Goal: Task Accomplishment & Management: Manage account settings

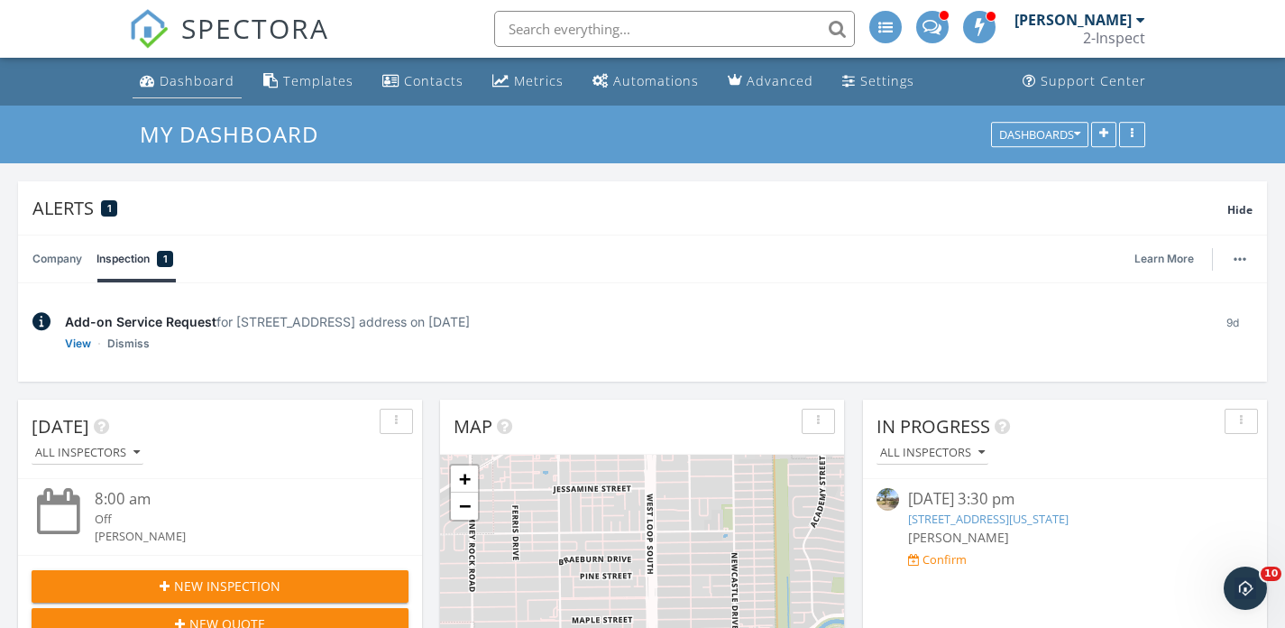
click at [185, 80] on div "Dashboard" at bounding box center [197, 80] width 75 height 17
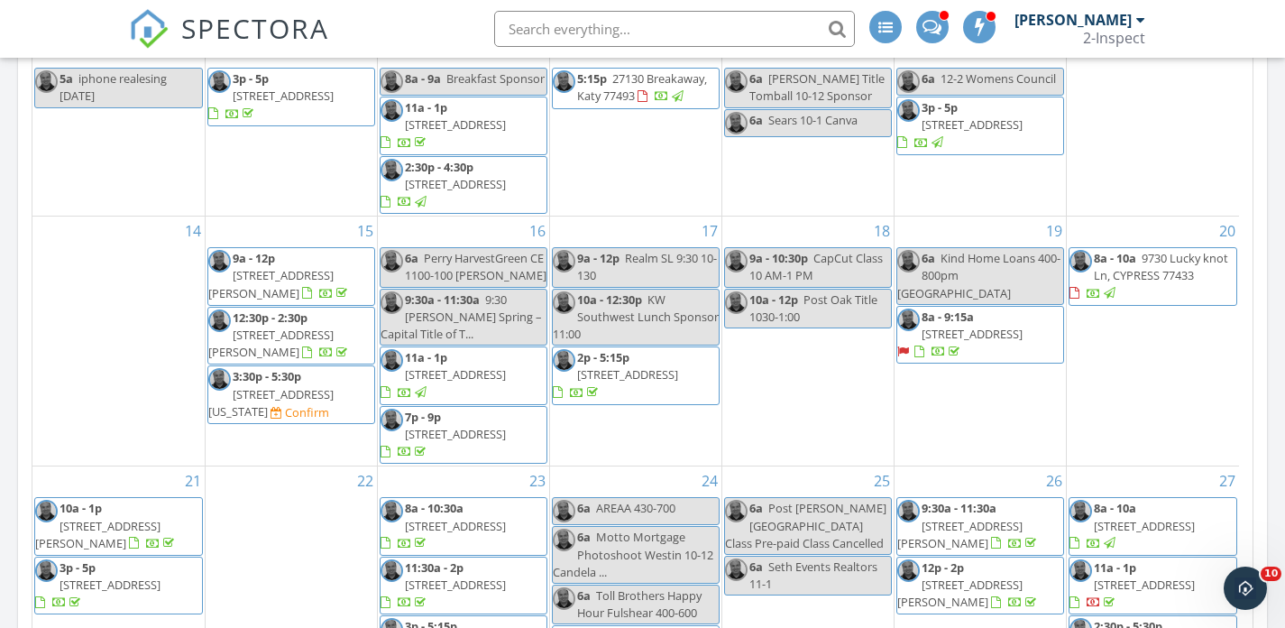
scroll to position [580, 0]
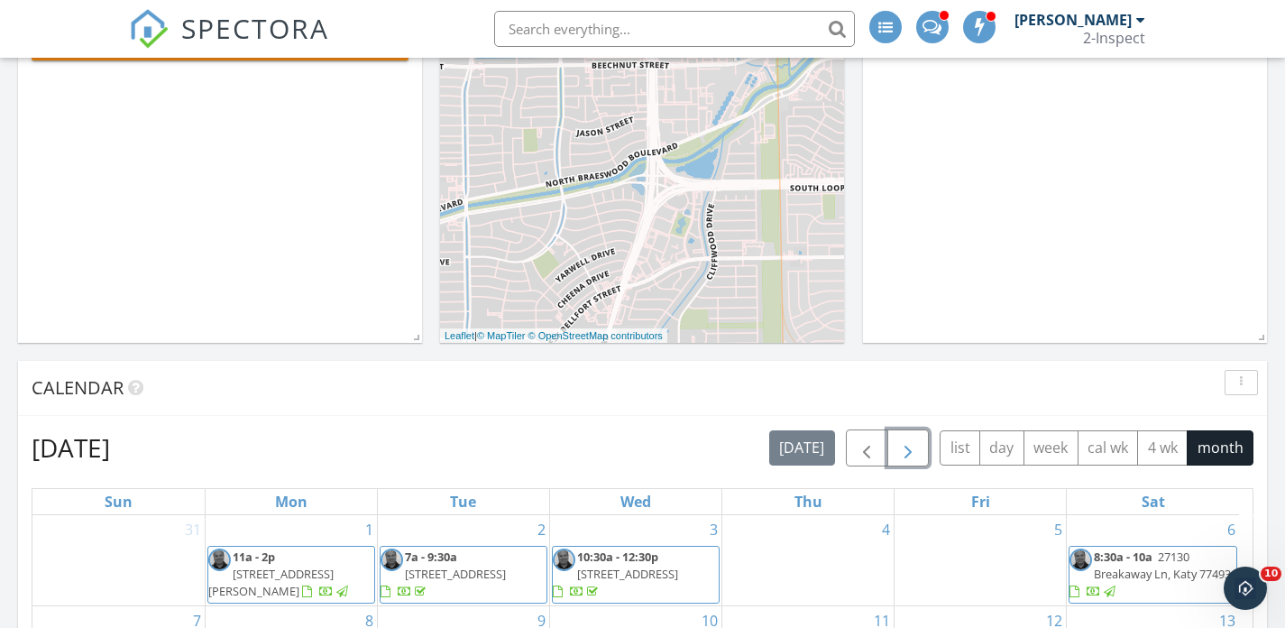
click at [913, 441] on span "button" at bounding box center [908, 448] width 22 height 22
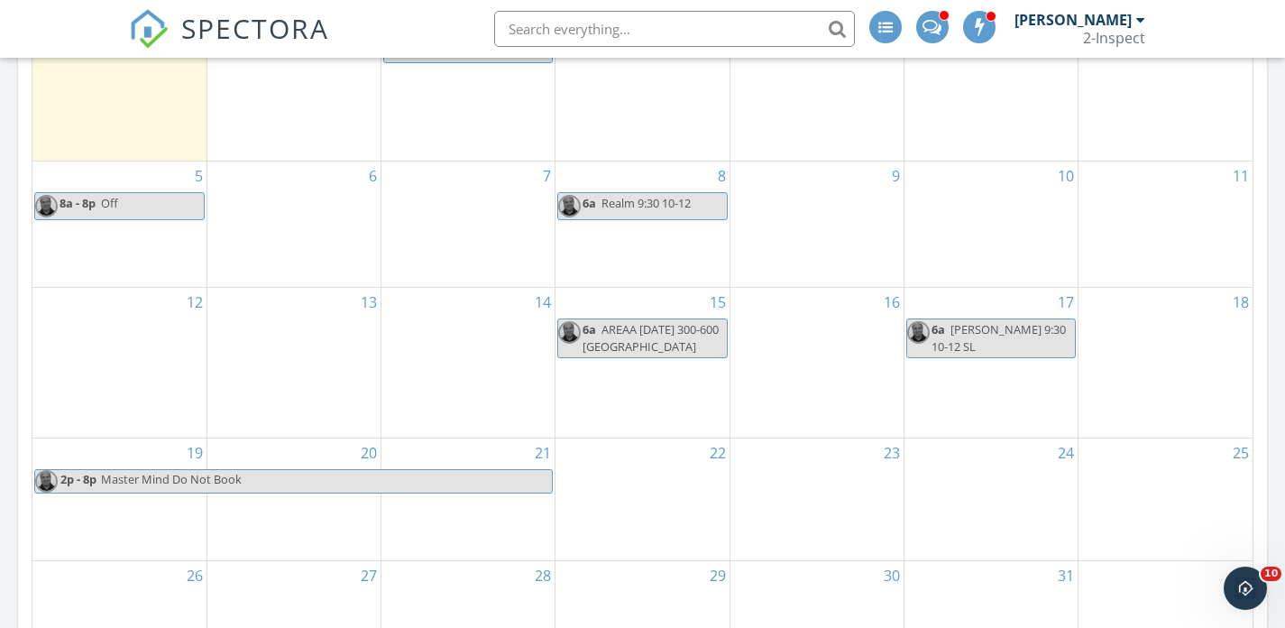
scroll to position [1121, 0]
click at [817, 195] on div "9" at bounding box center [816, 222] width 173 height 125
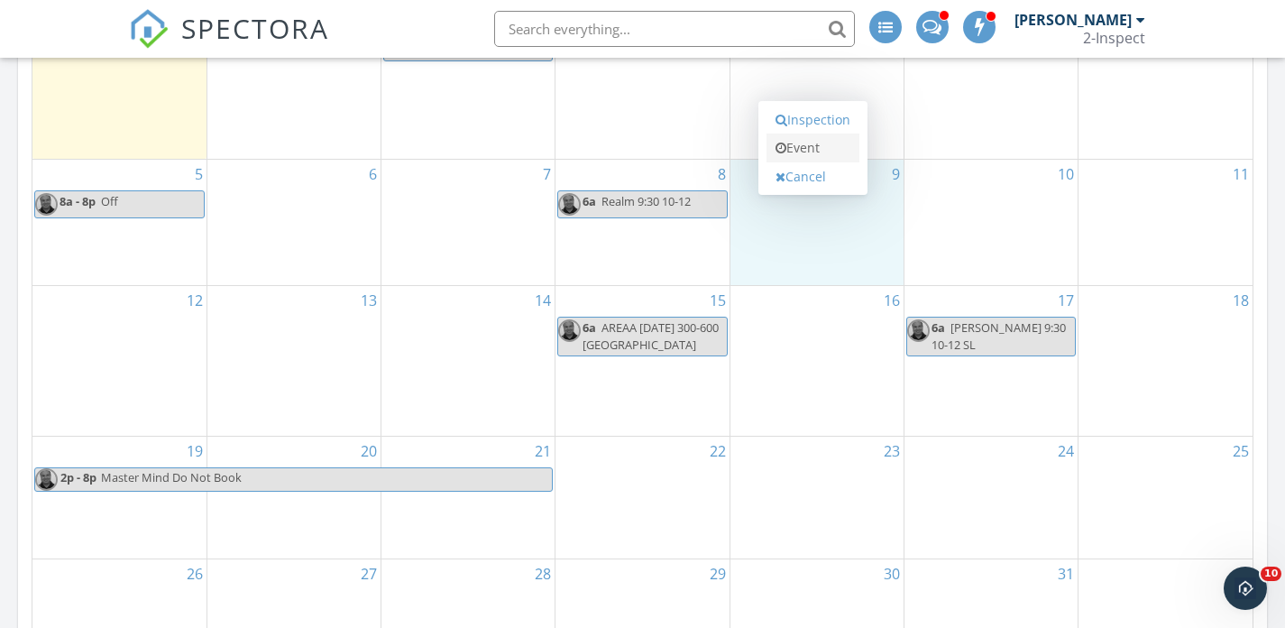
click at [812, 141] on link "Event" at bounding box center [812, 147] width 93 height 29
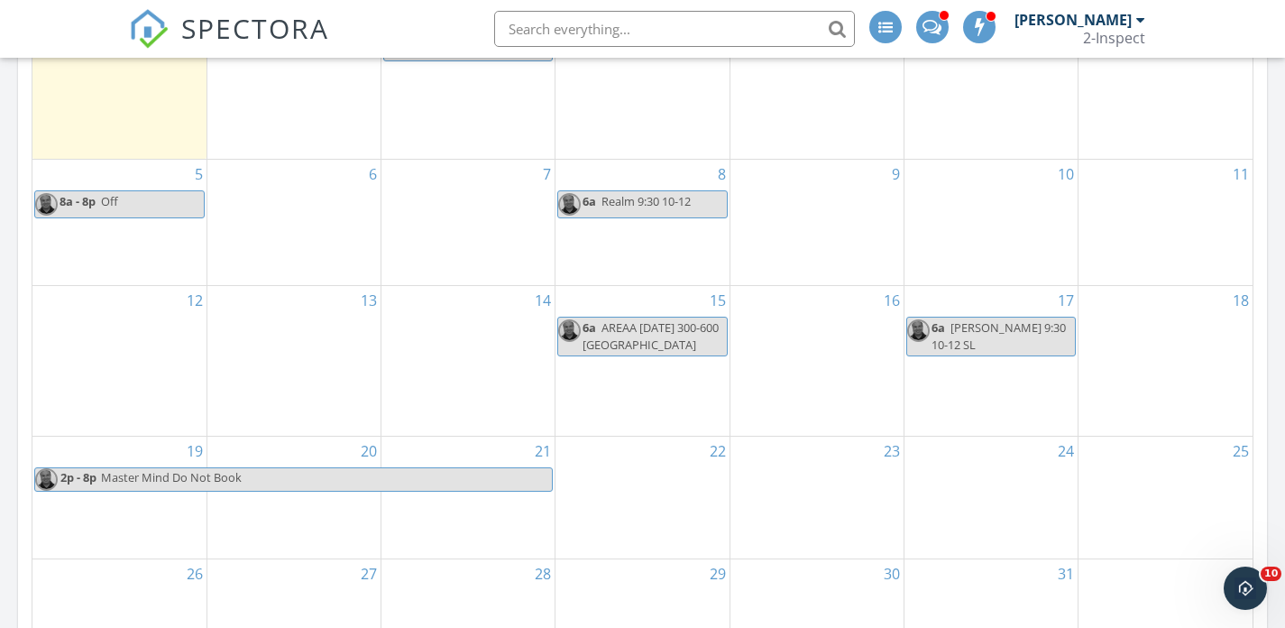
click at [796, 203] on div "9" at bounding box center [816, 222] width 173 height 125
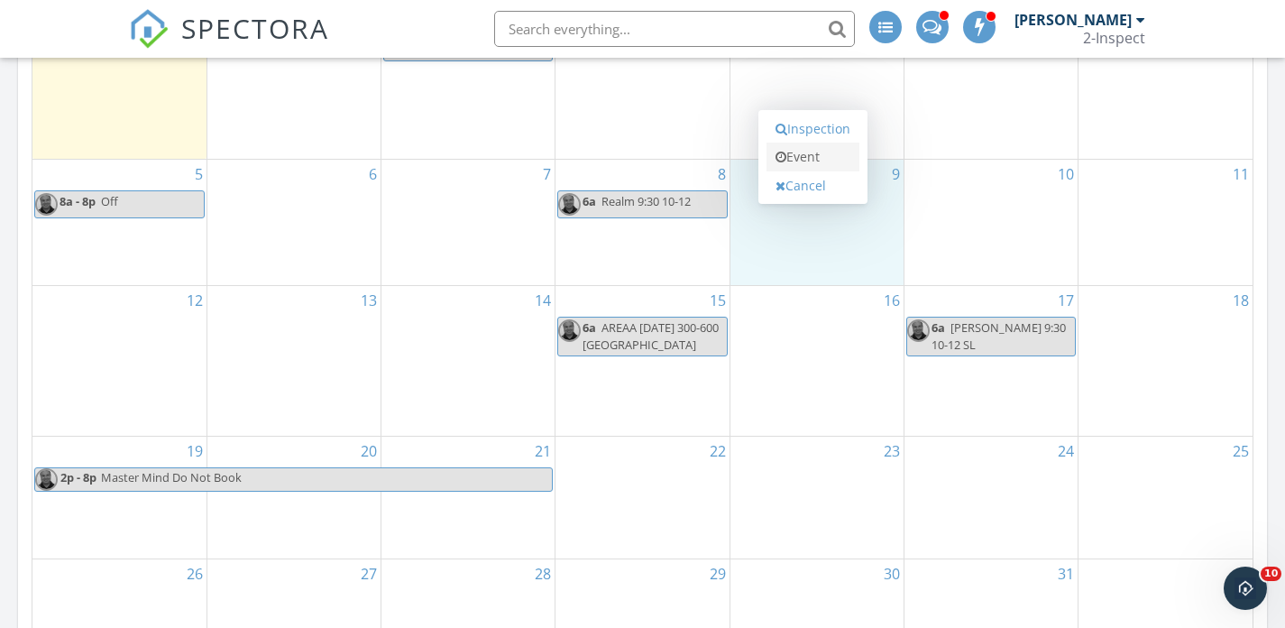
click at [808, 162] on link "Event" at bounding box center [812, 156] width 93 height 29
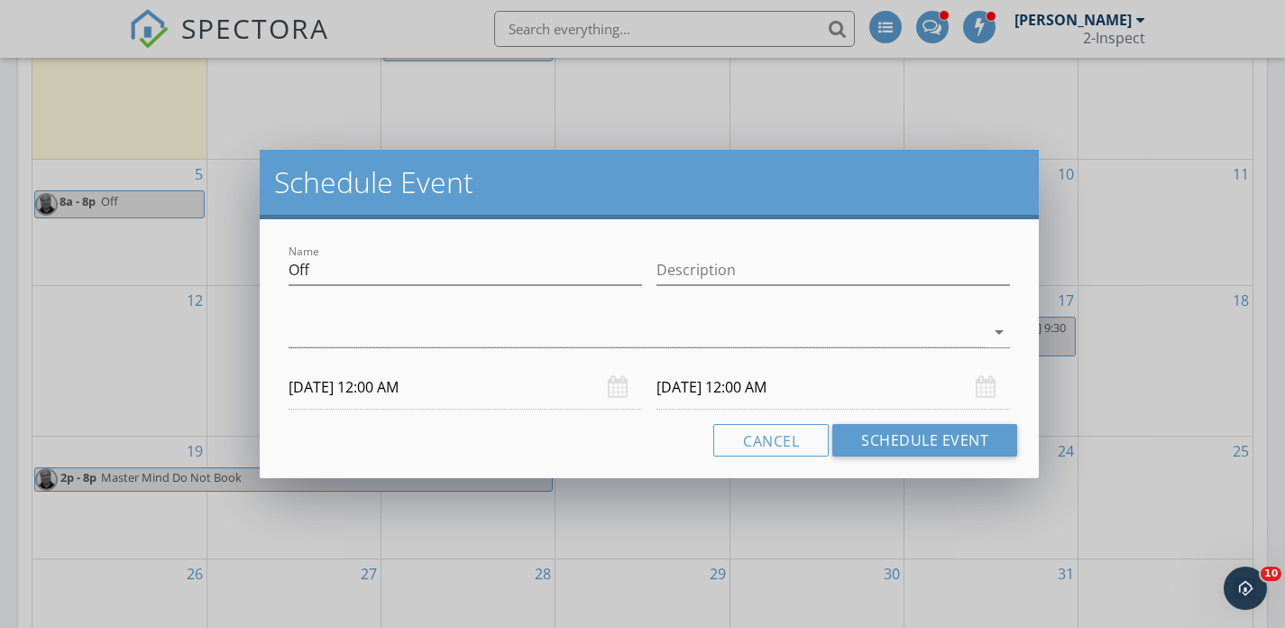
click at [391, 392] on input "10/09/2025 12:00 AM" at bounding box center [465, 387] width 353 height 44
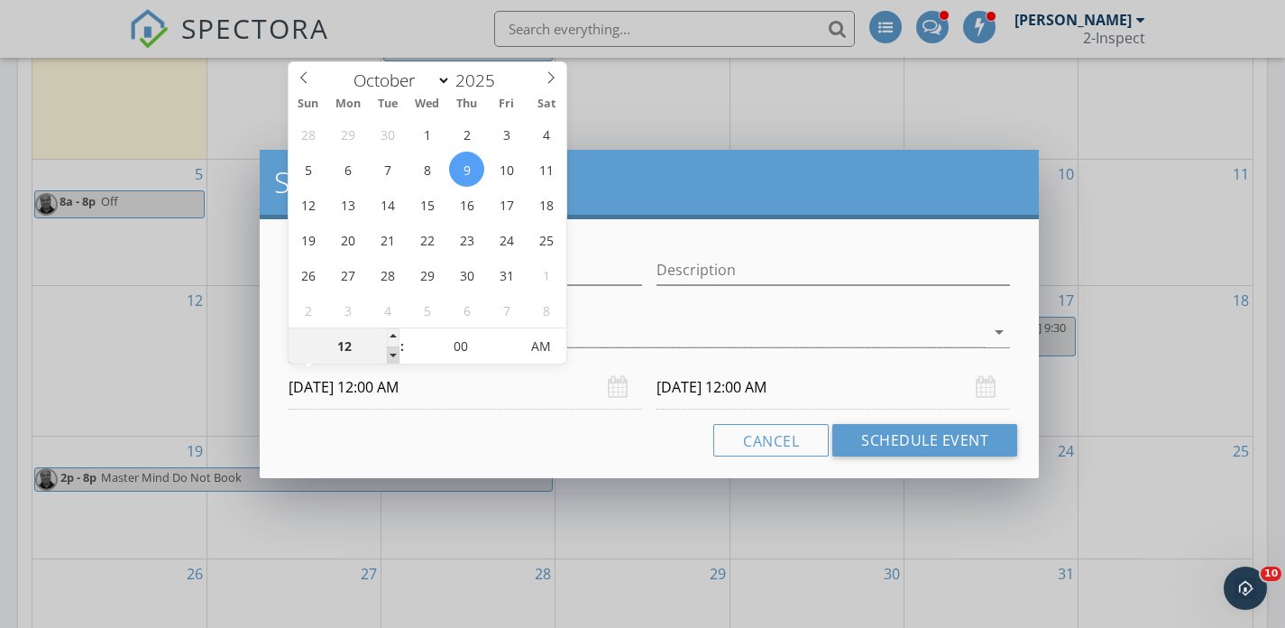
type input "11"
type input "10/09/2025 11:00 PM"
click at [390, 353] on span at bounding box center [393, 355] width 13 height 18
type input "10"
type input "10/09/2025 10:00 PM"
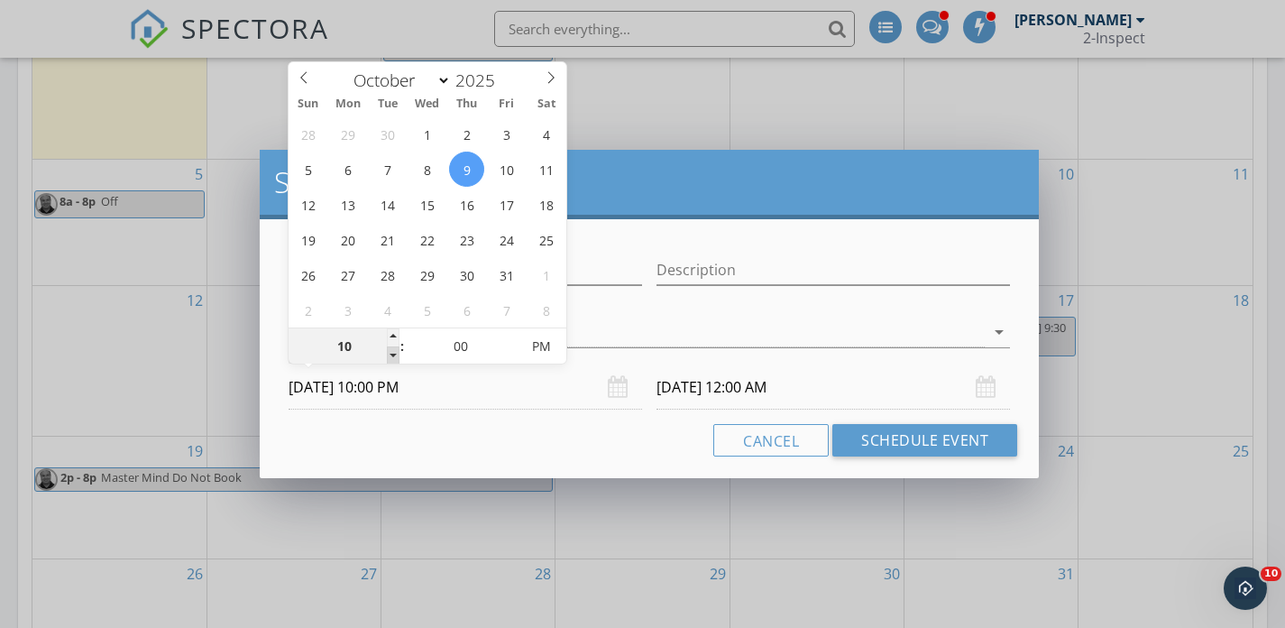
click at [390, 353] on span at bounding box center [393, 355] width 13 height 18
type input "10/10/2025 10:00 PM"
type input "11"
type input "10/09/2025 11:00 PM"
click at [394, 331] on span at bounding box center [393, 337] width 13 height 18
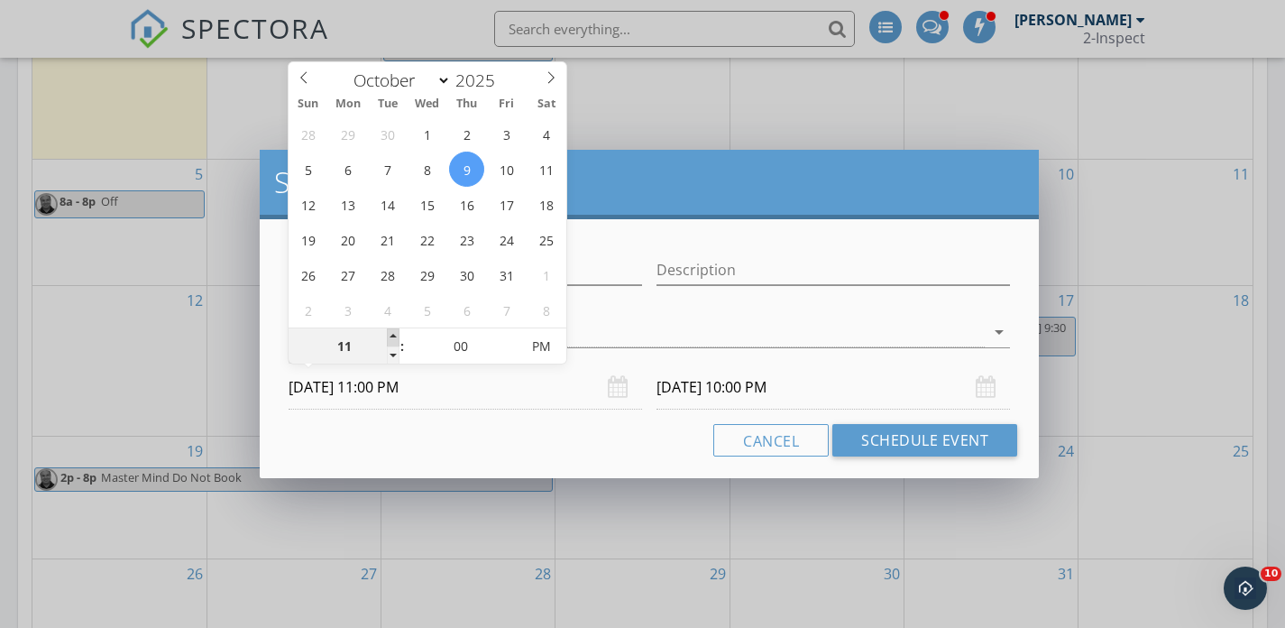
type input "10/10/2025 11:00 PM"
type input "10"
type input "10/09/2025 10:00 PM"
click at [390, 353] on span at bounding box center [393, 355] width 13 height 18
type input "09"
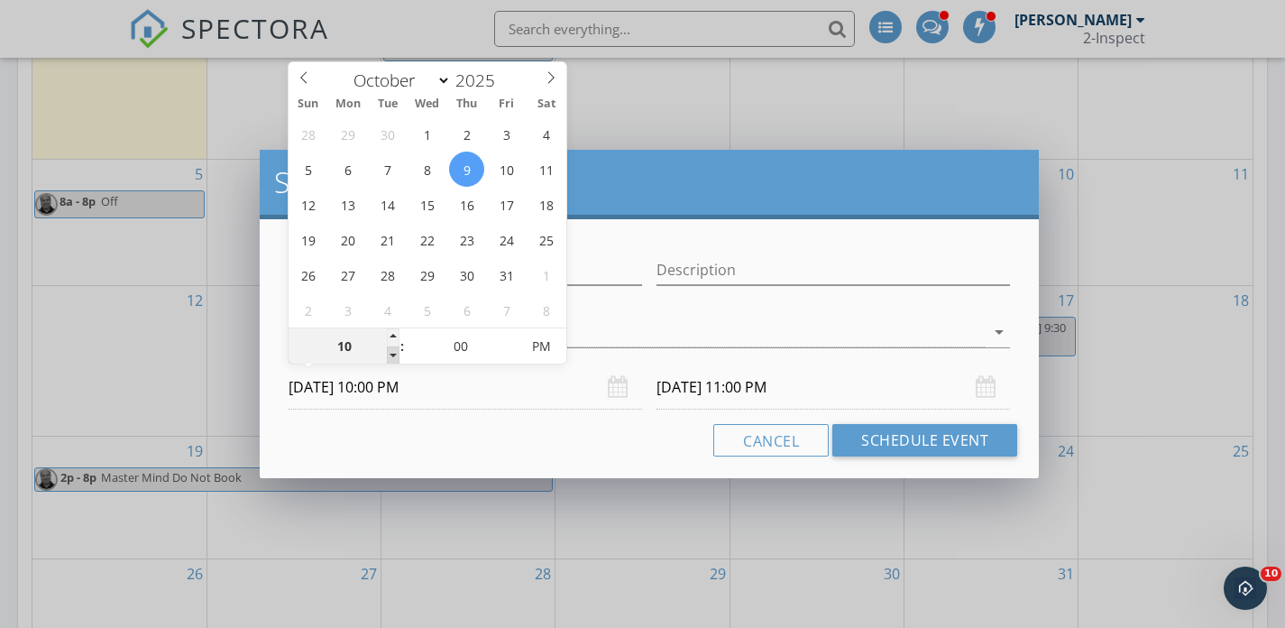
type input "10/09/2025 9:00 PM"
click at [390, 353] on span at bounding box center [393, 355] width 13 height 18
type input "10/10/2025 9:00 PM"
type input "08"
type input "10/09/2025 8:00 PM"
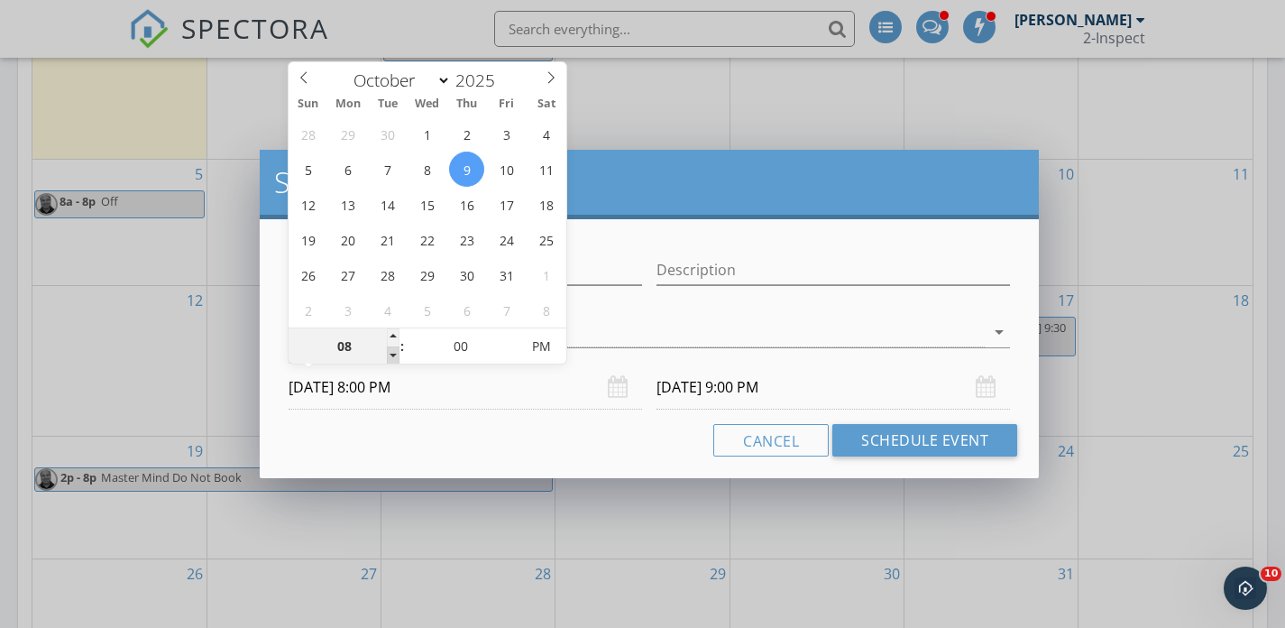
click at [390, 353] on span at bounding box center [393, 355] width 13 height 18
type input "10/10/2025 8:00 PM"
type input "10/09/2025 8:00 AM"
click at [535, 344] on span "AM" at bounding box center [541, 346] width 50 height 36
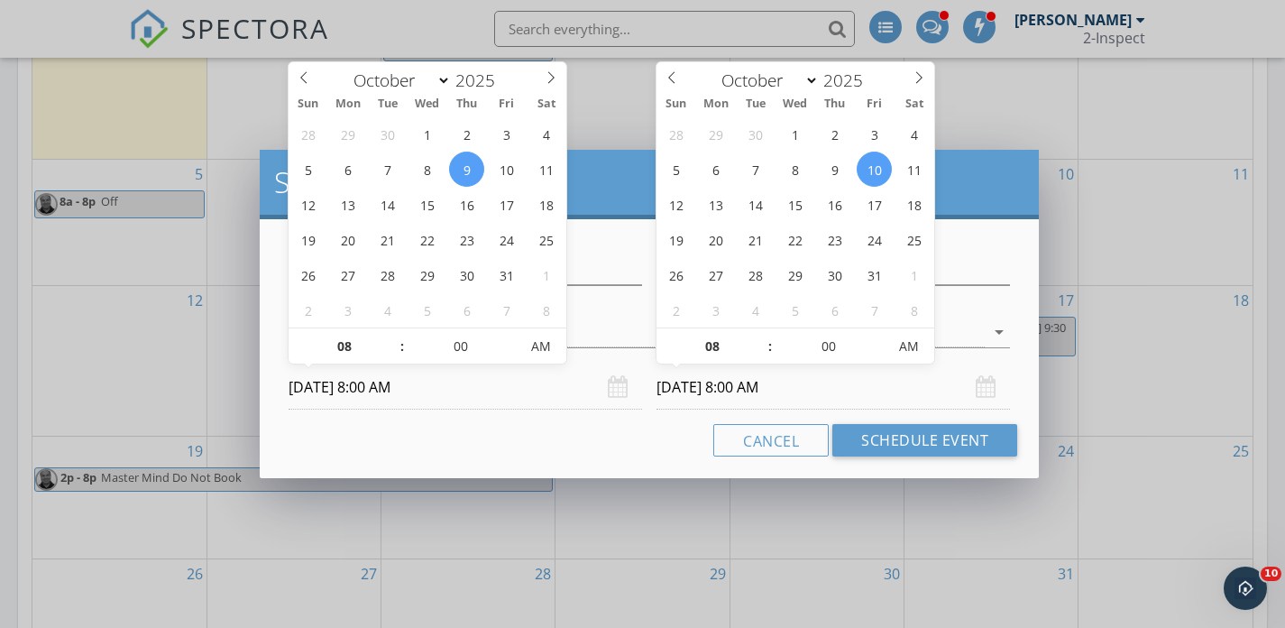
click at [727, 385] on input "10/10/2025 8:00 AM" at bounding box center [832, 387] width 353 height 44
type input "10/09/2025 8:00 AM"
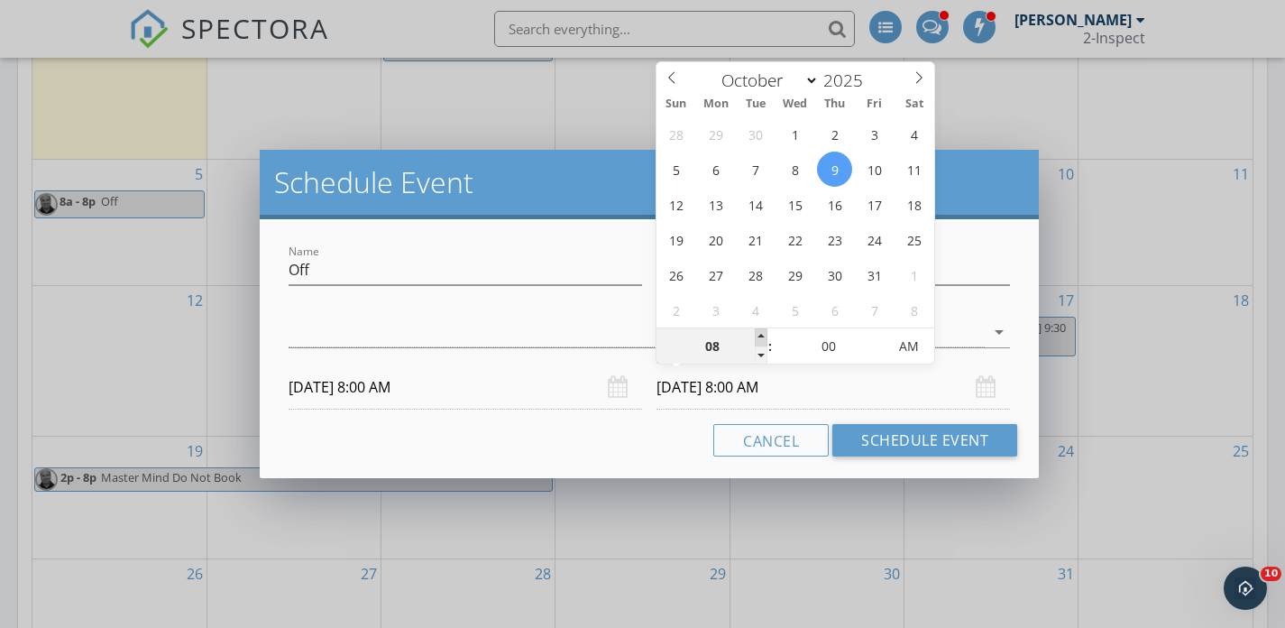
type input "09"
type input "10/09/2025 9:00 AM"
click at [758, 333] on span at bounding box center [761, 337] width 13 height 18
type input "10"
type input "10/09/2025 10:00 AM"
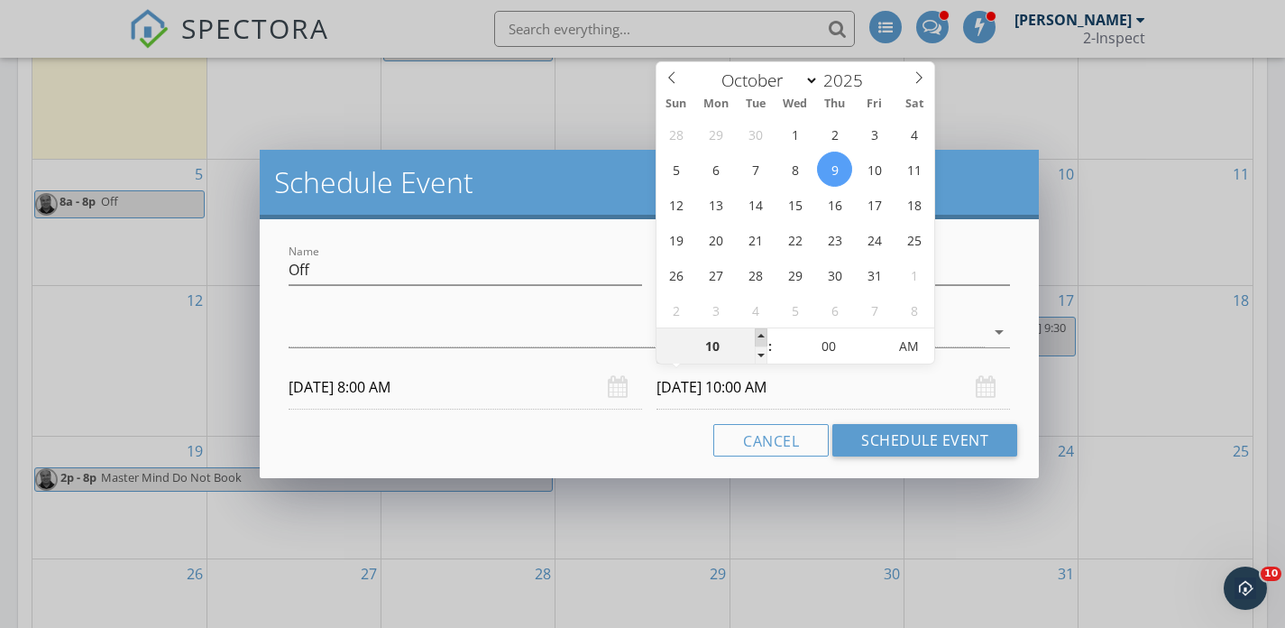
click at [758, 333] on span at bounding box center [761, 337] width 13 height 18
type input "11"
type input "10/09/2025 11:00 AM"
click at [758, 333] on span at bounding box center [761, 337] width 13 height 18
click at [447, 266] on input "Off" at bounding box center [465, 270] width 353 height 30
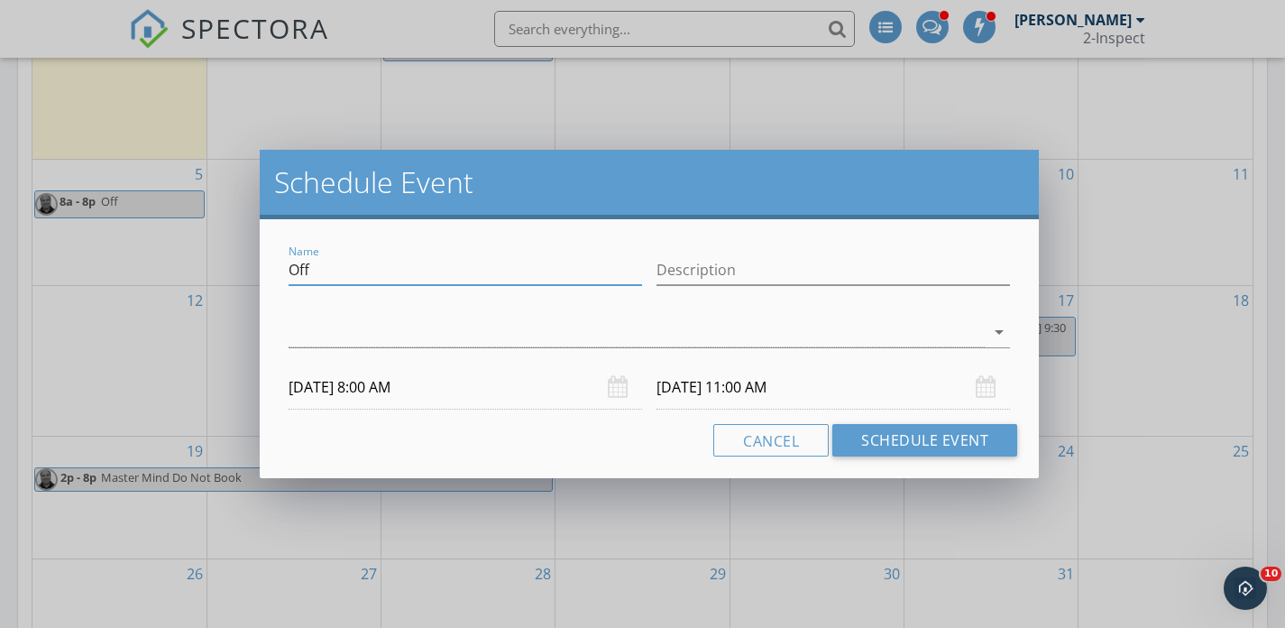
click at [447, 266] on input "Off" at bounding box center [465, 270] width 353 height 30
type input "Angela Ellegan"
type input "Capital Title og Texas Spring"
click at [342, 334] on div at bounding box center [637, 332] width 696 height 30
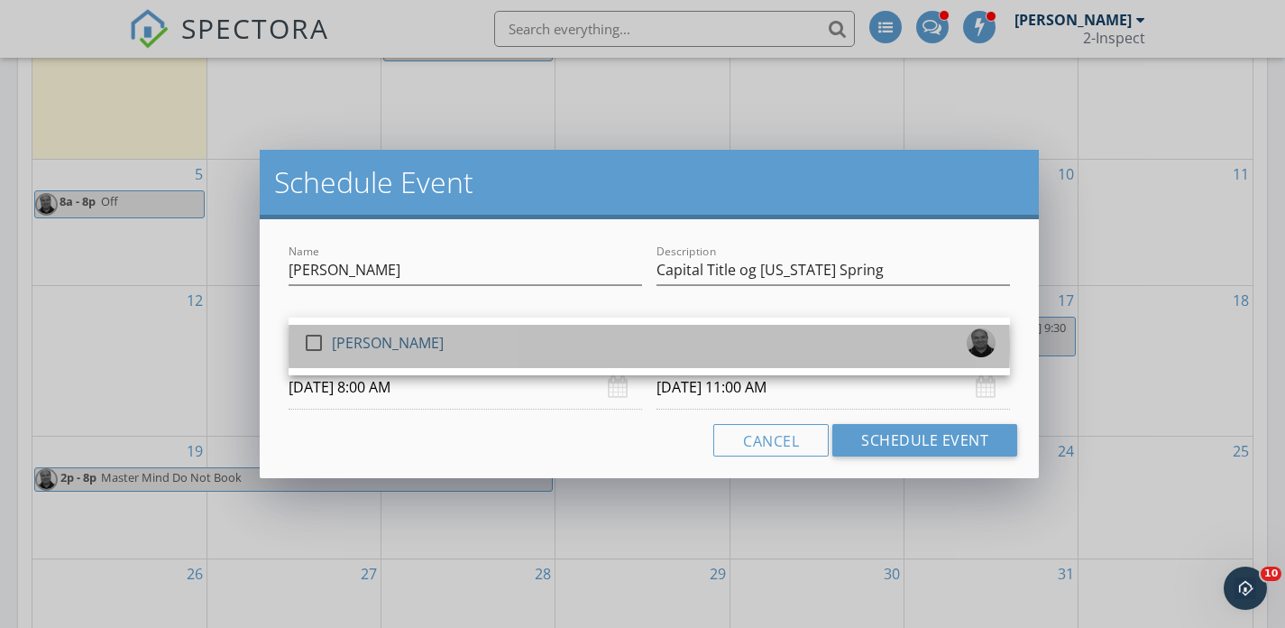
click at [344, 339] on div "[PERSON_NAME]" at bounding box center [388, 342] width 112 height 29
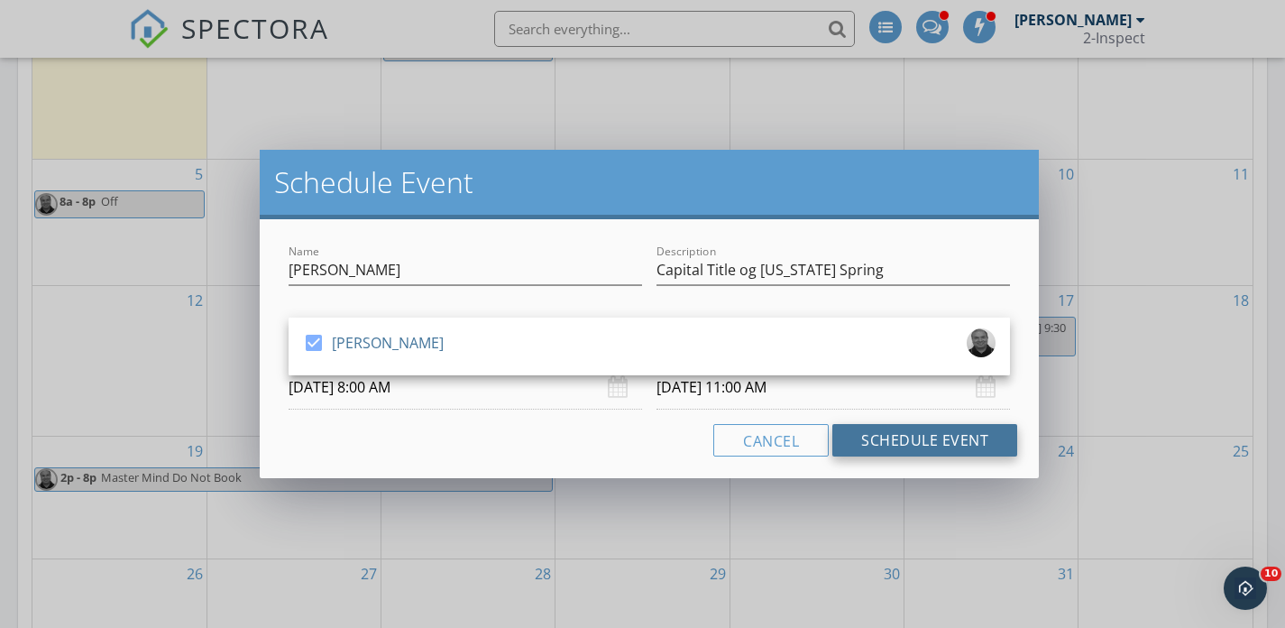
click at [872, 440] on button "Schedule Event" at bounding box center [924, 440] width 185 height 32
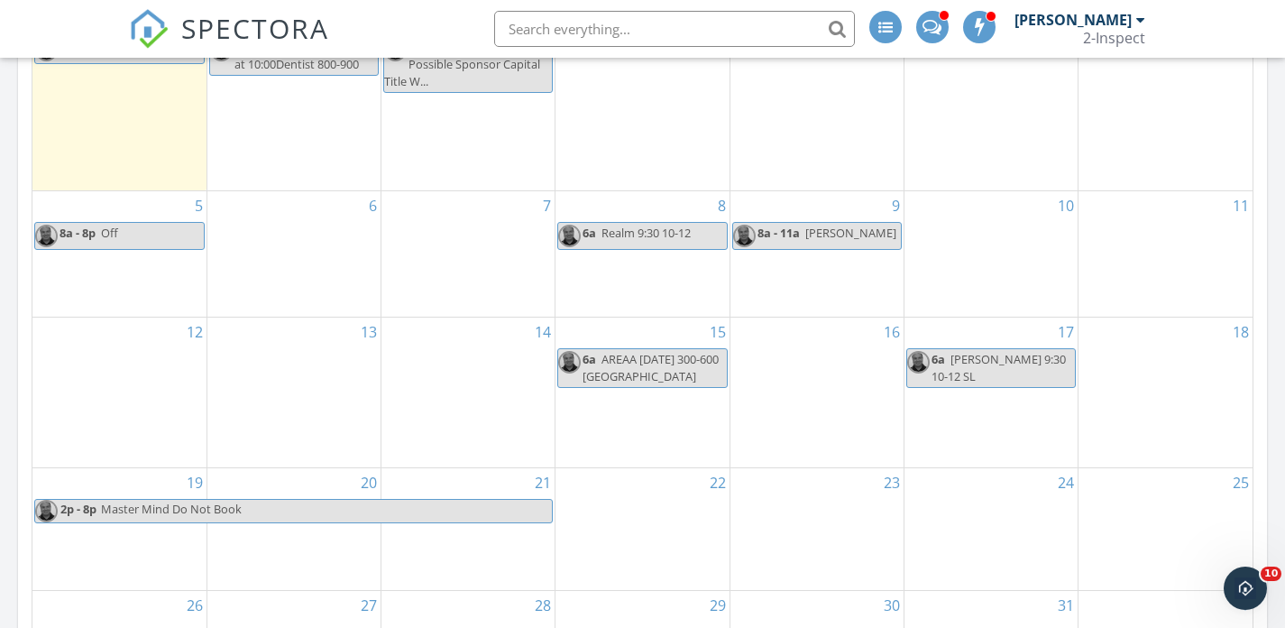
scroll to position [1099, 0]
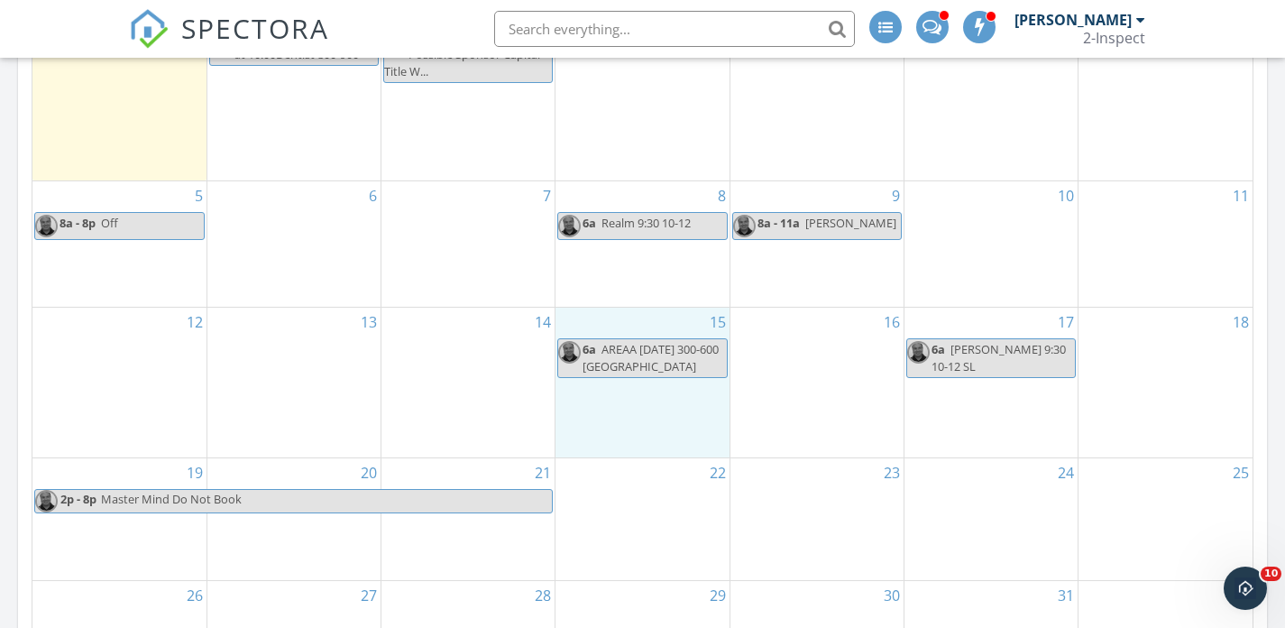
click at [662, 383] on div "15 6a AREAA Oct15 300-600 Houston Country Club" at bounding box center [641, 382] width 173 height 150
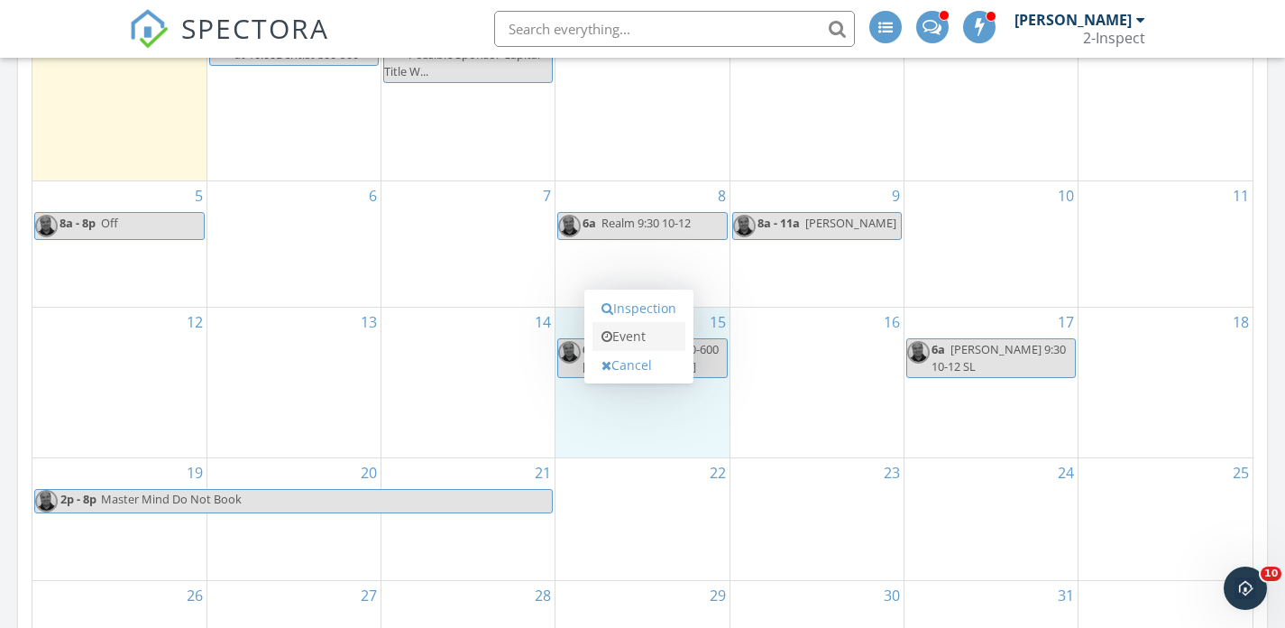
click at [657, 336] on link "Event" at bounding box center [638, 336] width 93 height 29
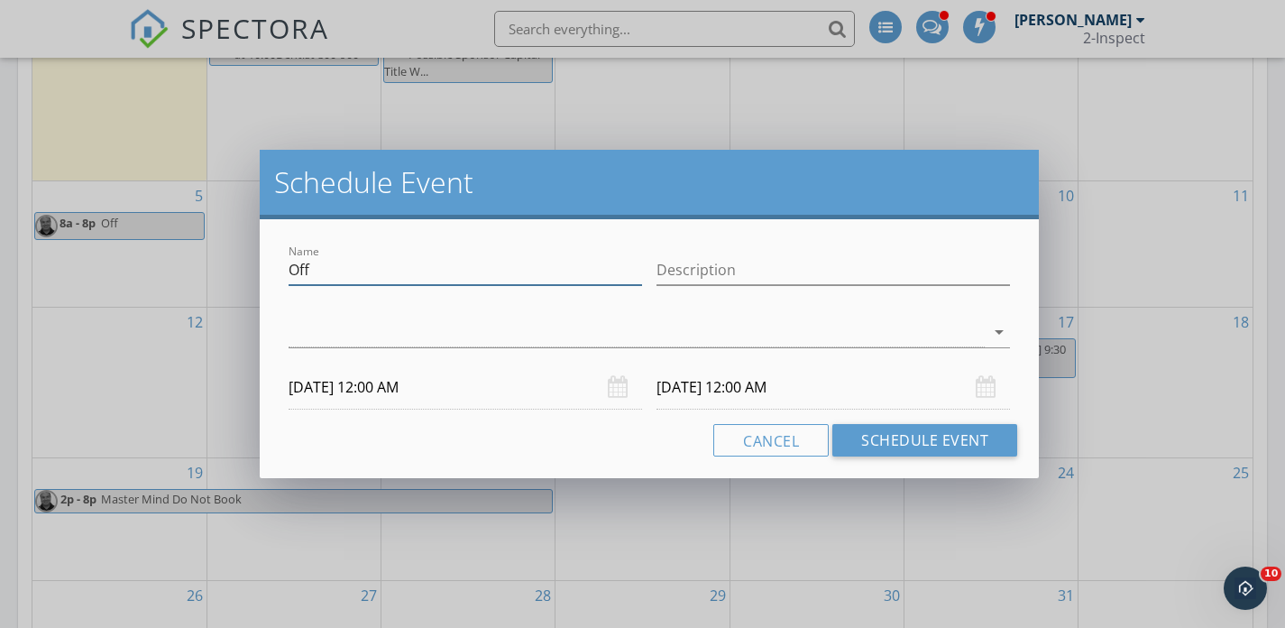
click at [359, 268] on input "Off" at bounding box center [465, 270] width 353 height 30
type input "E"
type input "Angela Ellegan"
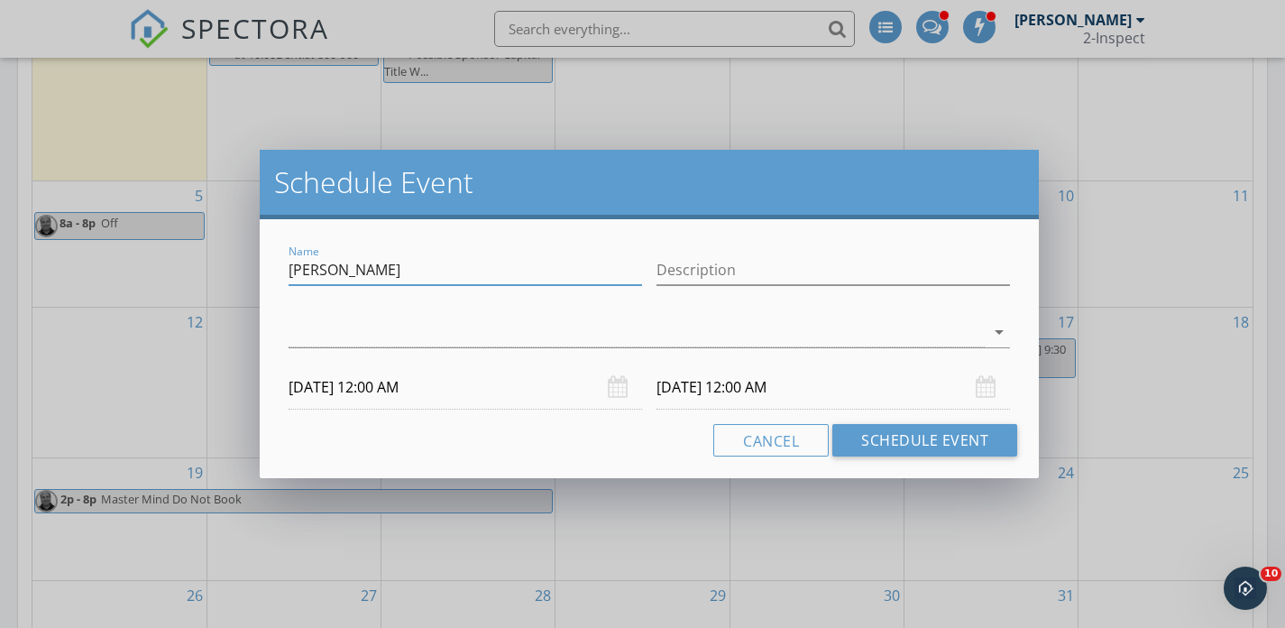
click at [356, 386] on input "10/15/2025 12:00 AM" at bounding box center [465, 387] width 353 height 44
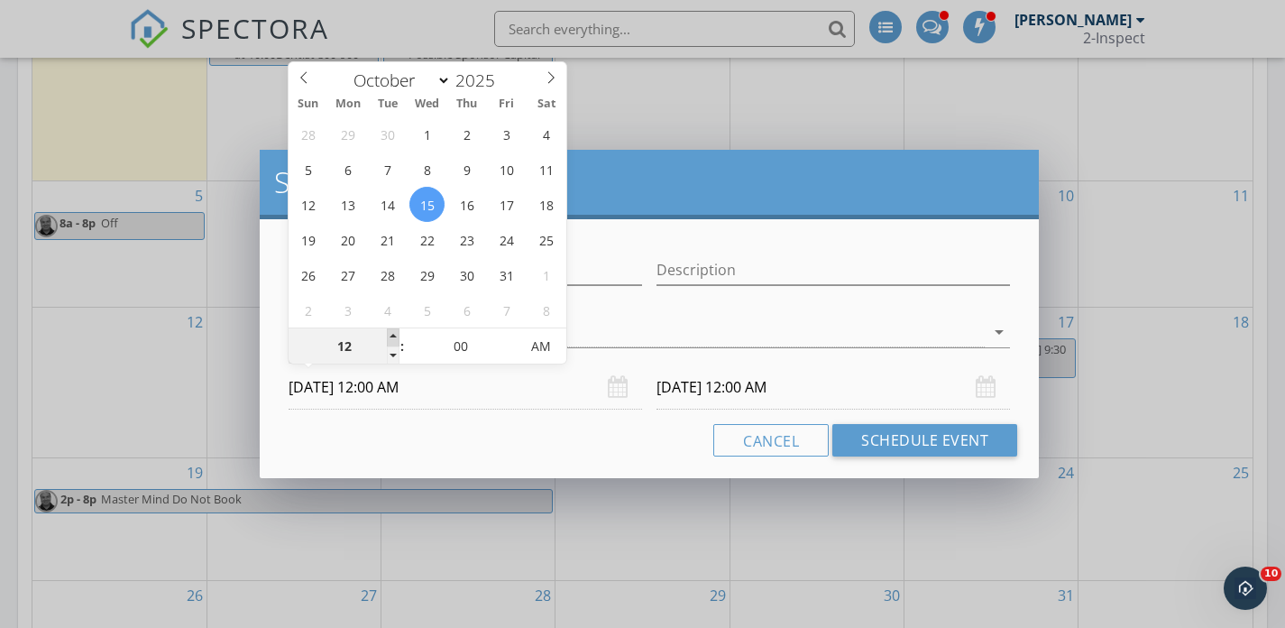
type input "01"
type input "10/15/2025 1:00 AM"
click at [392, 336] on span at bounding box center [393, 337] width 13 height 18
type input "10/16/2025 1:00 AM"
type input "02"
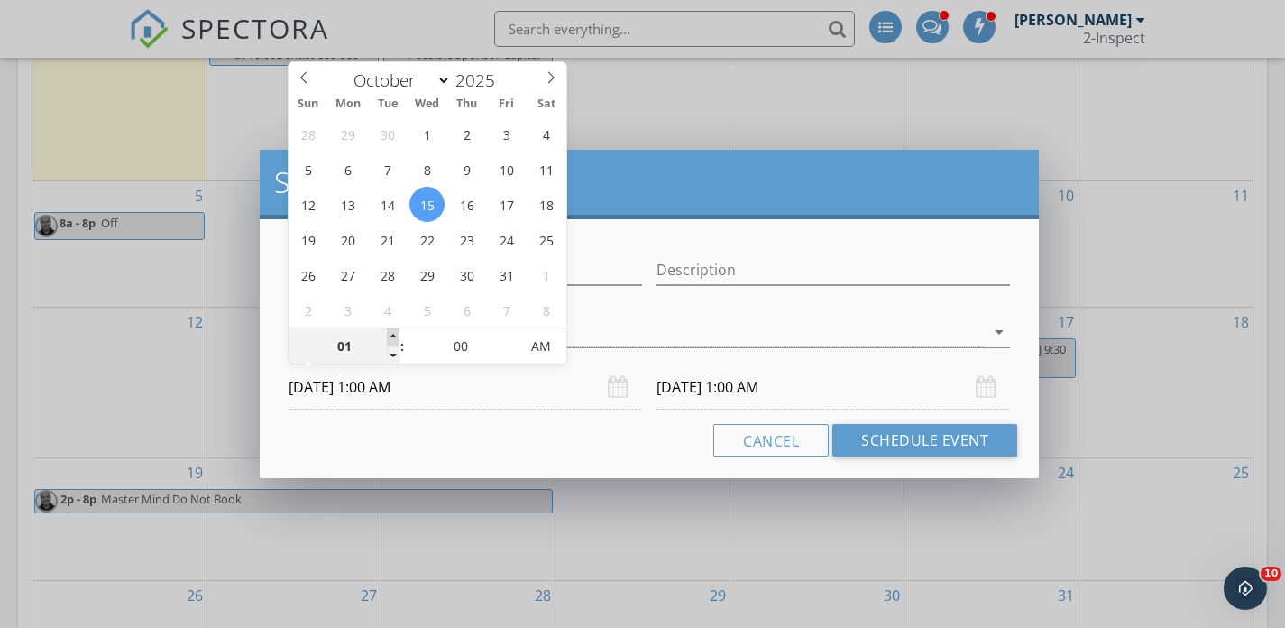
type input "10/15/2025 2:00 AM"
click at [393, 334] on span at bounding box center [393, 337] width 13 height 18
type input "03"
type input "10/15/2025 3:00 AM"
click at [393, 334] on span at bounding box center [393, 337] width 13 height 18
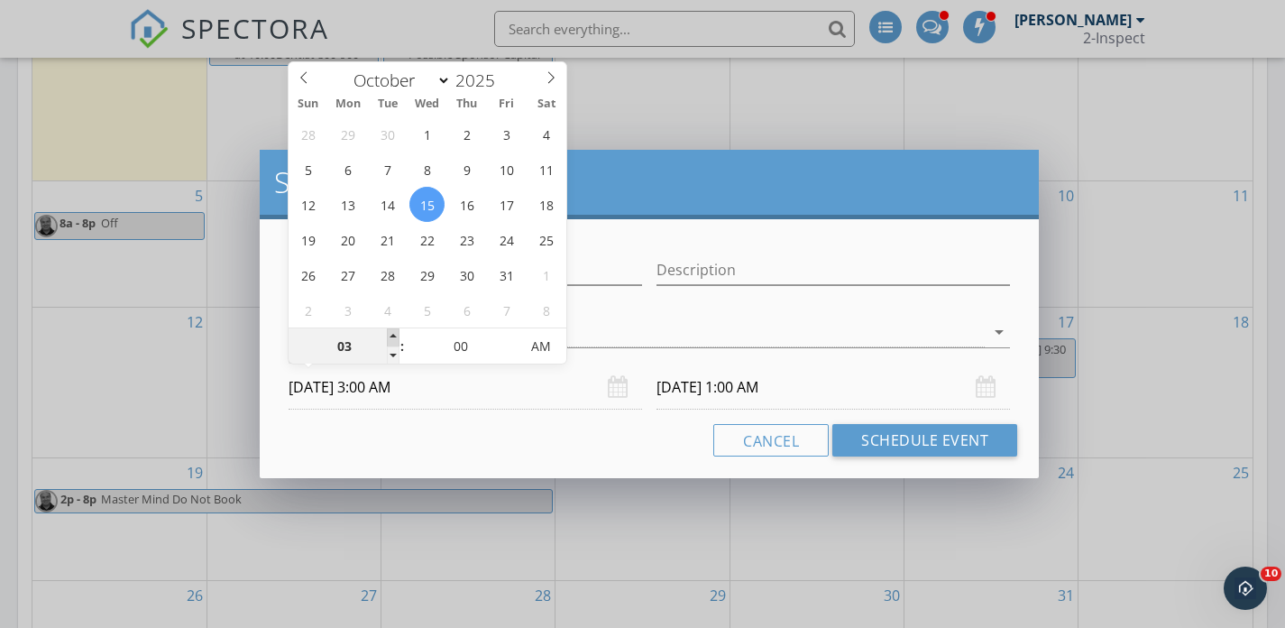
type input "04"
type input "10/15/2025 4:00 AM"
click at [393, 334] on span at bounding box center [393, 337] width 13 height 18
type input "05"
type input "10/15/2025 5:00 AM"
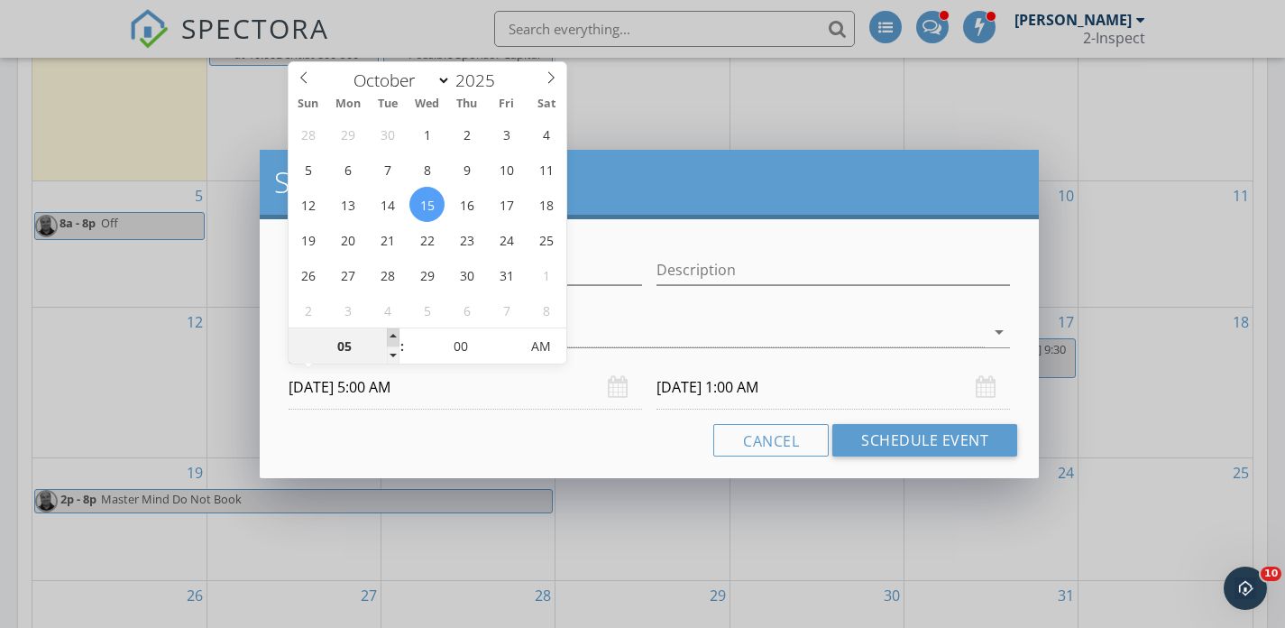
click at [393, 334] on span at bounding box center [393, 337] width 13 height 18
type input "06"
type input "10/15/2025 6:00 AM"
click at [393, 334] on span at bounding box center [393, 337] width 13 height 18
type input "10/16/2025 6:00 AM"
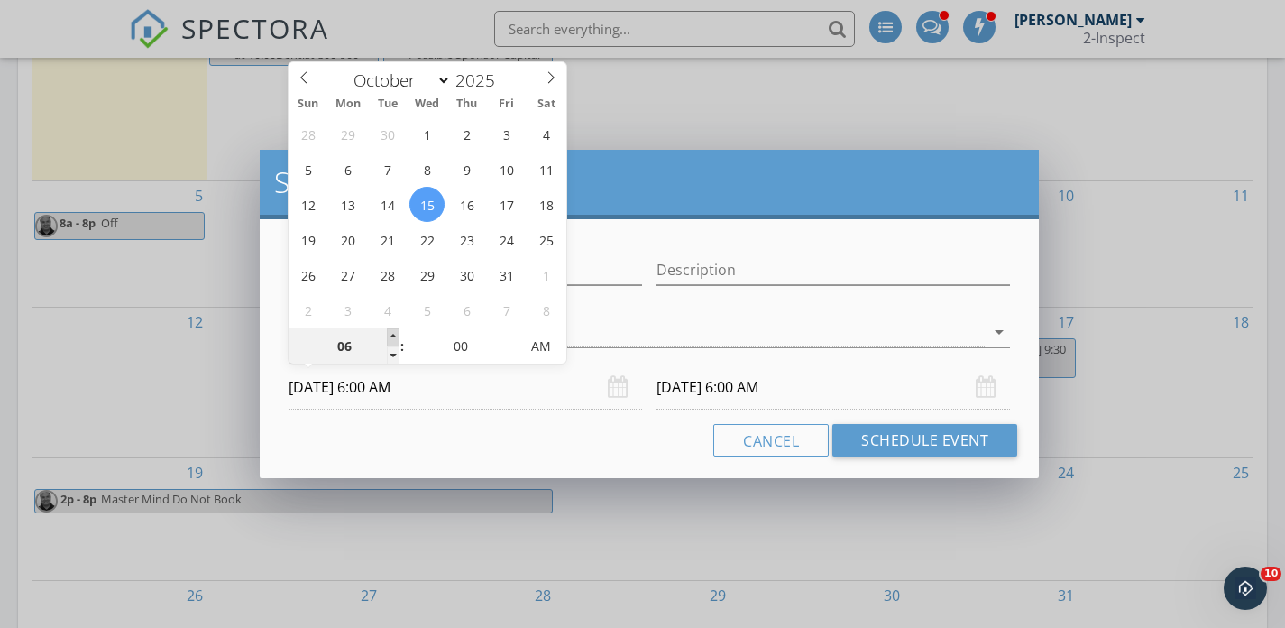
type input "07"
type input "10/15/2025 7:00 AM"
click at [393, 334] on span at bounding box center [393, 337] width 13 height 18
type input "10/16/2025 7:00 AM"
type input "08"
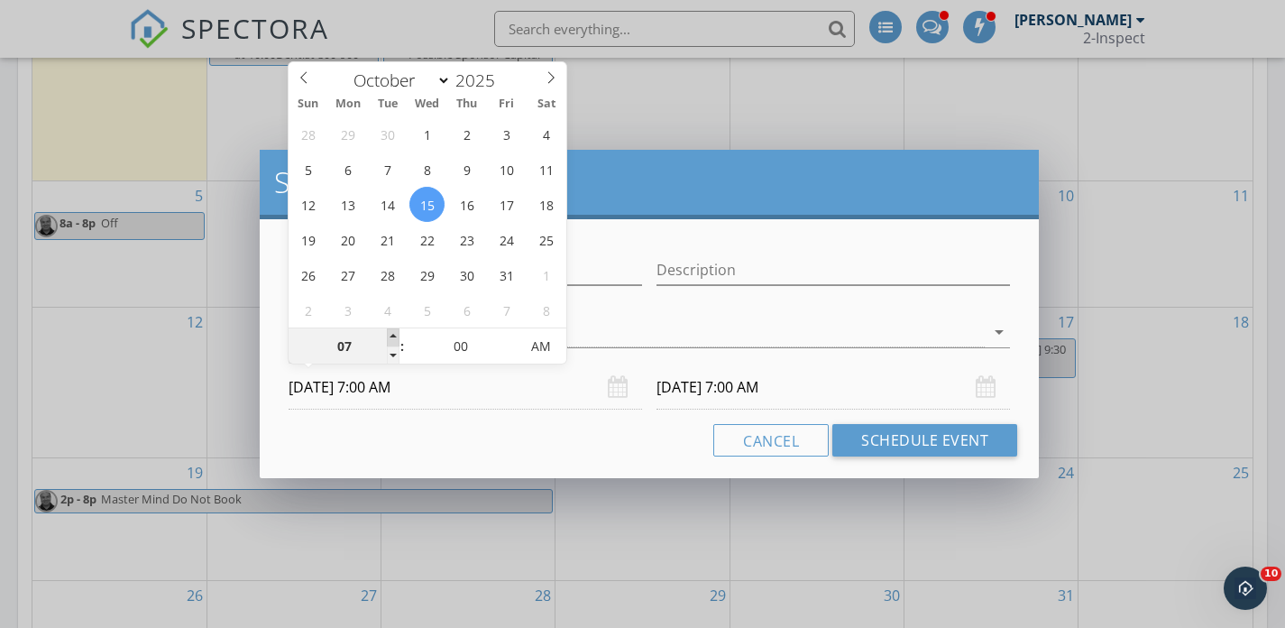
type input "10/15/2025 8:00 AM"
click at [393, 334] on span at bounding box center [393, 337] width 13 height 18
click at [687, 387] on input "10/16/2025 8:00 AM" at bounding box center [832, 387] width 353 height 44
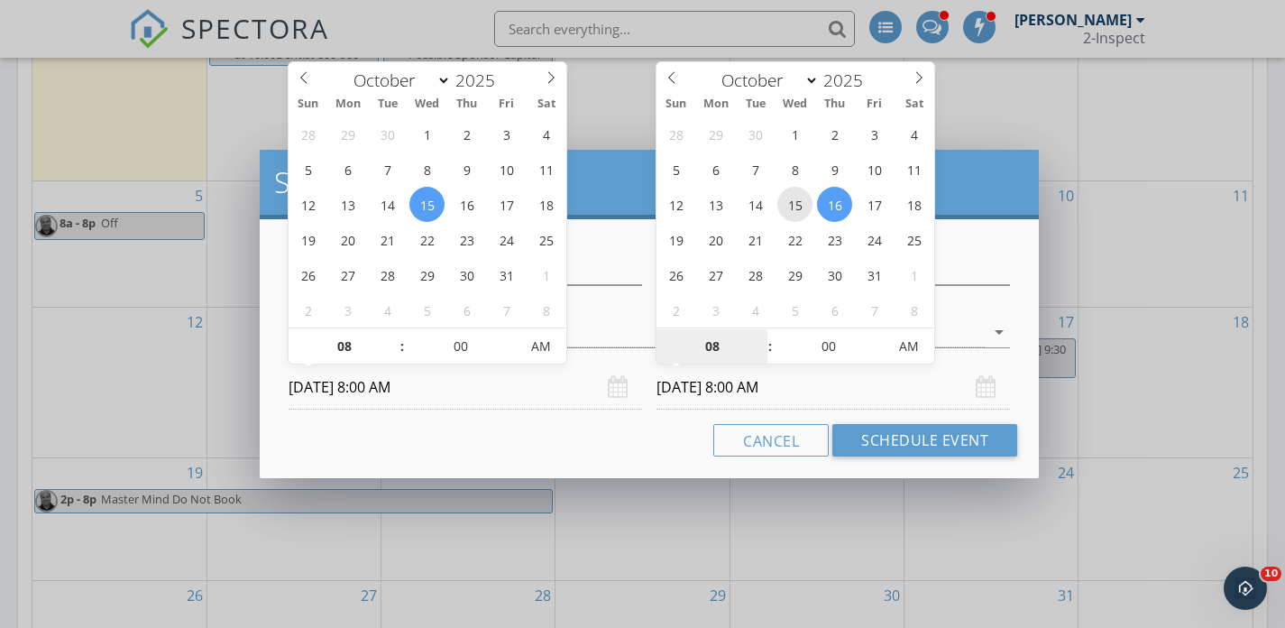
type input "10/15/2025 8:00 AM"
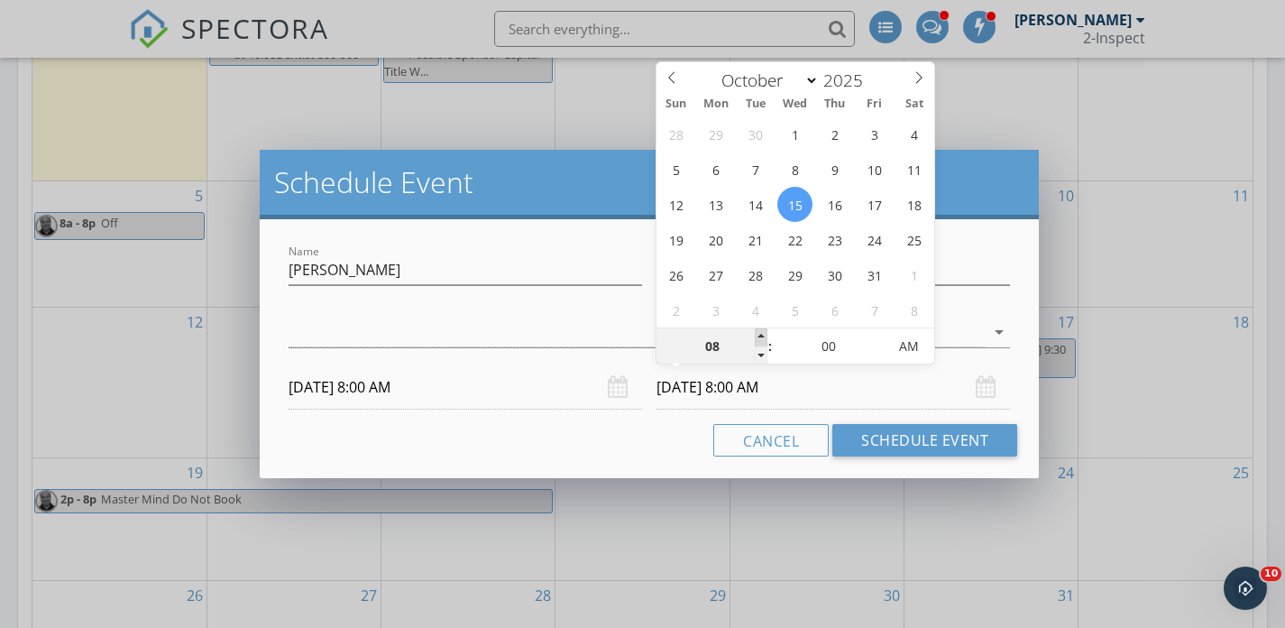
type input "09"
type input "10/15/2025 9:00 AM"
click at [763, 332] on span at bounding box center [761, 337] width 13 height 18
type input "10"
type input "10/15/2025 10:00 AM"
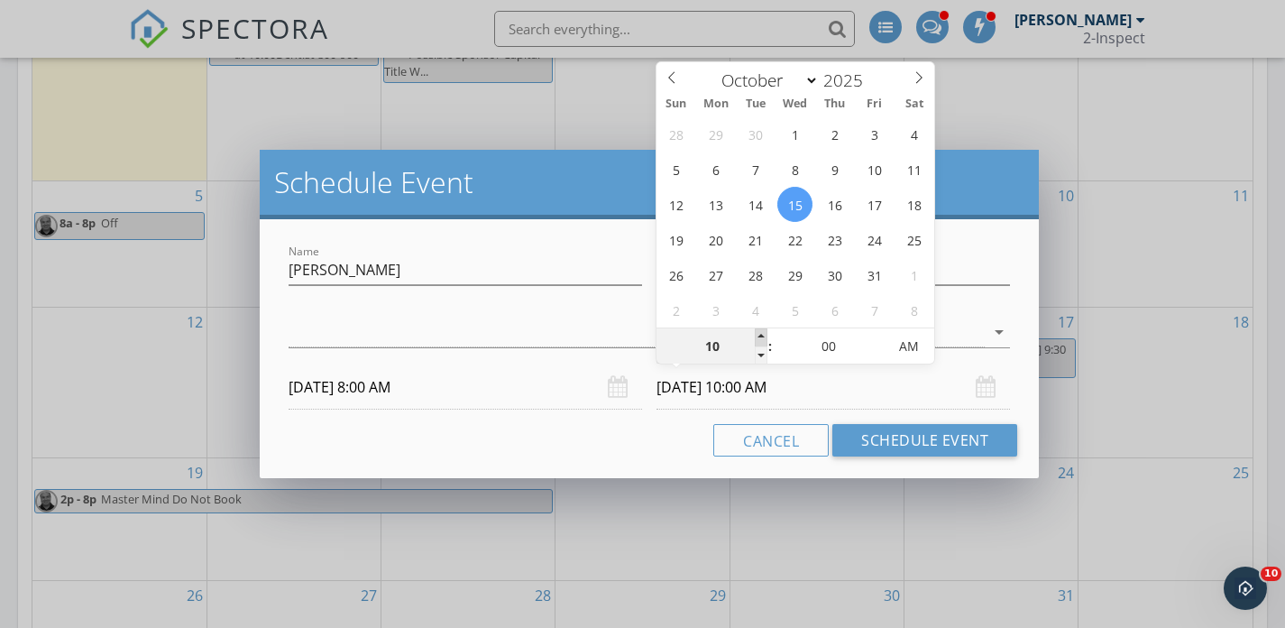
click at [763, 332] on span at bounding box center [761, 337] width 13 height 18
type input "11"
type input "10/15/2025 11:00 AM"
click at [763, 332] on span at bounding box center [761, 337] width 13 height 18
click at [495, 335] on div at bounding box center [637, 332] width 696 height 30
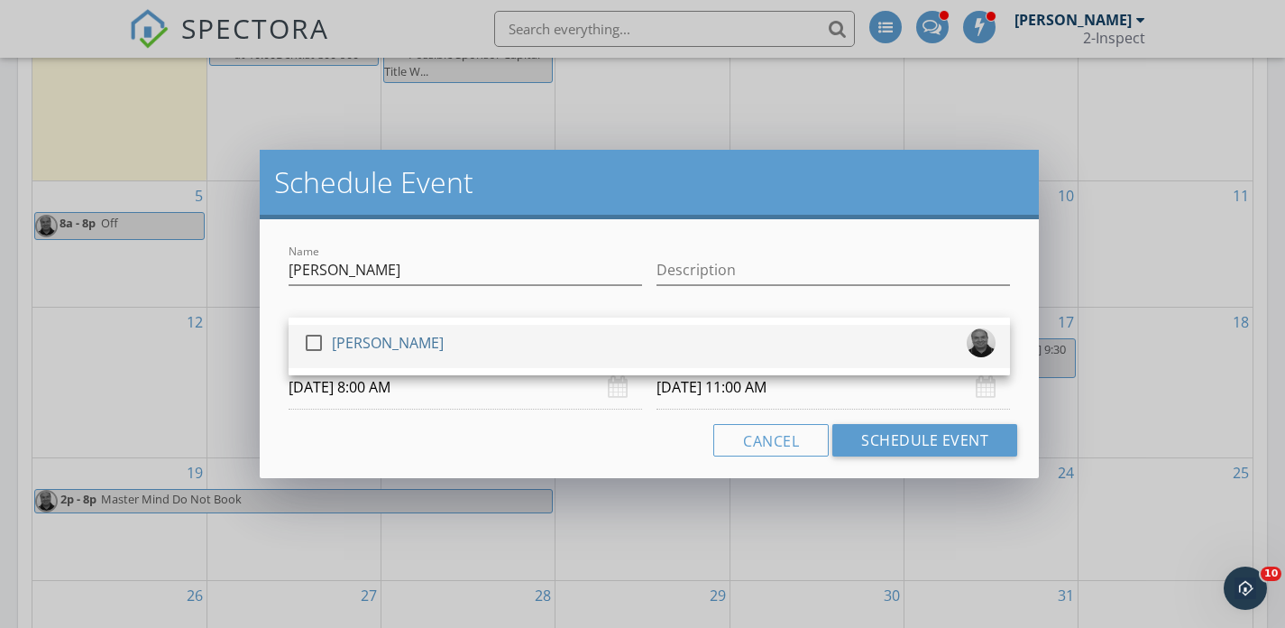
click at [492, 335] on div "check_box_outline_blank Rashid Ansari" at bounding box center [649, 346] width 693 height 36
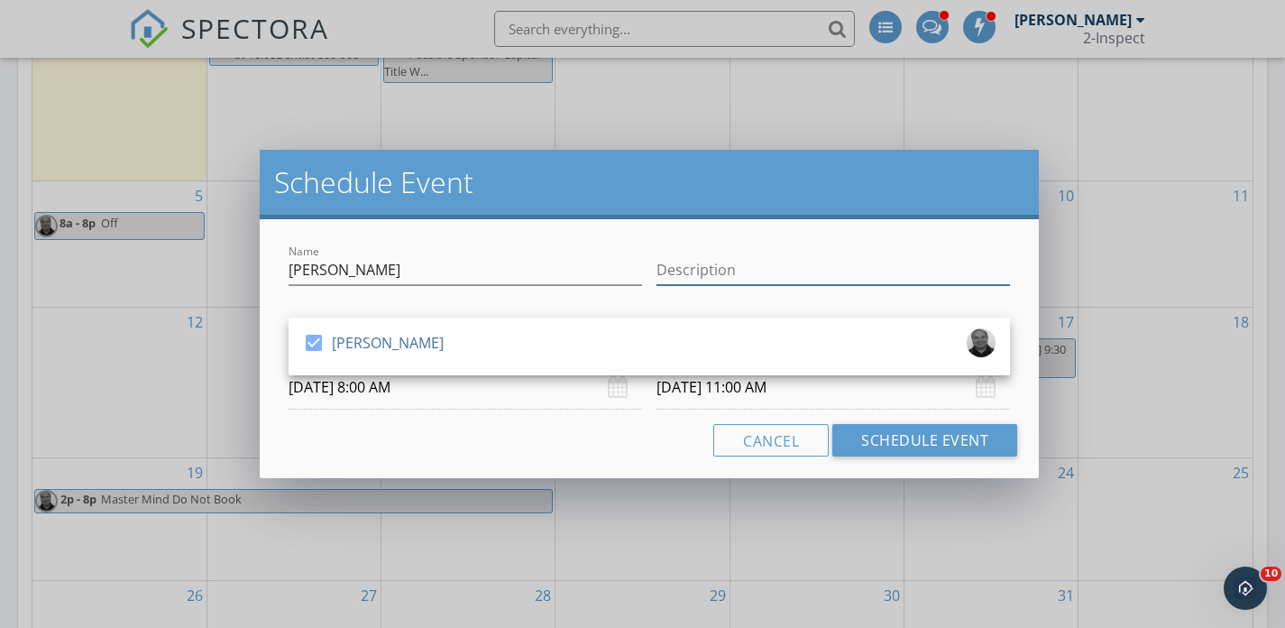
click at [752, 270] on input "Description" at bounding box center [832, 270] width 353 height 30
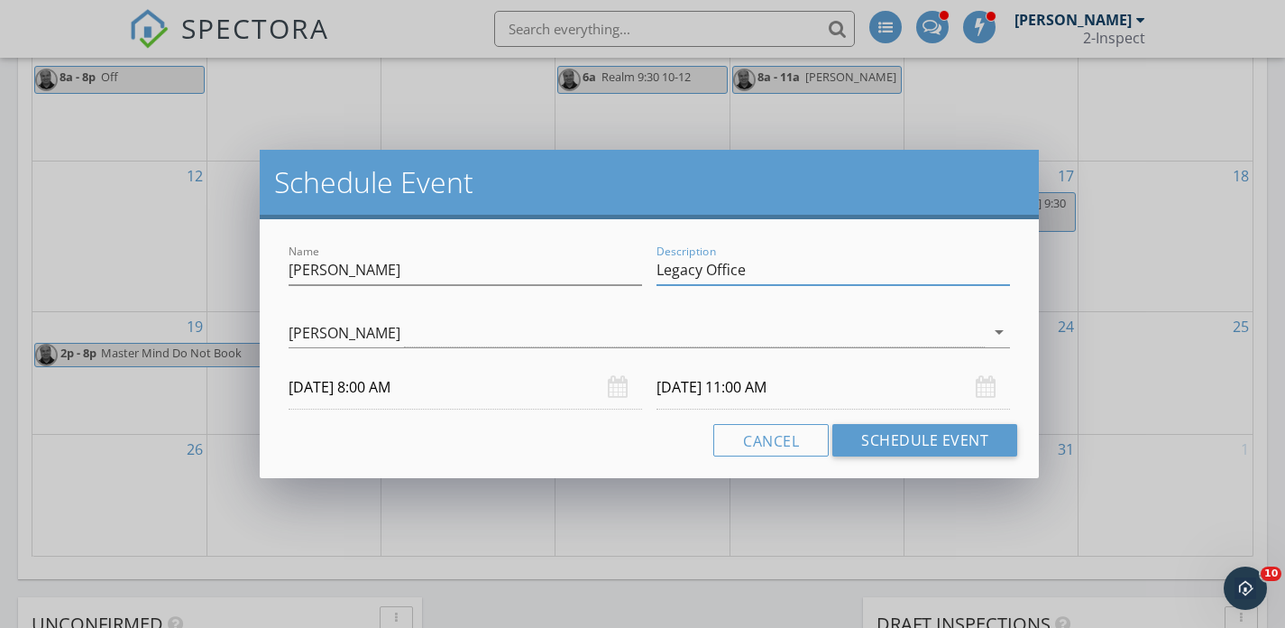
scroll to position [1264, 0]
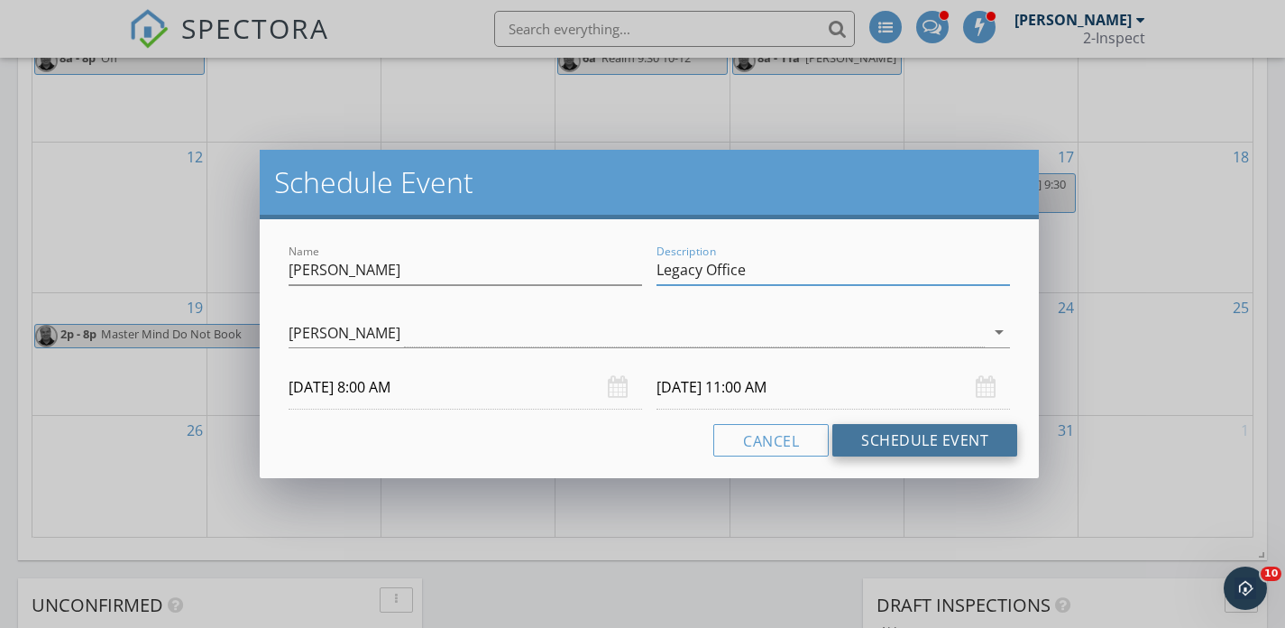
type input "Legacy Office"
click at [915, 429] on button "Schedule Event" at bounding box center [924, 440] width 185 height 32
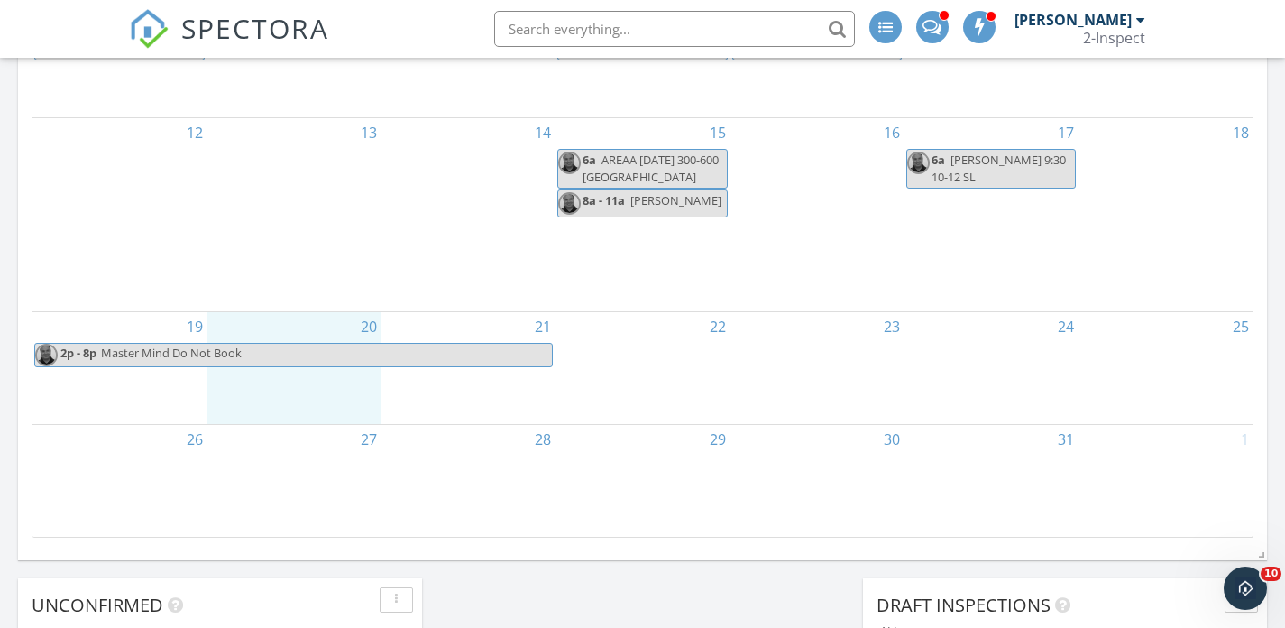
click at [348, 381] on div "20" at bounding box center [293, 368] width 173 height 112
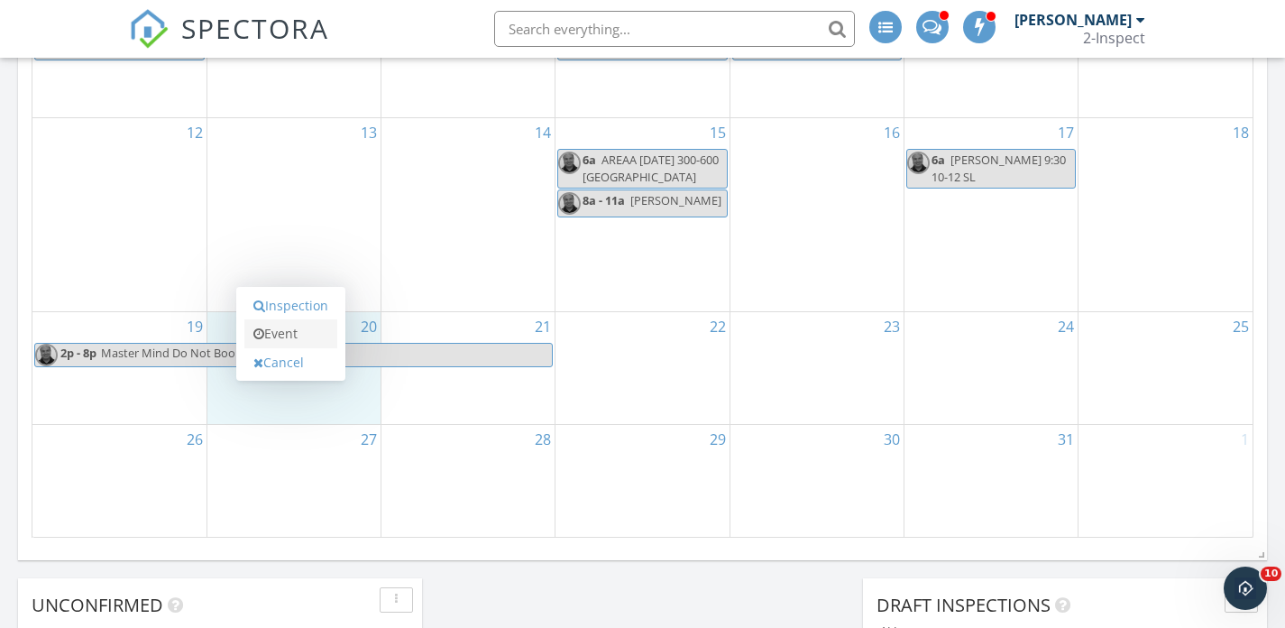
click at [324, 338] on link "Event" at bounding box center [290, 333] width 93 height 29
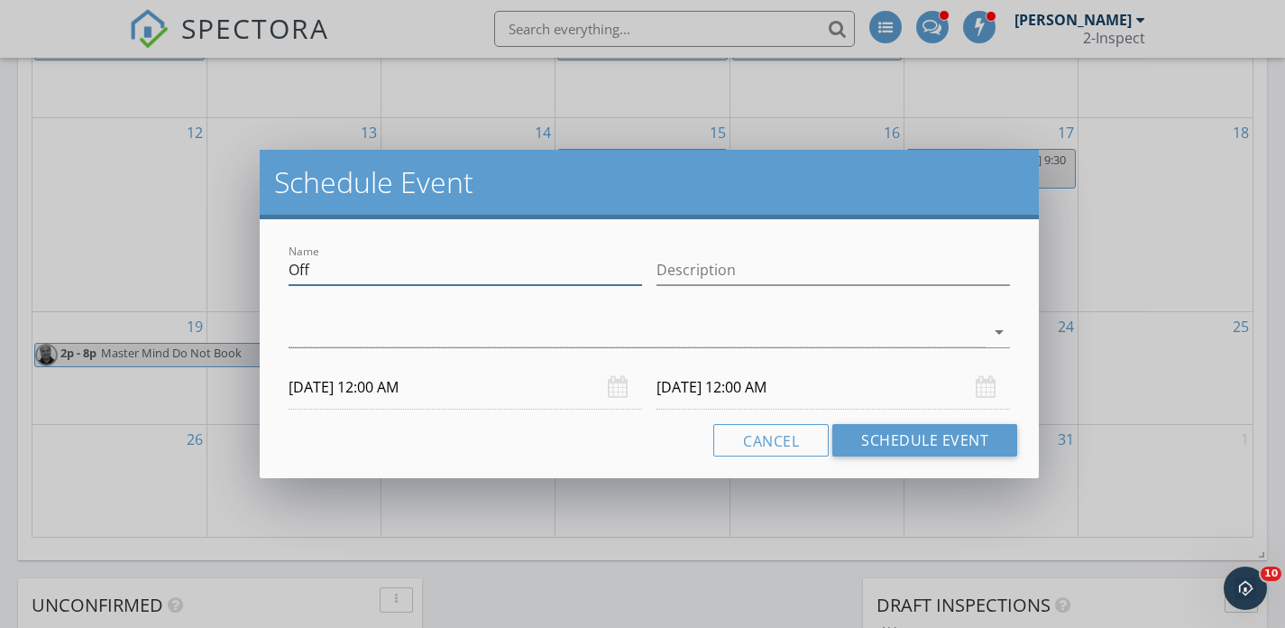
click at [350, 278] on input "Off" at bounding box center [465, 270] width 353 height 30
type input "Angela Ellegab"
type input "Total Wine Cypress"
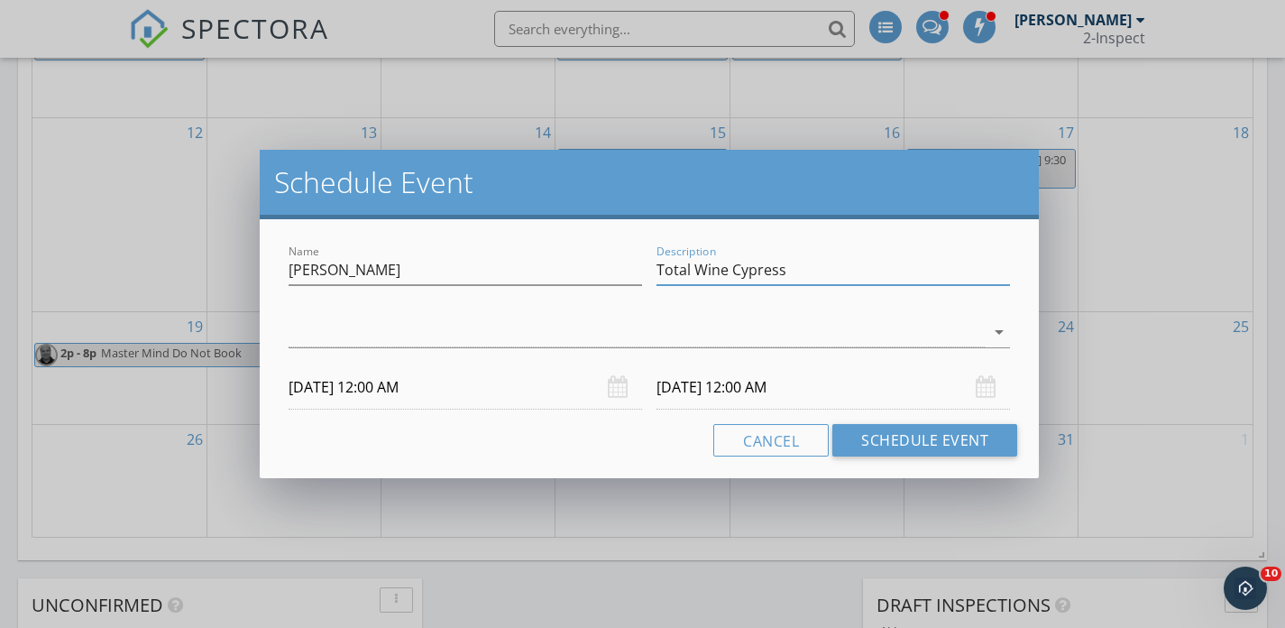
click at [382, 383] on input "10/20/2025 12:00 AM" at bounding box center [465, 387] width 353 height 44
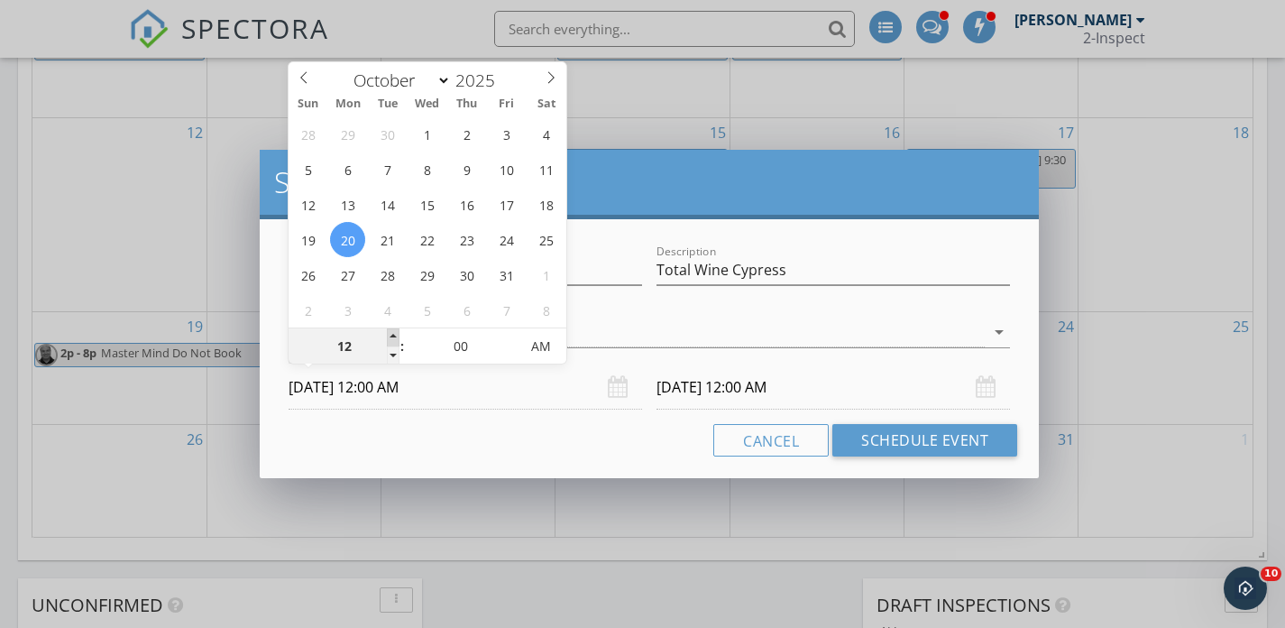
type input "01"
type input "10/20/2025 1:00 AM"
click at [394, 331] on span at bounding box center [393, 337] width 13 height 18
type input "02"
type input "10/20/2025 2:00 AM"
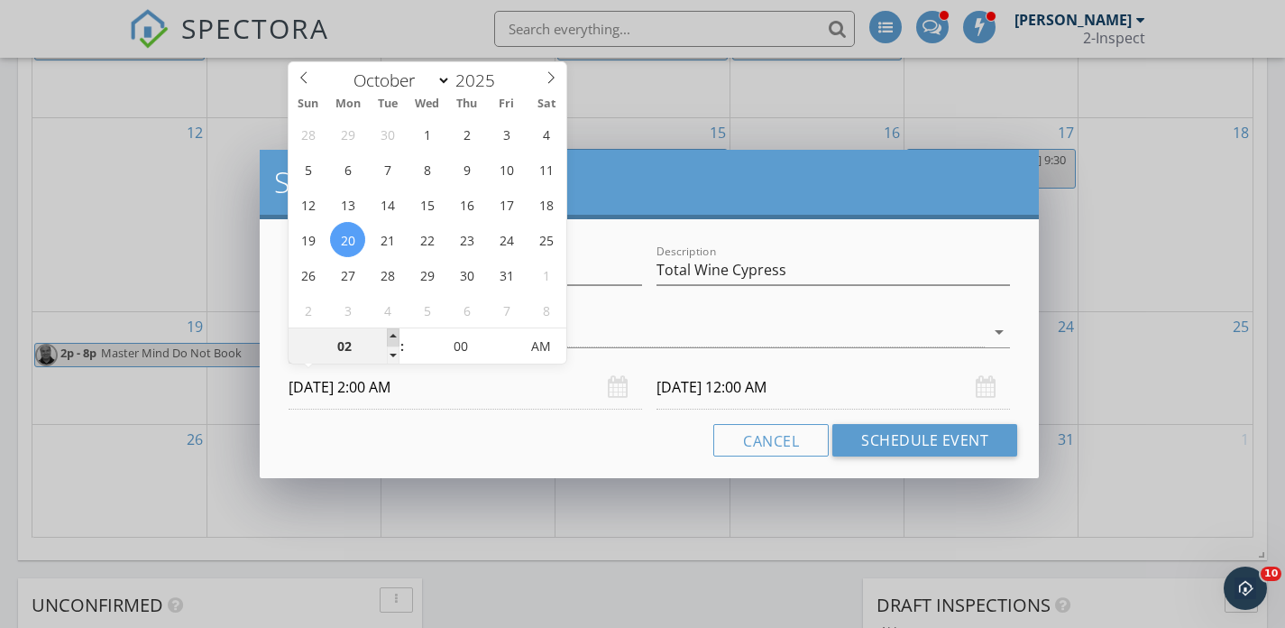
click at [394, 331] on span at bounding box center [393, 337] width 13 height 18
type input "10/21/2025 2:00 AM"
type input "03"
type input "10/20/2025 3:00 AM"
click at [394, 331] on span at bounding box center [393, 337] width 13 height 18
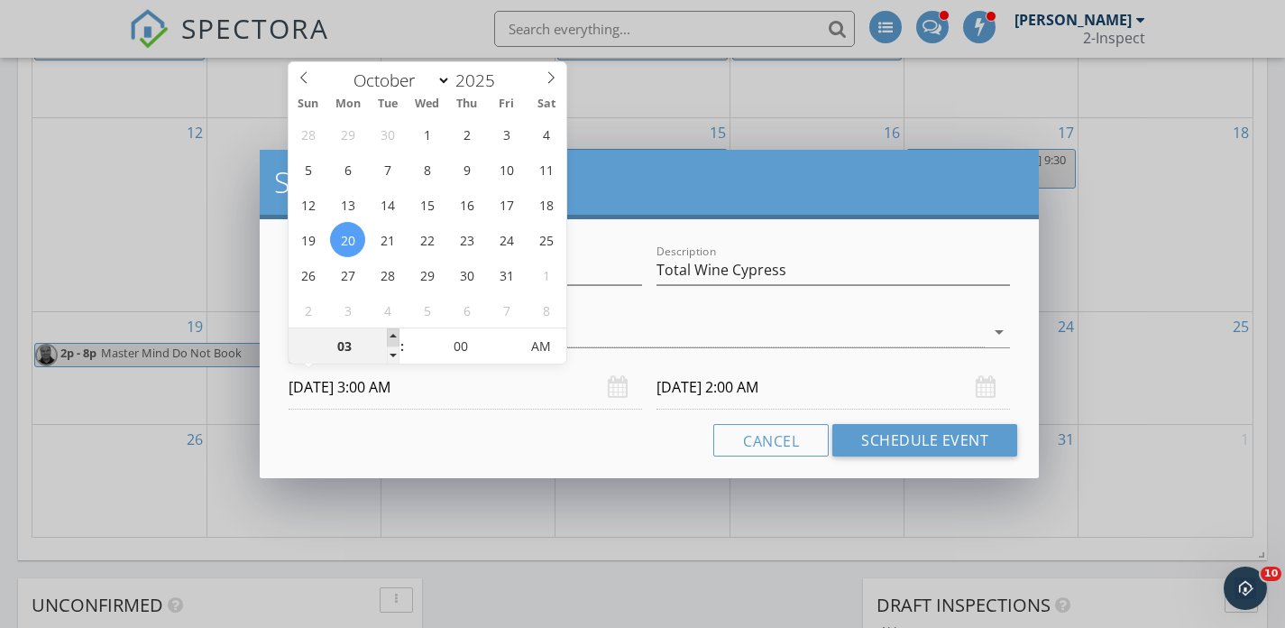
type input "10/21/2025 3:00 AM"
type input "04"
type input "10/20/2025 4:00 AM"
click at [394, 331] on span at bounding box center [393, 337] width 13 height 18
type input "10/21/2025 4:00 AM"
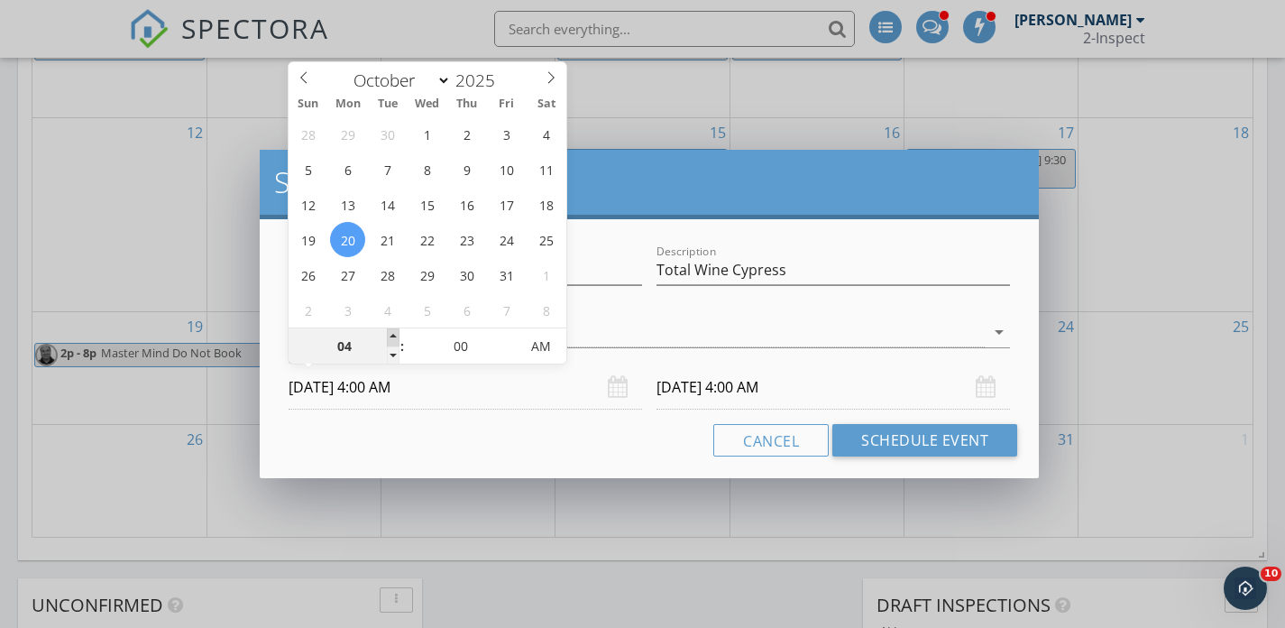
type input "05"
type input "10/20/2025 5:00 AM"
click at [394, 331] on span at bounding box center [393, 337] width 13 height 18
type input "10/21/2025 5:00 AM"
type input "06"
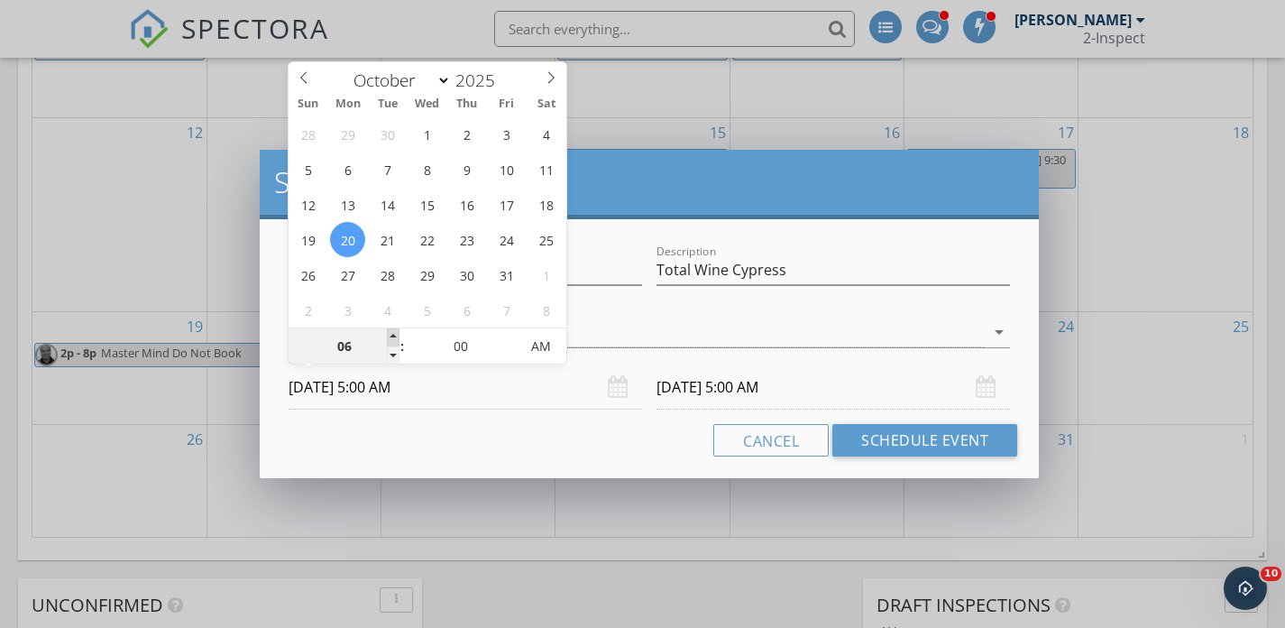
type input "10/20/2025 6:00 AM"
click at [394, 331] on span at bounding box center [393, 337] width 13 height 18
type input "07"
type input "10/20/2025 7:00 AM"
click at [394, 331] on span at bounding box center [393, 337] width 13 height 18
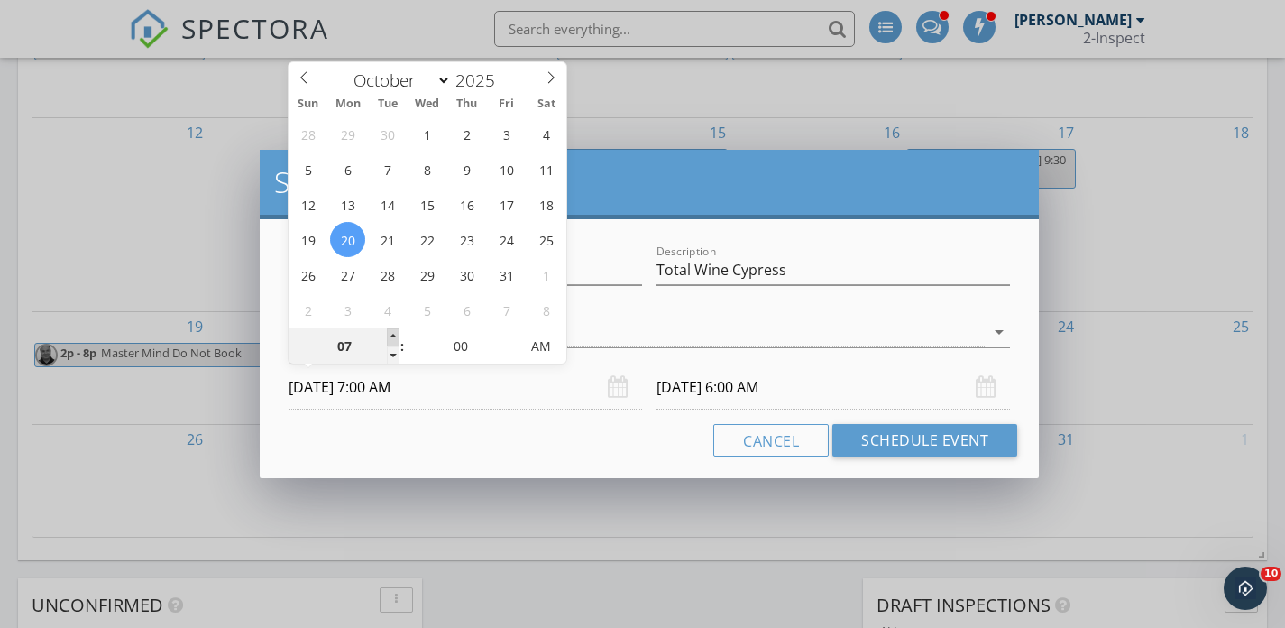
type input "10/21/2025 7:00 AM"
type input "08"
type input "10/20/2025 8:00 AM"
click at [394, 331] on span at bounding box center [393, 337] width 13 height 18
type input "10/21/2025 8:00 AM"
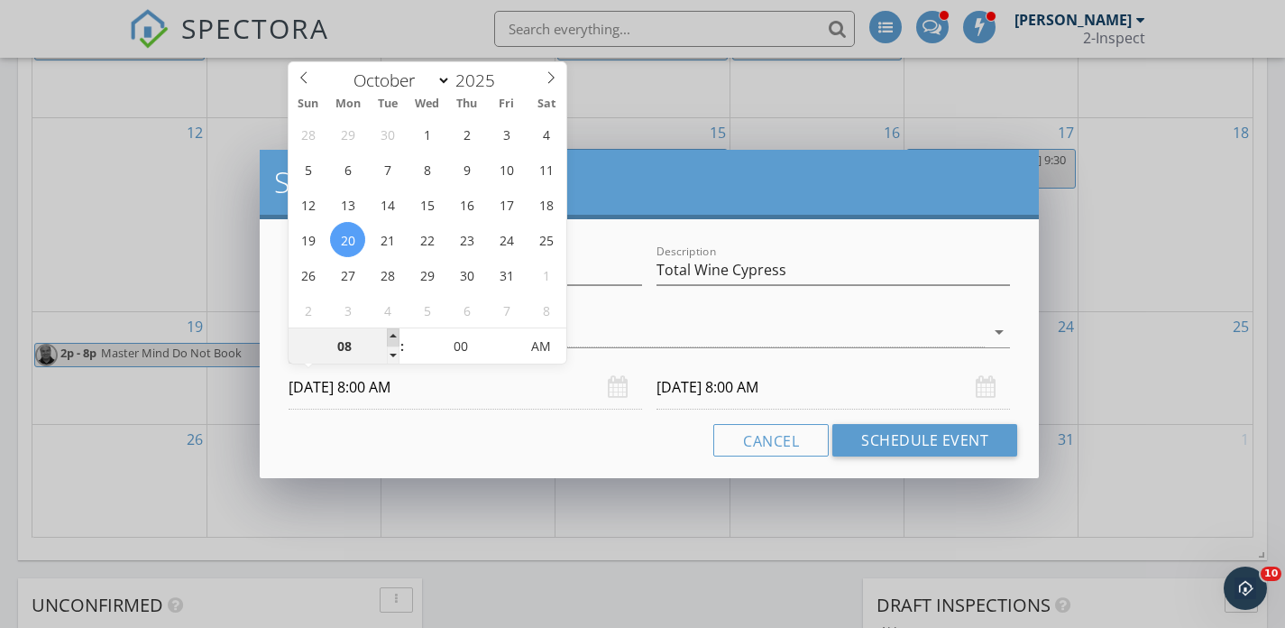
type input "09"
type input "10/20/2025 9:00 AM"
click at [394, 331] on span at bounding box center [393, 337] width 13 height 18
type input "10/21/2025 9:00 AM"
type input "05"
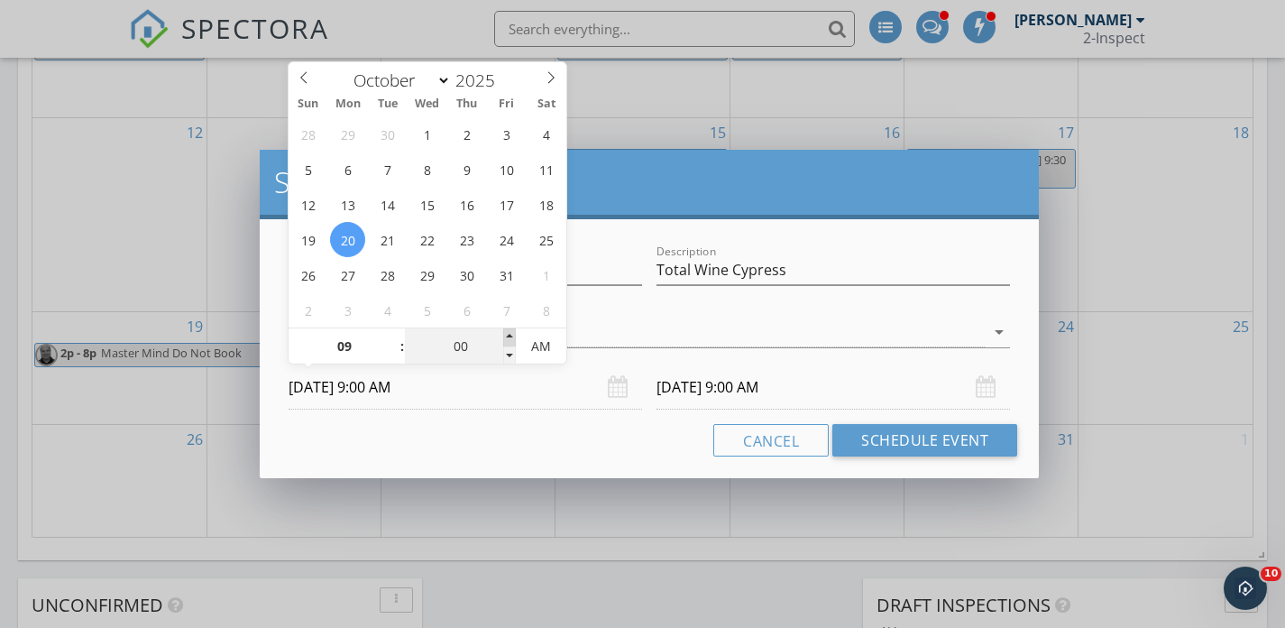
type input "10/20/2025 9:05 AM"
click at [507, 328] on span at bounding box center [509, 337] width 13 height 18
type input "10/21/2025 9:05 AM"
type input "10"
type input "10/20/2025 9:10 AM"
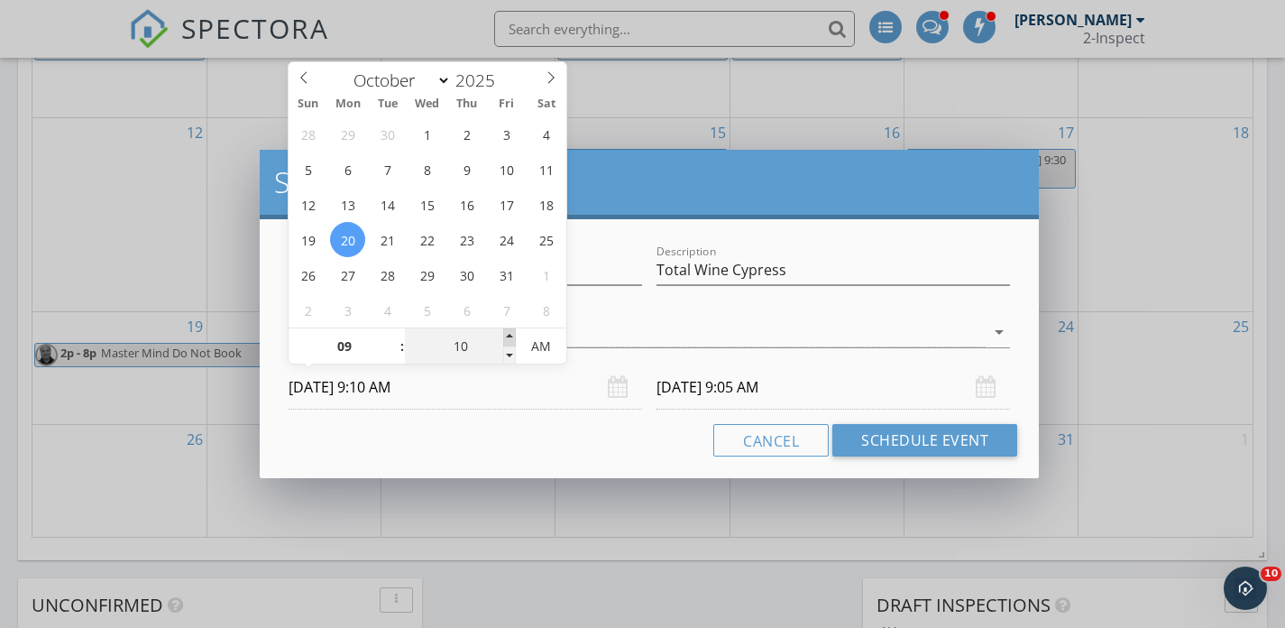
click at [507, 328] on span at bounding box center [509, 337] width 13 height 18
type input "15"
type input "10/20/2025 9:15 AM"
click at [507, 328] on span at bounding box center [509, 337] width 13 height 18
type input "10/21/2025 9:15 AM"
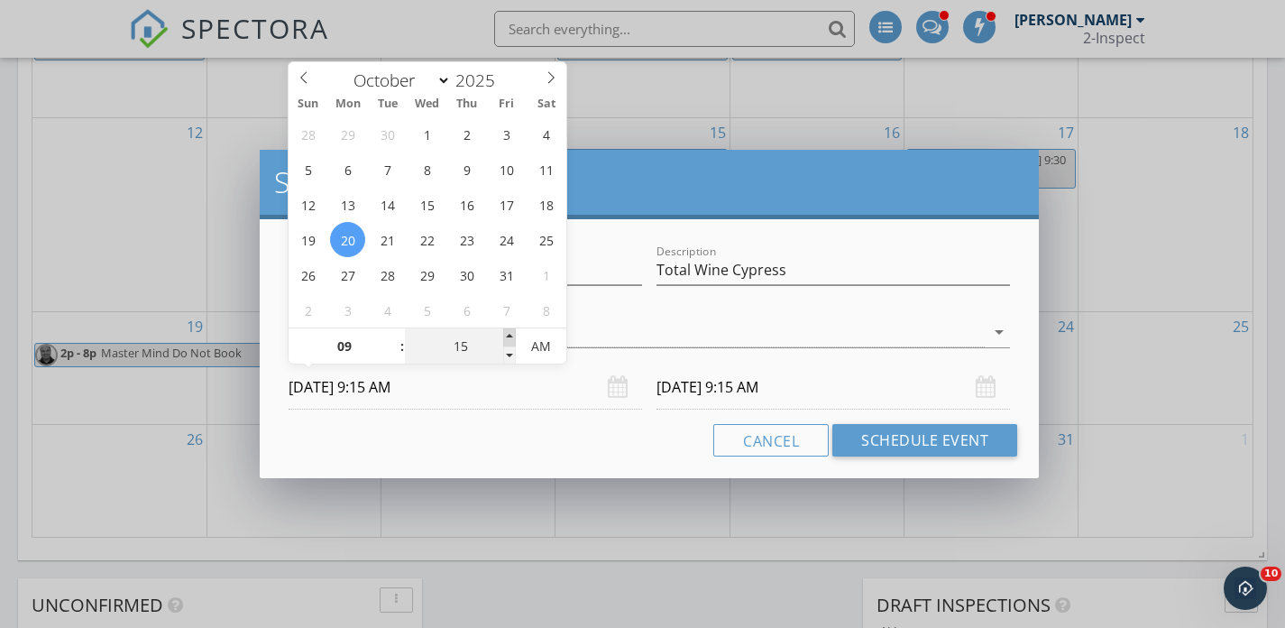
type input "20"
type input "10/20/2025 9:20 AM"
click at [507, 328] on span at bounding box center [509, 337] width 13 height 18
type input "25"
type input "10/20/2025 9:25 AM"
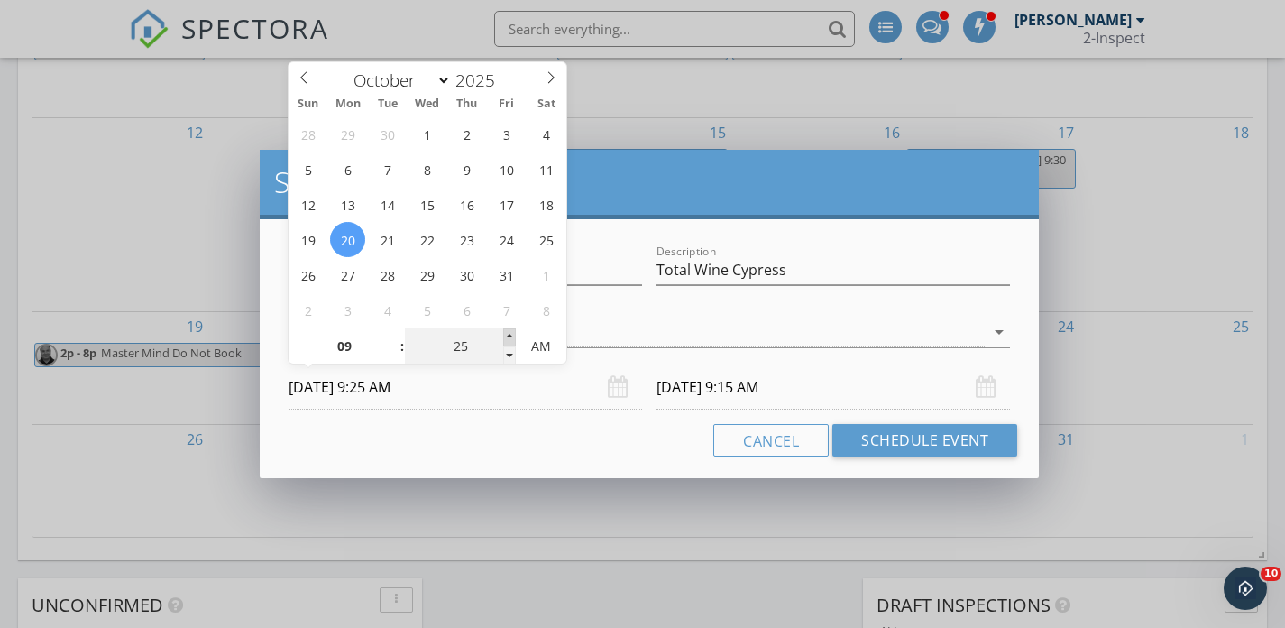
click at [507, 328] on span at bounding box center [509, 337] width 13 height 18
type input "10/21/2025 9:25 AM"
type input "30"
type input "10/20/2025 9:30 AM"
click at [507, 328] on span at bounding box center [509, 337] width 13 height 18
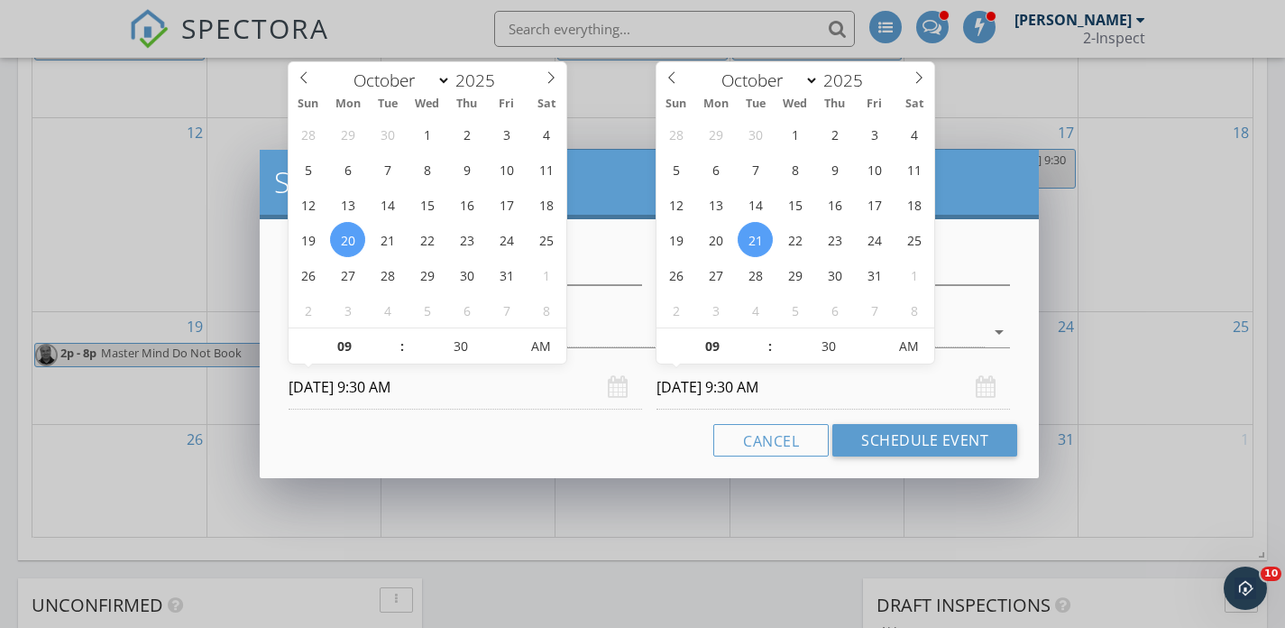
click at [671, 380] on input "10/21/2025 9:30 AM" at bounding box center [832, 387] width 353 height 44
type input "10/20/2025 9:30 AM"
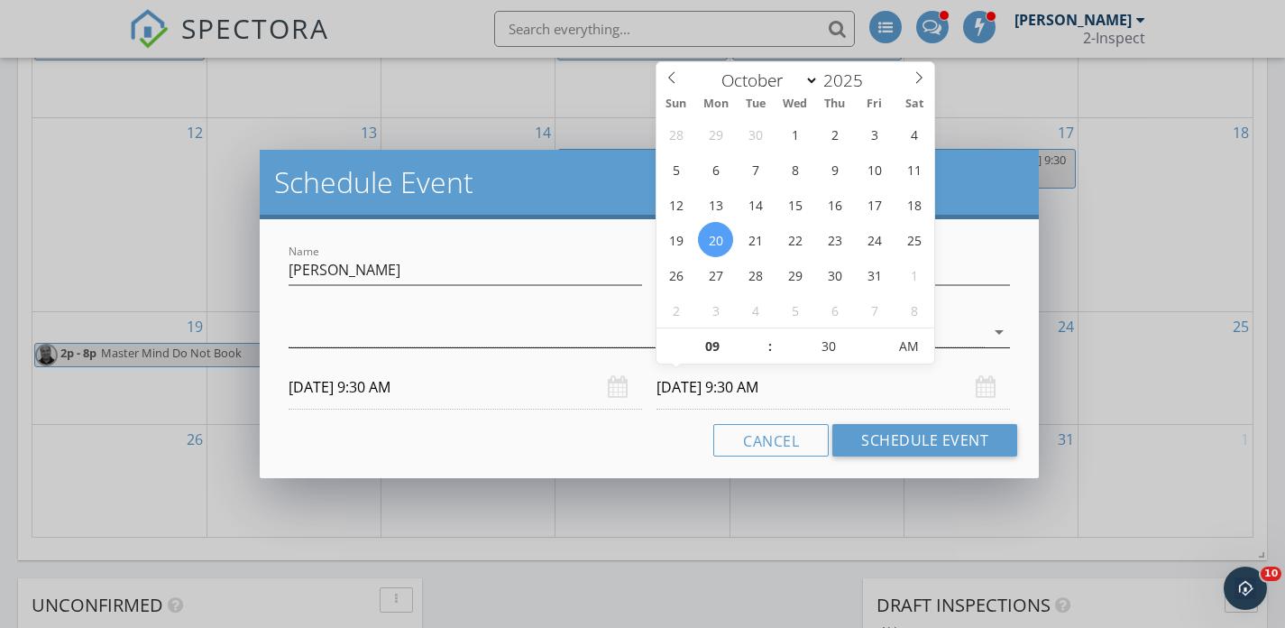
click at [555, 329] on div at bounding box center [637, 332] width 696 height 30
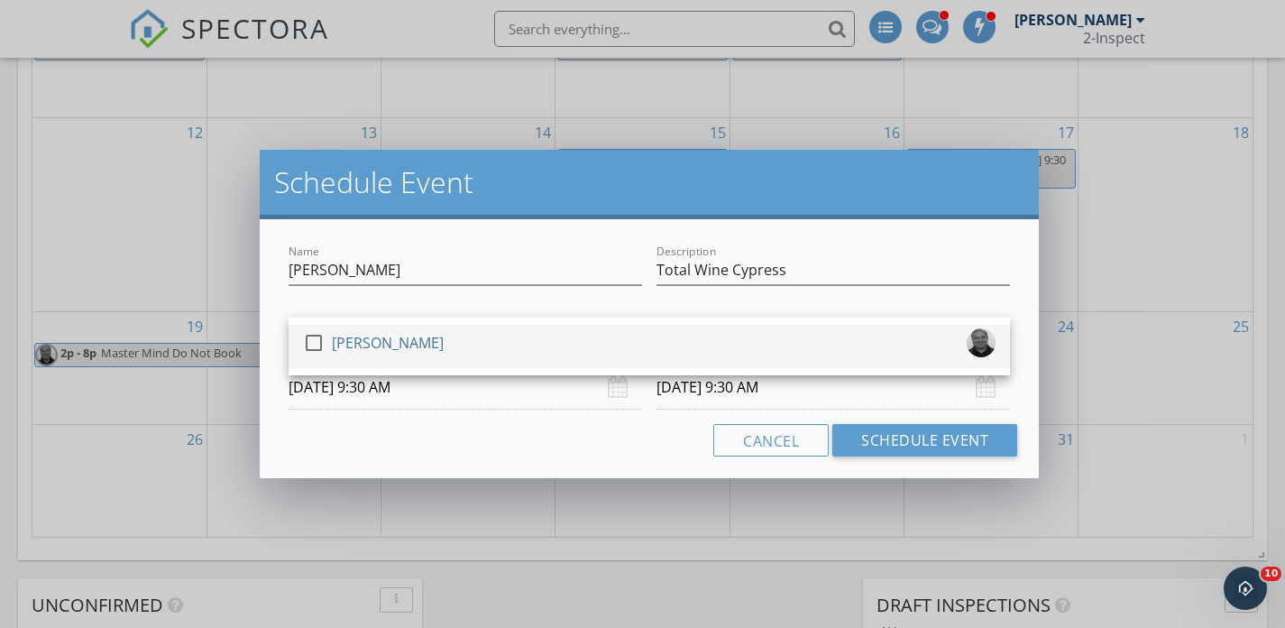
click at [553, 335] on div "check_box_outline_blank Rashid Ansari" at bounding box center [649, 346] width 693 height 36
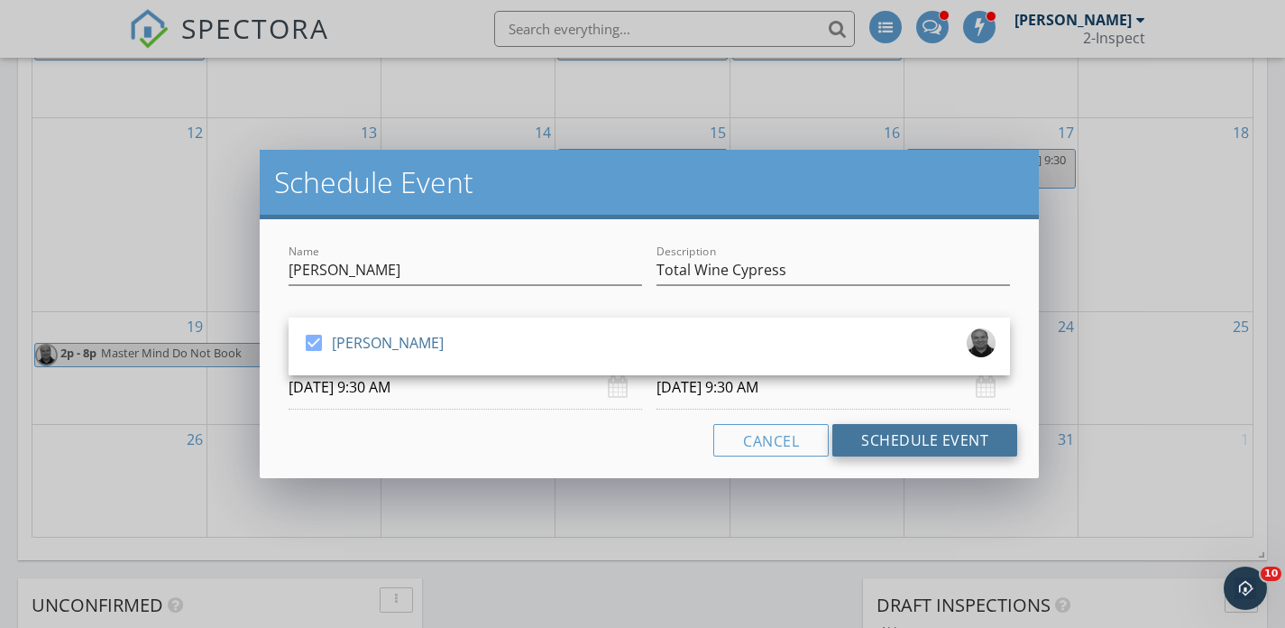
click at [923, 437] on button "Schedule Event" at bounding box center [924, 440] width 185 height 32
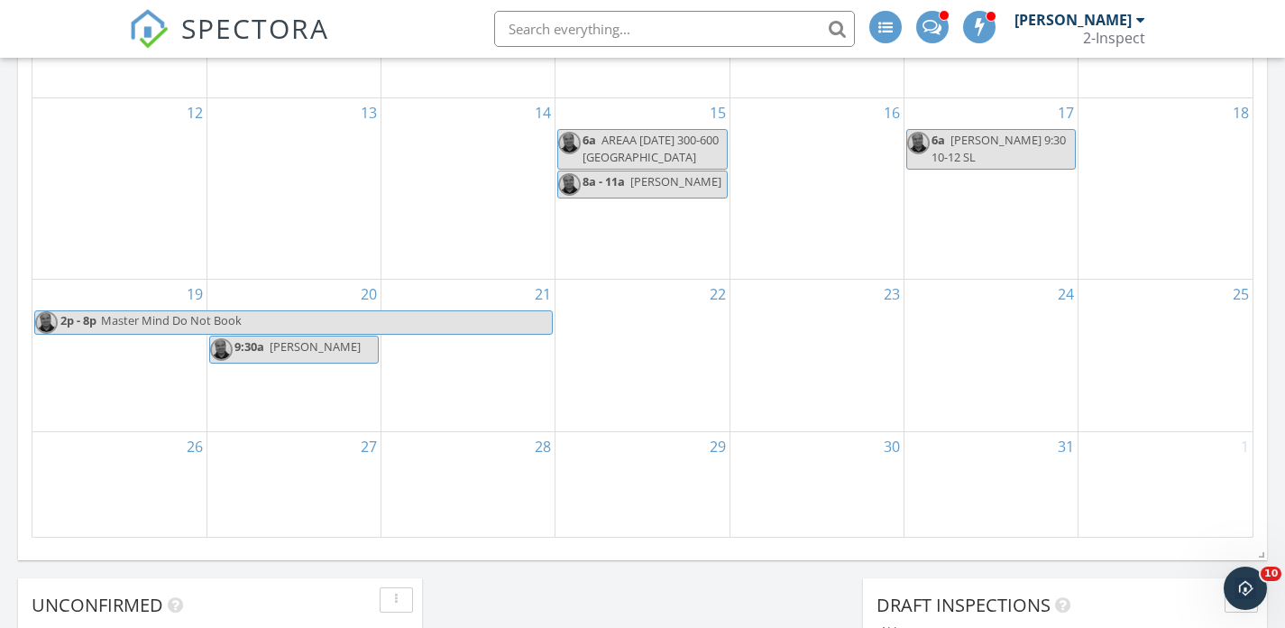
click at [528, 324] on span "Master Mind Do Not Book" at bounding box center [326, 322] width 452 height 23
click at [514, 531] on div at bounding box center [642, 314] width 1285 height 628
click at [475, 350] on div "21" at bounding box center [467, 356] width 173 height 152
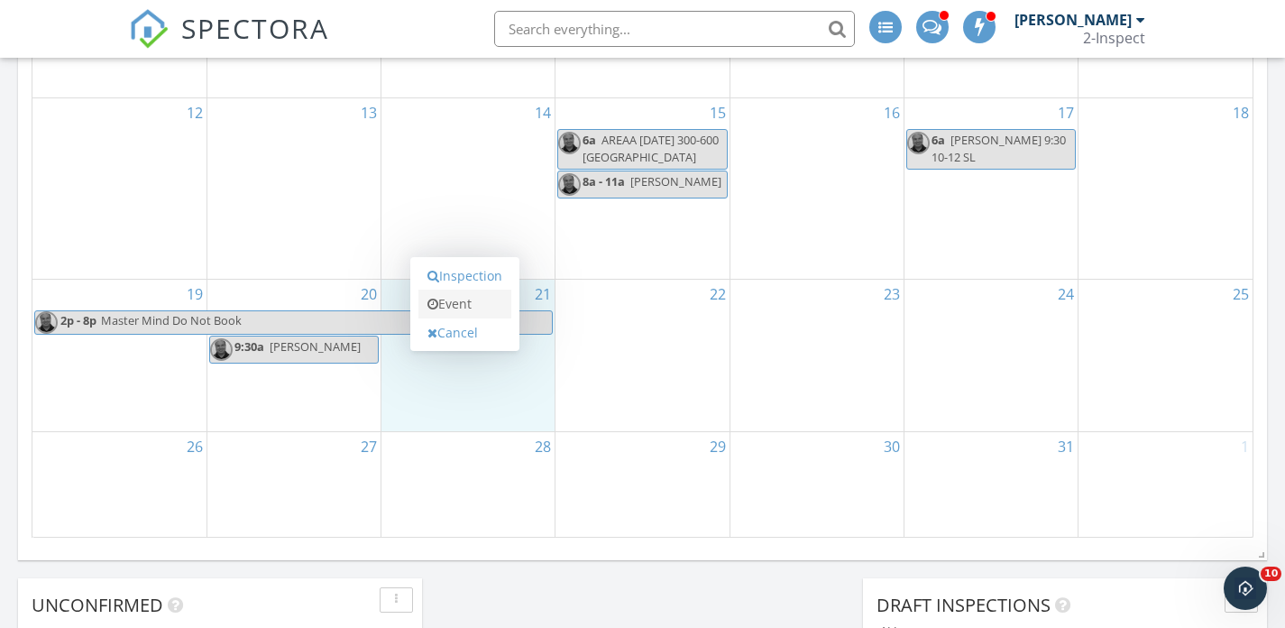
click at [472, 298] on link "Event" at bounding box center [464, 303] width 93 height 29
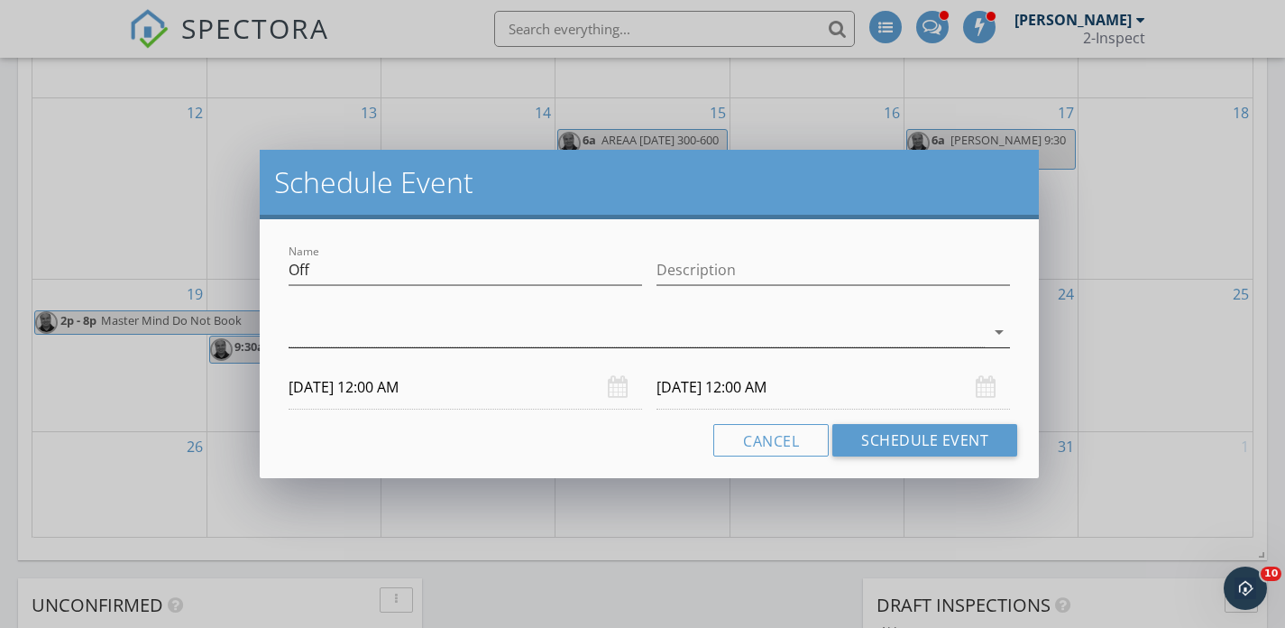
click at [422, 330] on div at bounding box center [637, 332] width 696 height 30
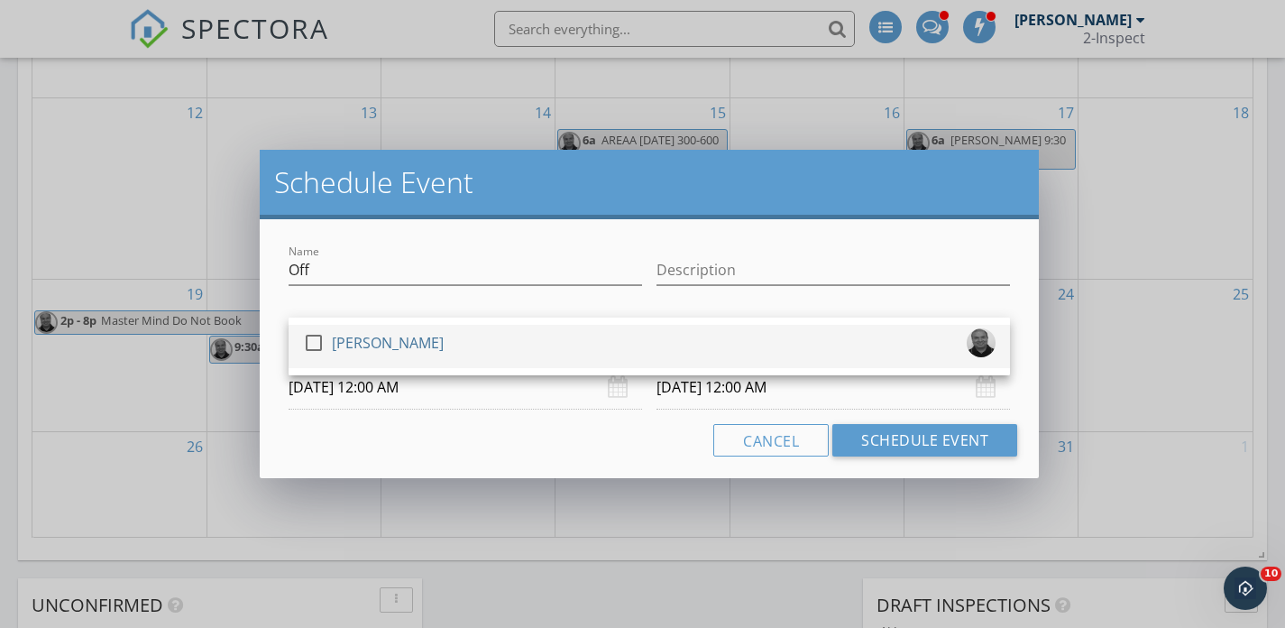
click at [419, 339] on div "[PERSON_NAME]" at bounding box center [388, 342] width 112 height 29
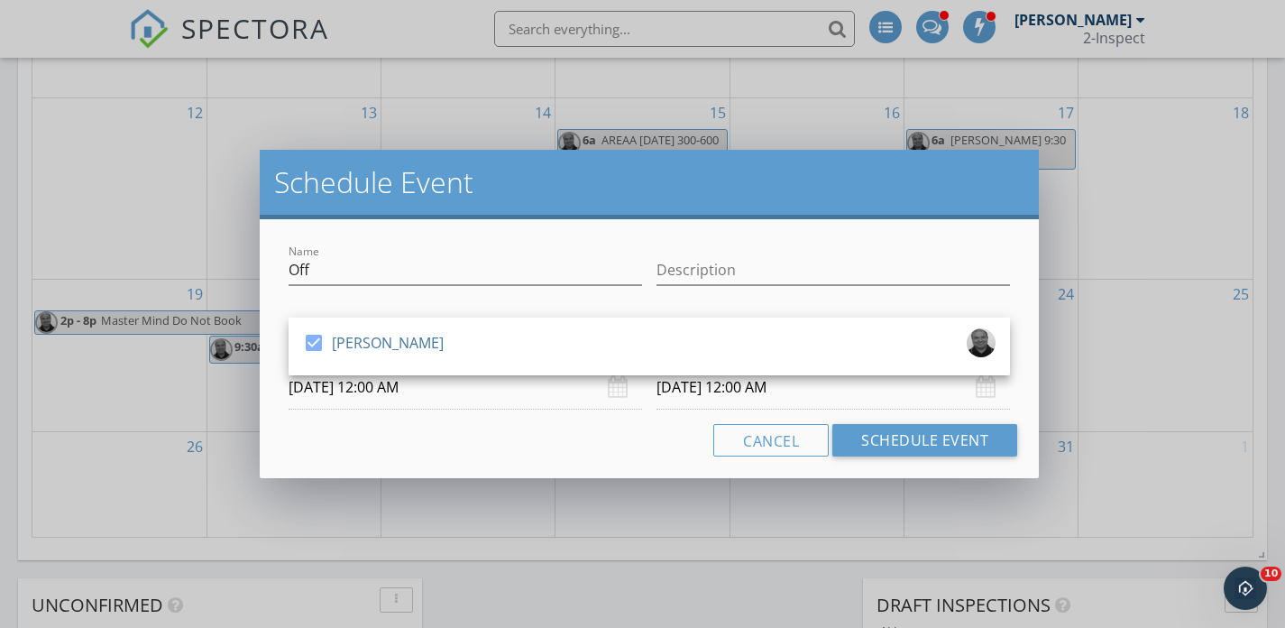
click at [421, 393] on input "10/21/2025 12:00 AM" at bounding box center [465, 387] width 353 height 44
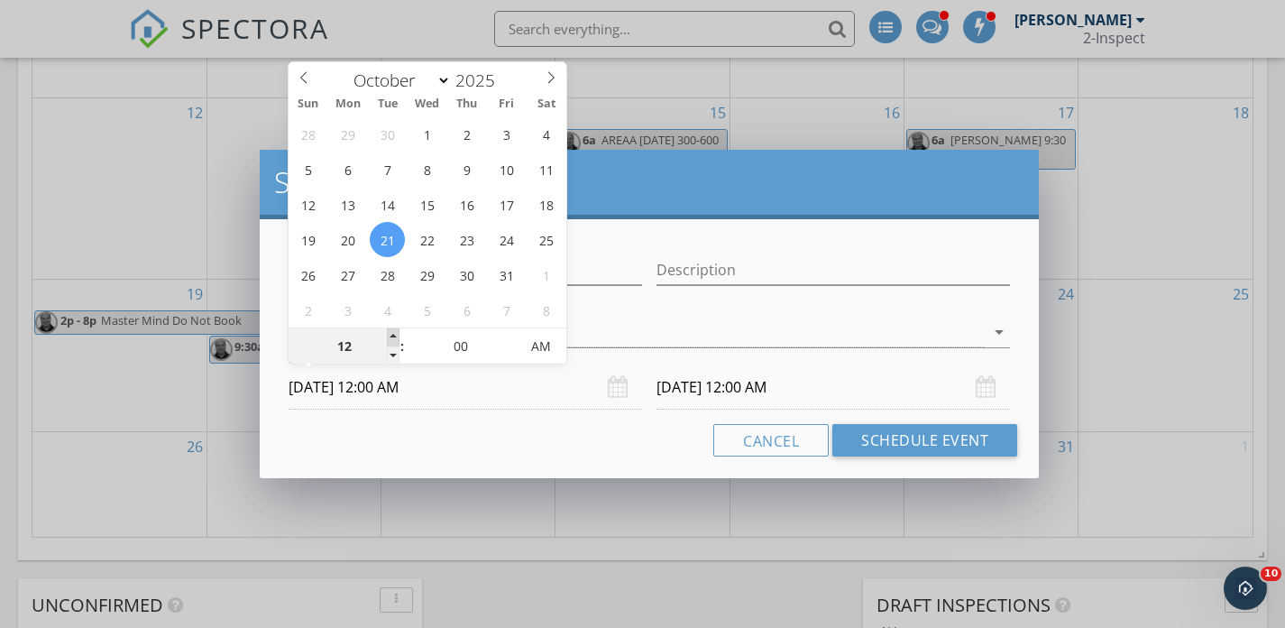
type input "01"
type input "10/21/2025 1:00 AM"
click at [392, 335] on span at bounding box center [393, 337] width 13 height 18
type input "02"
type input "10/21/2025 2:00 AM"
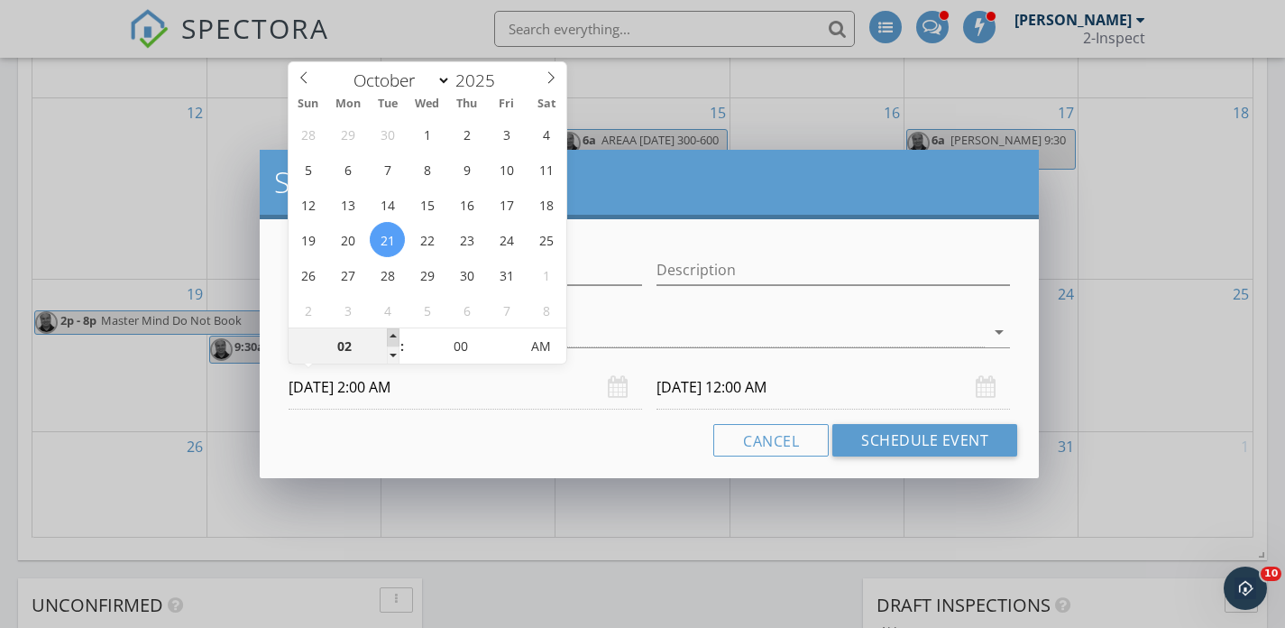
click at [392, 335] on span at bounding box center [393, 337] width 13 height 18
type input "03"
type input "10/21/2025 3:00 AM"
click at [392, 335] on span at bounding box center [393, 337] width 13 height 18
type input "04"
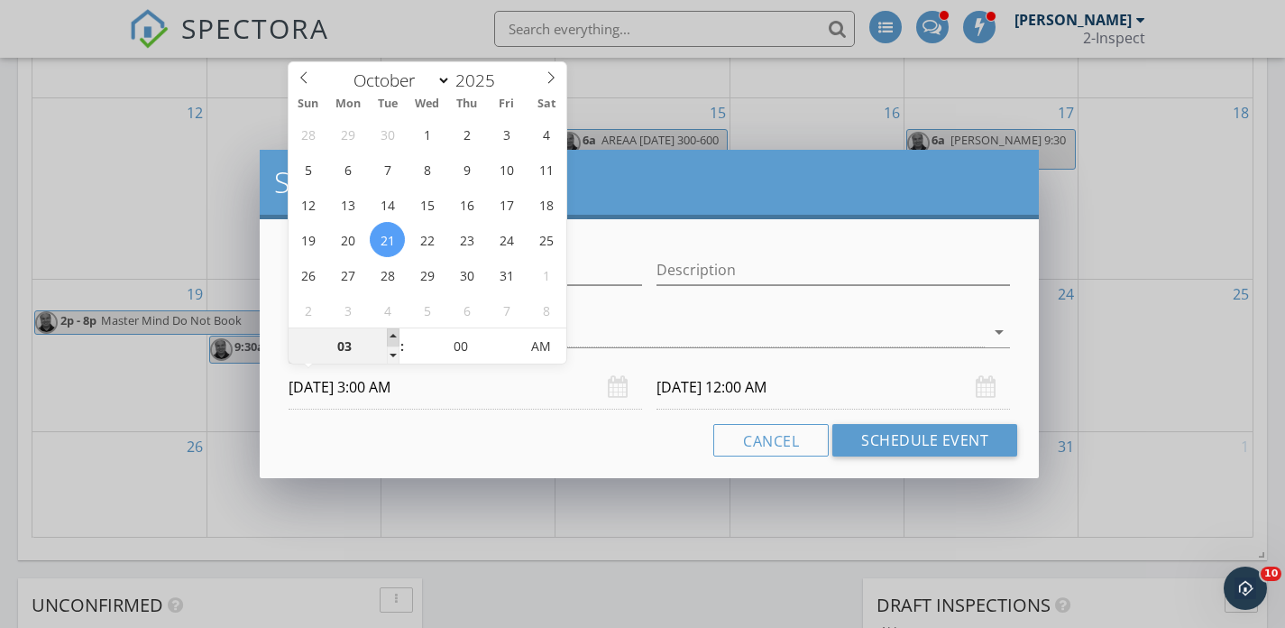
type input "10/21/2025 4:00 AM"
click at [392, 335] on span at bounding box center [393, 337] width 13 height 18
type input "05"
type input "10/21/2025 5:00 AM"
click at [392, 335] on span at bounding box center [393, 337] width 13 height 18
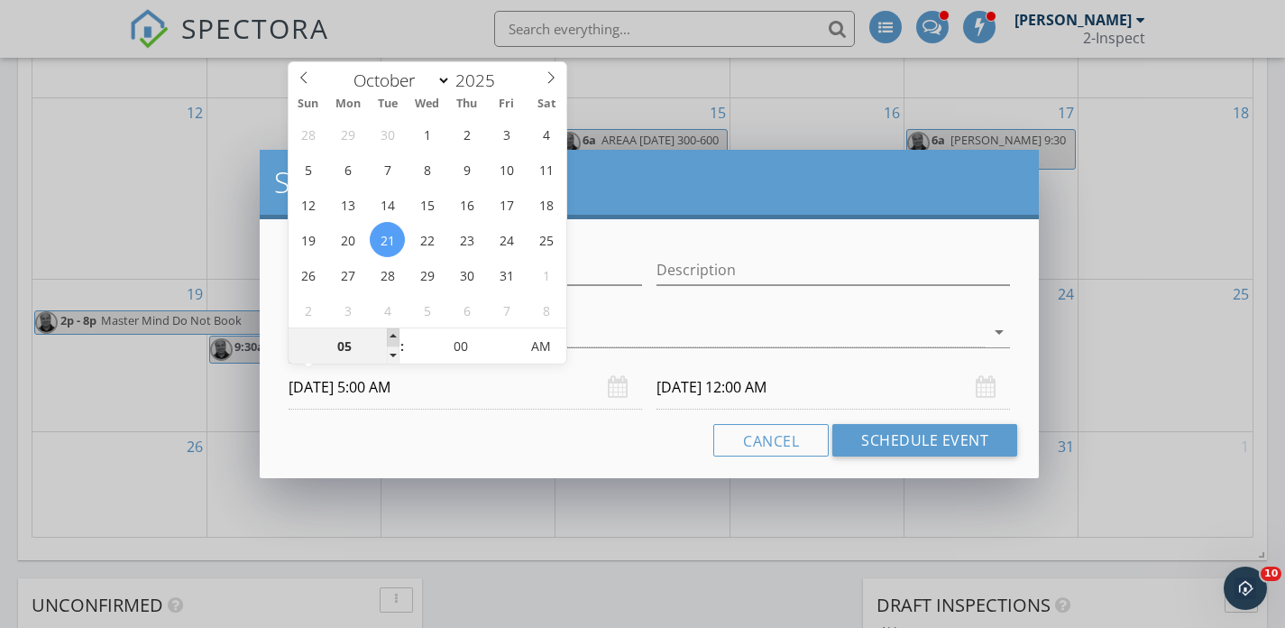
type input "06"
type input "10/21/2025 6:00 AM"
click at [392, 335] on span at bounding box center [393, 337] width 13 height 18
type input "07"
type input "10/21/2025 7:00 AM"
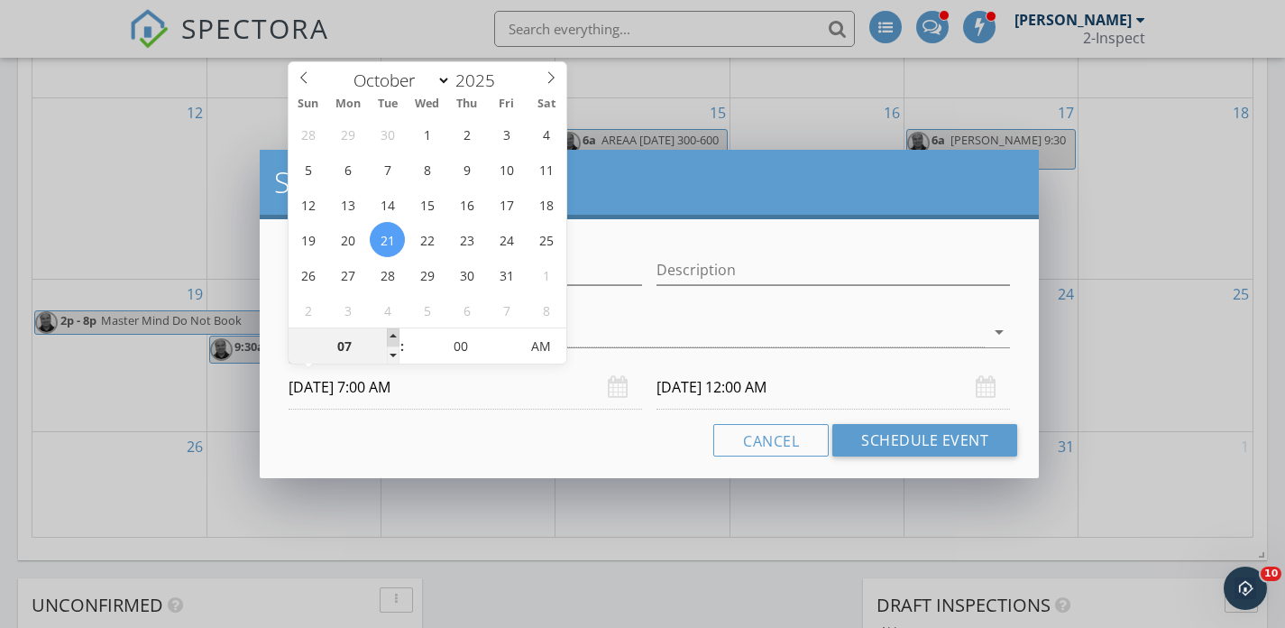
click at [392, 335] on span at bounding box center [393, 337] width 13 height 18
type input "10/22/2025 7:00 AM"
type input "08"
type input "10/21/2025 8:00 AM"
click at [392, 335] on span at bounding box center [393, 337] width 13 height 18
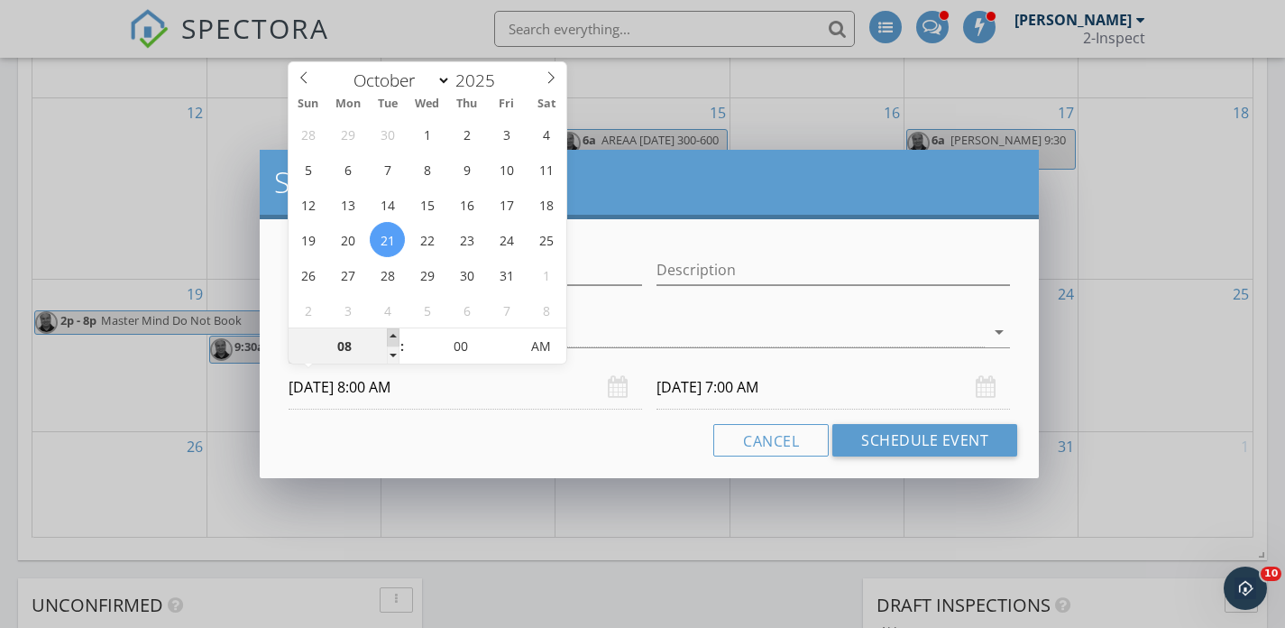
type input "10/22/2025 8:00 AM"
type input "09"
type input "10/21/2025 9:00 AM"
click at [392, 335] on span at bounding box center [393, 337] width 13 height 18
type input "10/22/2025 9:00 AM"
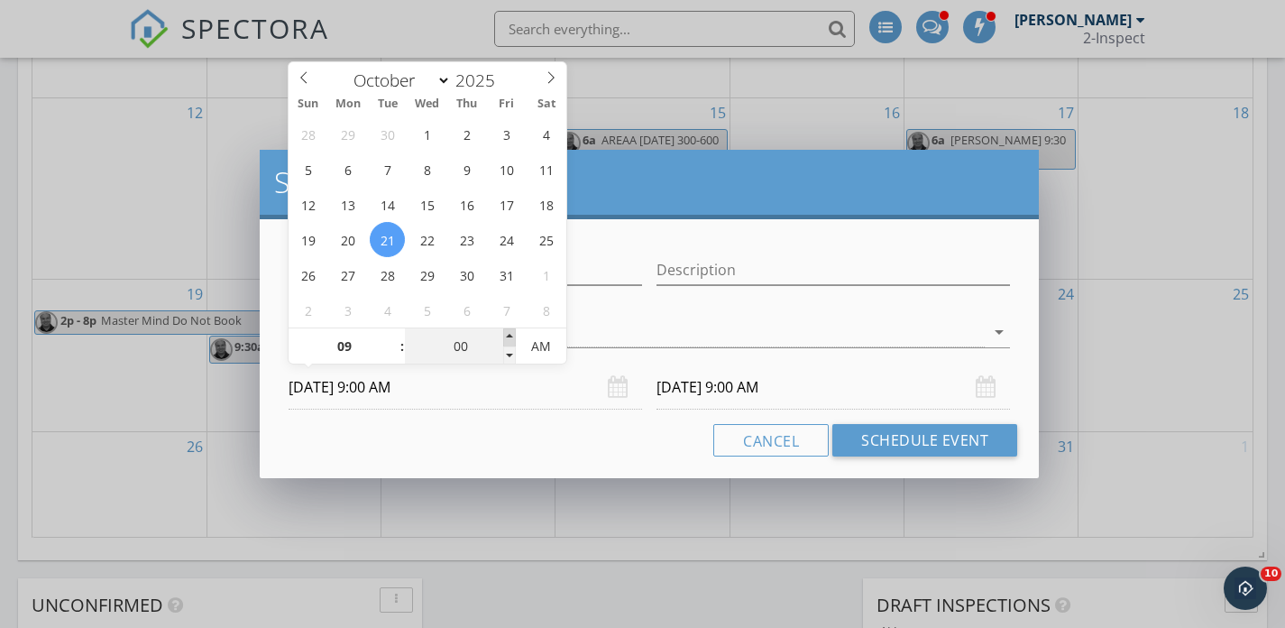
type input "05"
type input "10/21/2025 9:05 AM"
click at [509, 333] on span at bounding box center [509, 337] width 13 height 18
type input "10"
type input "10/21/2025 9:10 AM"
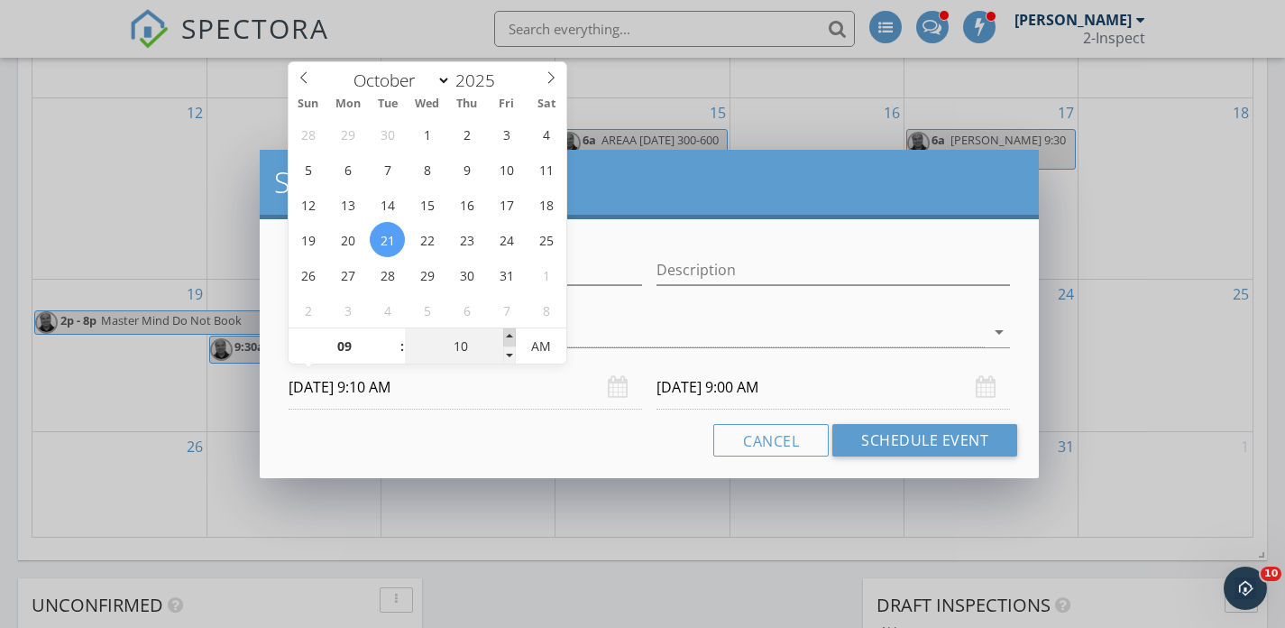
click at [509, 333] on span at bounding box center [509, 337] width 13 height 18
type input "15"
type input "10/21/2025 9:15 AM"
click at [509, 333] on span at bounding box center [509, 337] width 13 height 18
type input "20"
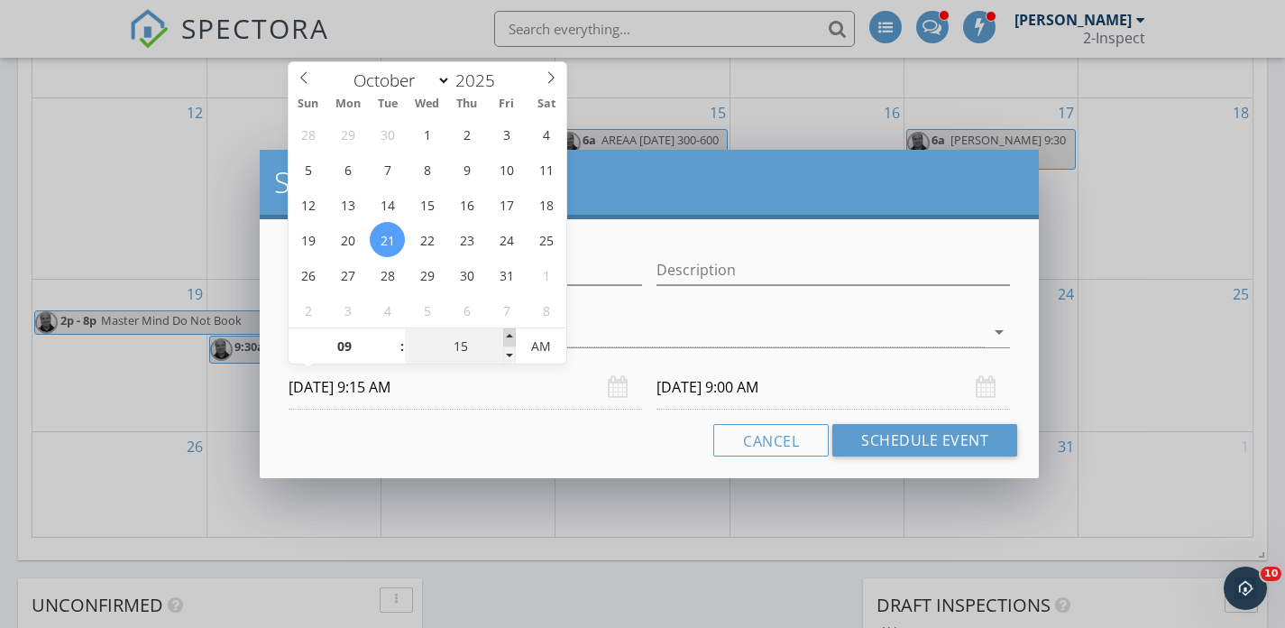
type input "10/21/2025 9:20 AM"
click at [509, 333] on span at bounding box center [509, 337] width 13 height 18
type input "10/22/2025 9:20 AM"
type input "25"
type input "10/21/2025 9:25 AM"
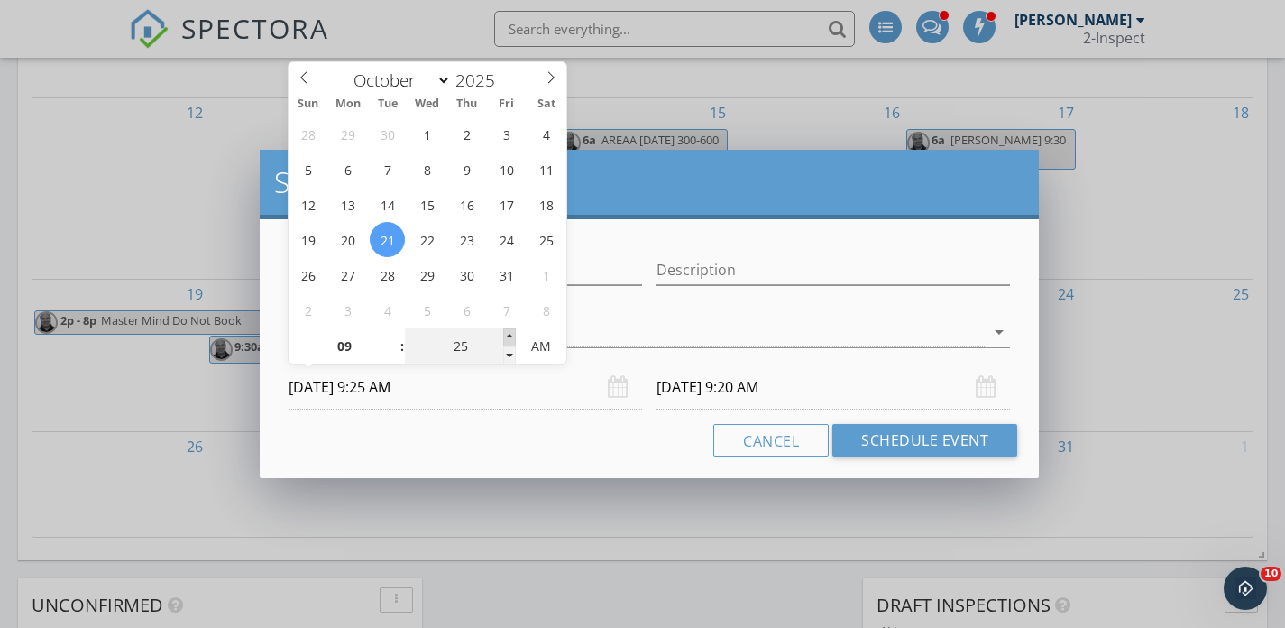
click at [509, 333] on span at bounding box center [509, 337] width 13 height 18
type input "10/22/2025 9:25 AM"
type input "30"
type input "10/21/2025 9:30 AM"
click at [509, 333] on span at bounding box center [509, 337] width 13 height 18
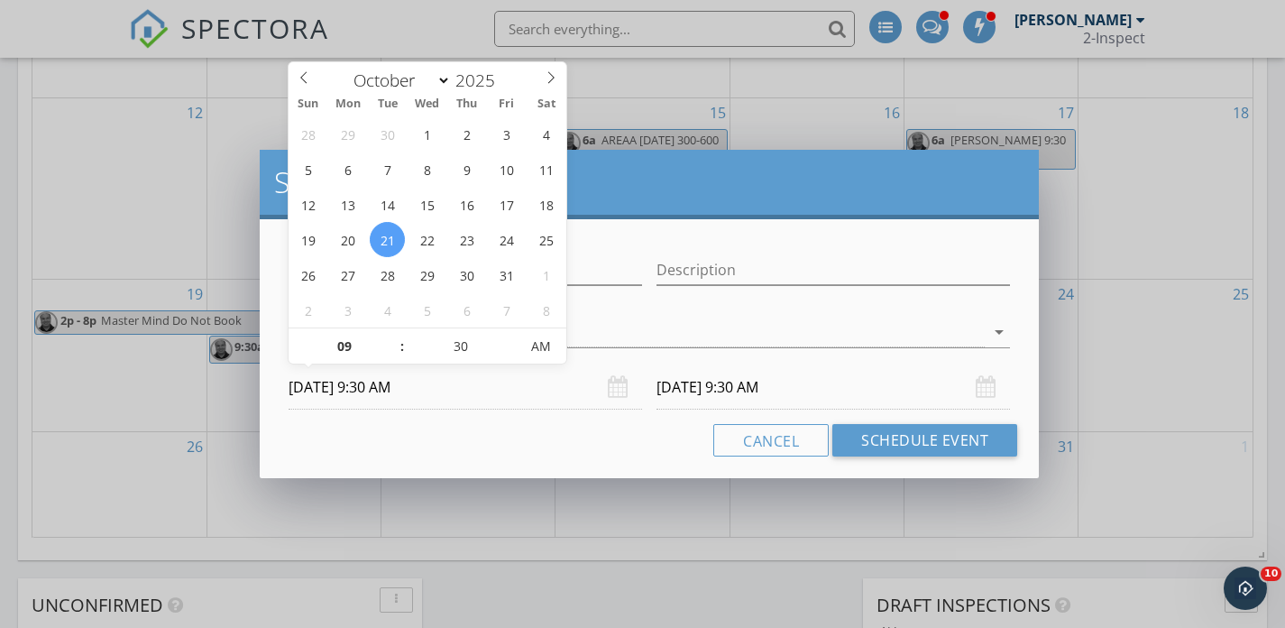
click at [685, 383] on input "10/22/2025 9:30 AM" at bounding box center [832, 387] width 353 height 44
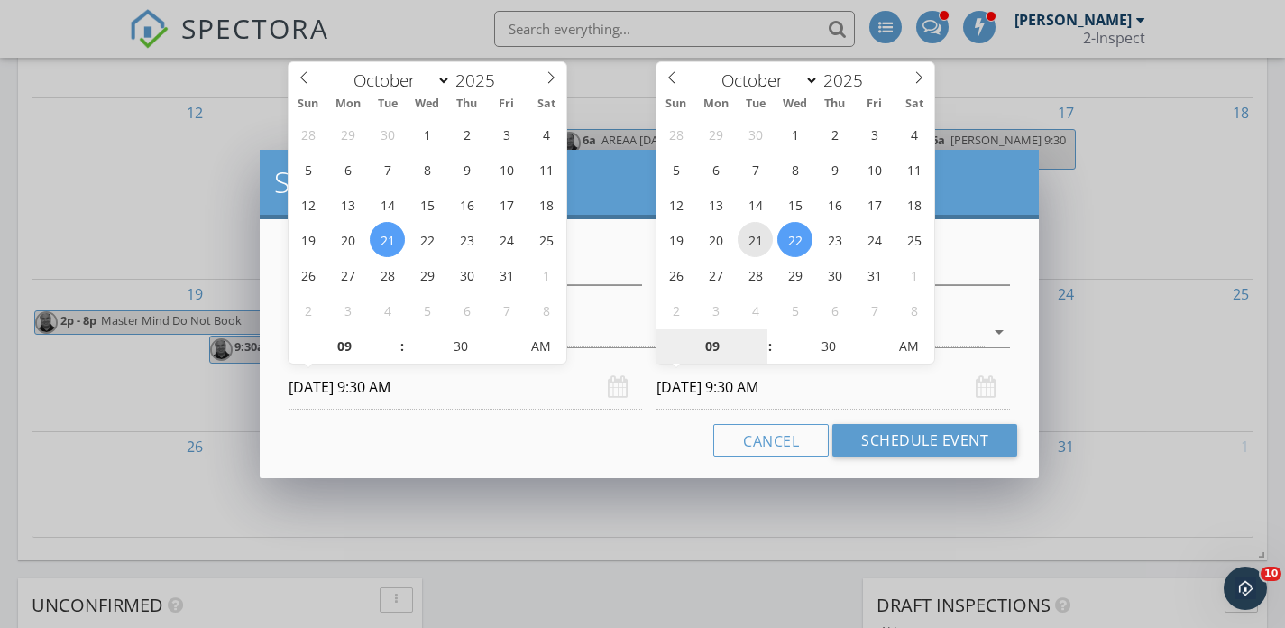
type input "10/21/2025 9:30 AM"
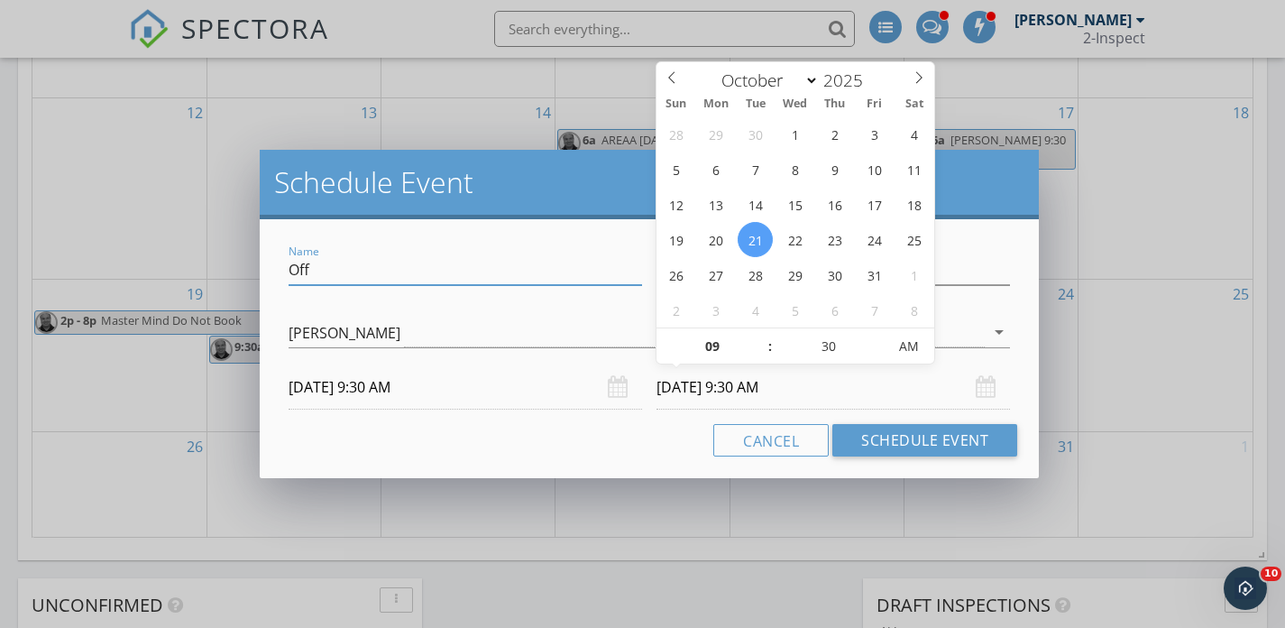
click at [372, 274] on input "Off" at bounding box center [465, 270] width 353 height 30
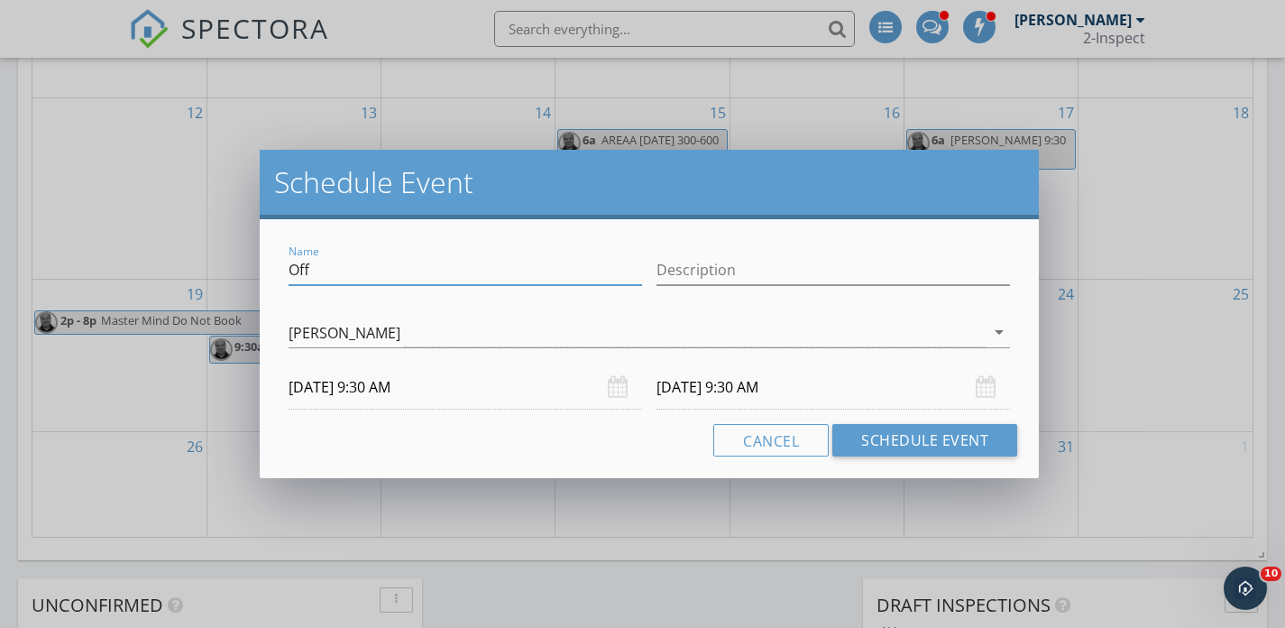
click at [372, 274] on input "Off" at bounding box center [465, 270] width 353 height 30
type input "Angela Ellegan"
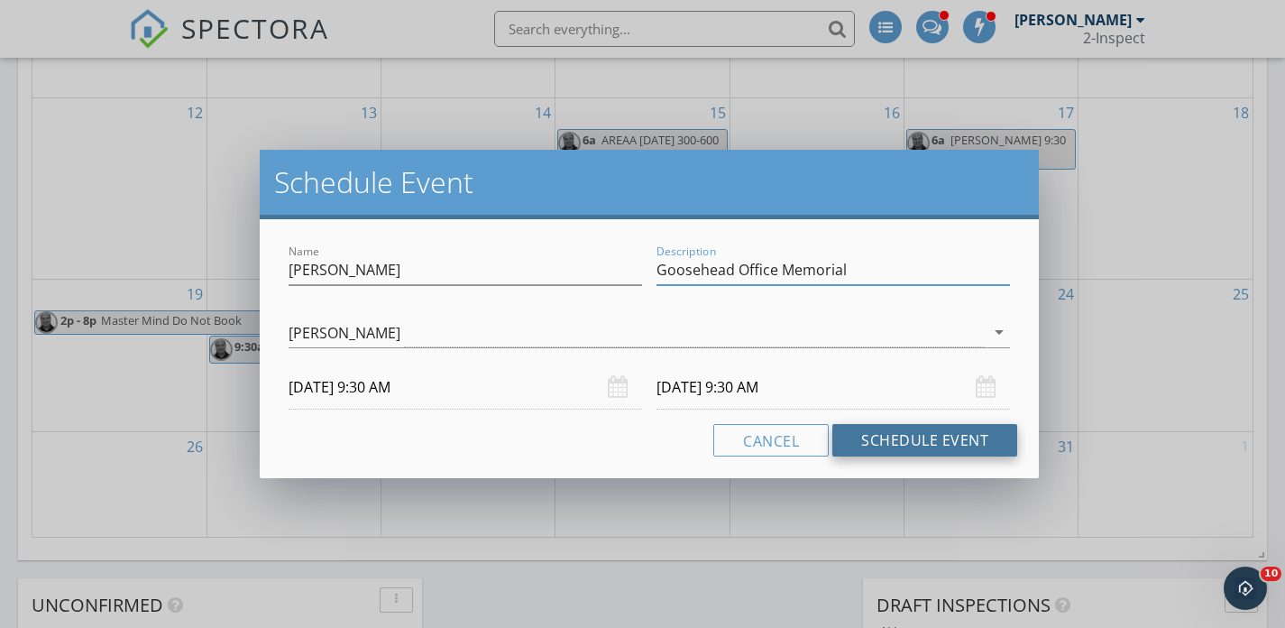
type input "Goosehead Office Memorial"
click at [876, 433] on button "Schedule Event" at bounding box center [924, 440] width 185 height 32
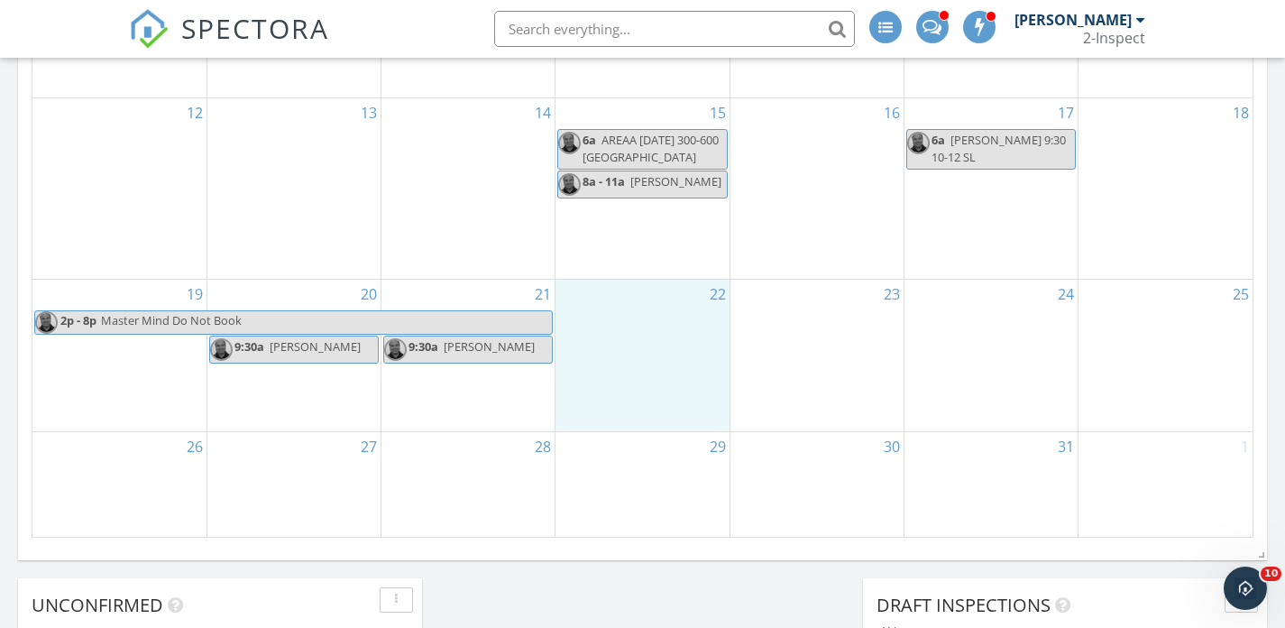
click at [622, 351] on div "22" at bounding box center [641, 356] width 173 height 152
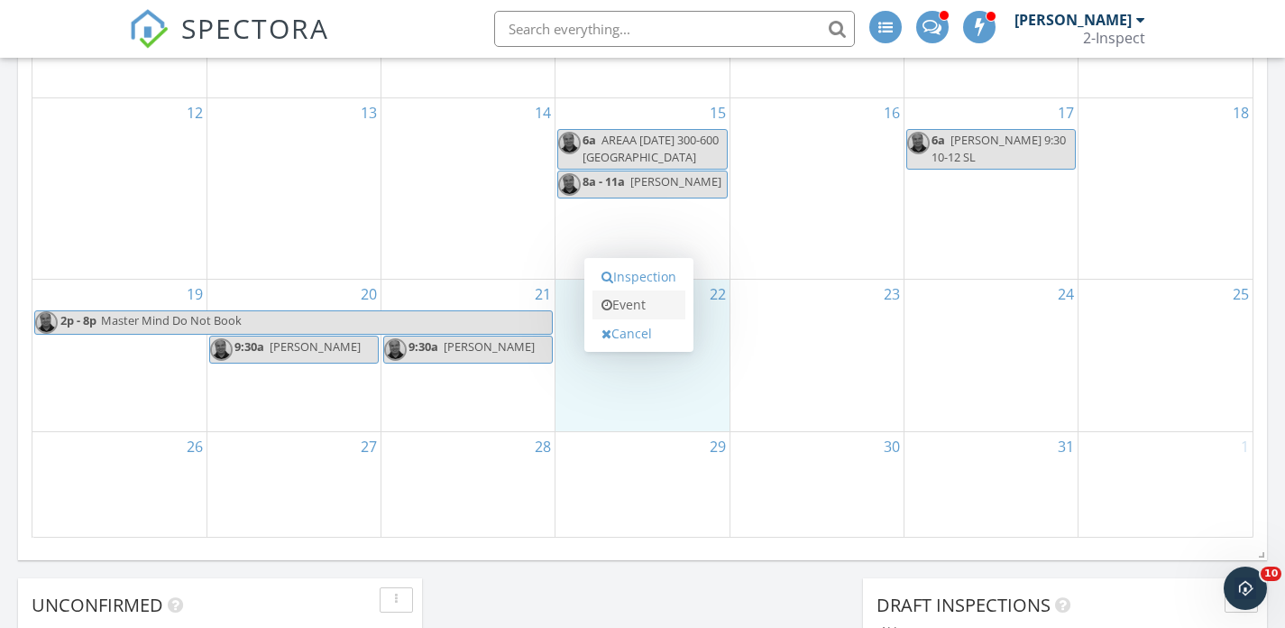
click at [627, 307] on link "Event" at bounding box center [638, 304] width 93 height 29
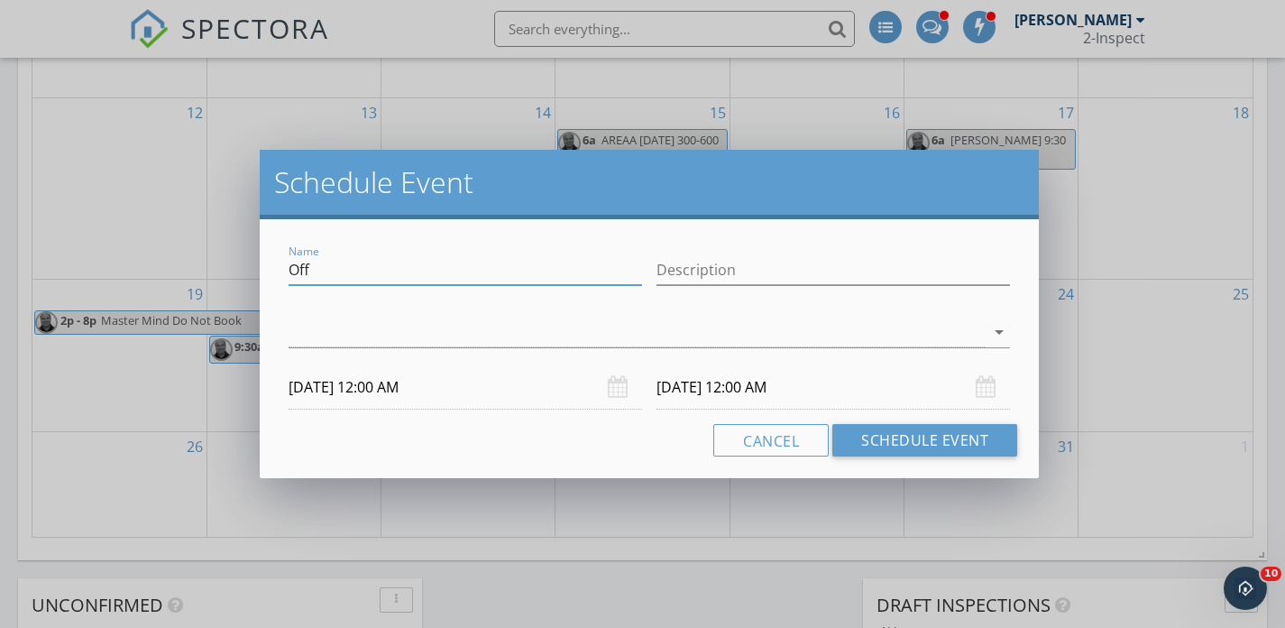
click at [372, 261] on input "Off" at bounding box center [465, 270] width 353 height 30
type input "Angela Ellegan"
click at [665, 332] on div at bounding box center [637, 332] width 696 height 30
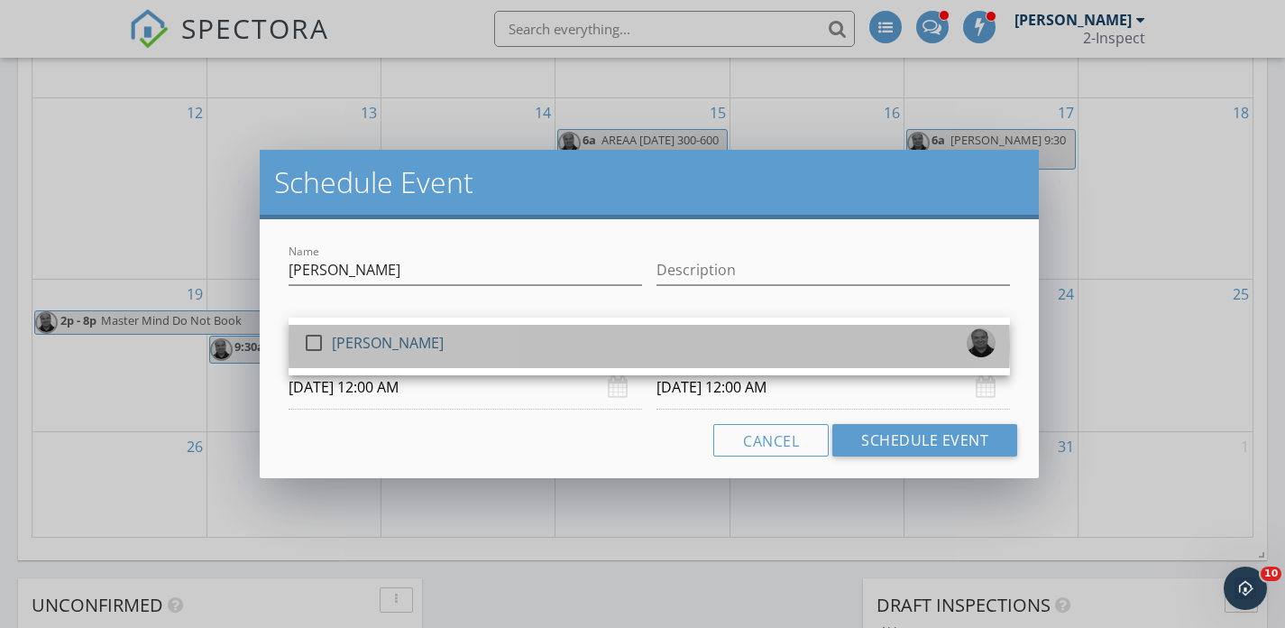
click at [647, 342] on div "check_box_outline_blank Rashid Ansari" at bounding box center [649, 346] width 693 height 36
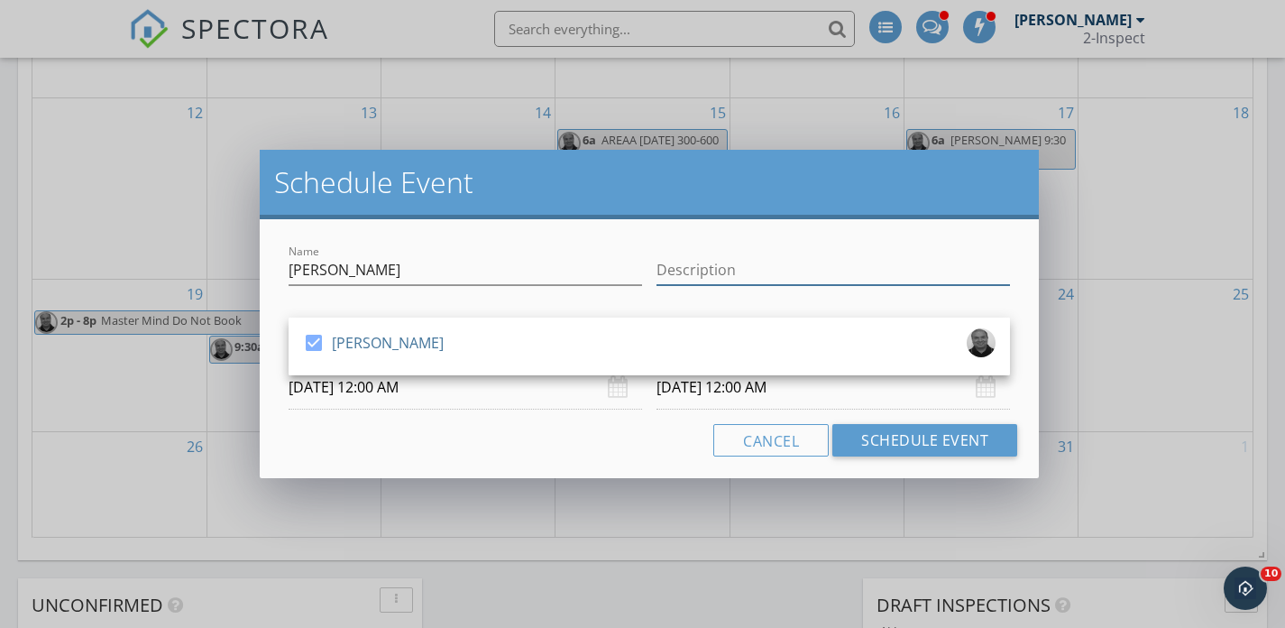
click at [684, 279] on input "Description" at bounding box center [832, 270] width 353 height 30
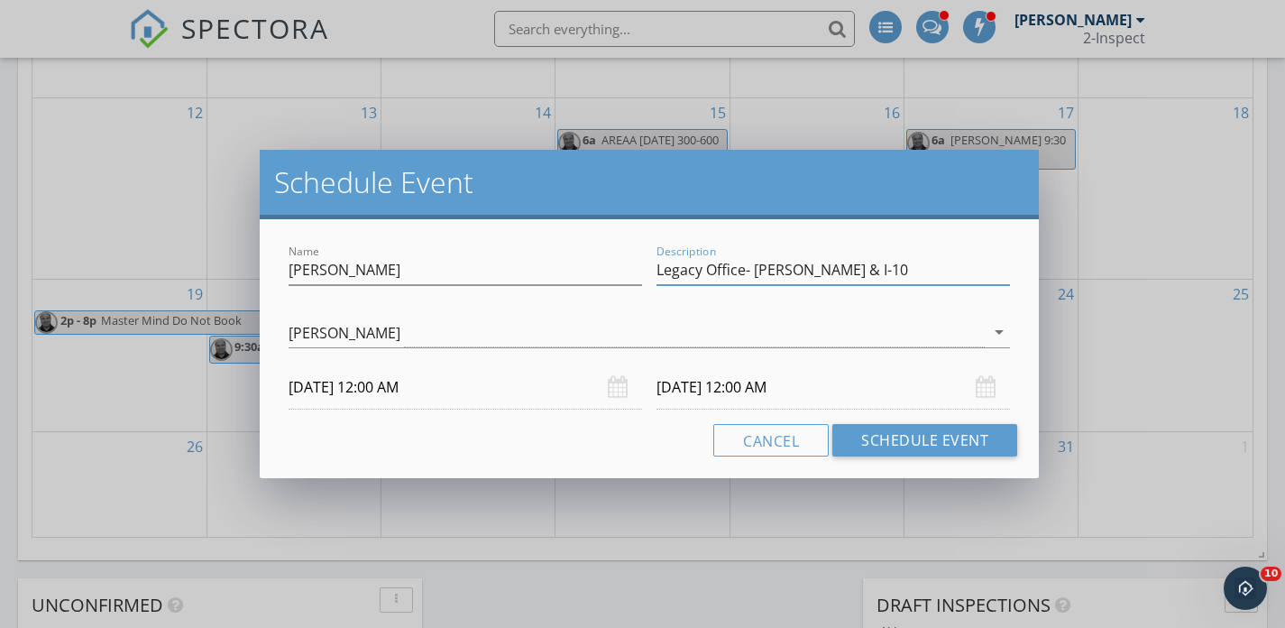
type input "Legacy Office- Eldridge & I-10"
click at [541, 386] on input "10/22/2025 12:00 AM" at bounding box center [465, 387] width 353 height 44
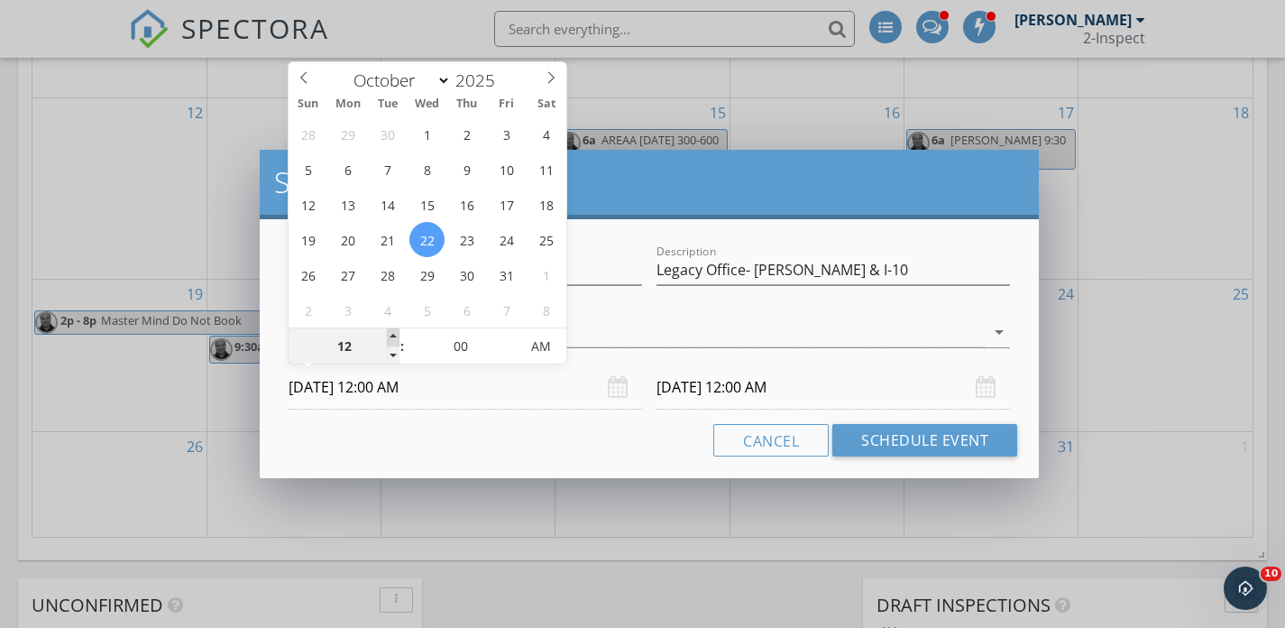
type input "01"
type input "10/22/2025 1:00 AM"
click at [397, 336] on span at bounding box center [393, 337] width 13 height 18
type input "01"
type input "10/23/2025 1:00 AM"
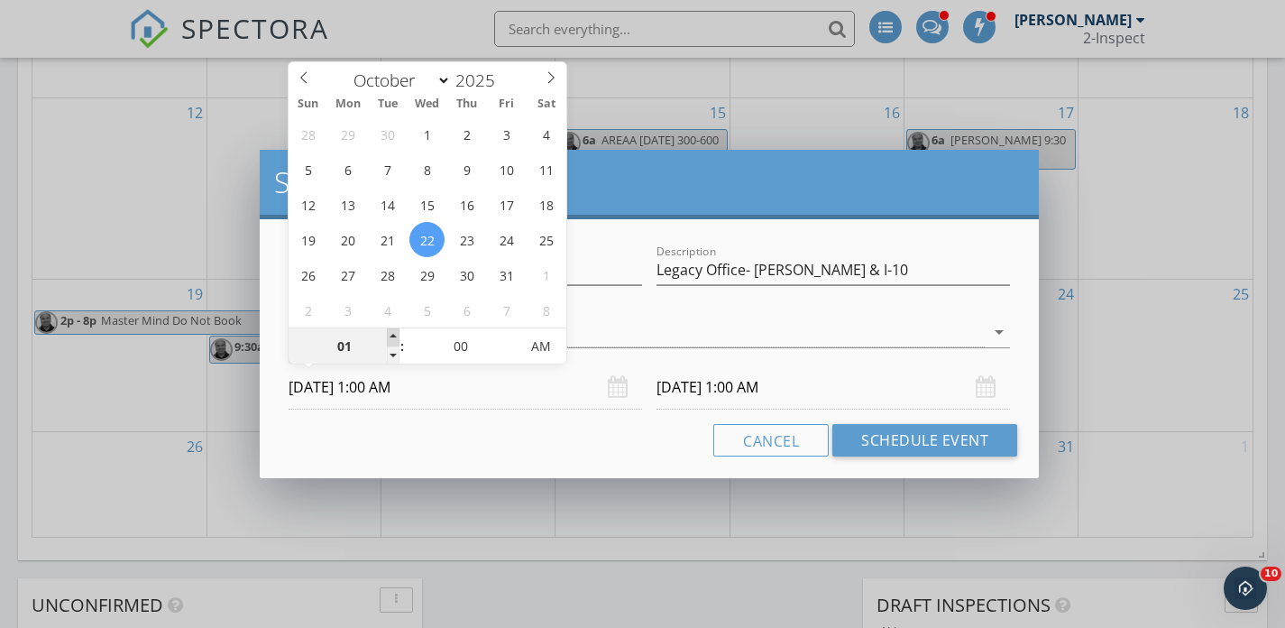
type input "02"
type input "10/22/2025 2:00 AM"
click at [397, 336] on span at bounding box center [393, 337] width 13 height 18
type input "03"
type input "10/22/2025 3:00 AM"
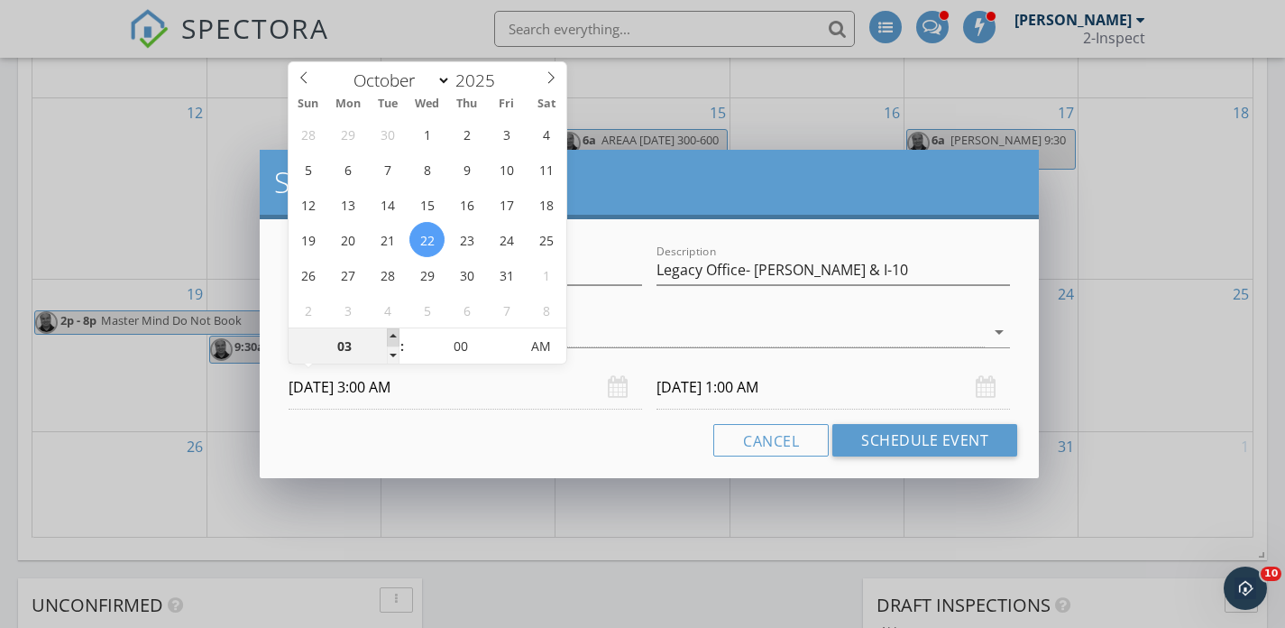
click at [397, 336] on span at bounding box center [393, 337] width 13 height 18
type input "04"
type input "10/22/2025 4:00 AM"
click at [397, 336] on span at bounding box center [393, 337] width 13 height 18
type input "05"
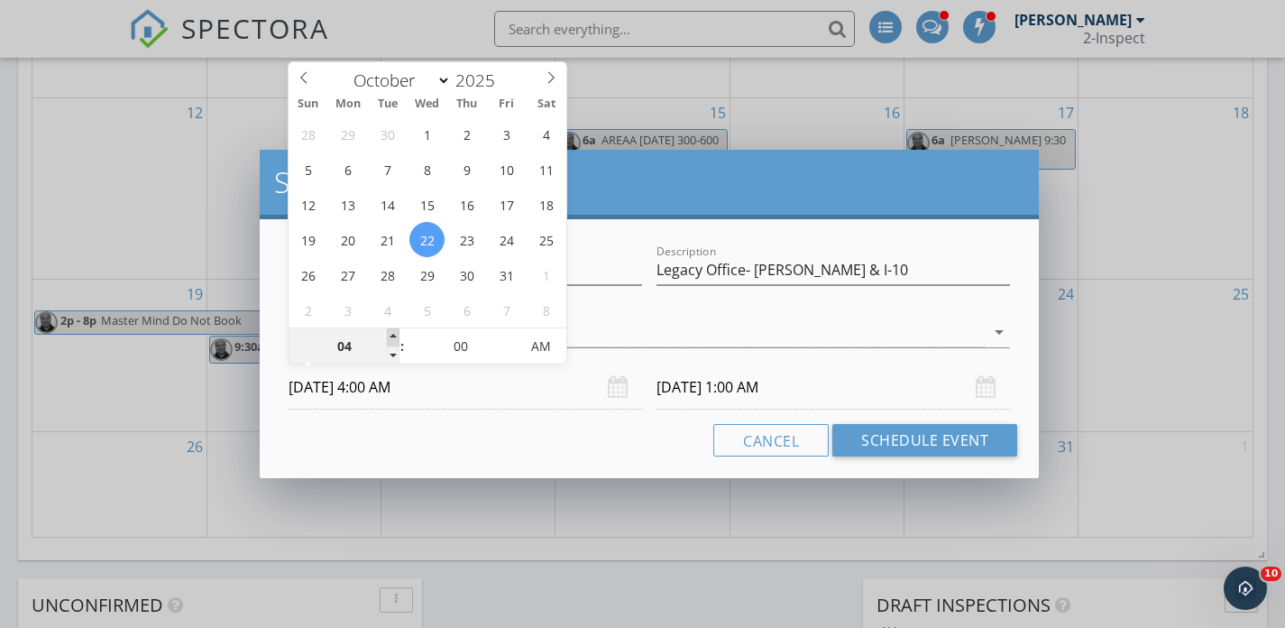
type input "10/22/2025 5:00 AM"
click at [397, 336] on span at bounding box center [393, 337] width 13 height 18
type input "06"
type input "10/22/2025 6:00 AM"
click at [397, 336] on span at bounding box center [393, 337] width 13 height 18
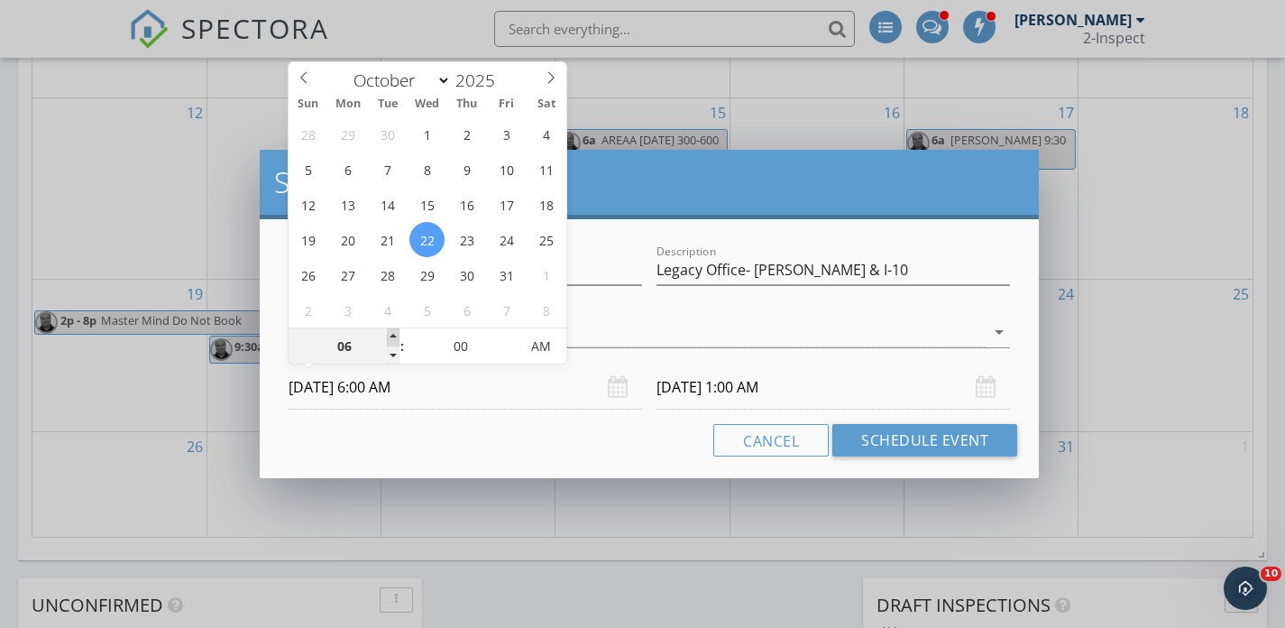
type input "07"
type input "10/22/2025 7:00 AM"
click at [397, 336] on span at bounding box center [393, 337] width 13 height 18
type input "07"
type input "10/23/2025 7:00 AM"
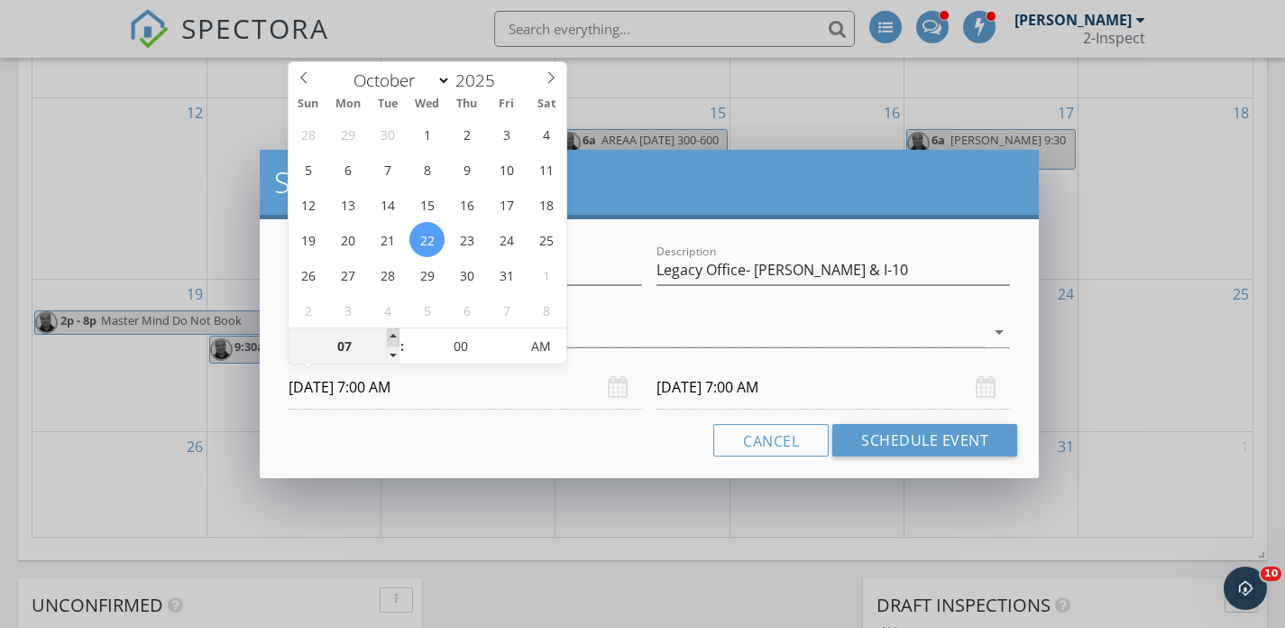
type input "08"
type input "10/22/2025 8:00 AM"
click at [397, 336] on span at bounding box center [393, 337] width 13 height 18
type input "08"
type input "10/23/2025 8:00 AM"
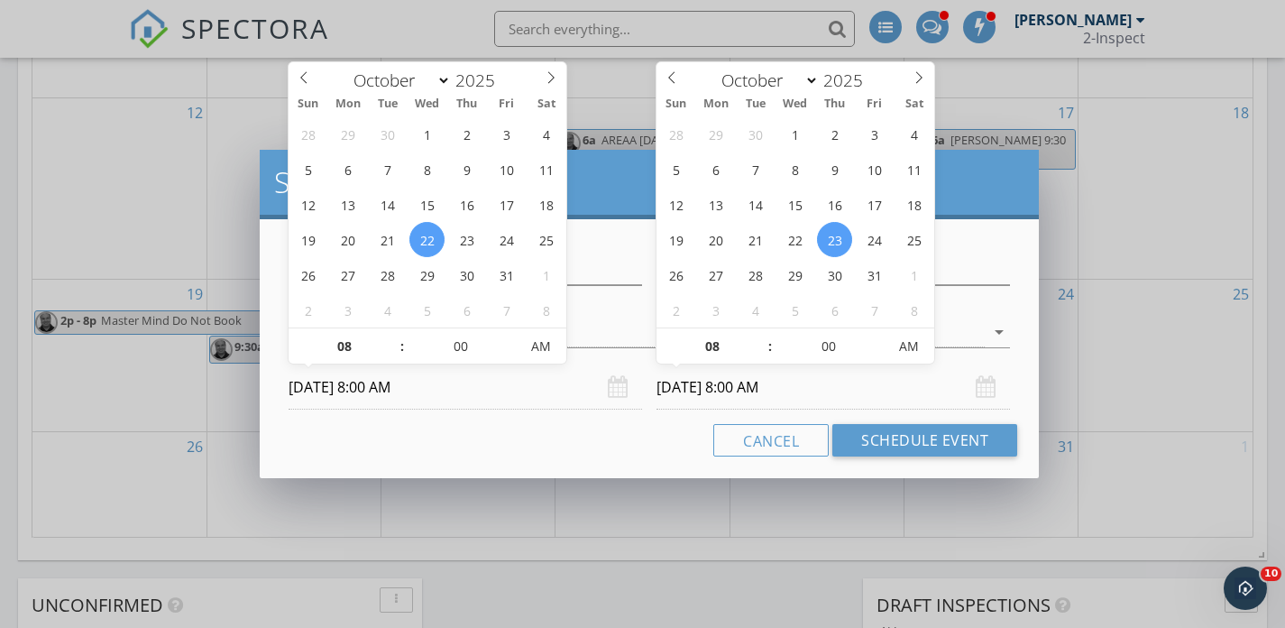
click at [680, 375] on input "10/23/2025 8:00 AM" at bounding box center [832, 387] width 353 height 44
type input "09"
type input "10/23/2025 9:00 AM"
click at [757, 331] on span at bounding box center [761, 337] width 13 height 18
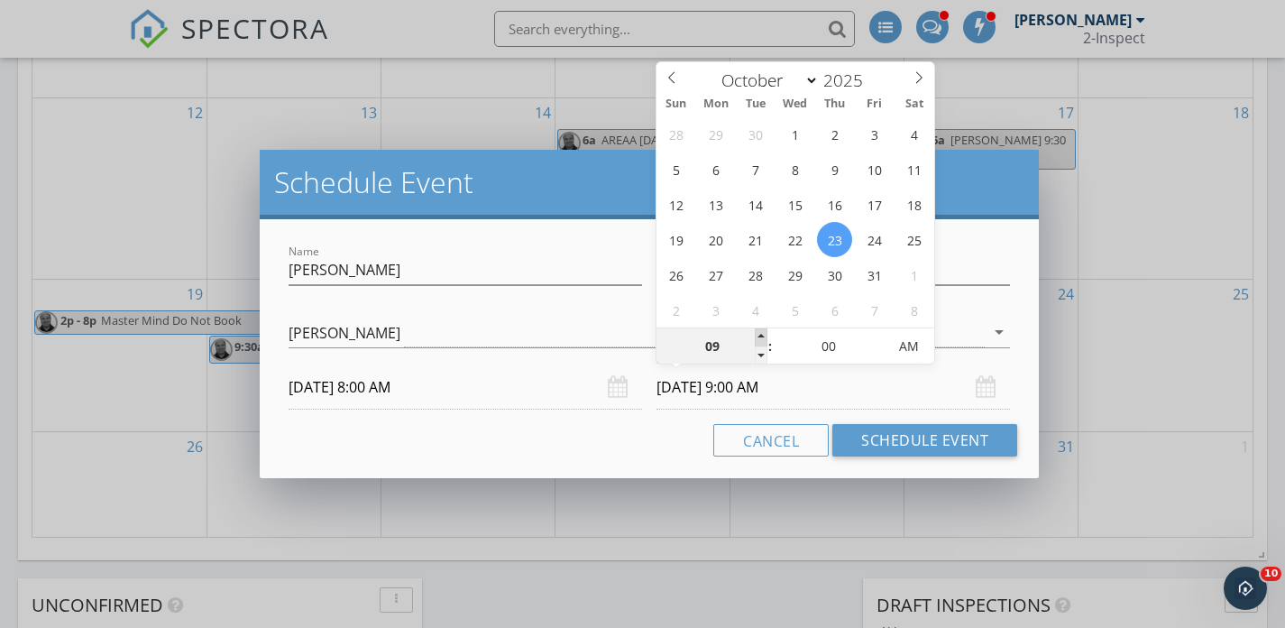
type input "10"
type input "10/23/2025 10:00 AM"
click at [757, 331] on span at bounding box center [761, 337] width 13 height 18
type input "05"
type input "10/23/2025 10:05 AM"
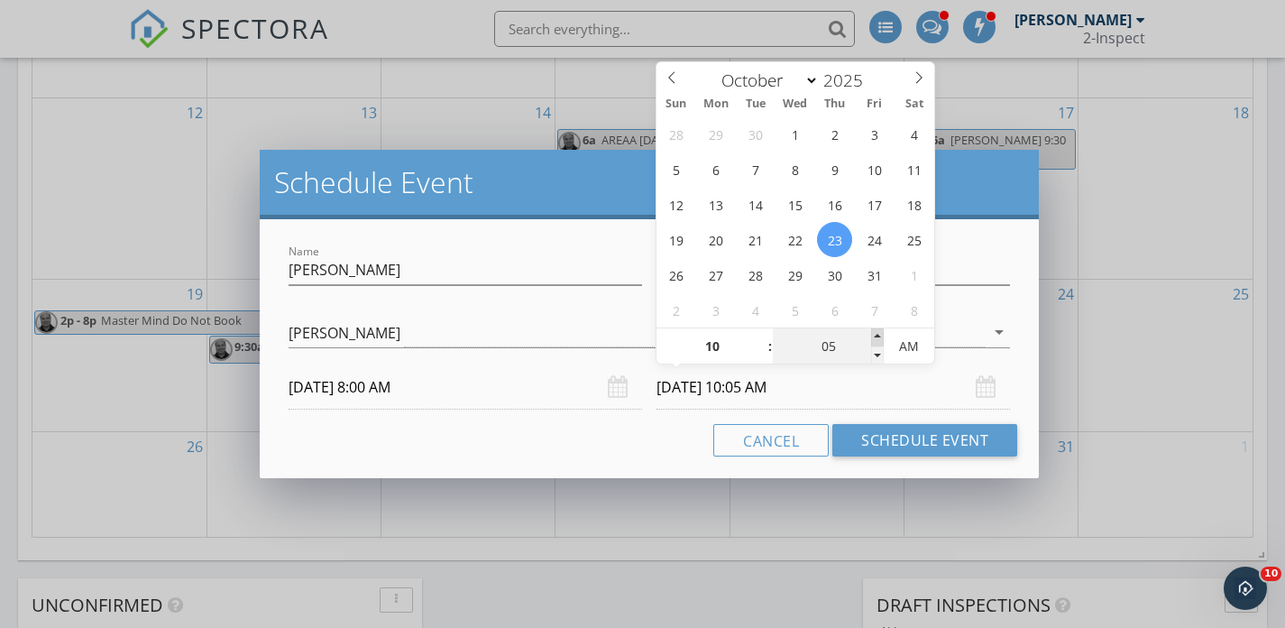
click at [871, 333] on span at bounding box center [877, 337] width 13 height 18
type input "10"
type input "10/23/2025 10:10 AM"
click at [871, 333] on span at bounding box center [877, 337] width 13 height 18
type input "15"
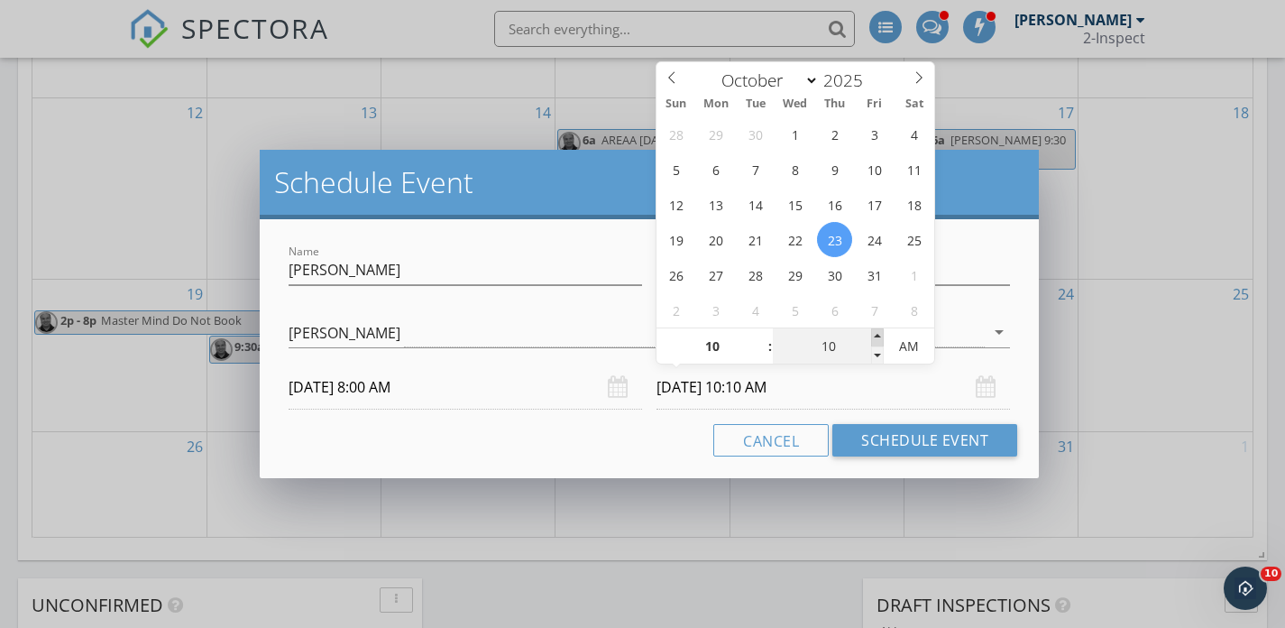
type input "10/23/2025 10:15 AM"
click at [871, 333] on span at bounding box center [877, 337] width 13 height 18
type input "20"
type input "10/23/2025 10:20 AM"
click at [871, 333] on span at bounding box center [877, 337] width 13 height 18
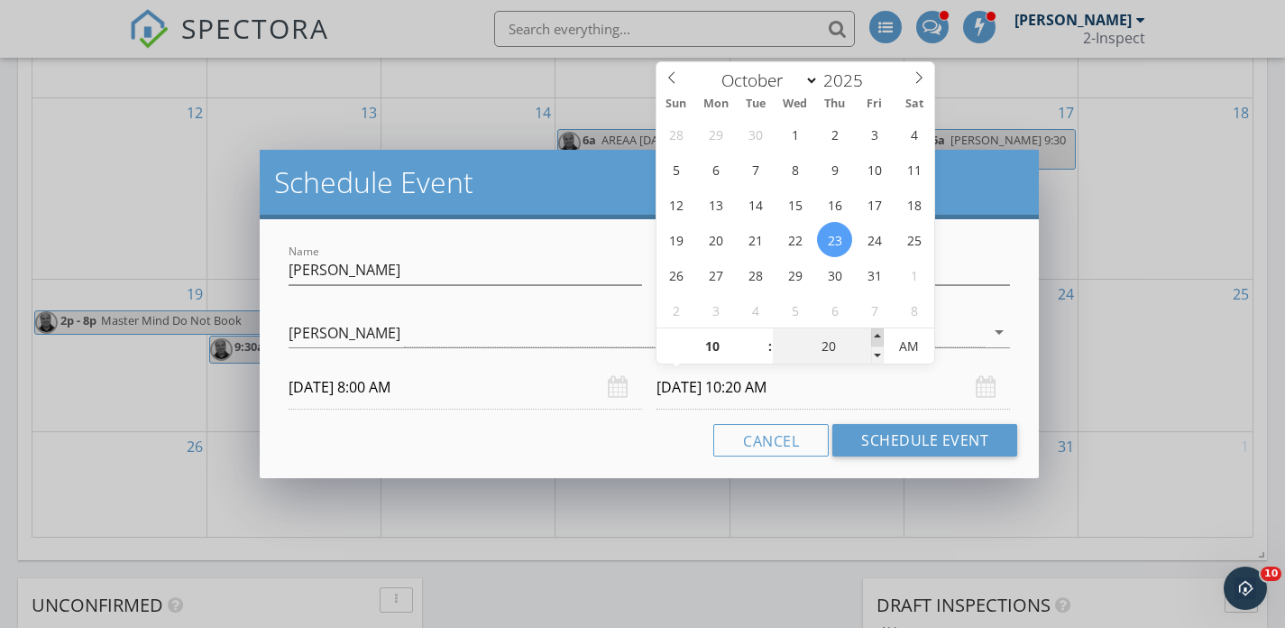
type input "25"
type input "10/23/2025 10:25 AM"
click at [871, 333] on span at bounding box center [877, 337] width 13 height 18
type input "30"
type input "10/23/2025 10:30 AM"
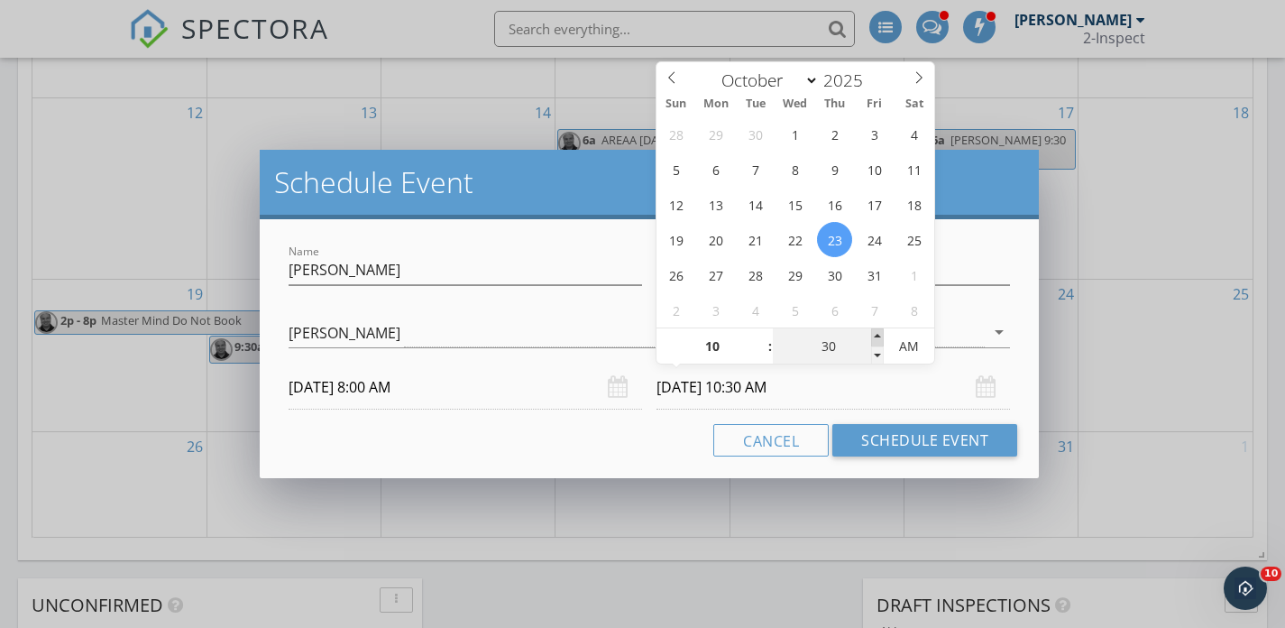
click at [871, 333] on span at bounding box center [877, 337] width 13 height 18
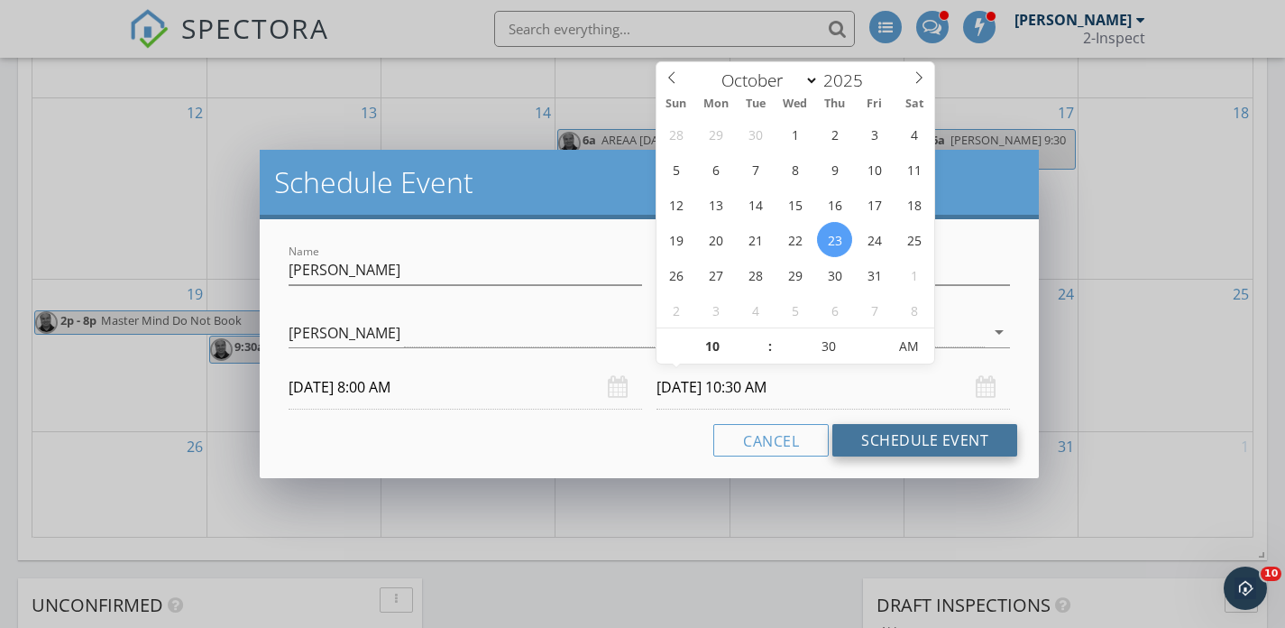
click at [885, 436] on button "Schedule Event" at bounding box center [924, 440] width 185 height 32
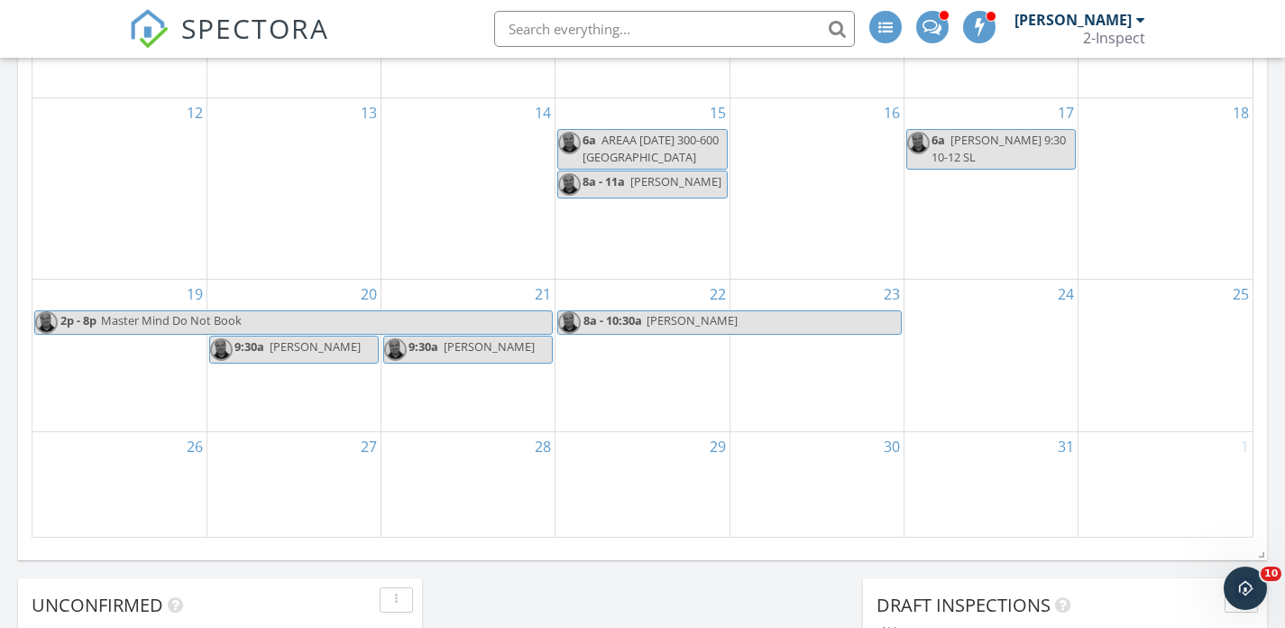
click at [714, 313] on span "Angela Ellegan" at bounding box center [692, 320] width 91 height 16
select select "9"
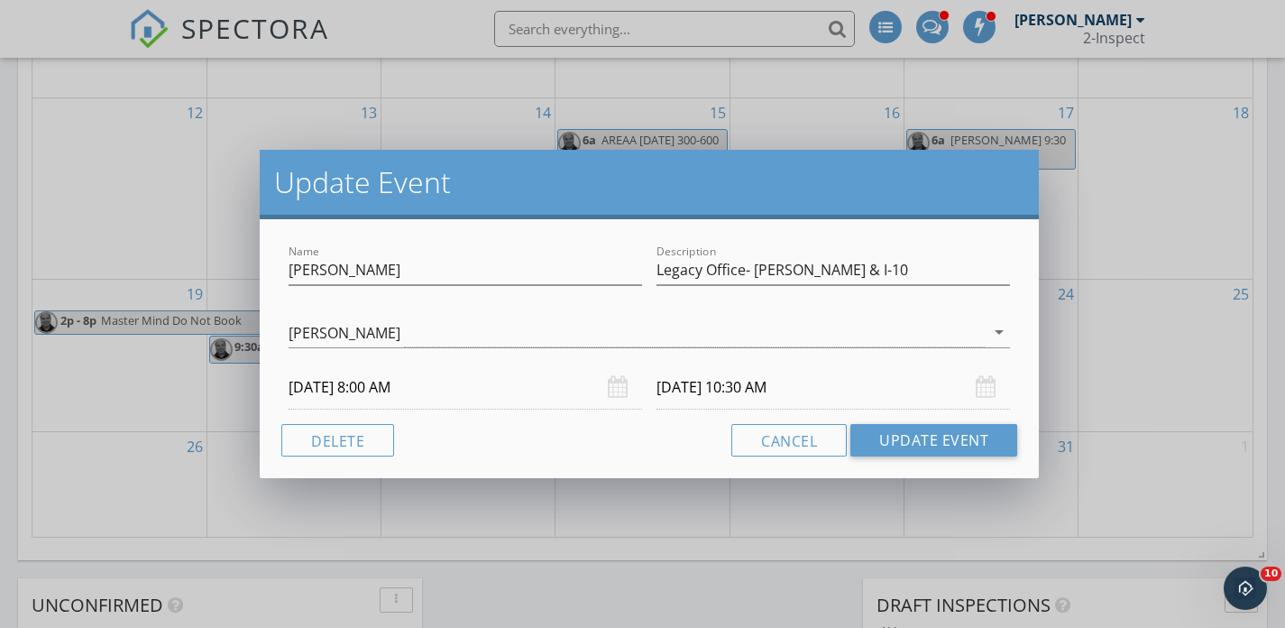
click at [708, 373] on input "10/23/2025 10:30 AM" at bounding box center [832, 387] width 353 height 44
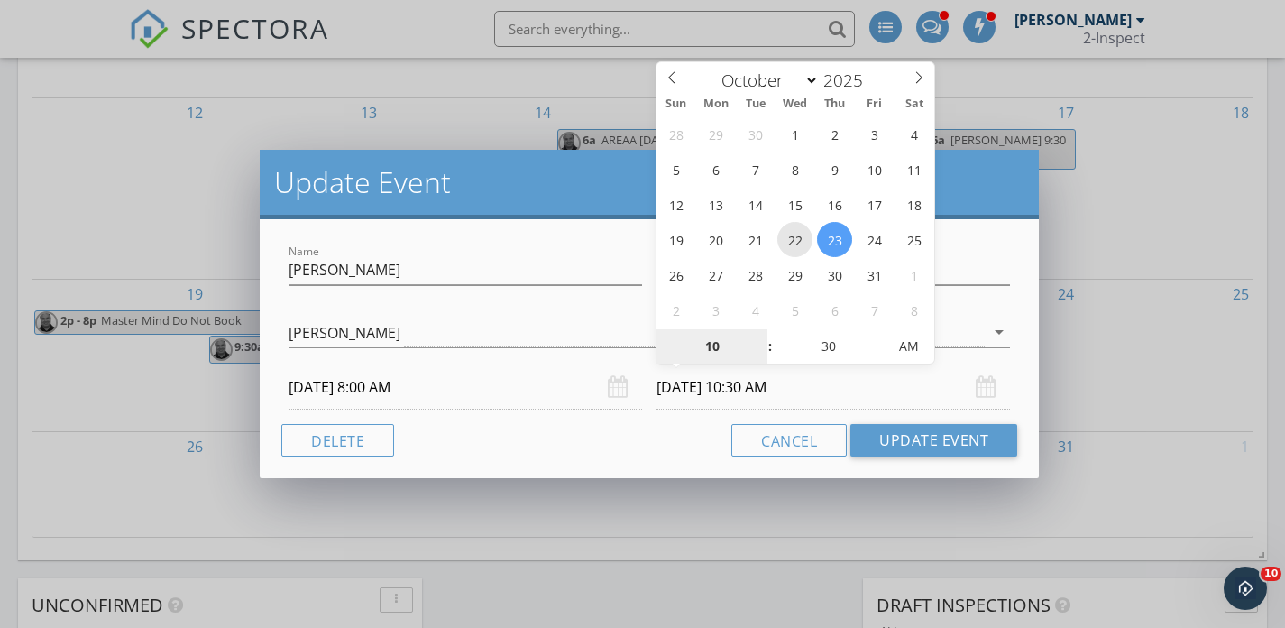
type input "10/22/2025 10:30 AM"
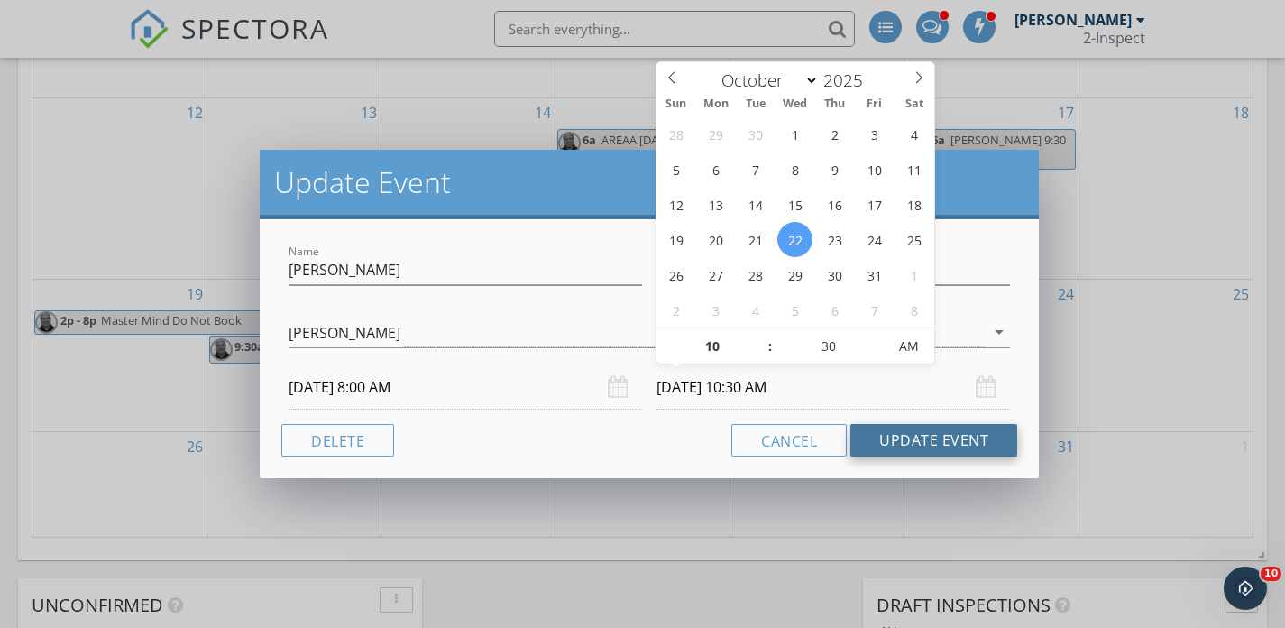
click at [902, 432] on button "Update Event" at bounding box center [933, 440] width 167 height 32
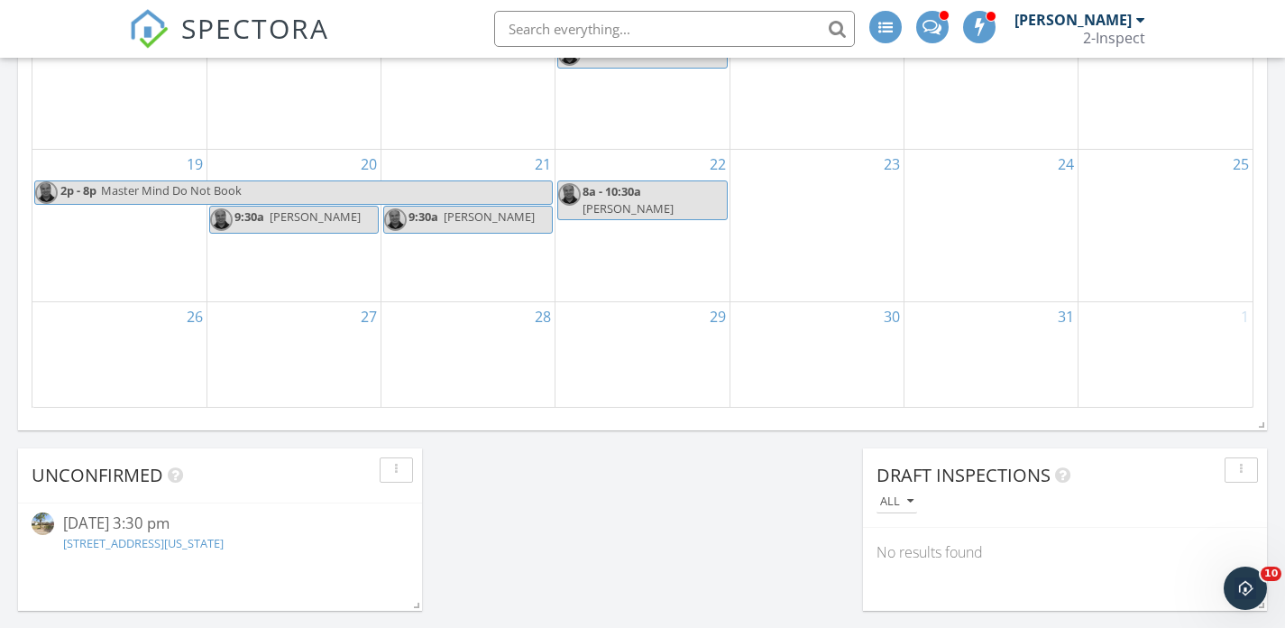
scroll to position [1396, 0]
click at [519, 340] on div "28" at bounding box center [467, 352] width 173 height 104
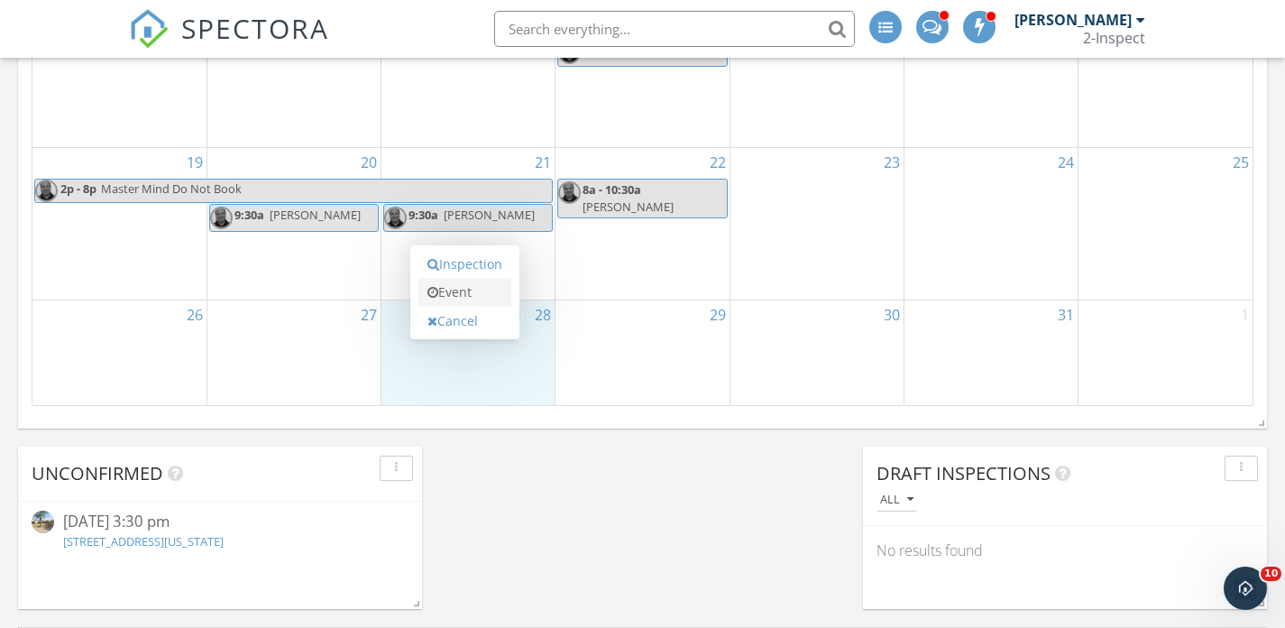
click at [482, 297] on link "Event" at bounding box center [464, 292] width 93 height 29
select select "9"
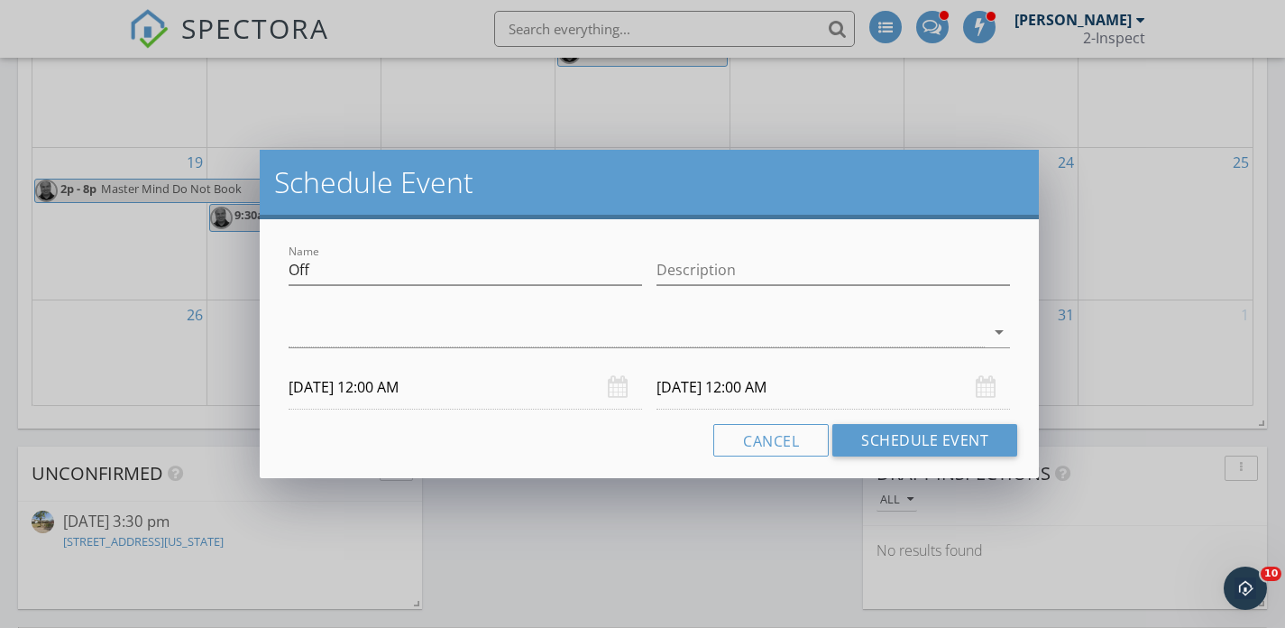
click at [705, 388] on input "10/29/2025 12:00 AM" at bounding box center [832, 387] width 353 height 44
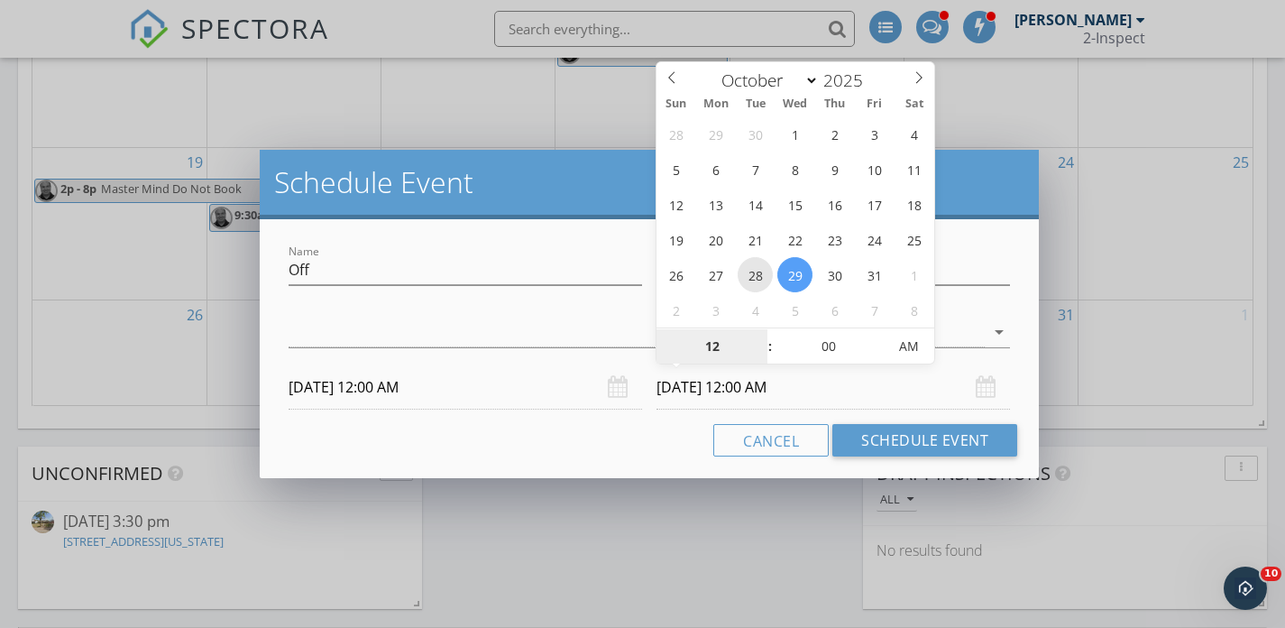
type input "10/28/2025 12:00 AM"
click at [440, 392] on input "10/28/2025 12:00 AM" at bounding box center [465, 387] width 353 height 44
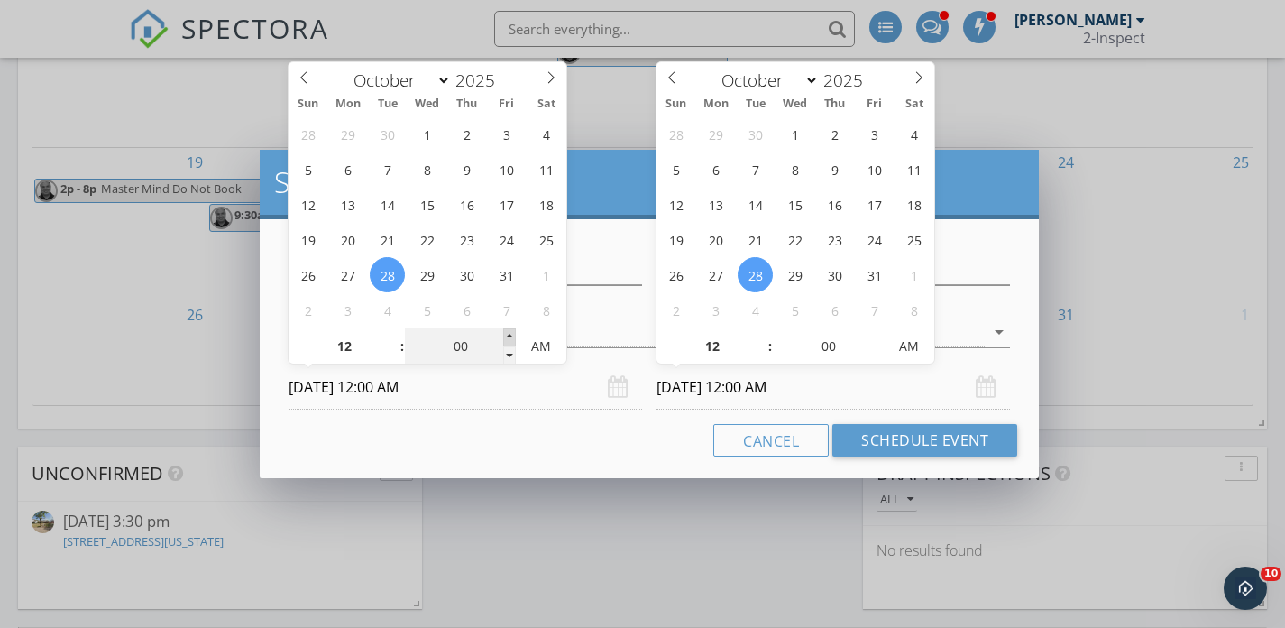
type input "05"
type input "10/28/2025 12:05 AM"
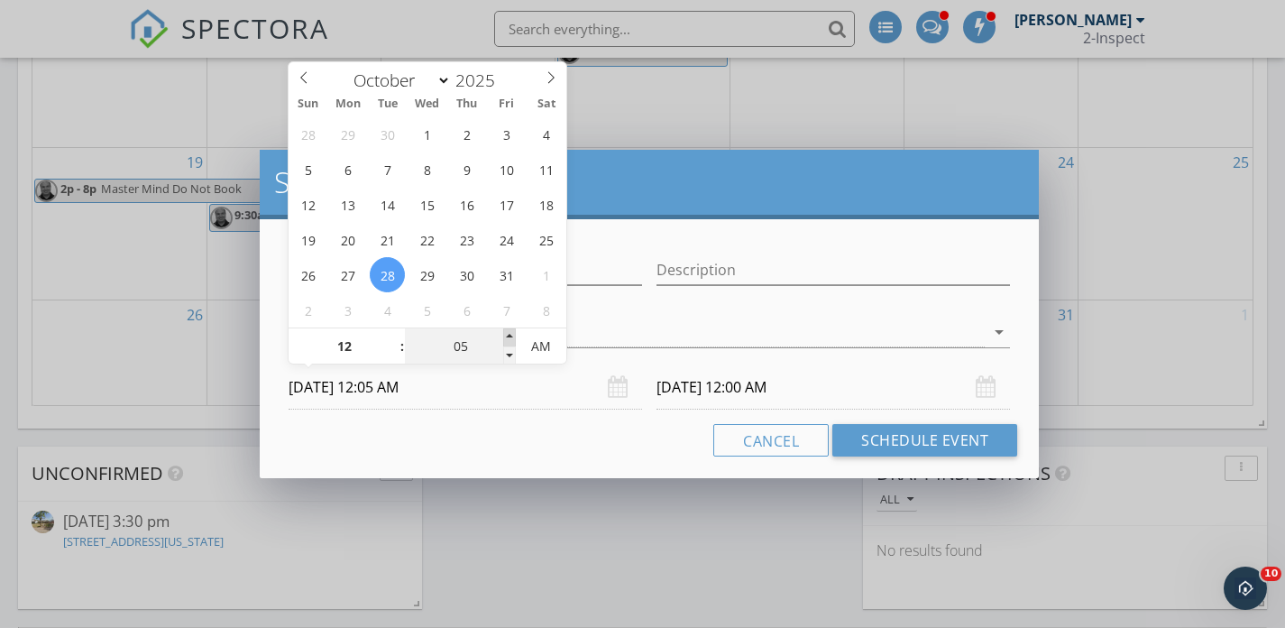
click at [509, 334] on span at bounding box center [509, 337] width 13 height 18
type input "10"
type input "10/28/2025 12:10 AM"
click at [509, 334] on span at bounding box center [509, 337] width 13 height 18
type input "15"
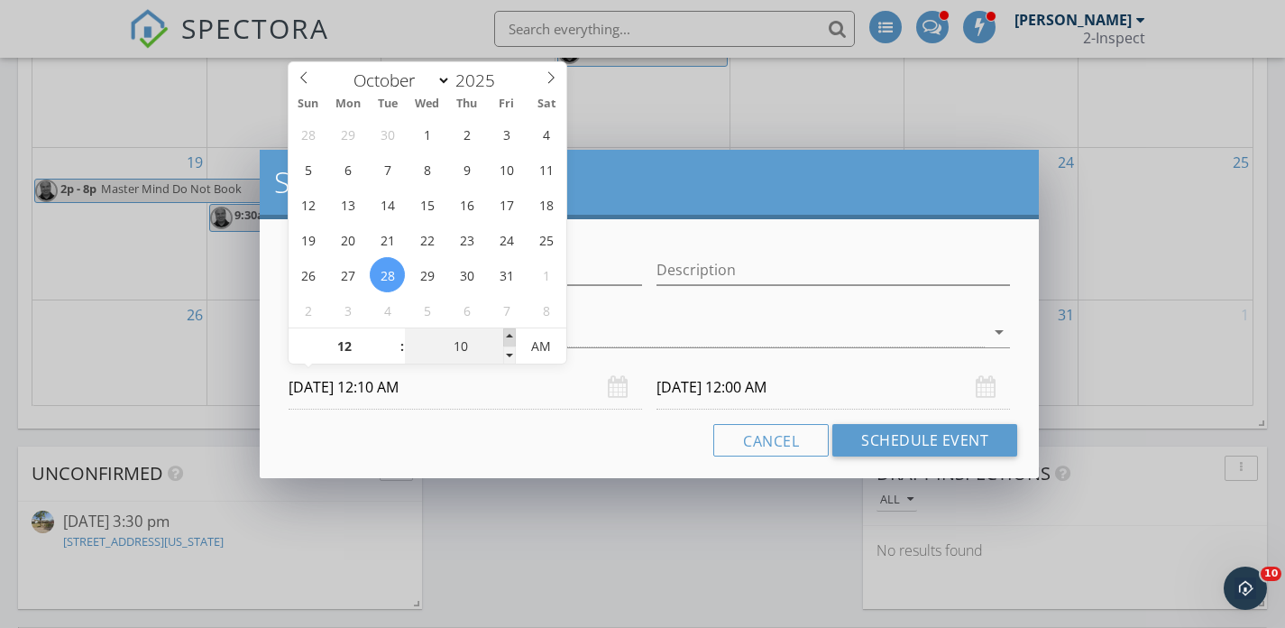
type input "10/28/2025 12:15 AM"
click at [509, 334] on span at bounding box center [509, 337] width 13 height 18
type input "20"
type input "10/28/2025 12:20 AM"
click at [509, 334] on span at bounding box center [509, 337] width 13 height 18
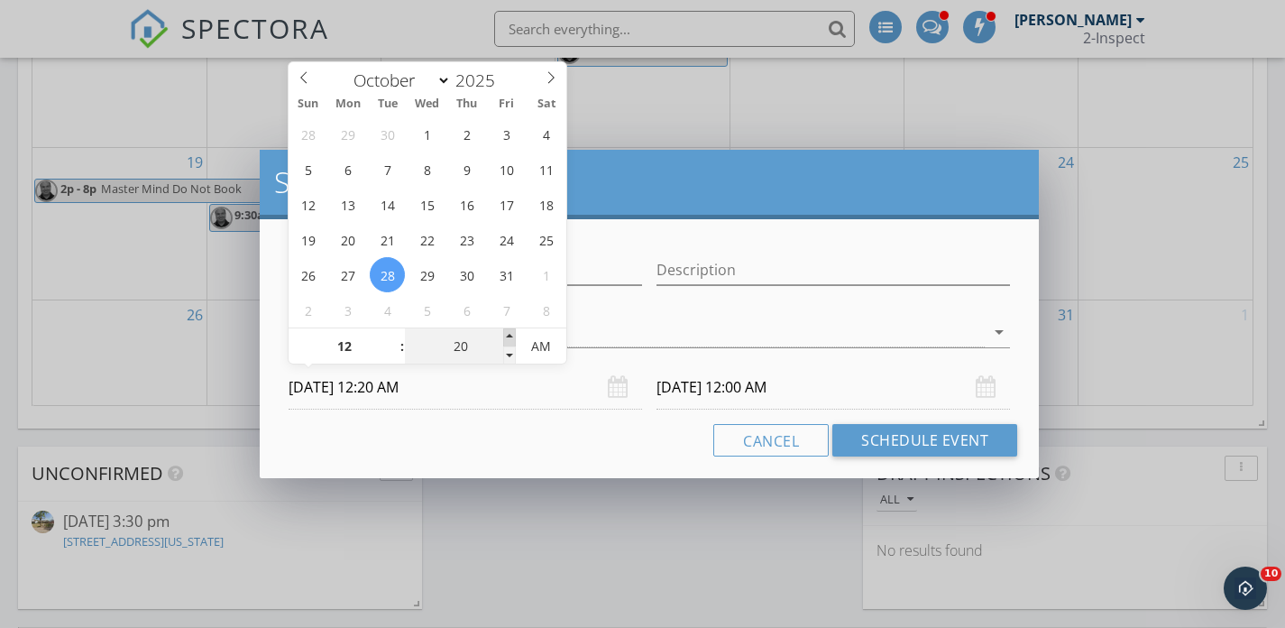
type input "25"
type input "10/28/2025 12:25 AM"
click at [509, 334] on span at bounding box center [509, 337] width 13 height 18
type input "30"
type input "10/28/2025 12:30 AM"
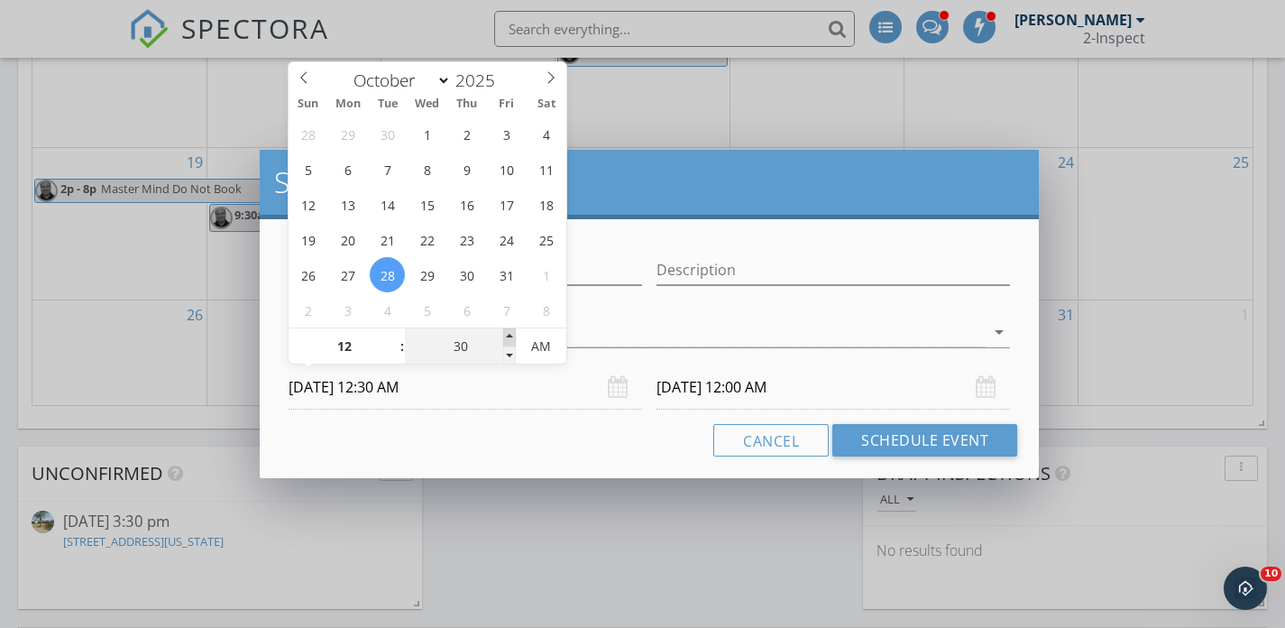
click at [509, 334] on span at bounding box center [509, 337] width 13 height 18
type input "35"
type input "10/28/2025 12:35 AM"
click at [509, 334] on span at bounding box center [509, 337] width 13 height 18
type input "40"
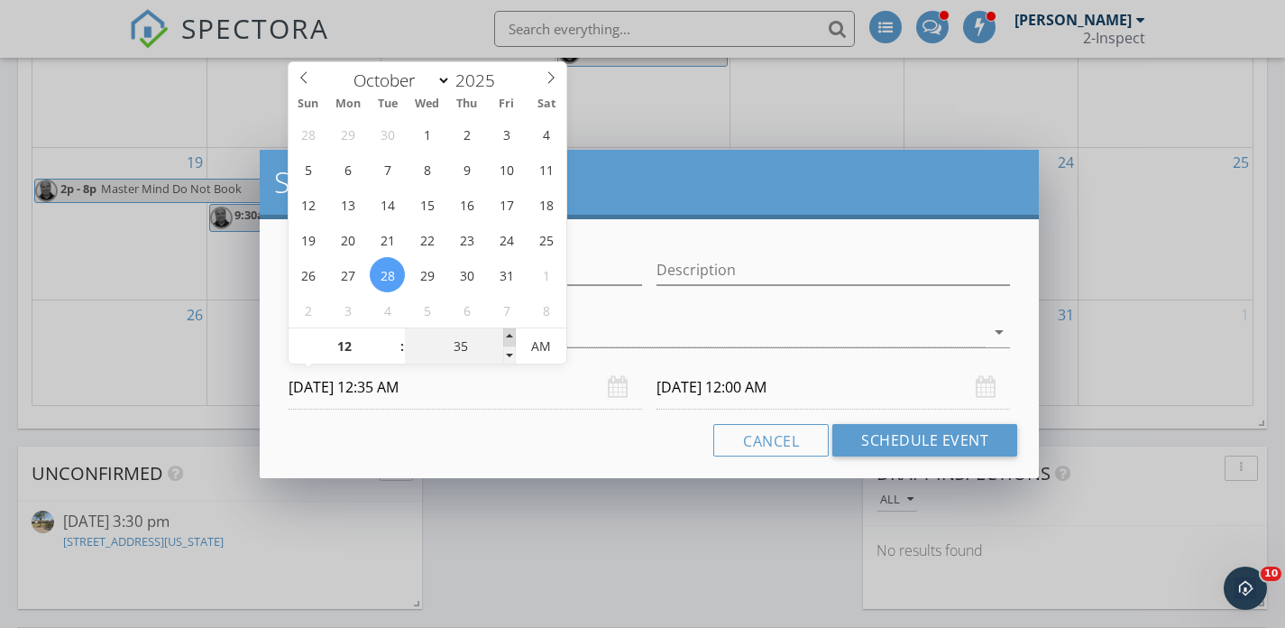
type input "10/28/2025 12:40 AM"
click at [509, 334] on span at bounding box center [509, 337] width 13 height 18
type input "10/28/2025 12:40 AM"
type input "45"
type input "10/28/2025 12:45 AM"
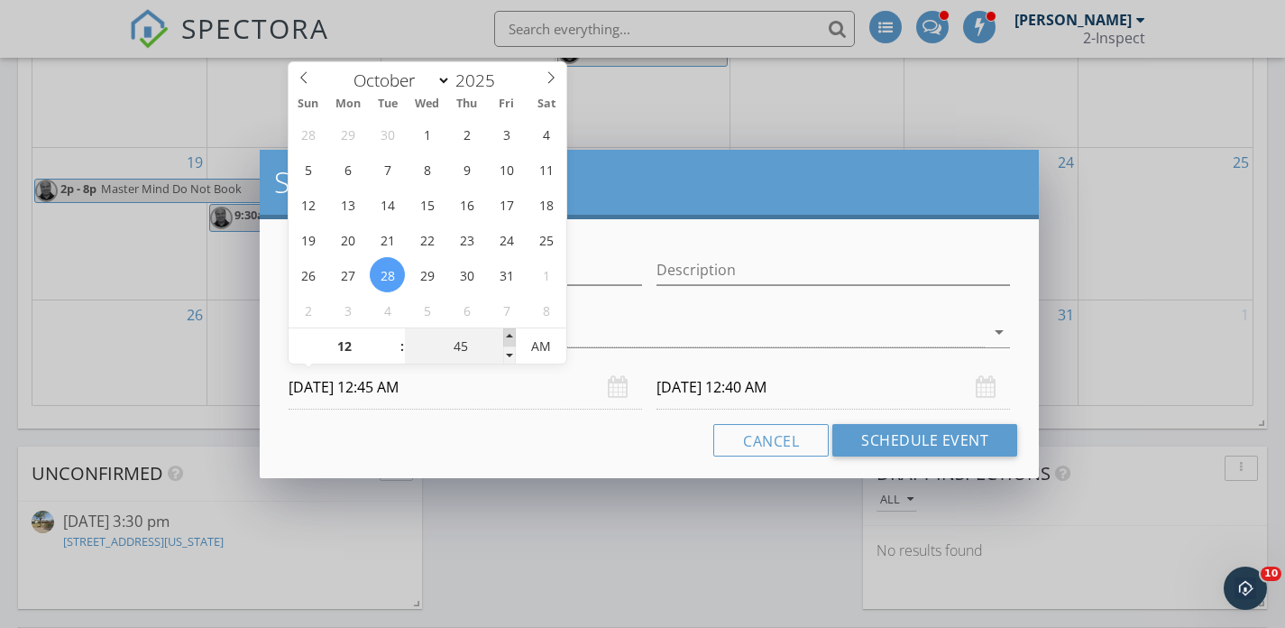
click at [512, 334] on span at bounding box center [509, 337] width 13 height 18
type input "50"
click at [512, 334] on span at bounding box center [509, 337] width 13 height 18
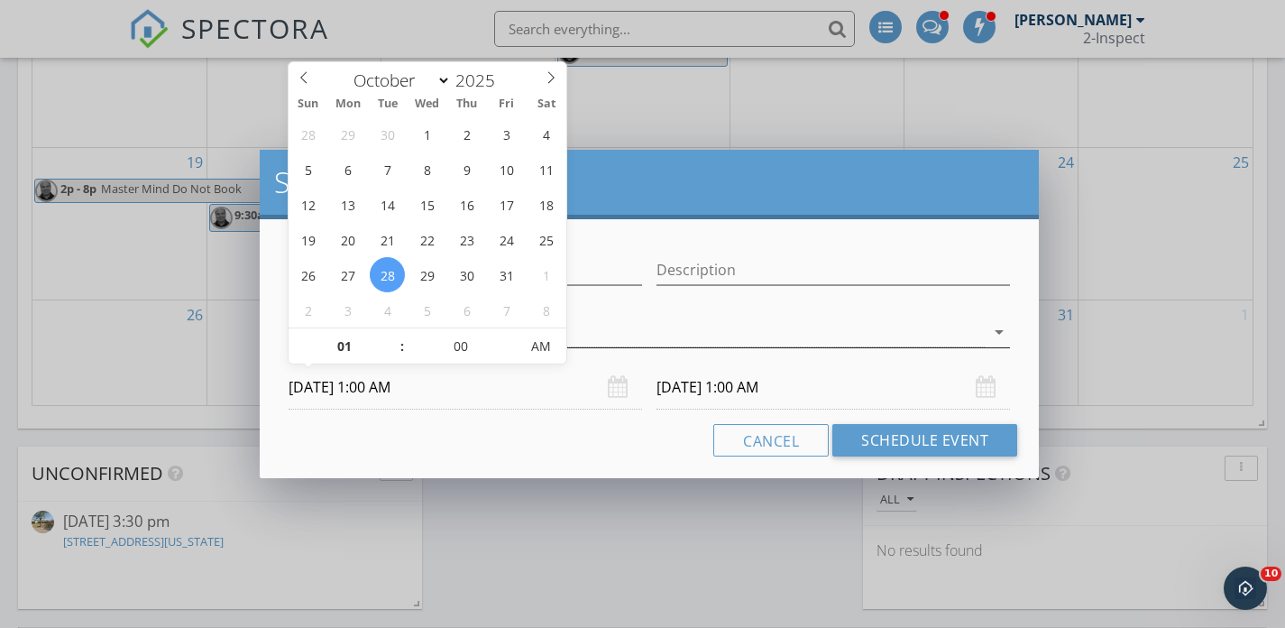
click at [617, 345] on div at bounding box center [637, 332] width 696 height 30
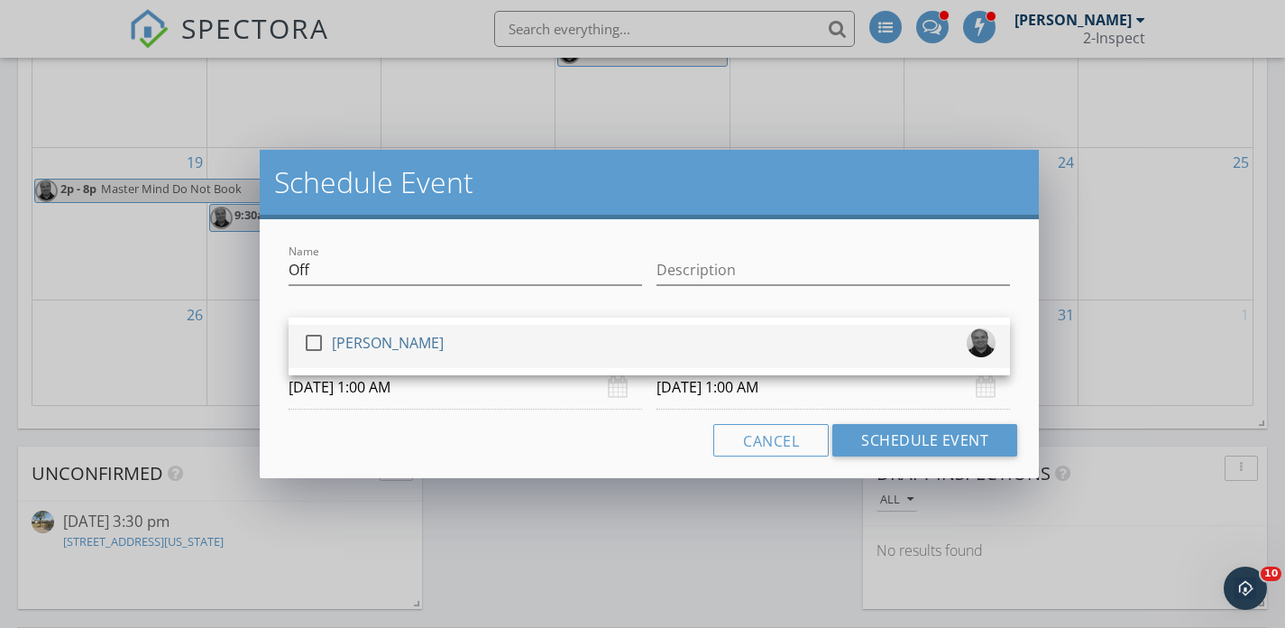
click at [601, 335] on div "check_box_outline_blank Rashid Ansari" at bounding box center [649, 346] width 693 height 36
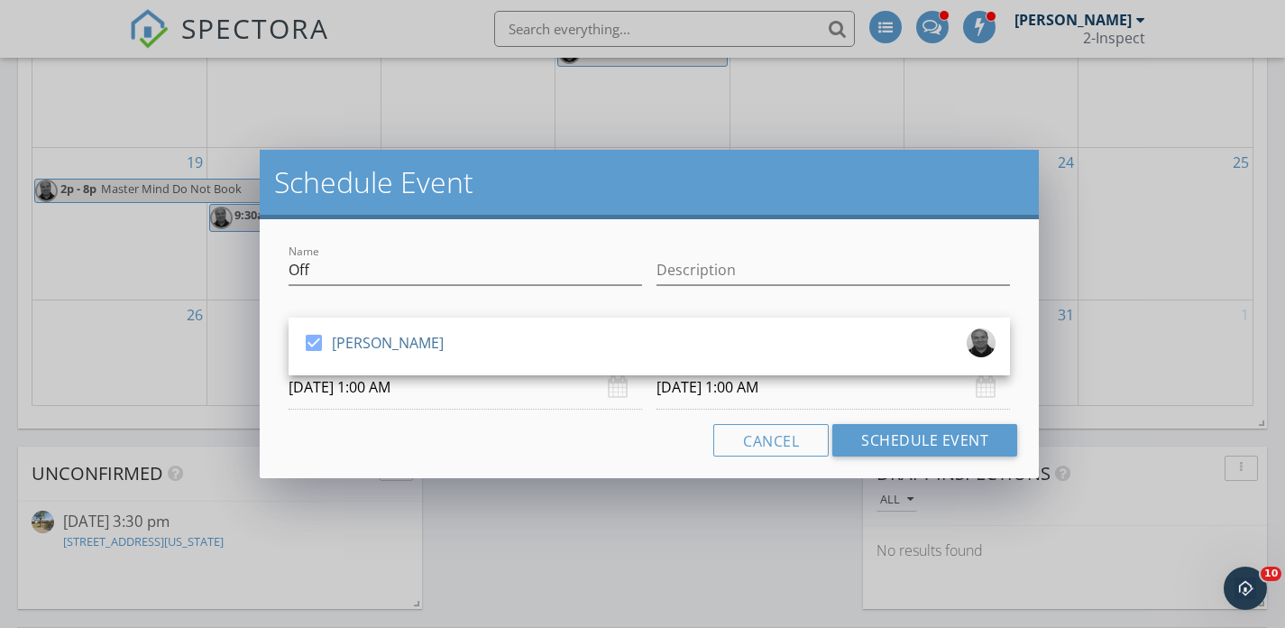
click at [532, 399] on input "10/28/2025 1:00 AM" at bounding box center [465, 387] width 353 height 44
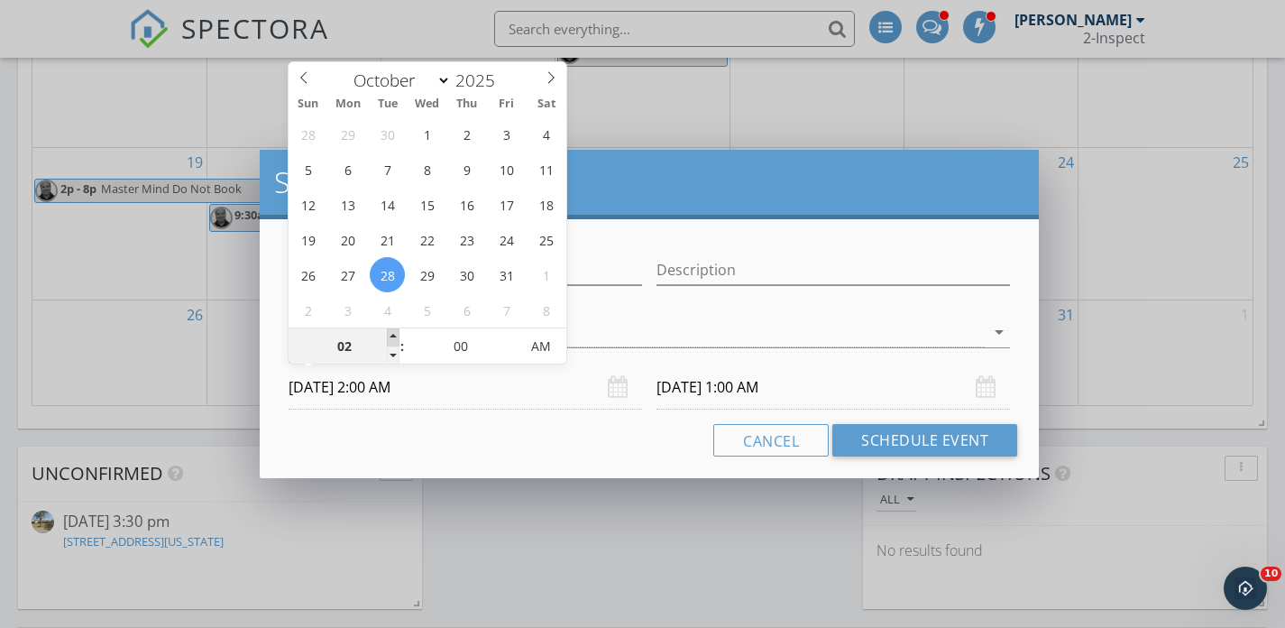
click at [389, 332] on span at bounding box center [393, 337] width 13 height 18
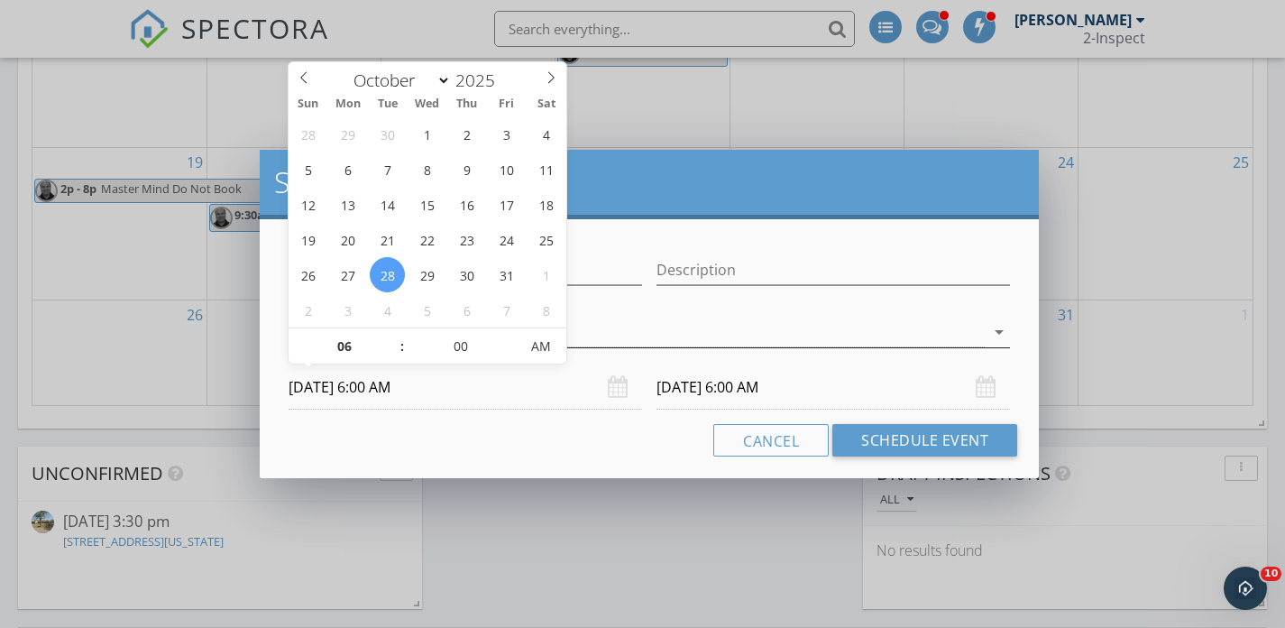
click at [655, 331] on div "[PERSON_NAME]" at bounding box center [637, 332] width 696 height 30
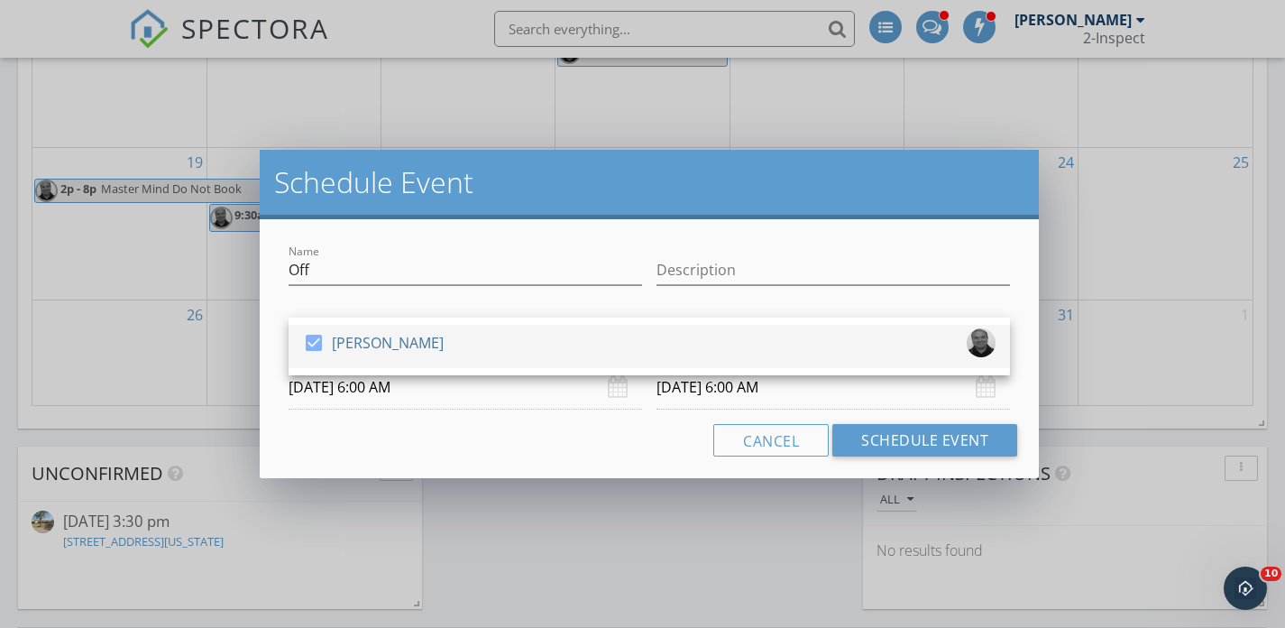
click at [644, 331] on div "check_box Rashid Ansari" at bounding box center [649, 346] width 693 height 36
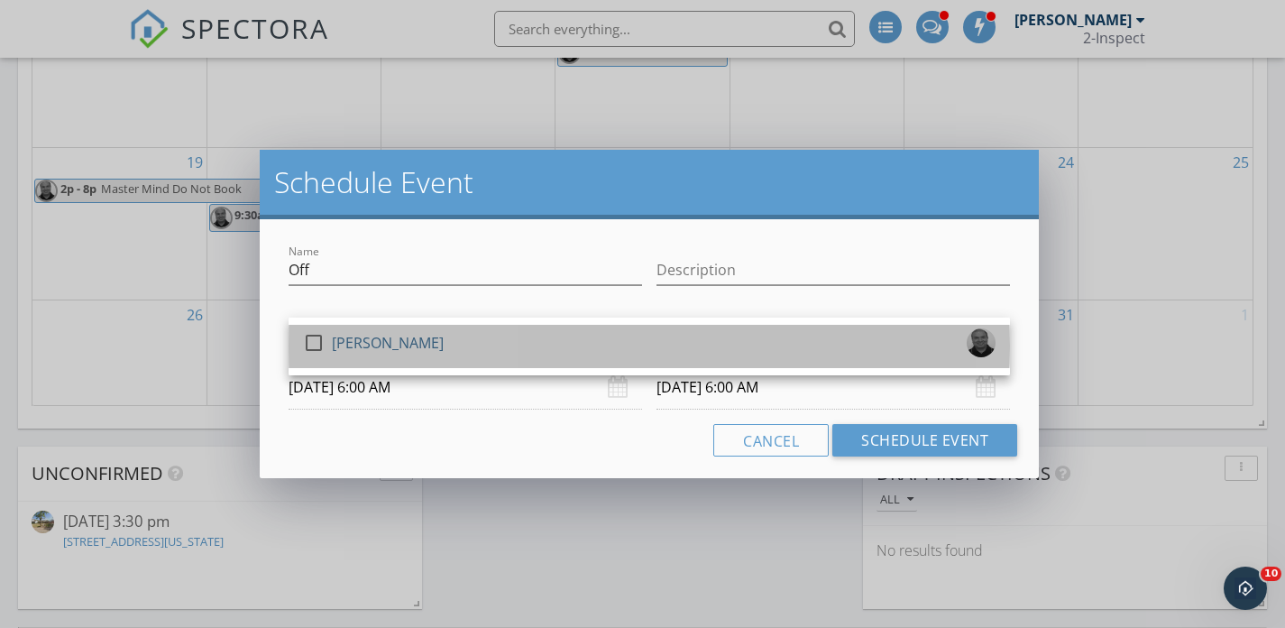
click at [644, 331] on div "check_box_outline_blank Rashid Ansari" at bounding box center [649, 346] width 693 height 36
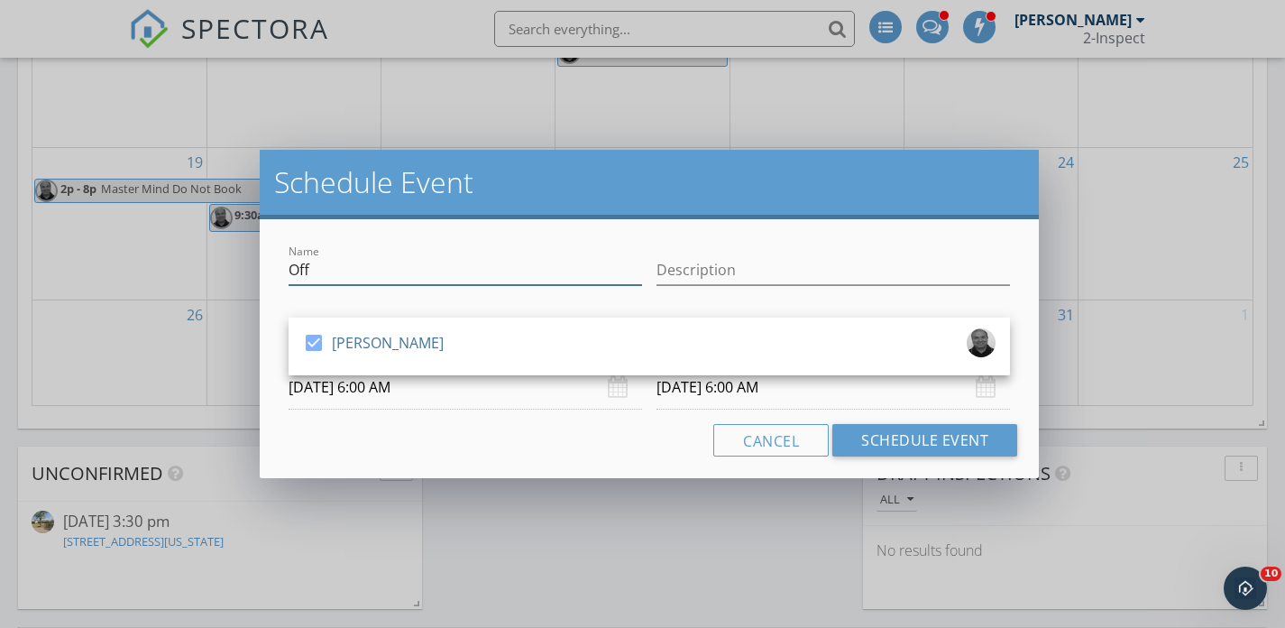
click at [554, 276] on input "Off" at bounding box center [465, 270] width 353 height 30
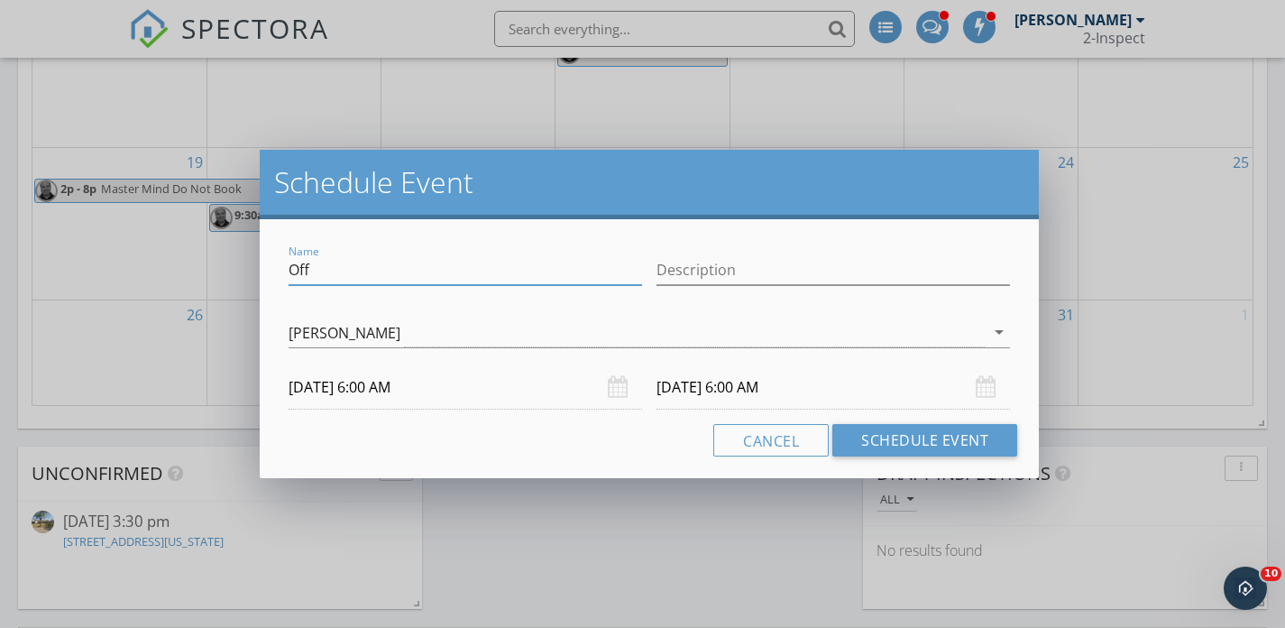
click at [554, 276] on input "Off" at bounding box center [465, 270] width 353 height 30
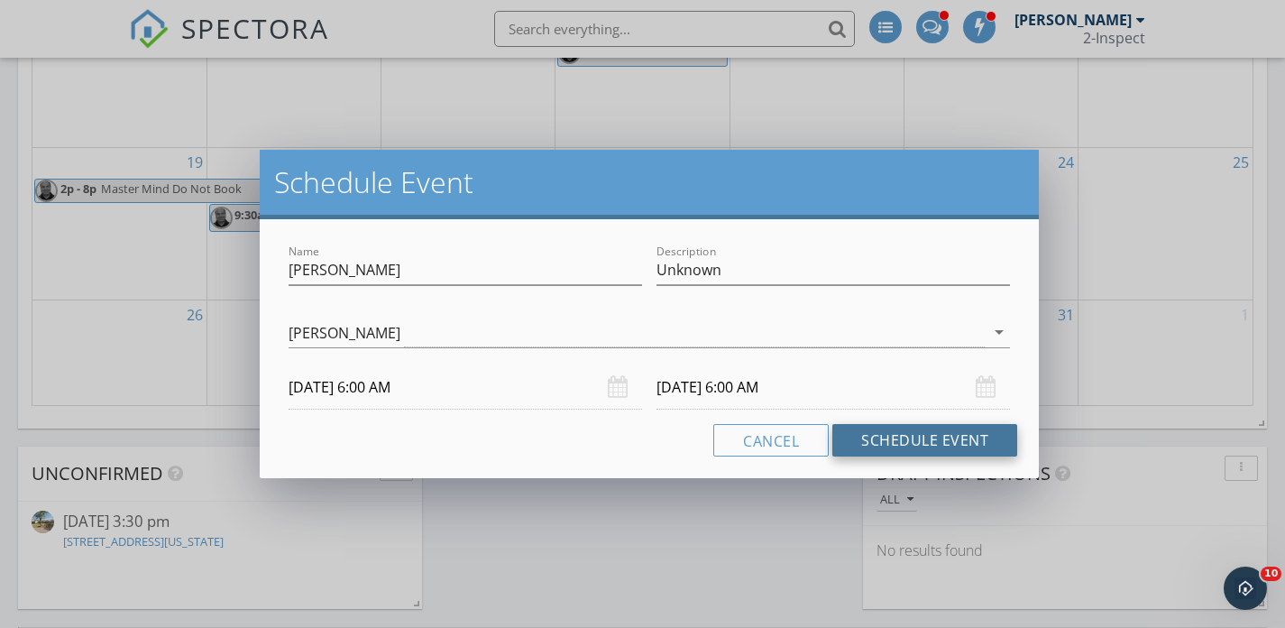
click at [867, 439] on button "Schedule Event" at bounding box center [924, 440] width 185 height 32
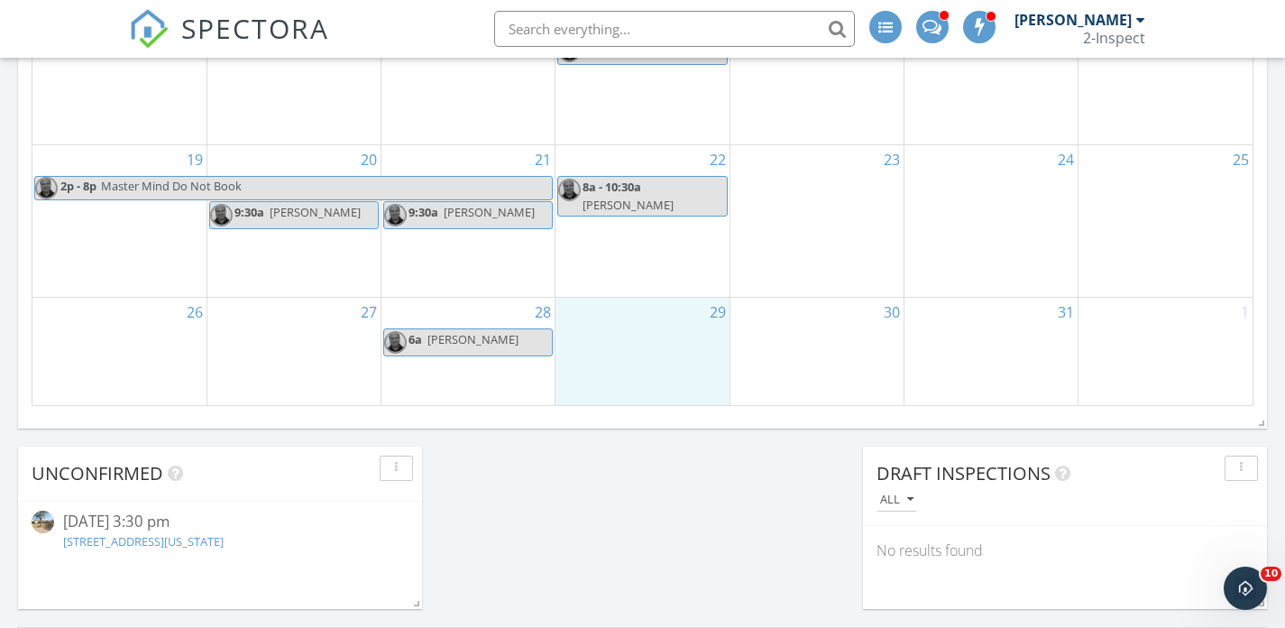
click at [693, 335] on div "29" at bounding box center [641, 351] width 173 height 106
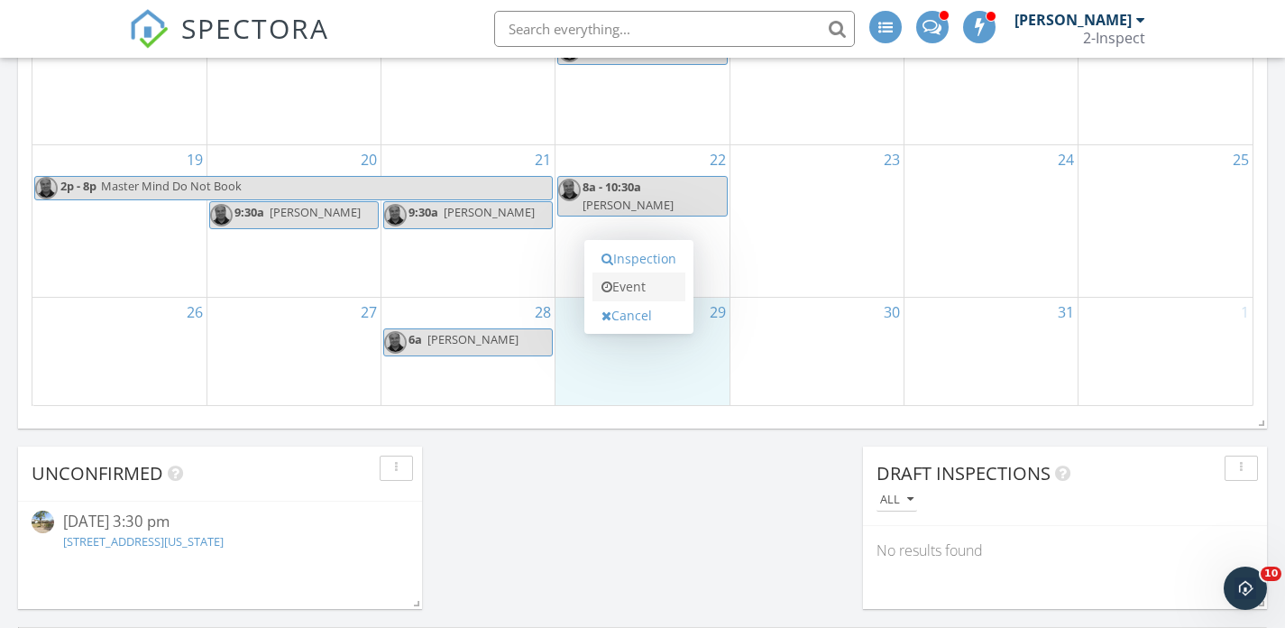
click at [669, 292] on link "Event" at bounding box center [638, 286] width 93 height 29
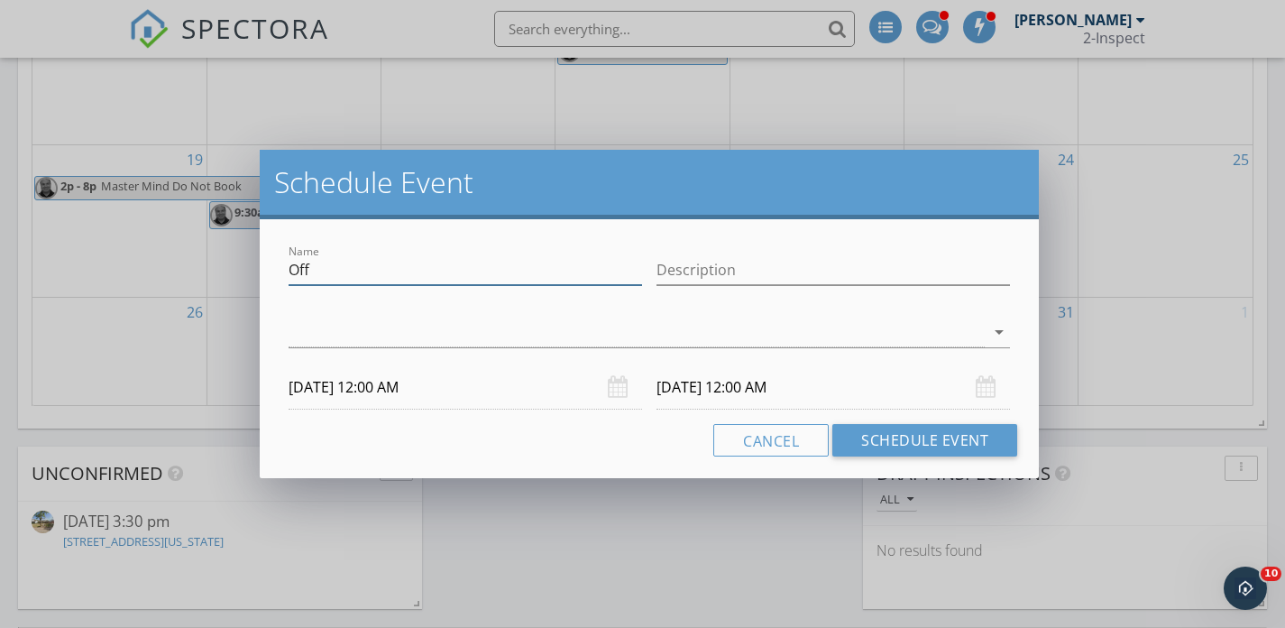
click at [423, 271] on input "Off" at bounding box center [465, 270] width 353 height 30
click at [786, 335] on div at bounding box center [637, 332] width 696 height 30
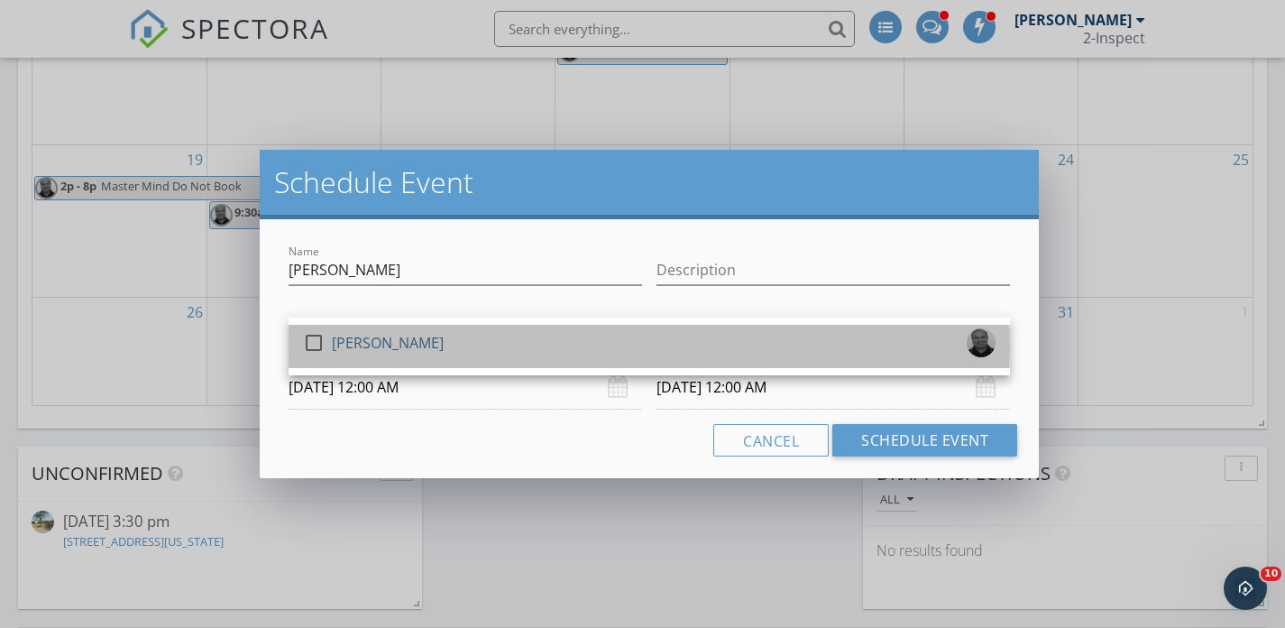
click at [772, 338] on div "check_box_outline_blank Rashid Ansari" at bounding box center [649, 346] width 693 height 36
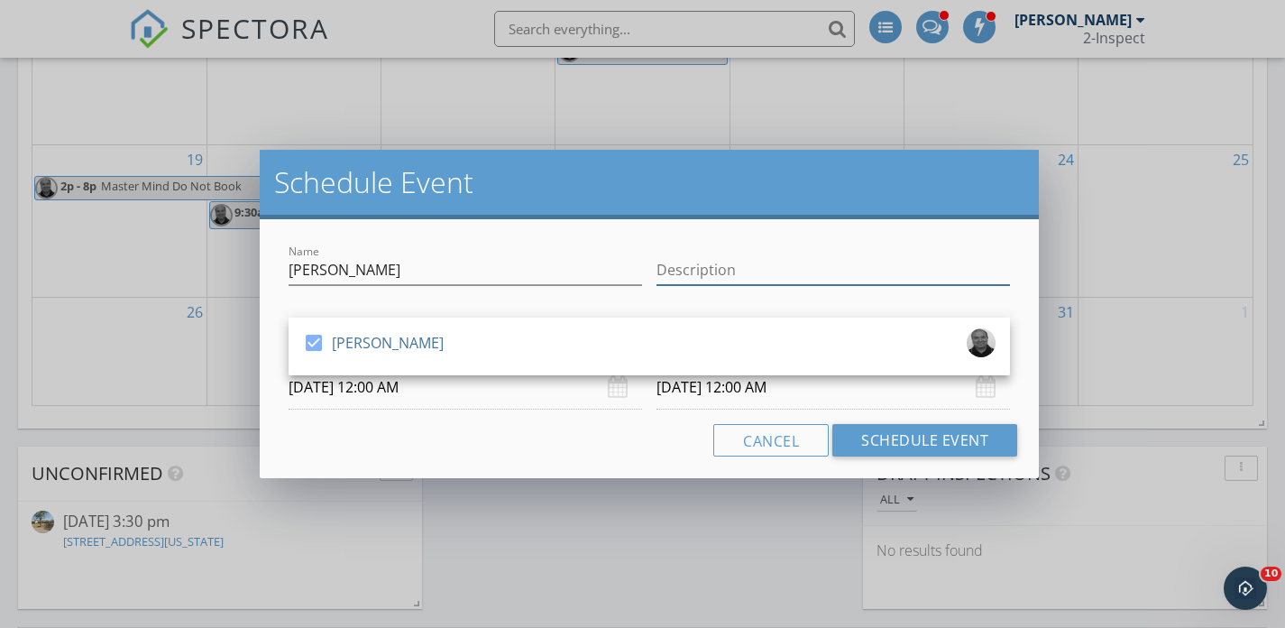
click at [768, 269] on input "Description" at bounding box center [832, 270] width 353 height 30
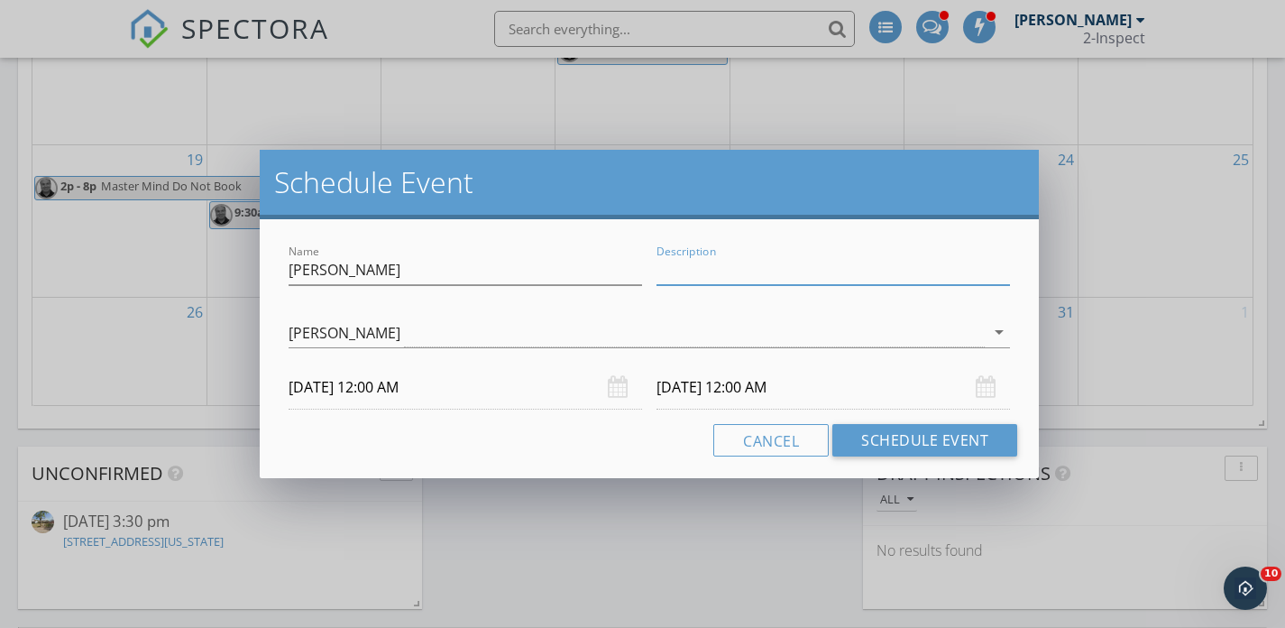
click at [557, 390] on input "10/29/2025 12:00 AM" at bounding box center [465, 387] width 353 height 44
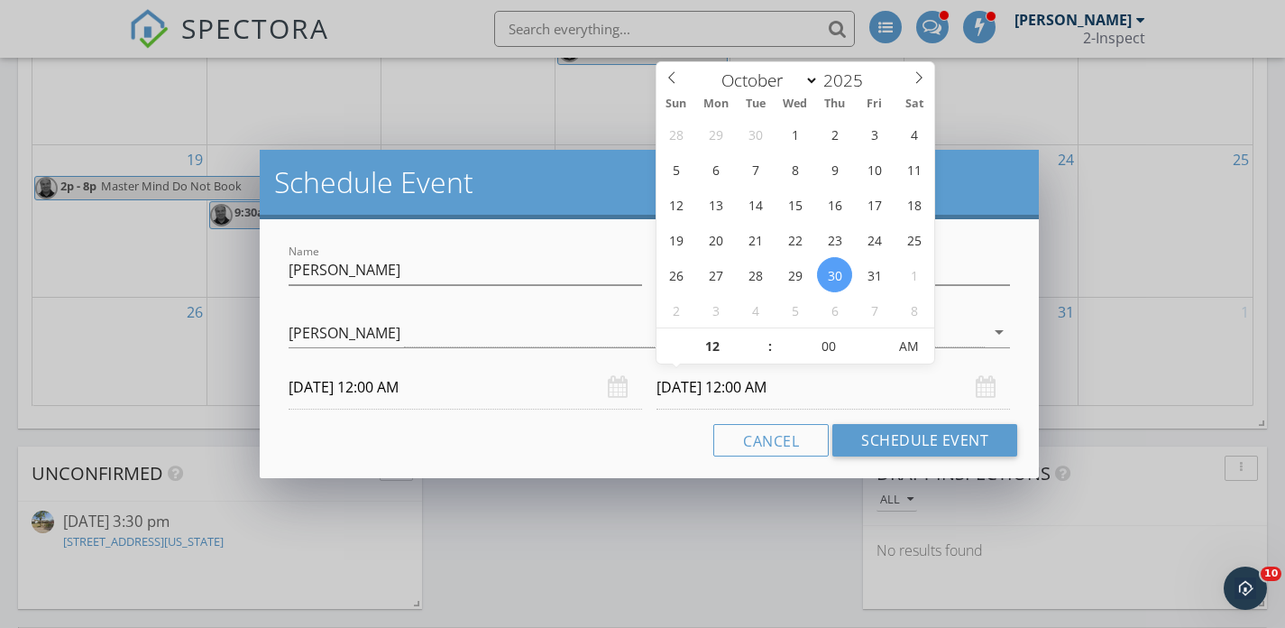
click at [678, 395] on input "10/30/2025 12:00 AM" at bounding box center [832, 387] width 353 height 44
click at [517, 370] on input "10/29/2025 12:00 AM" at bounding box center [465, 387] width 353 height 44
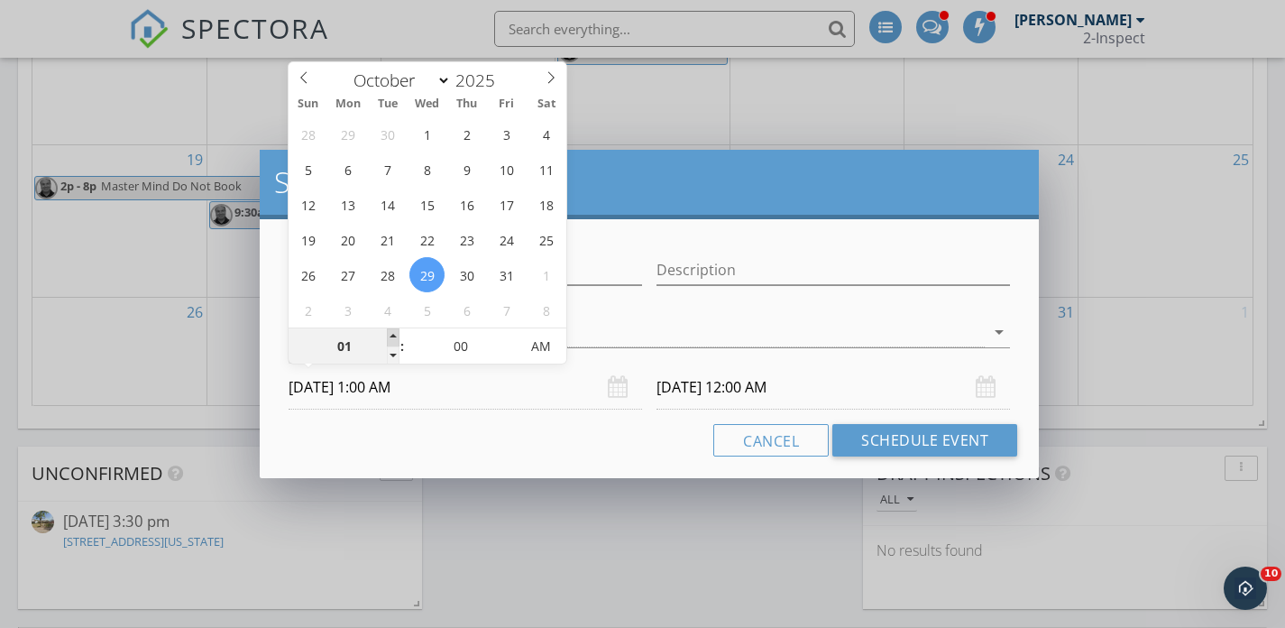
click at [390, 330] on span at bounding box center [393, 337] width 13 height 18
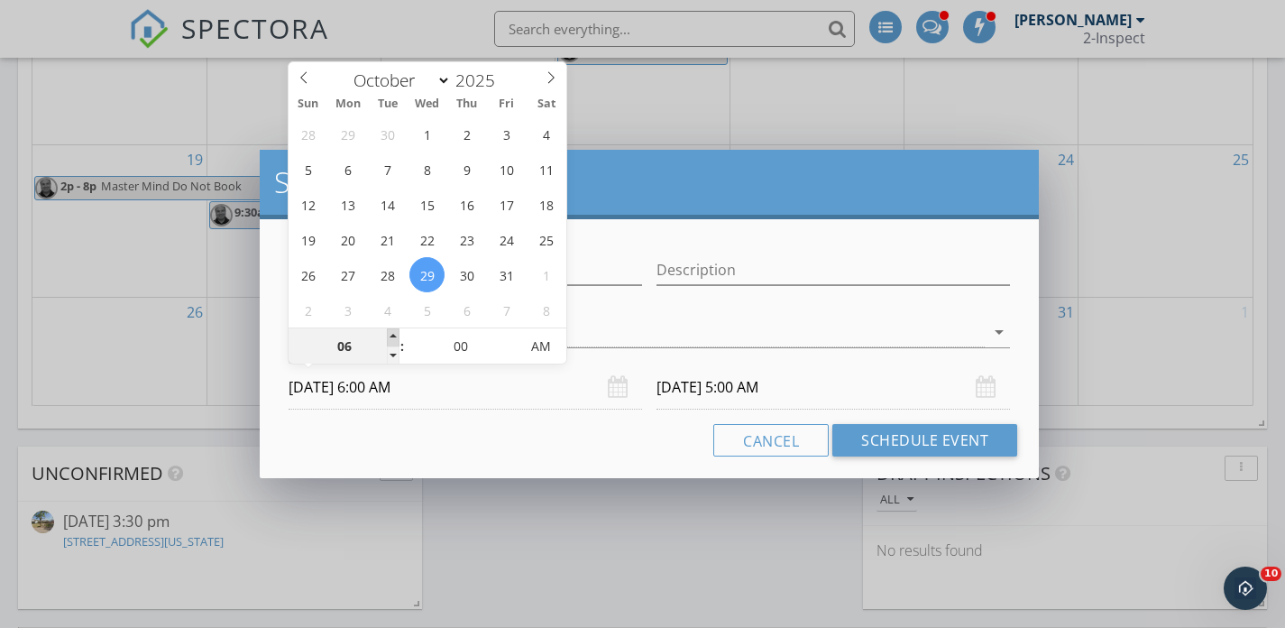
click at [390, 330] on span at bounding box center [393, 337] width 13 height 18
click at [397, 336] on span at bounding box center [393, 337] width 13 height 18
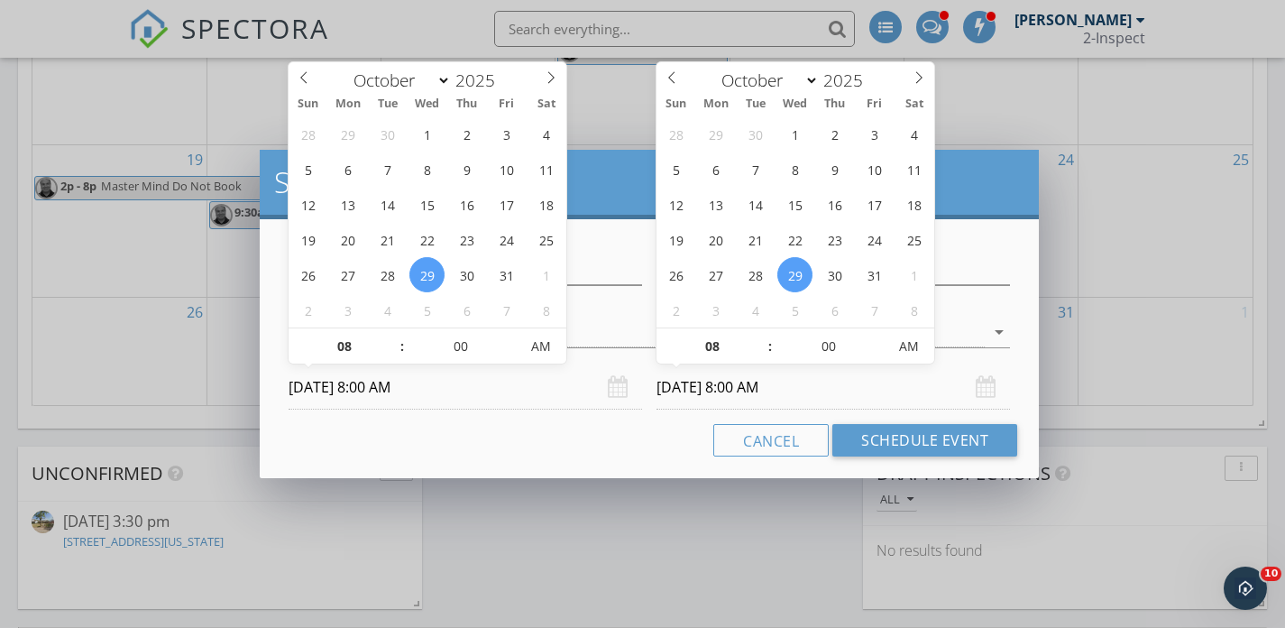
click at [676, 392] on input "10/29/2025 8:00 AM" at bounding box center [832, 387] width 353 height 44
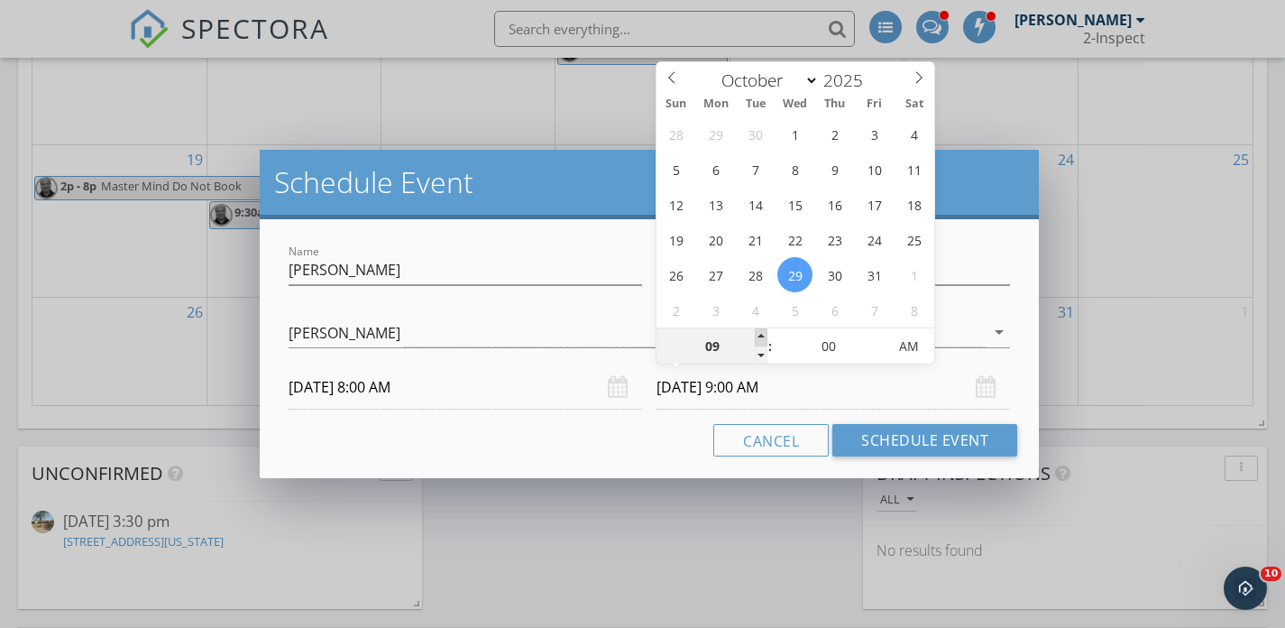
click at [760, 334] on span at bounding box center [761, 337] width 13 height 18
click at [878, 334] on span at bounding box center [877, 337] width 13 height 18
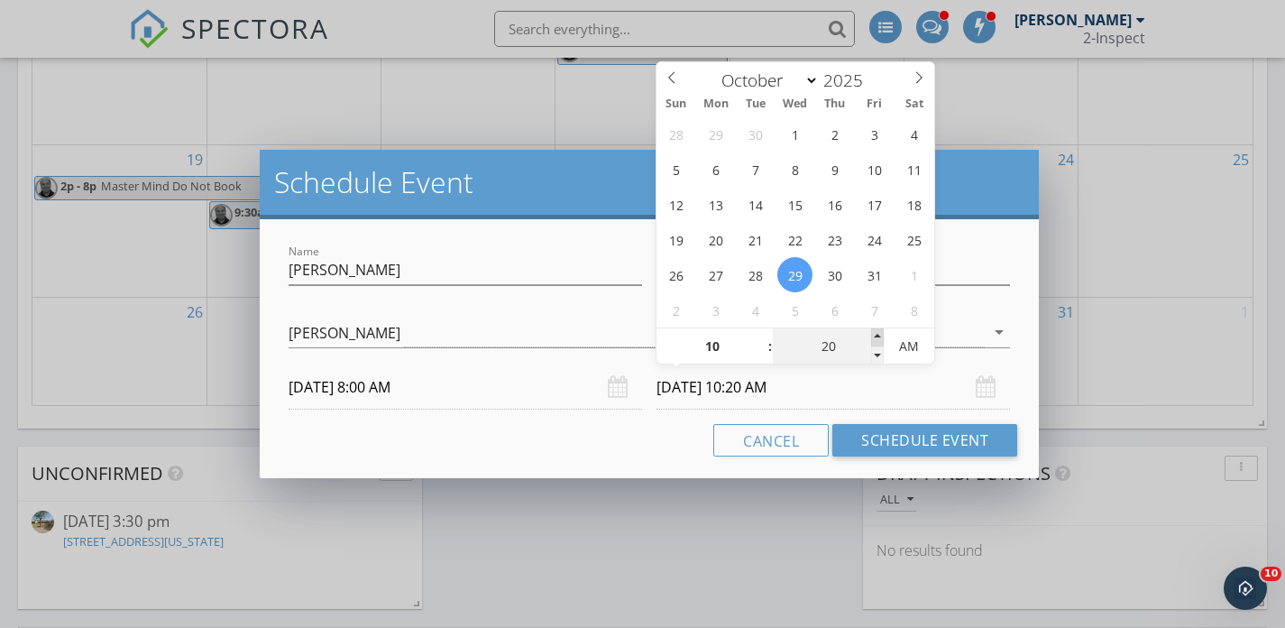
click at [878, 334] on span at bounding box center [877, 337] width 13 height 18
click at [974, 271] on input "Description" at bounding box center [832, 270] width 353 height 30
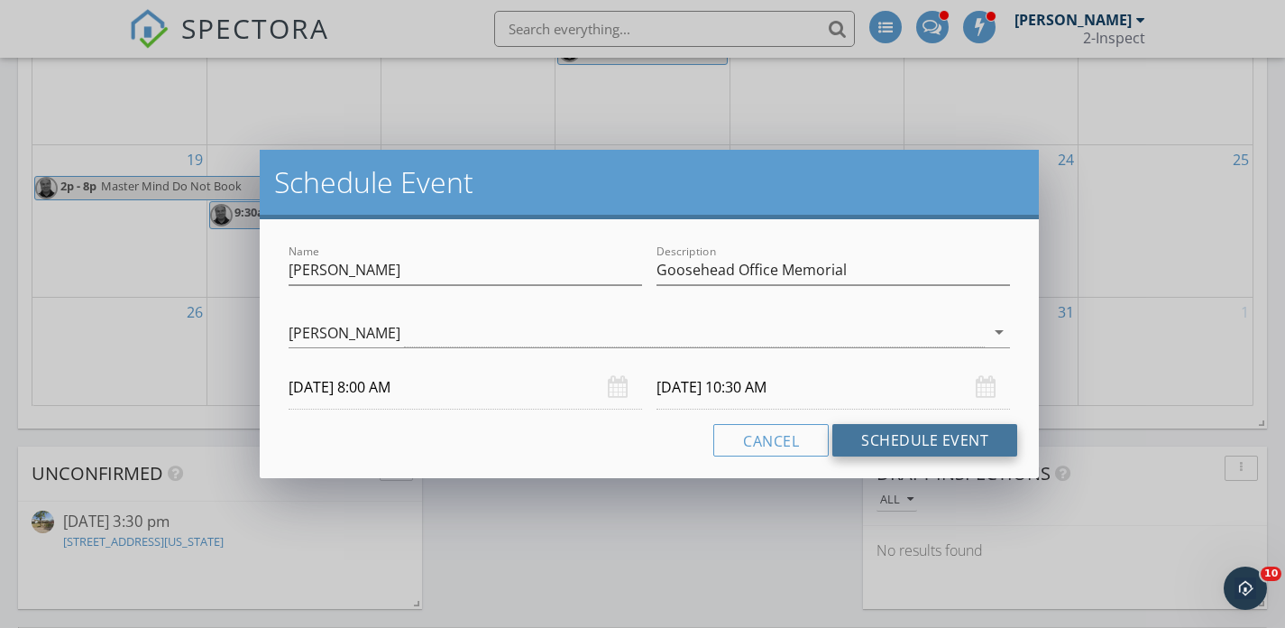
click at [1005, 433] on button "Schedule Event" at bounding box center [924, 440] width 185 height 32
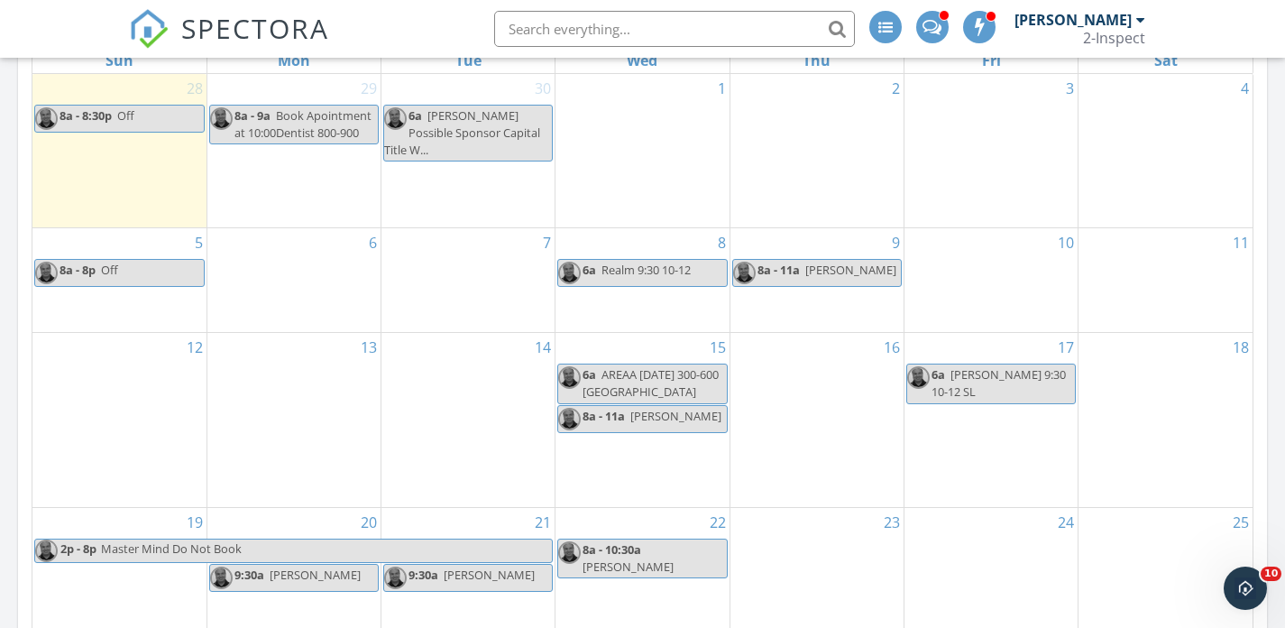
scroll to position [1032, 0]
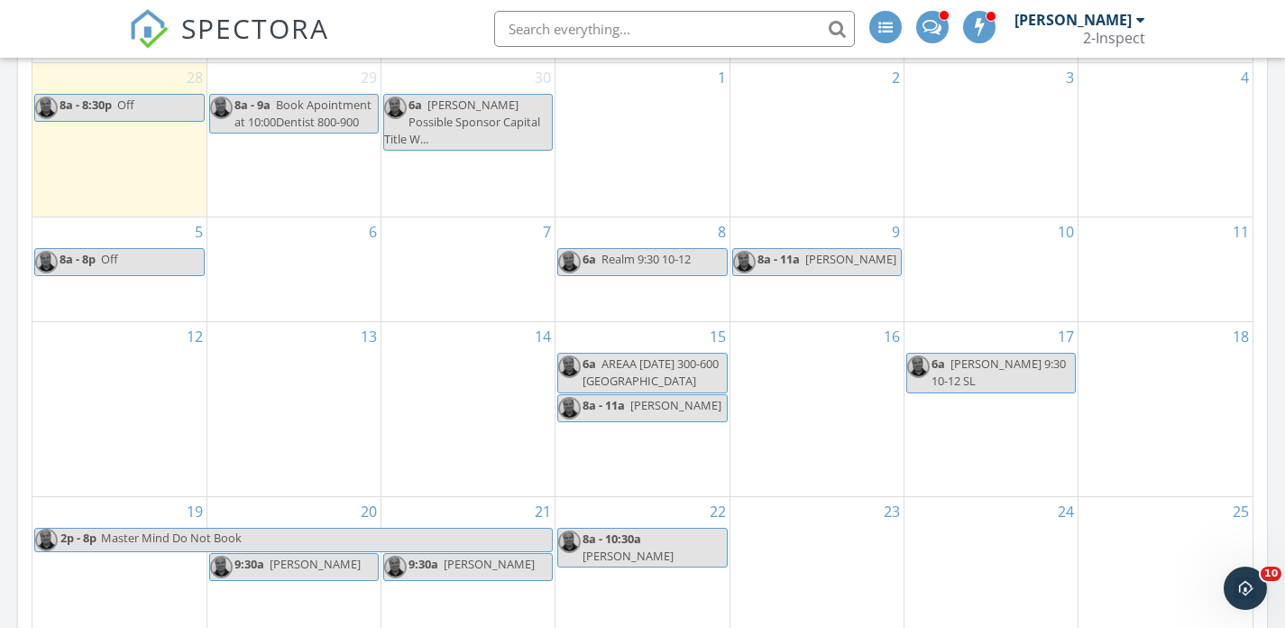
click at [704, 266] on link "6a Realm 9:30 10-12" at bounding box center [642, 262] width 170 height 28
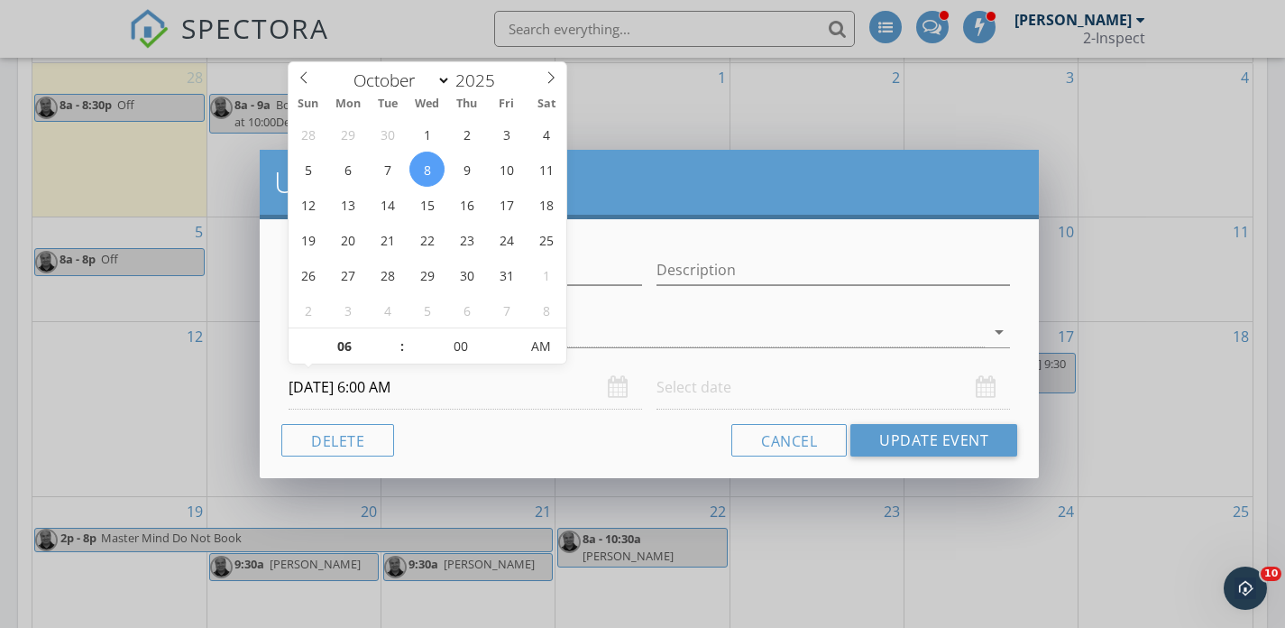
click at [434, 381] on input "10/08/2025 6:00 AM" at bounding box center [465, 387] width 353 height 44
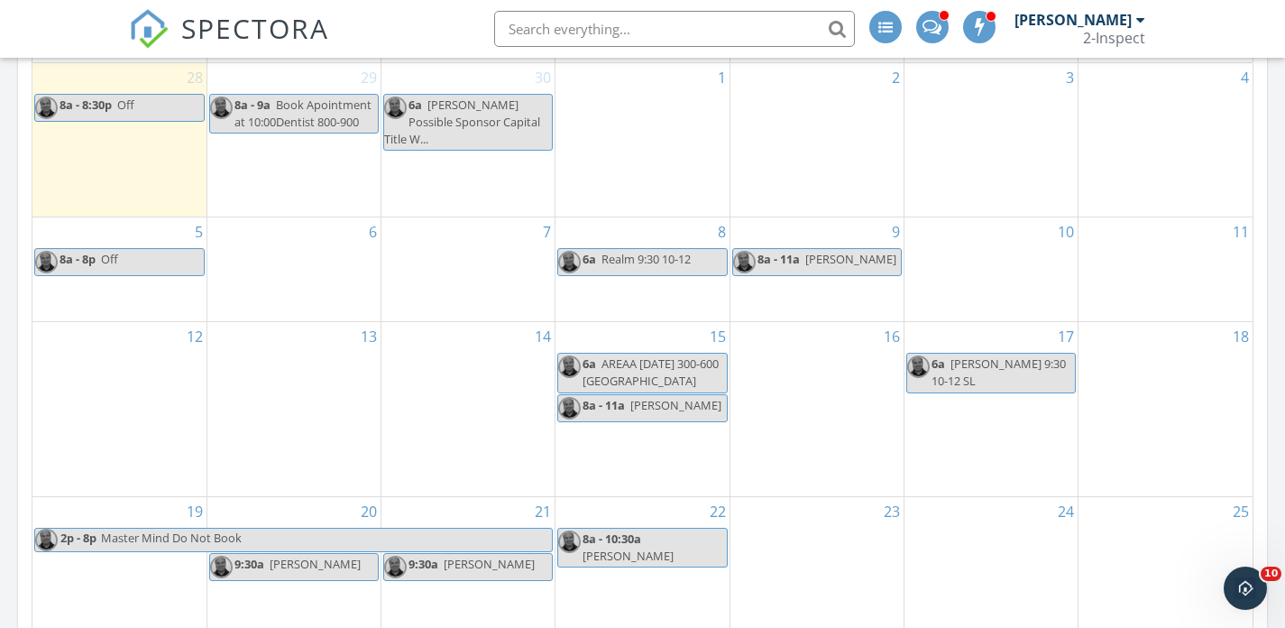
click at [634, 267] on span "Realm 9:30 10-12" at bounding box center [645, 259] width 89 height 16
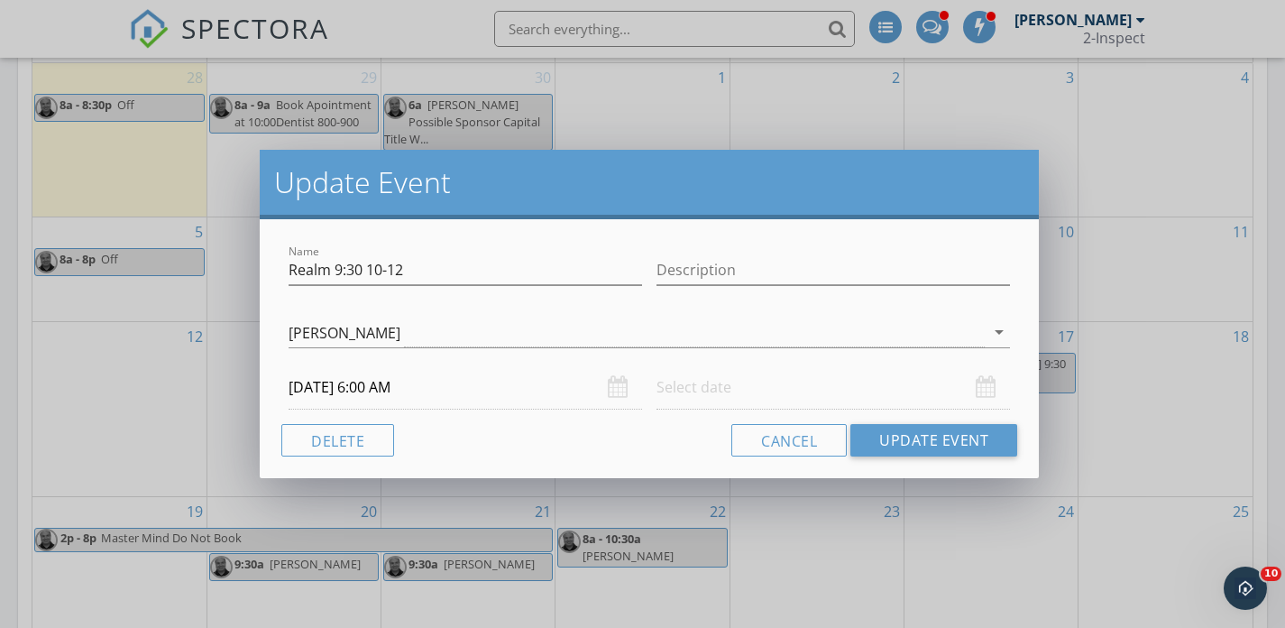
click at [448, 386] on input "10/08/2025 6:00 AM" at bounding box center [465, 387] width 353 height 44
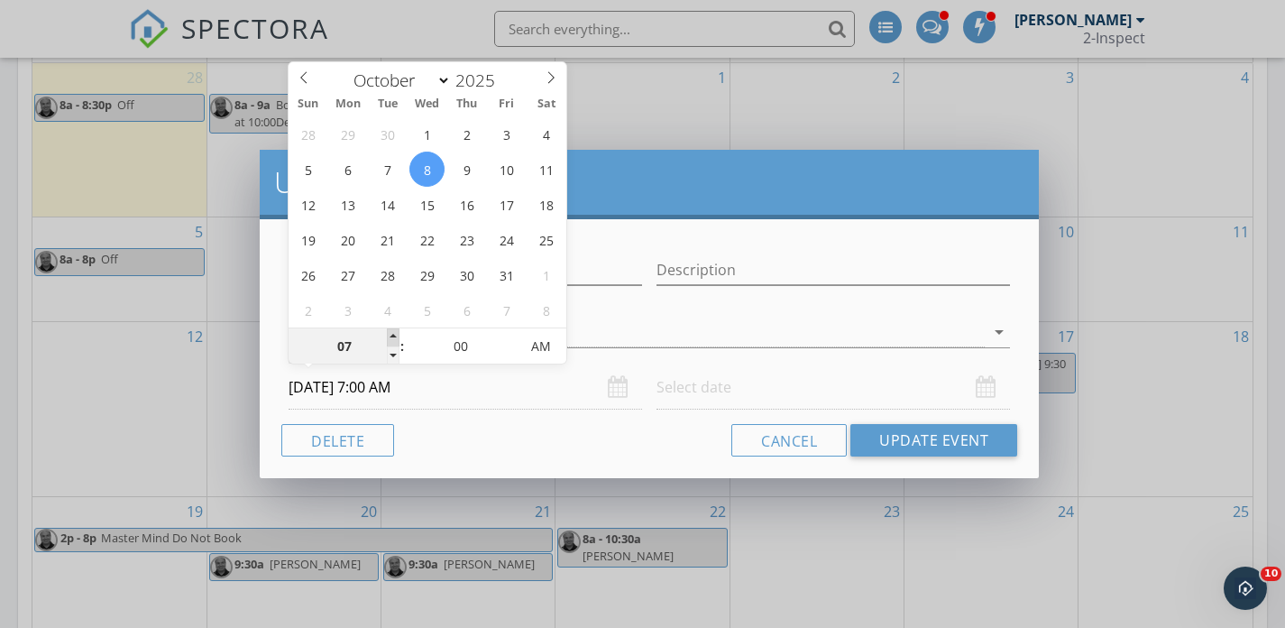
click at [393, 334] on span at bounding box center [393, 337] width 13 height 18
click at [394, 353] on span at bounding box center [393, 355] width 13 height 18
click at [662, 393] on input "text" at bounding box center [832, 387] width 353 height 44
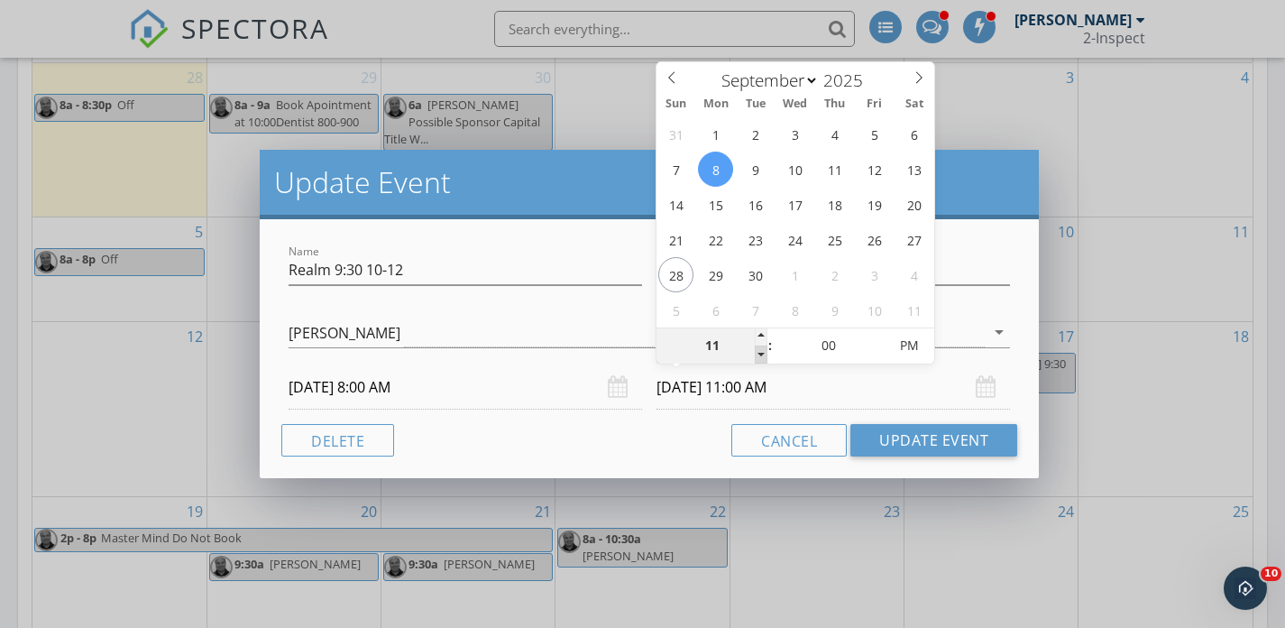
scroll to position [1, 0]
click at [760, 353] on span at bounding box center [761, 354] width 13 height 18
click at [876, 335] on span at bounding box center [877, 336] width 13 height 18
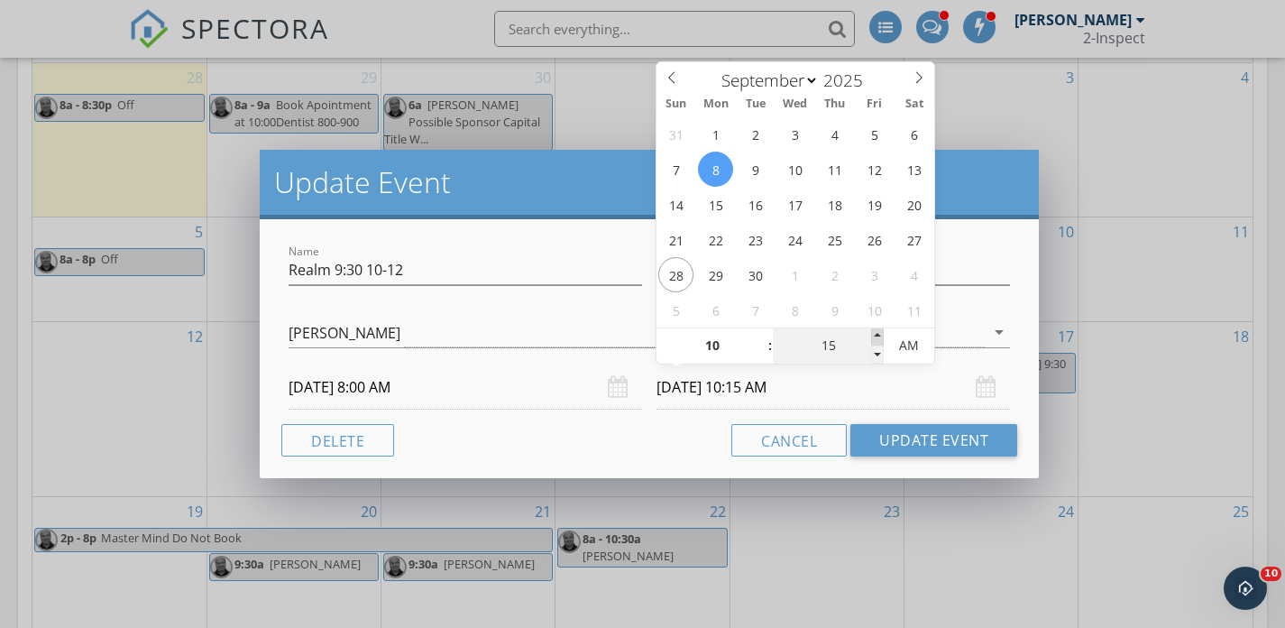
click at [876, 335] on span at bounding box center [877, 336] width 13 height 18
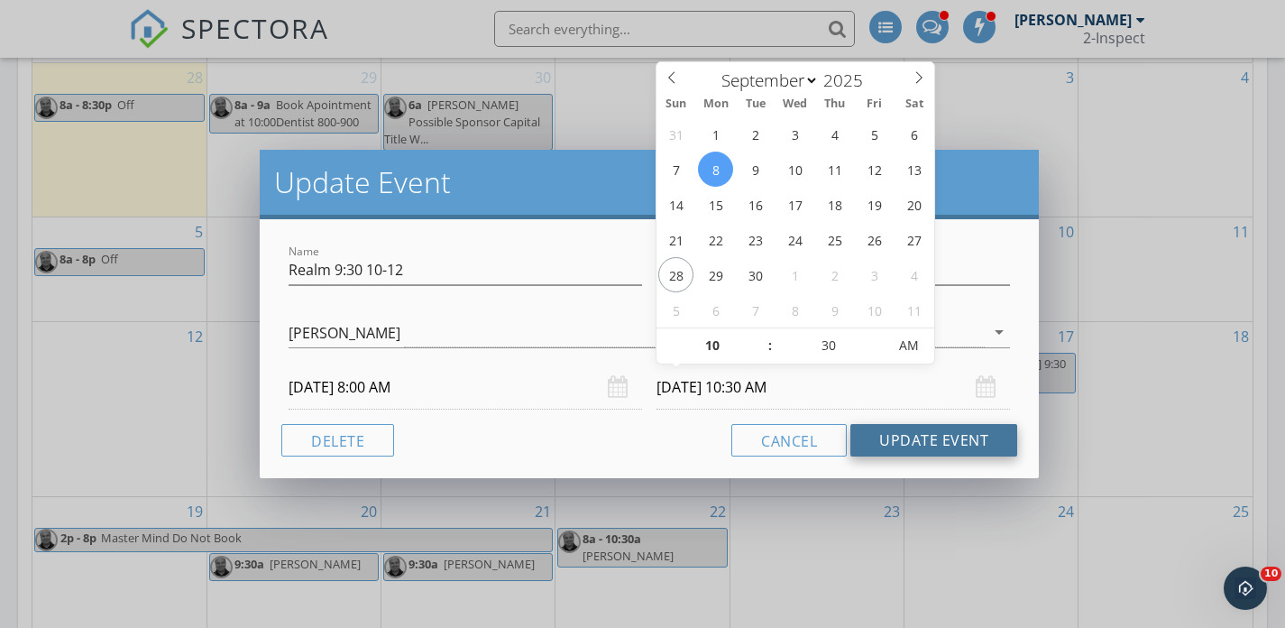
click at [913, 439] on button "Update Event" at bounding box center [933, 440] width 167 height 32
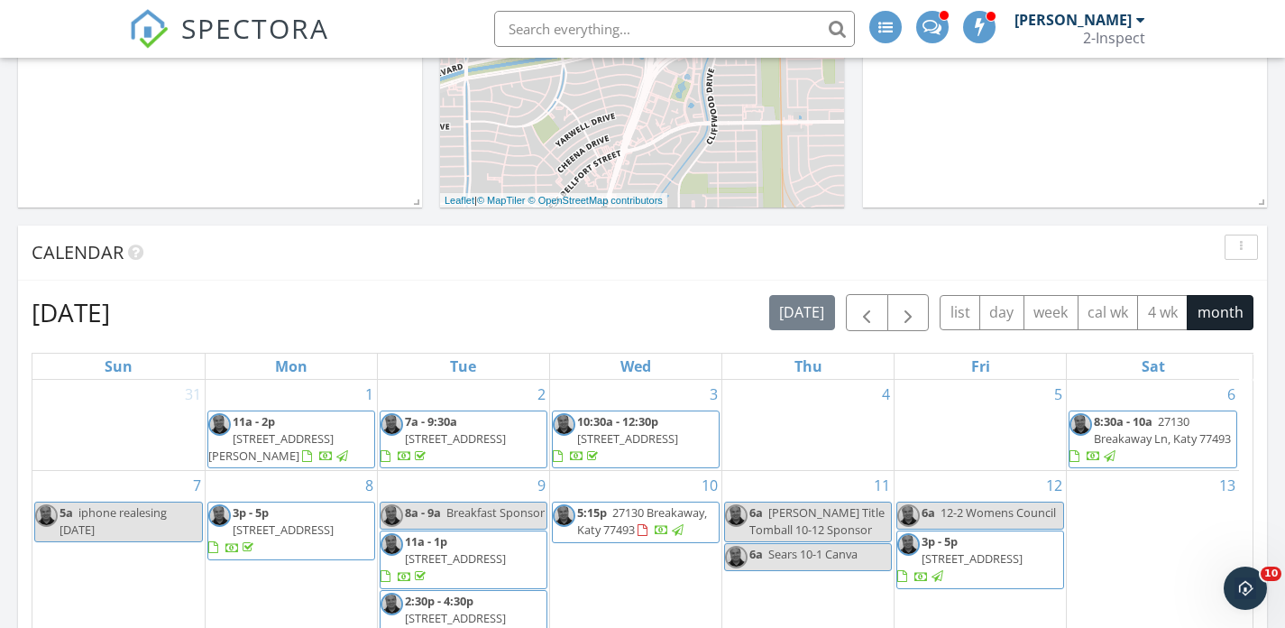
scroll to position [721, 0]
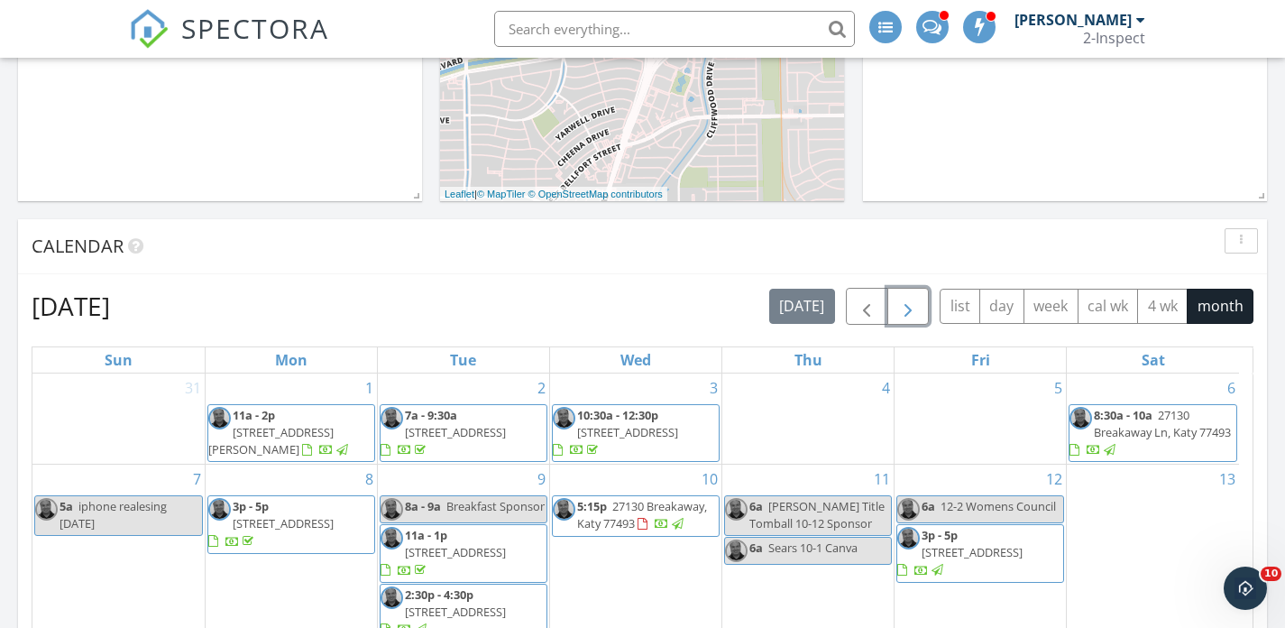
click at [909, 311] on span "button" at bounding box center [908, 307] width 22 height 22
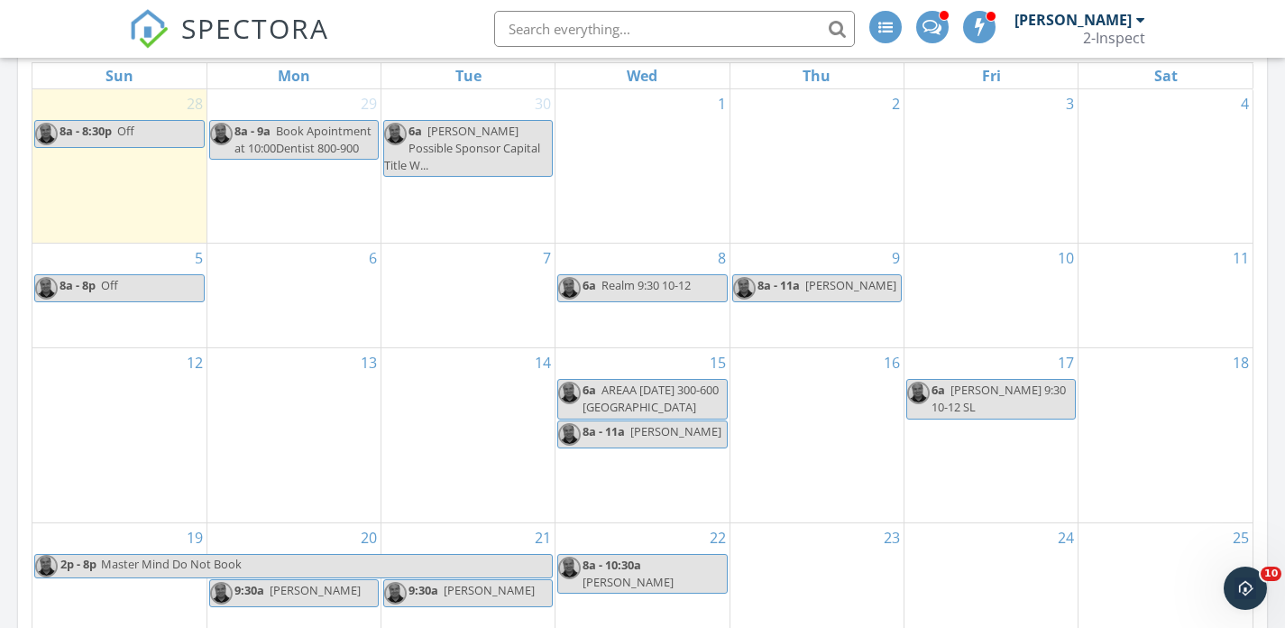
scroll to position [1013, 0]
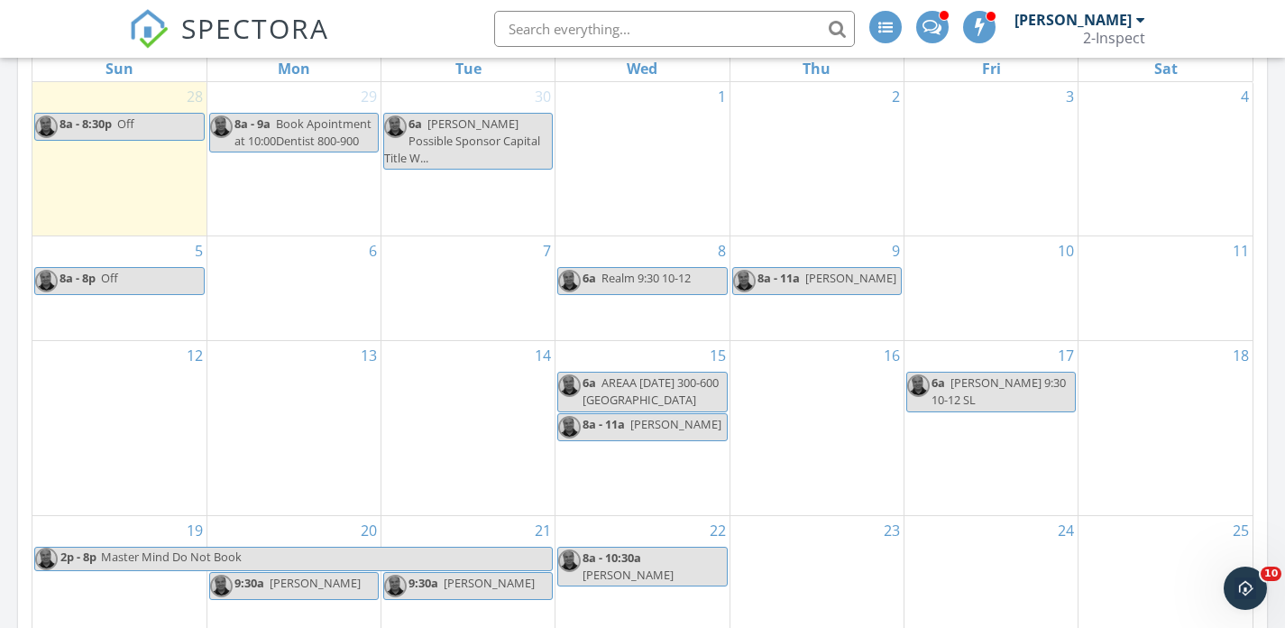
click at [632, 329] on div "8 6a Realm 9:30 10-12" at bounding box center [641, 288] width 173 height 104
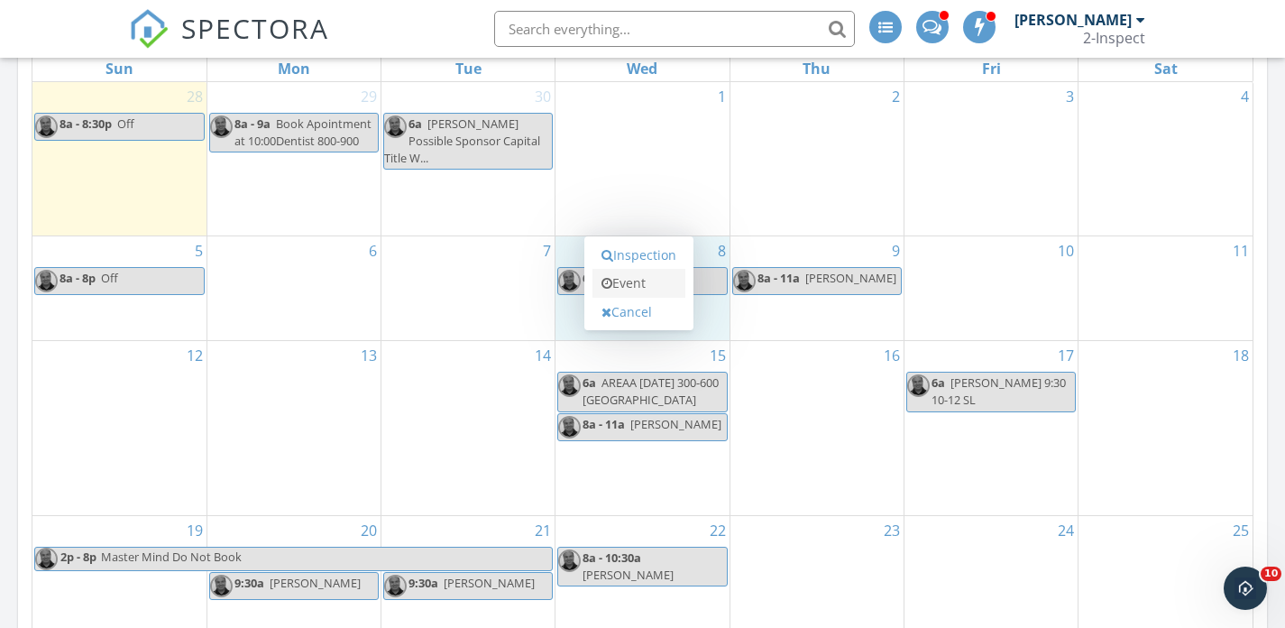
click at [628, 290] on link "Event" at bounding box center [638, 283] width 93 height 29
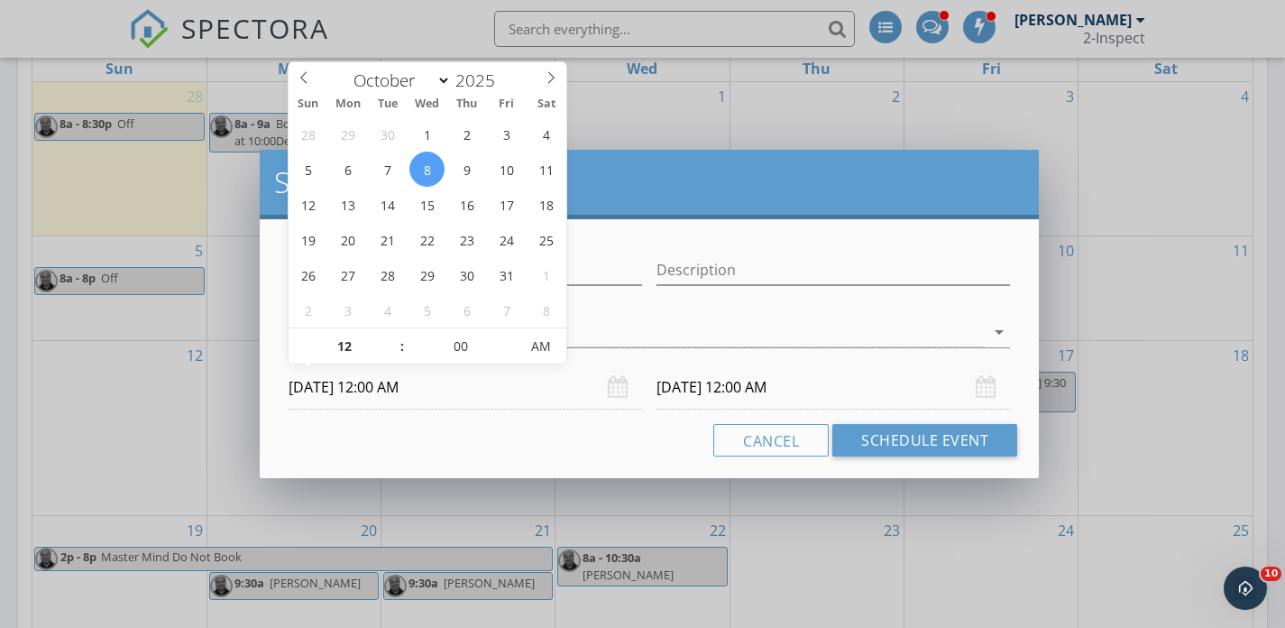
click at [442, 389] on input "10/08/2025 12:00 AM" at bounding box center [465, 387] width 353 height 44
type input "01"
type input "10/08/2025 1:00 AM"
click at [391, 335] on span at bounding box center [393, 337] width 13 height 18
type input "10/09/2025 1:00 AM"
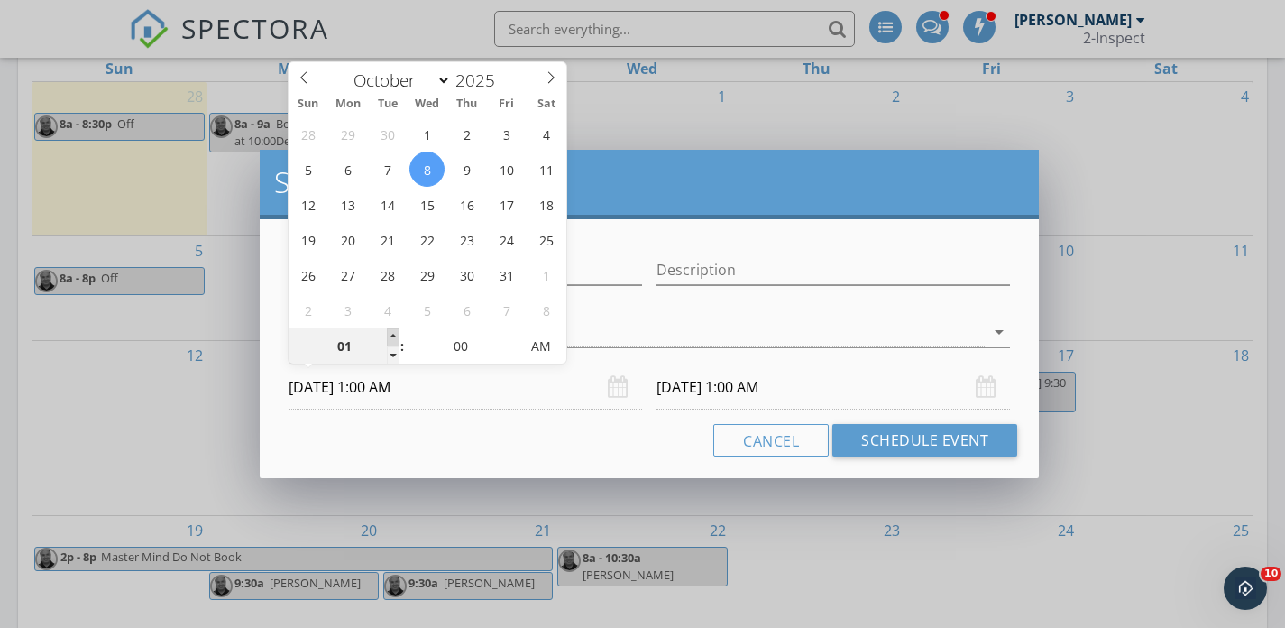
type input "02"
type input "10/08/2025 2:00 AM"
click at [391, 335] on span at bounding box center [393, 337] width 13 height 18
type input "10/09/2025 2:00 AM"
type input "03"
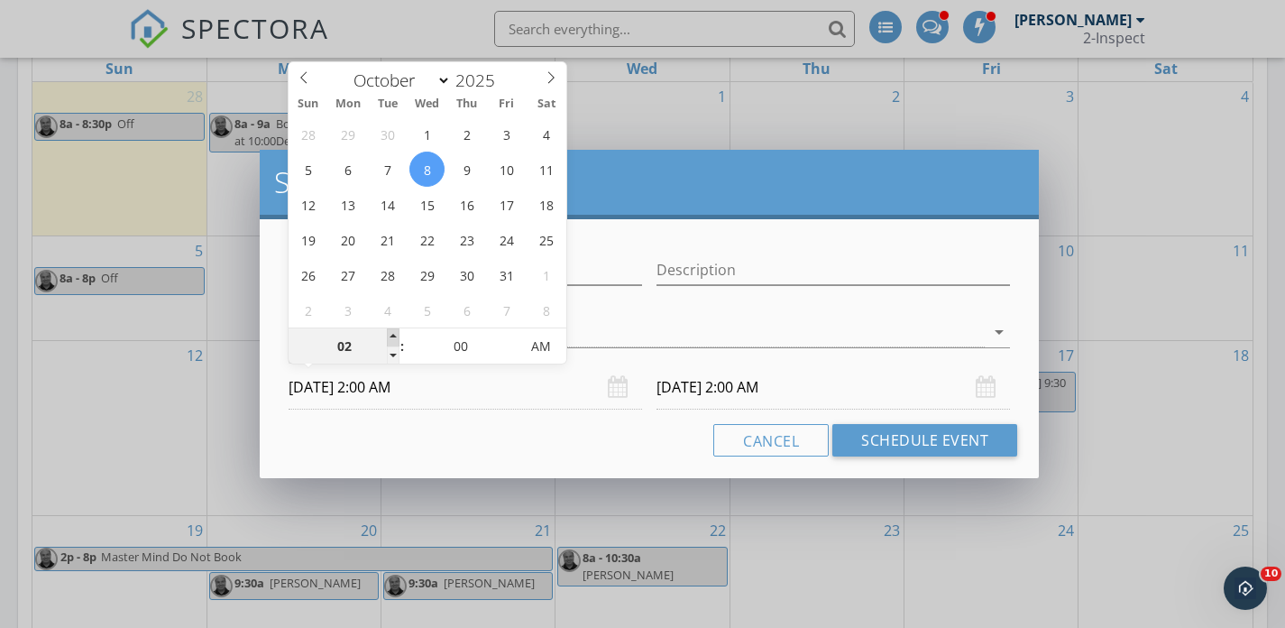
type input "10/08/2025 3:00 AM"
click at [391, 335] on span at bounding box center [393, 337] width 13 height 18
type input "10/09/2025 3:00 AM"
type input "04"
type input "10/08/2025 4:00 AM"
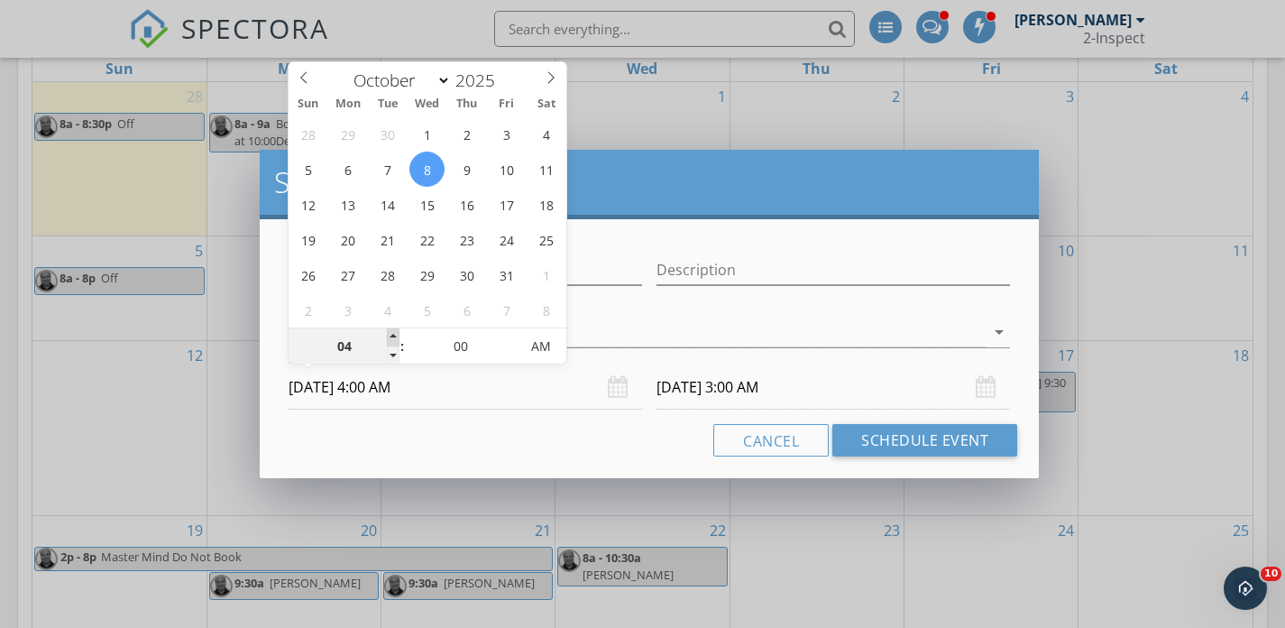
click at [391, 335] on span at bounding box center [393, 337] width 13 height 18
type input "10/09/2025 4:00 AM"
type input "05"
type input "10/08/2025 5:00 AM"
click at [394, 334] on span at bounding box center [393, 337] width 13 height 18
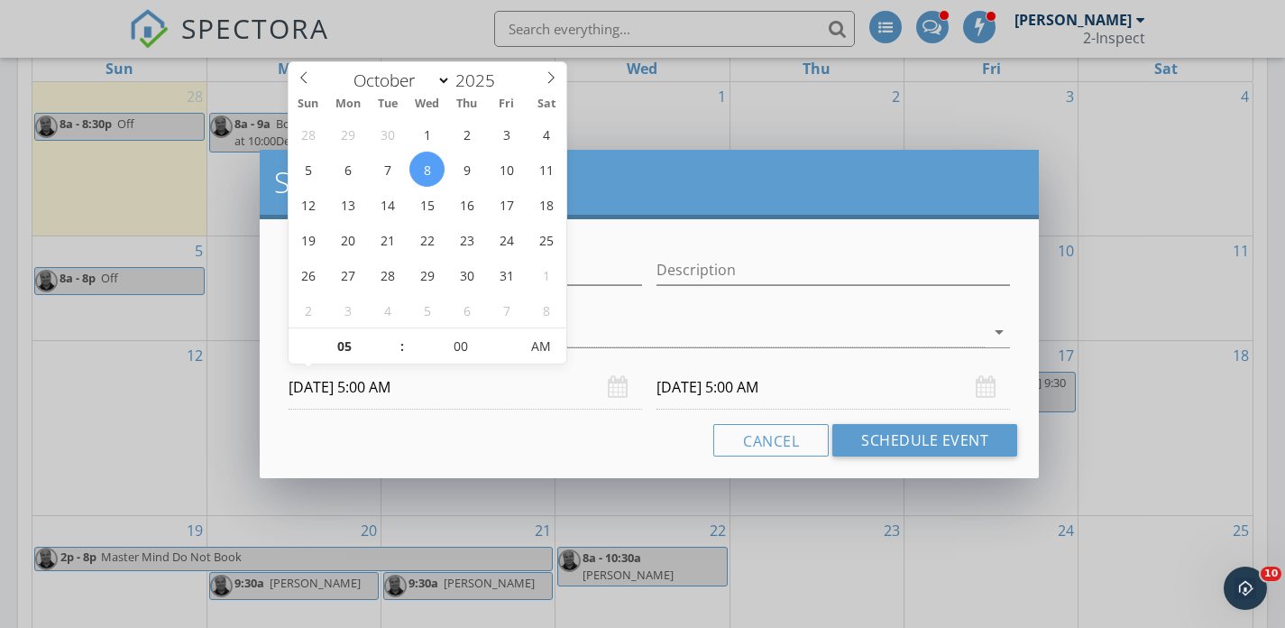
click at [669, 383] on input "10/09/2025 5:00 AM" at bounding box center [832, 387] width 353 height 44
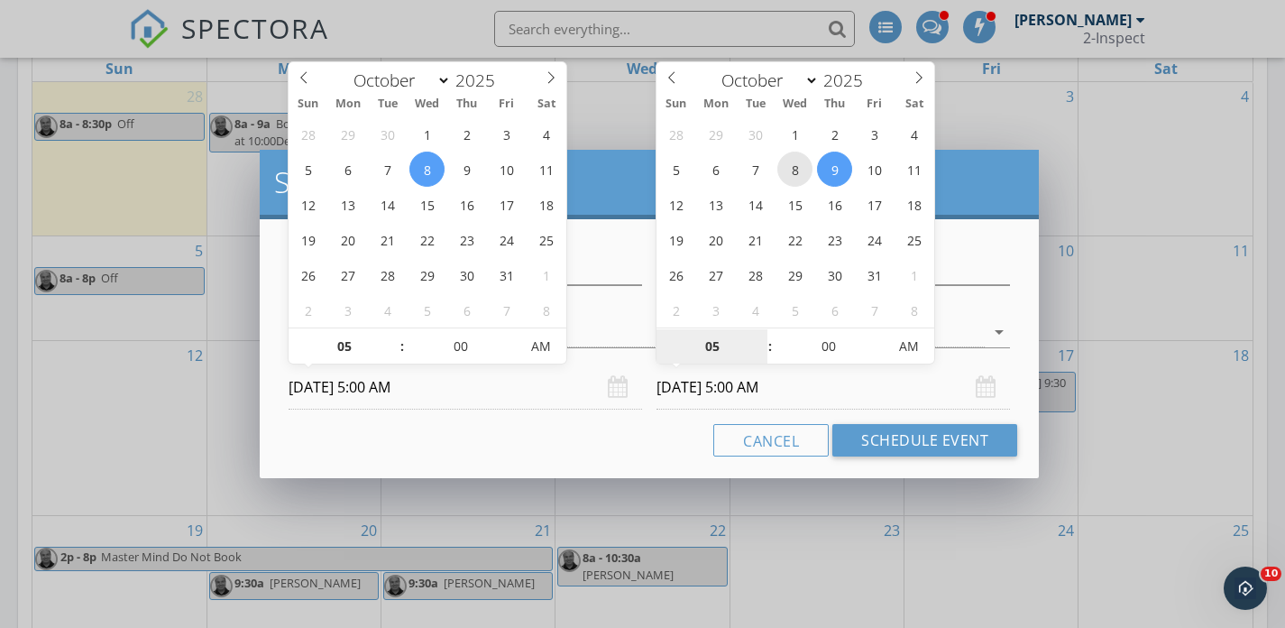
type input "10/08/2025 5:00 AM"
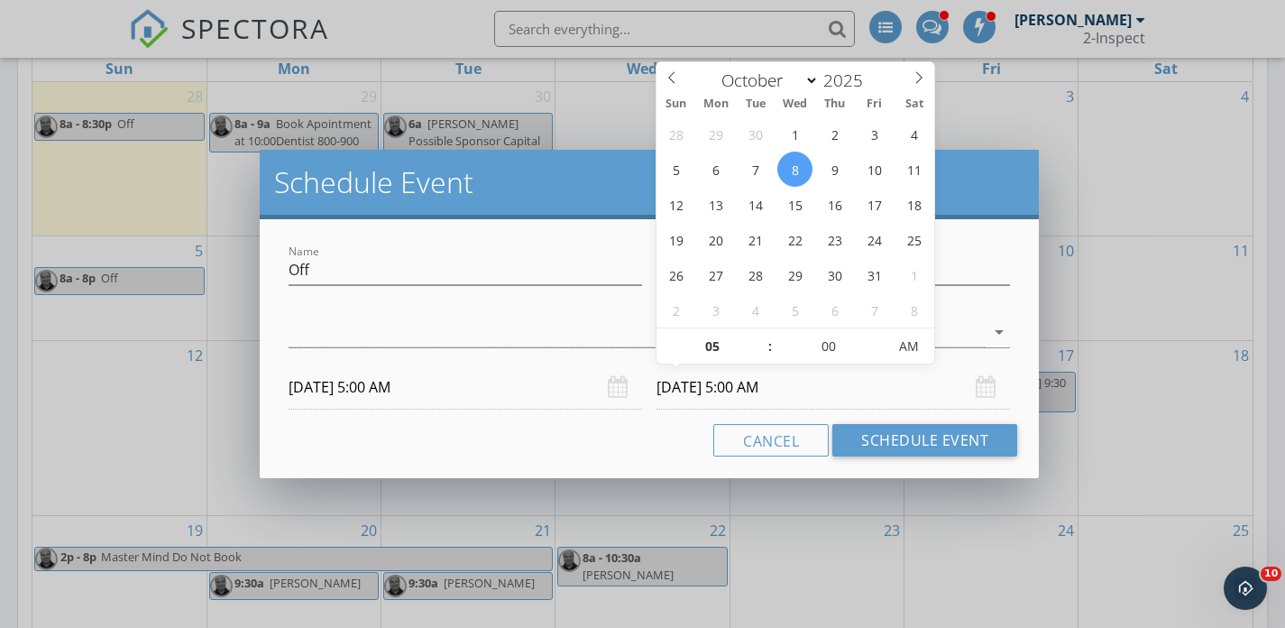
click at [402, 387] on input "10/08/2025 5:00 AM" at bounding box center [465, 387] width 353 height 44
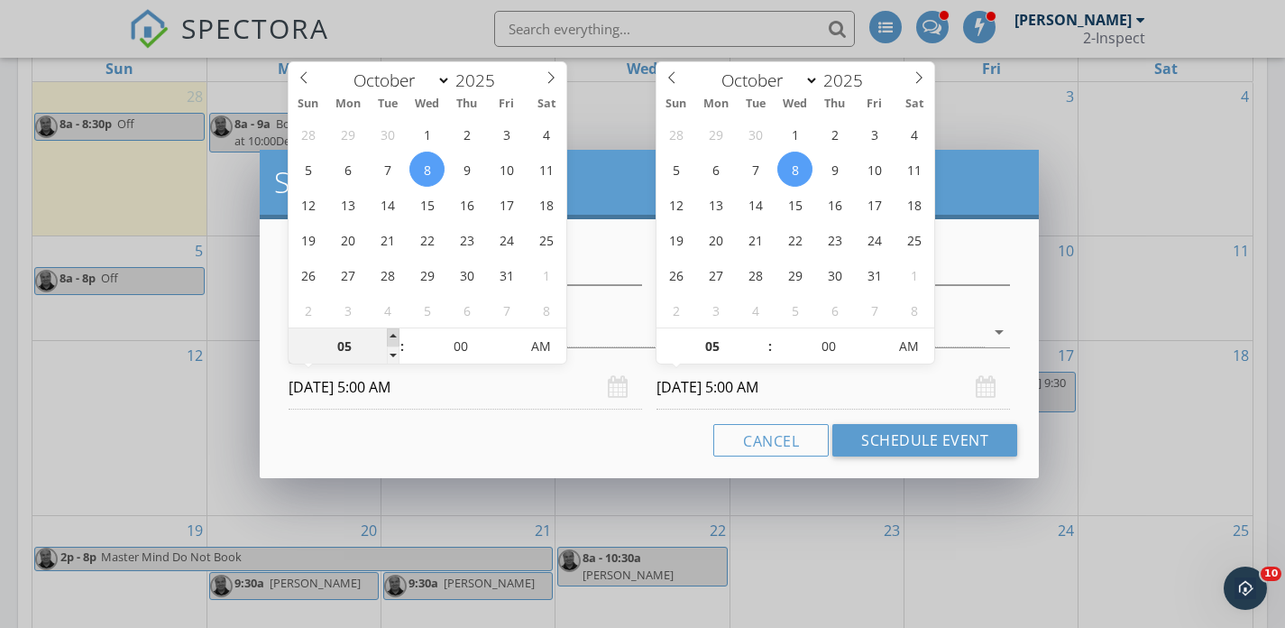
type input "06"
type input "10/08/2025 6:00 AM"
click at [390, 336] on span at bounding box center [393, 337] width 13 height 18
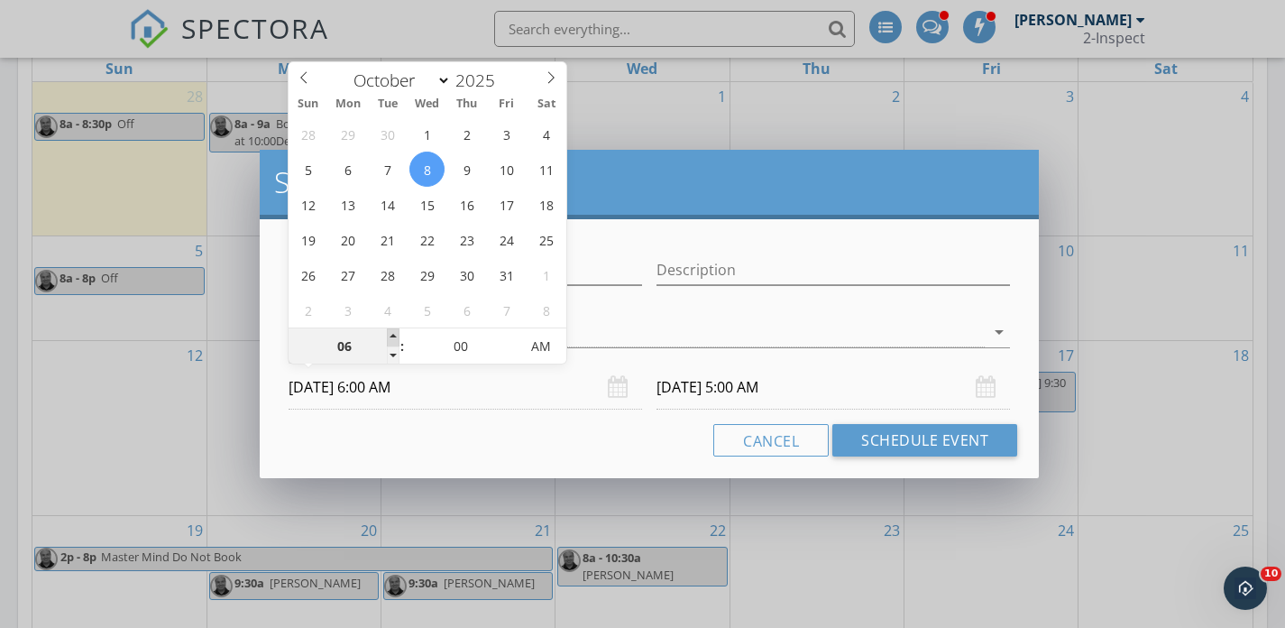
type input "10/08/2025 6:00 AM"
click at [597, 266] on input "Off" at bounding box center [465, 270] width 353 height 30
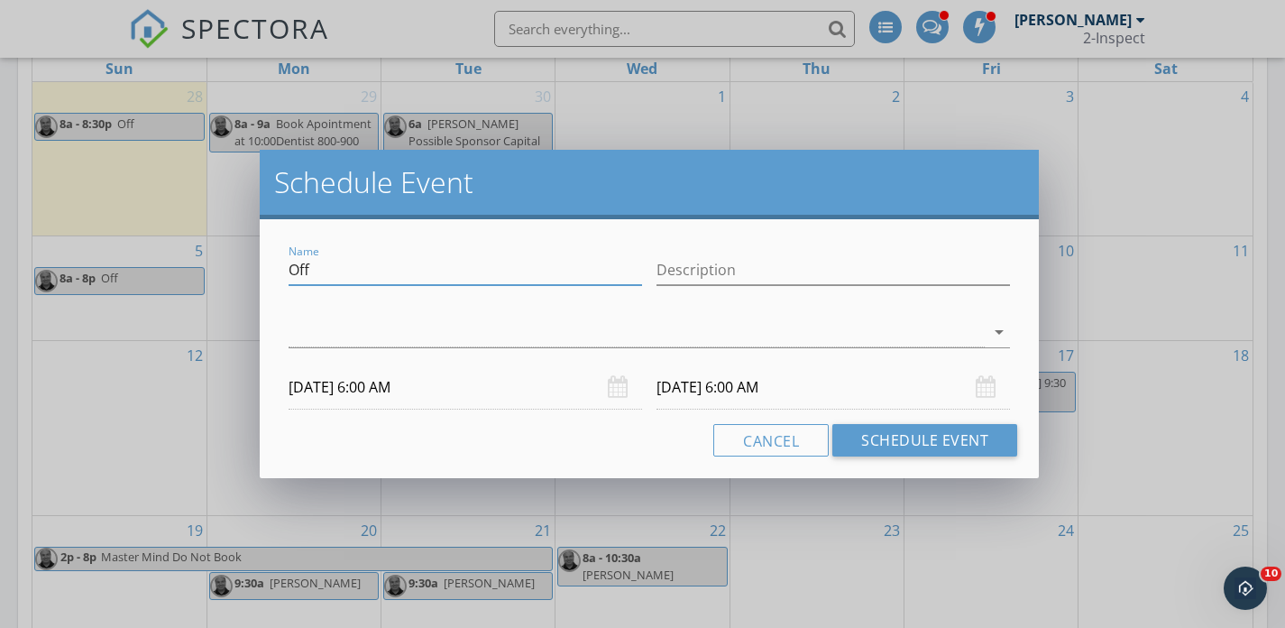
click at [496, 271] on input "Off" at bounding box center [465, 270] width 353 height 30
click at [714, 329] on div at bounding box center [637, 332] width 696 height 30
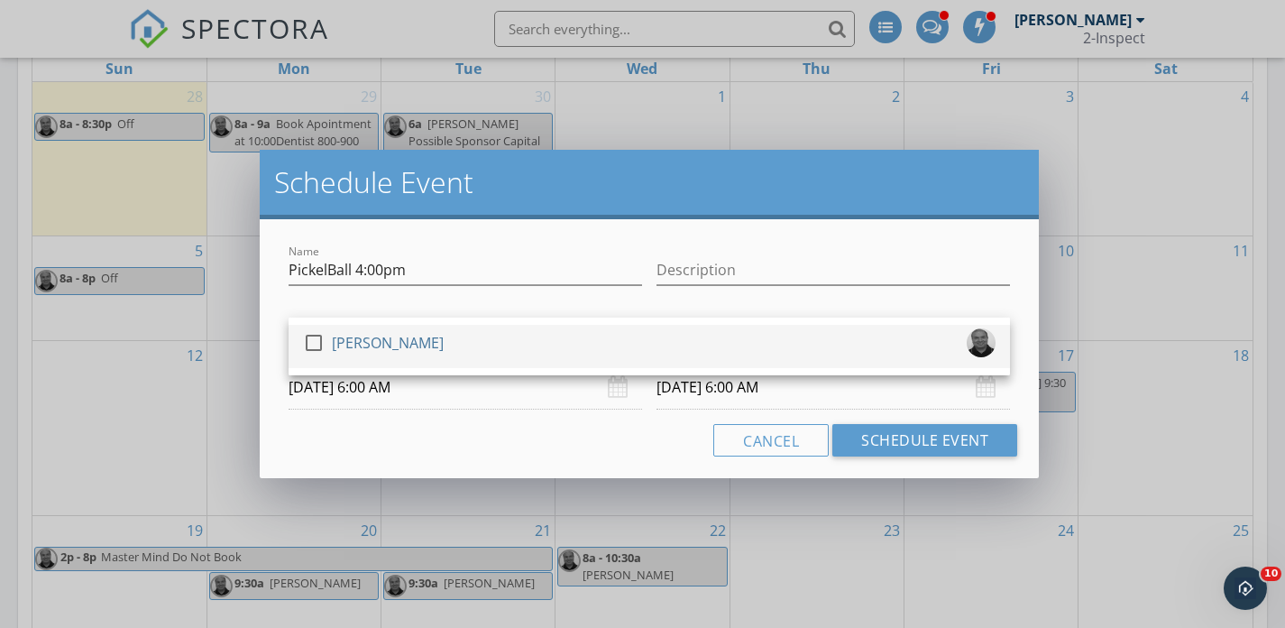
click at [665, 334] on div "check_box_outline_blank Rashid Ansari" at bounding box center [649, 346] width 693 height 36
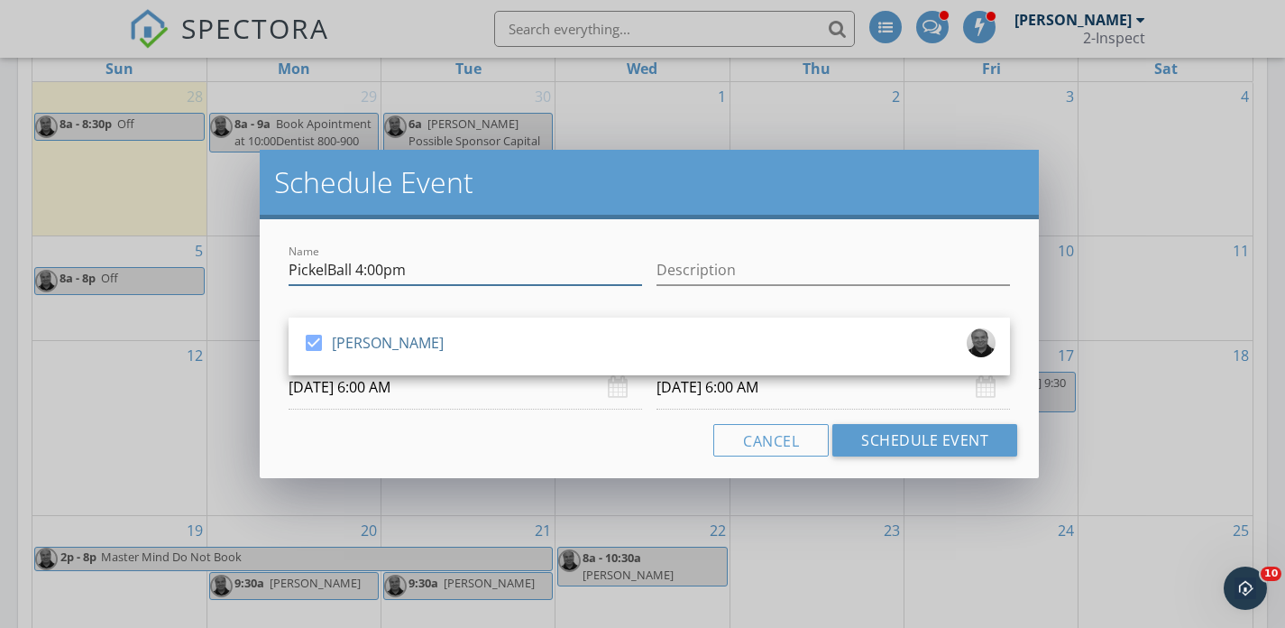
click at [558, 271] on input "PickelBall 4:00pm" at bounding box center [465, 270] width 353 height 30
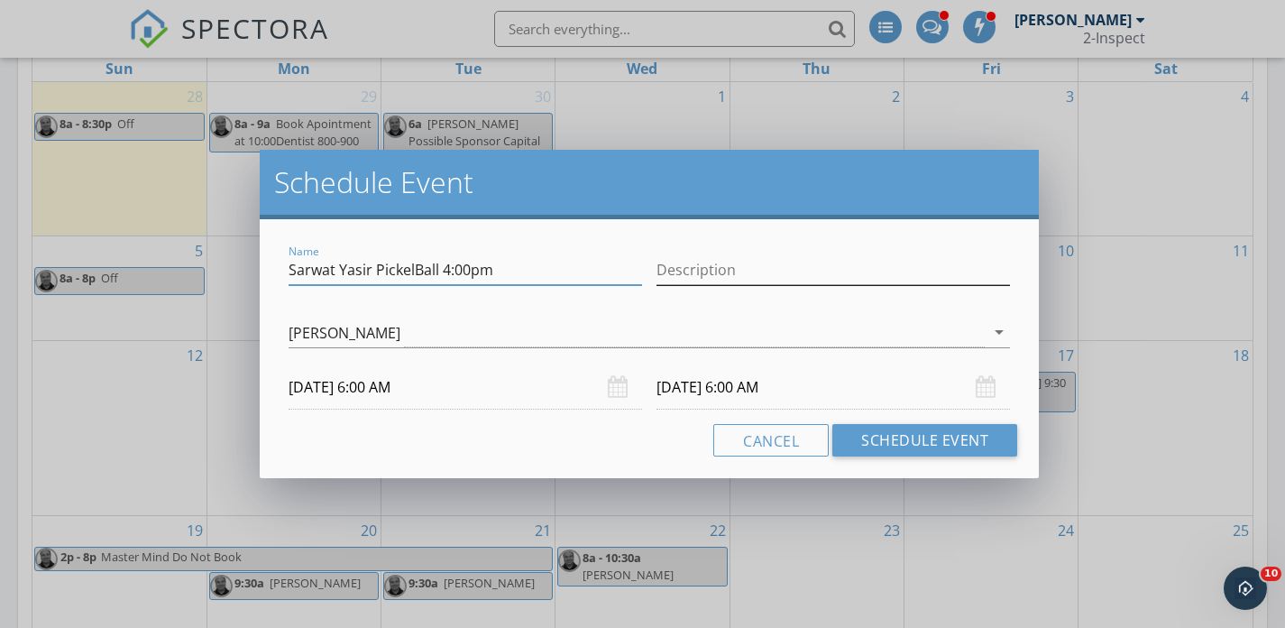
type input "Sarwat Yasir PickelBall 4:00pm"
click at [684, 272] on input "Description" at bounding box center [832, 270] width 353 height 30
type input "24 Hour Pickle Ball Sugar Land TX"
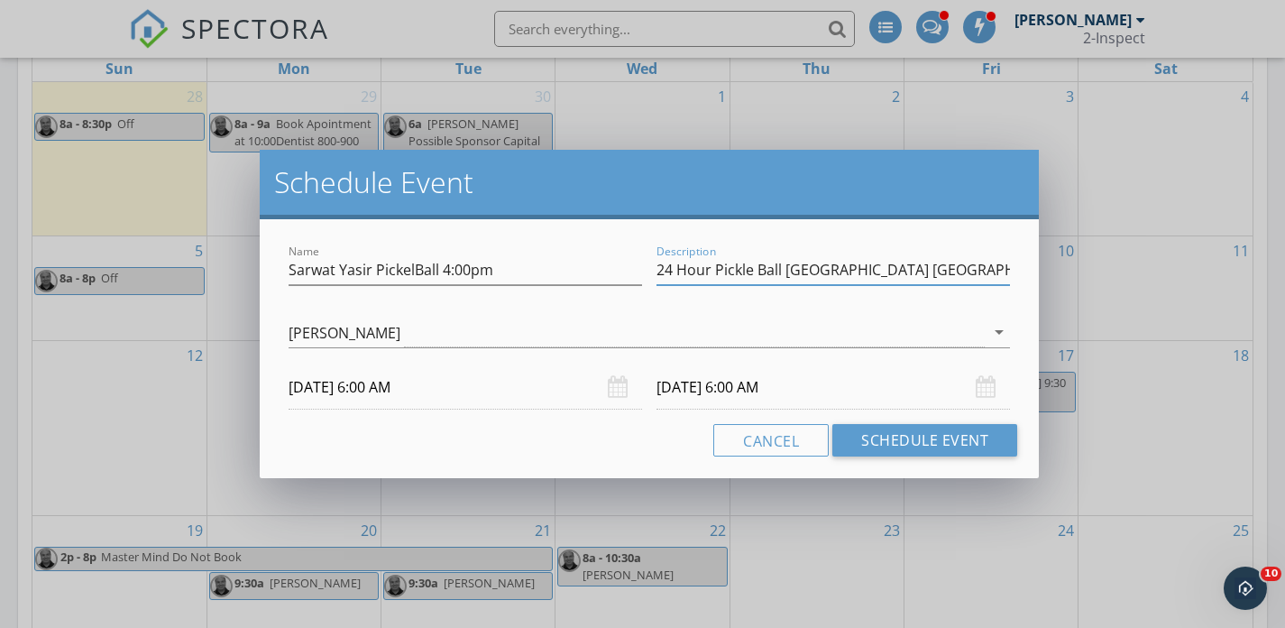
click at [935, 269] on input "24 Hour Pickle Ball Sugar Land TX" at bounding box center [832, 270] width 353 height 30
paste input "24 Hour Pickle Ball Sugar Land TX"
type input "24 Hour Pickle Ball Sugar Land TX"
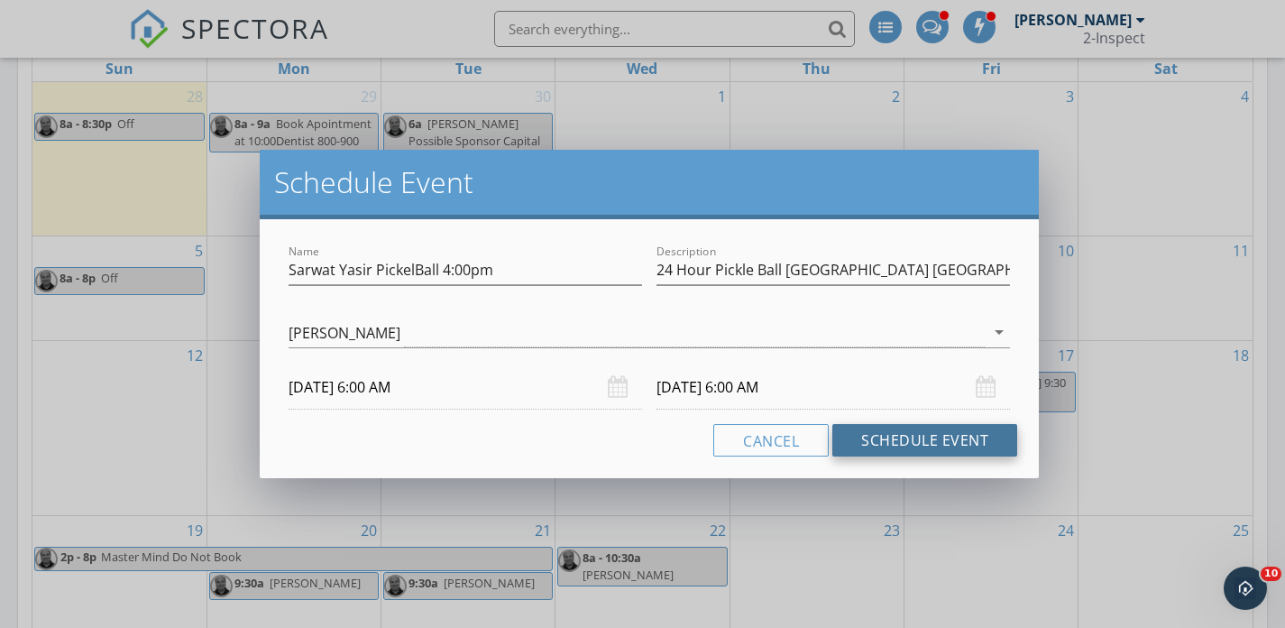
click at [934, 434] on button "Schedule Event" at bounding box center [924, 440] width 185 height 32
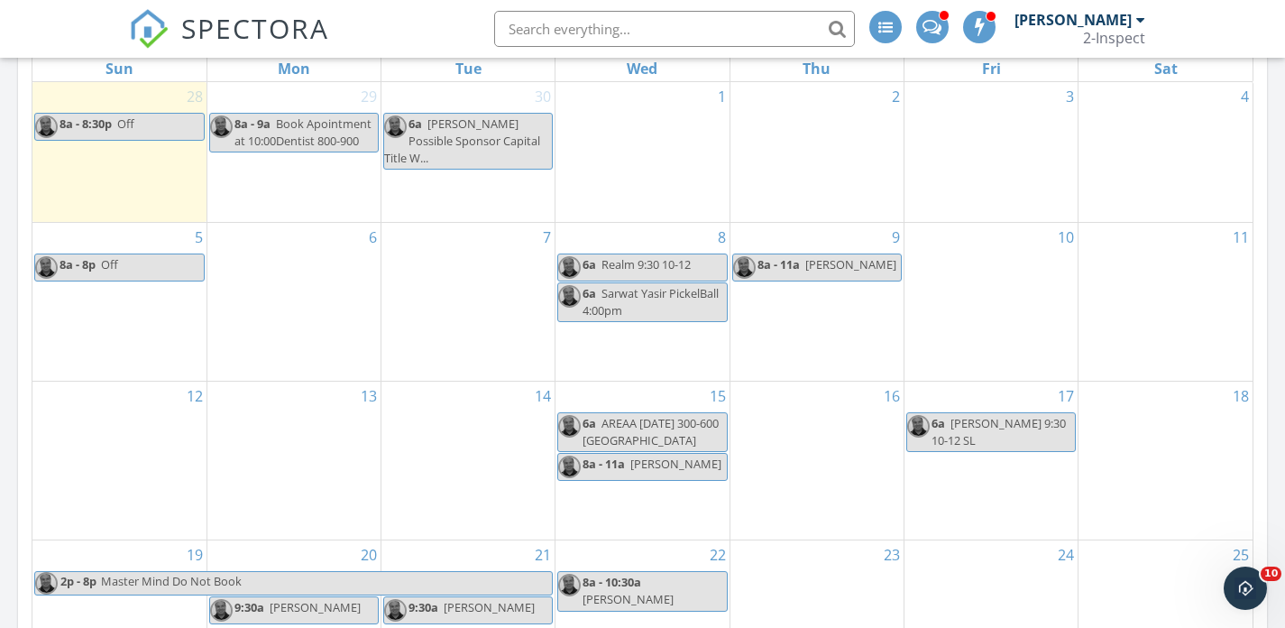
click at [656, 298] on span "Sarwat Yasir PickelBall 4:00pm" at bounding box center [651, 301] width 136 height 33
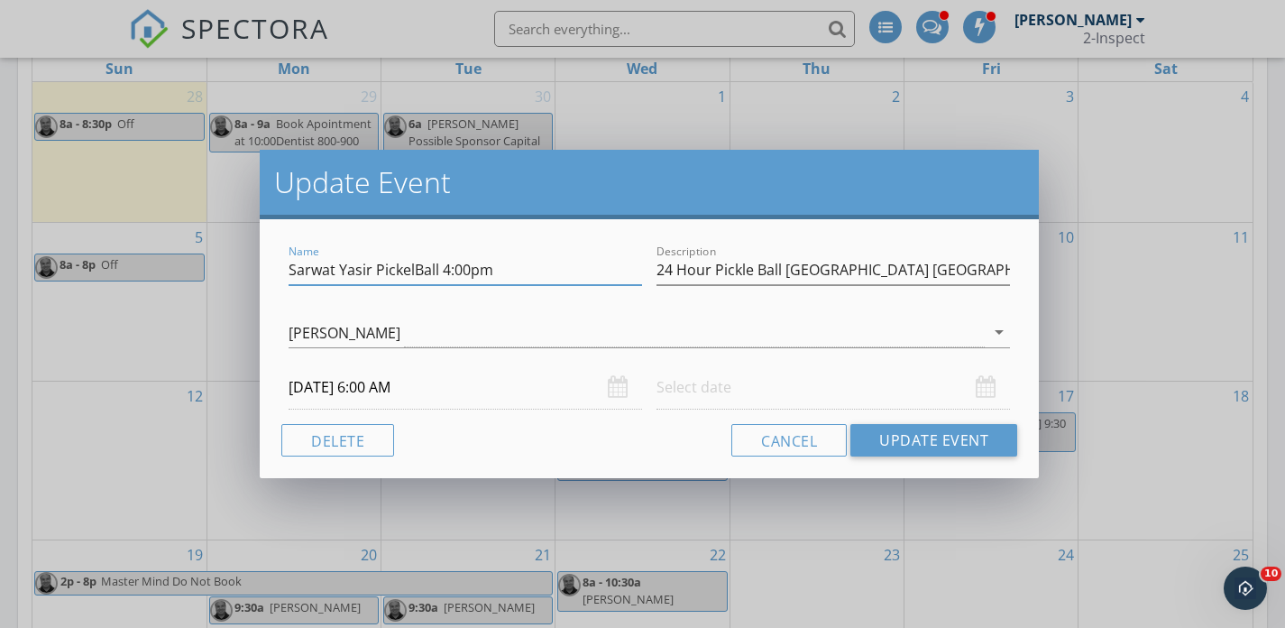
click at [468, 272] on input "Sarwat Yasir PickelBall 4:00pm" at bounding box center [465, 270] width 353 height 30
type input "Sarwat Yasir PickelBall 5:30 pm"
click at [894, 436] on button "Update Event" at bounding box center [933, 440] width 167 height 32
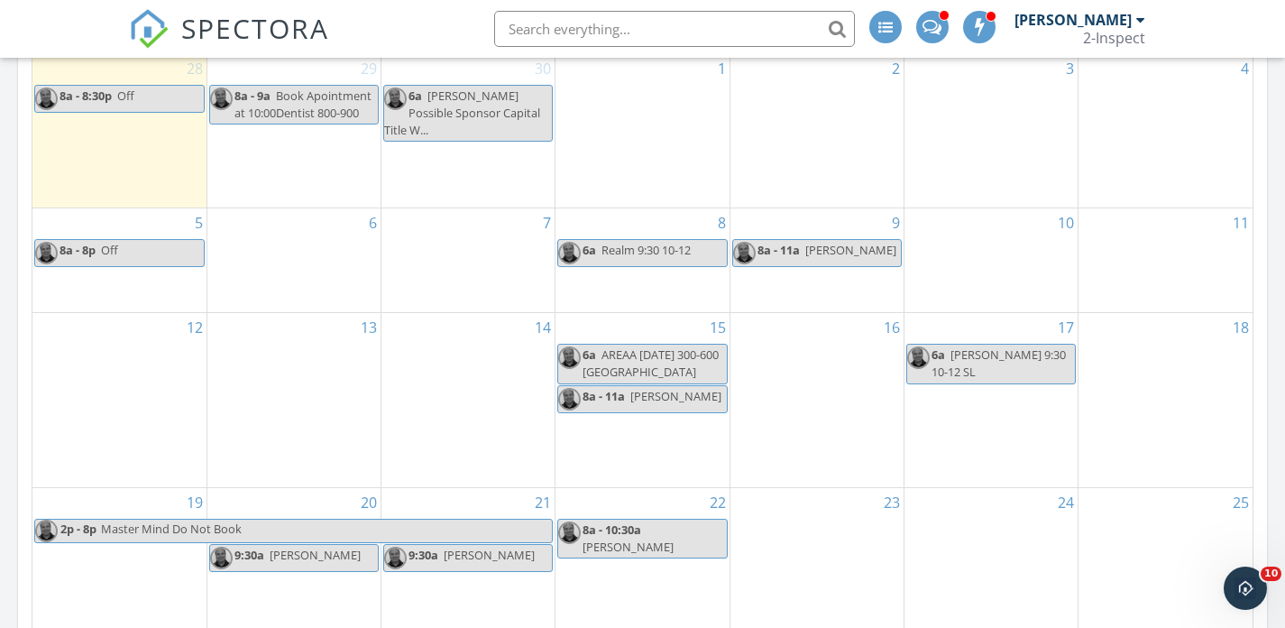
scroll to position [1043, 0]
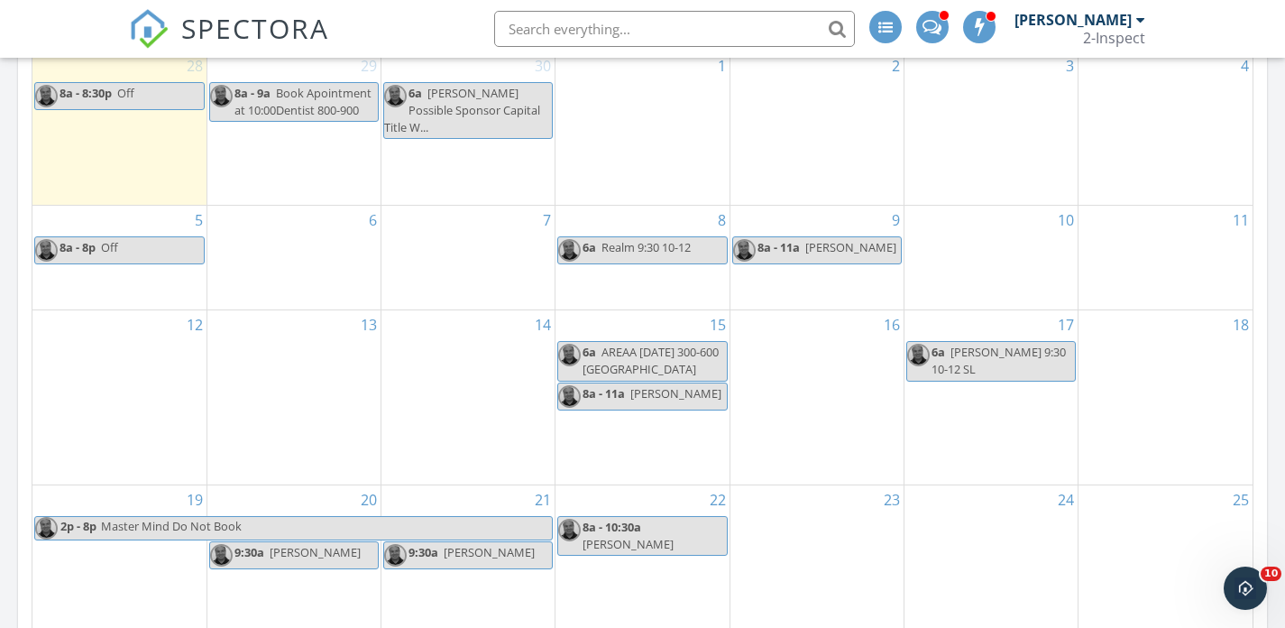
click at [837, 366] on div "16" at bounding box center [816, 397] width 173 height 174
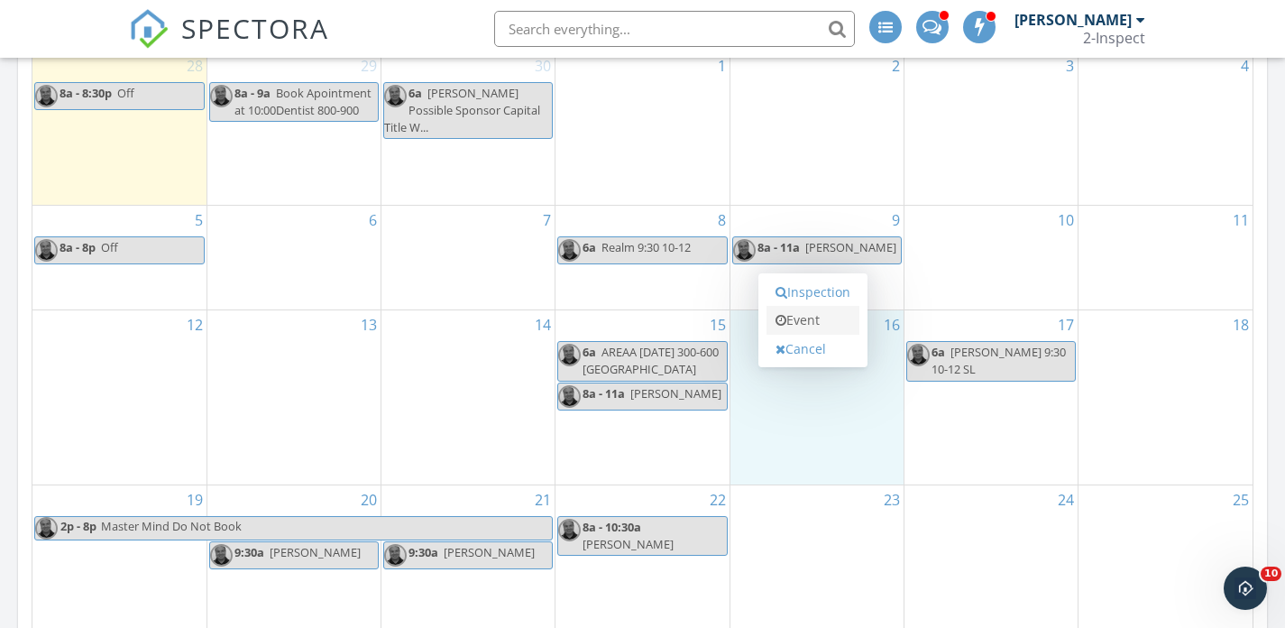
click at [827, 326] on link "Event" at bounding box center [812, 320] width 93 height 29
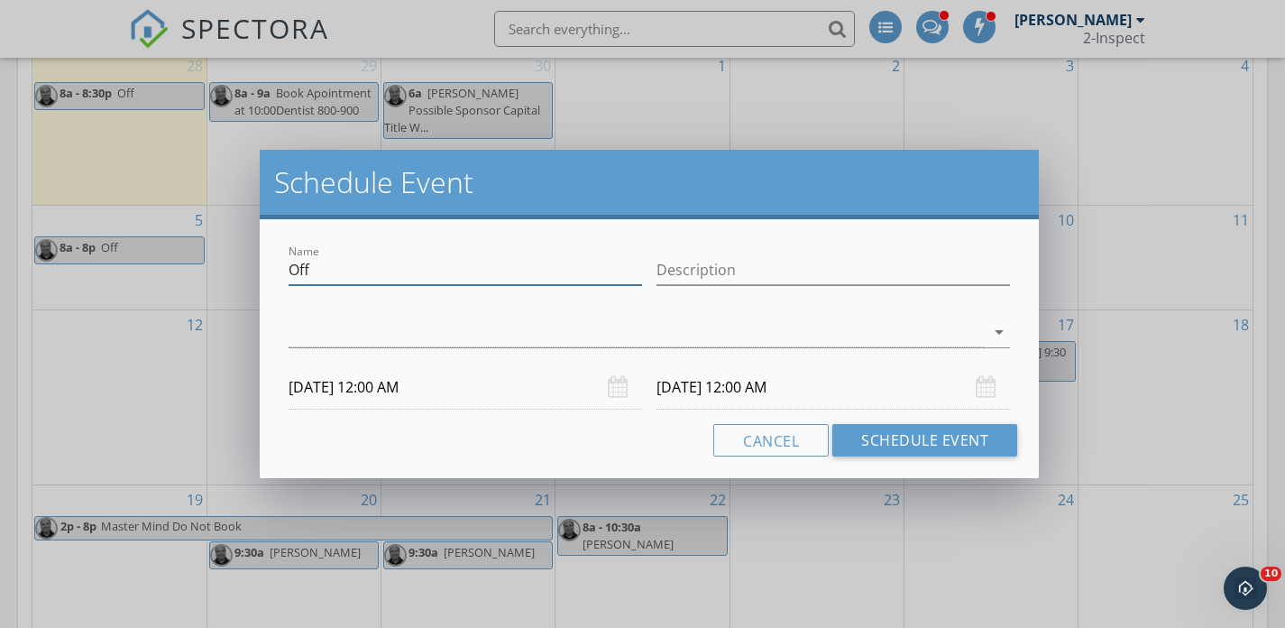
click at [457, 270] on input "Off" at bounding box center [465, 270] width 353 height 30
type input "Sarwat Yasir CE Class"
click at [720, 326] on div at bounding box center [637, 332] width 696 height 30
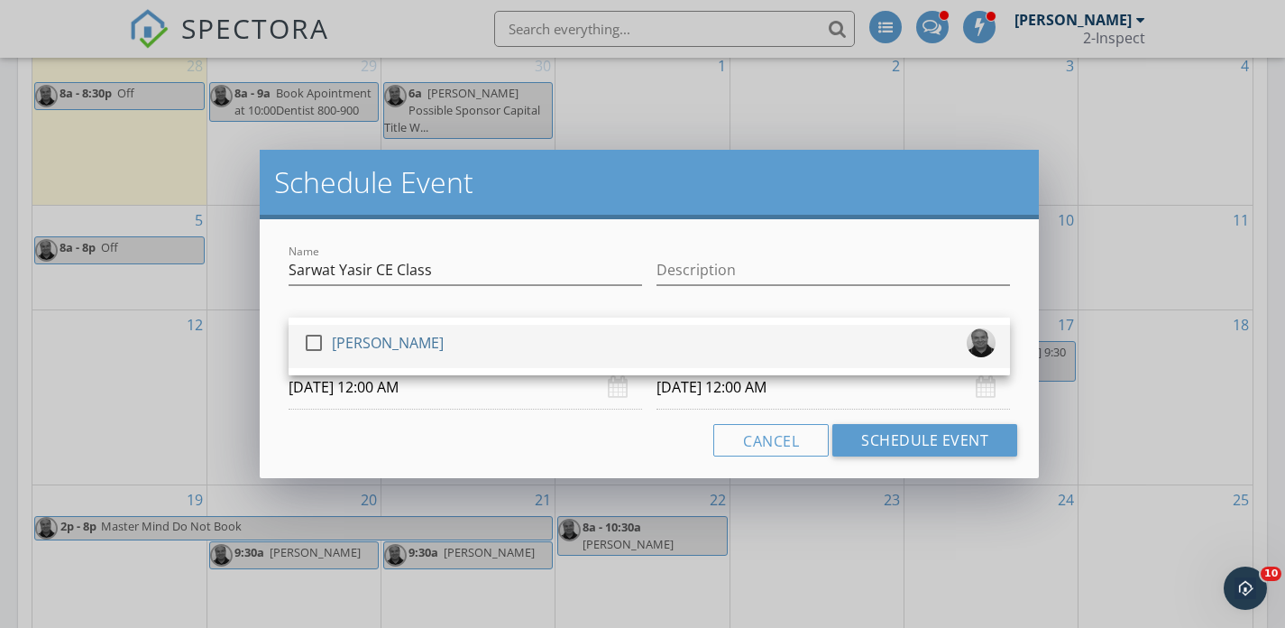
click at [603, 328] on div "check_box_outline_blank Rashid Ansari" at bounding box center [649, 346] width 693 height 36
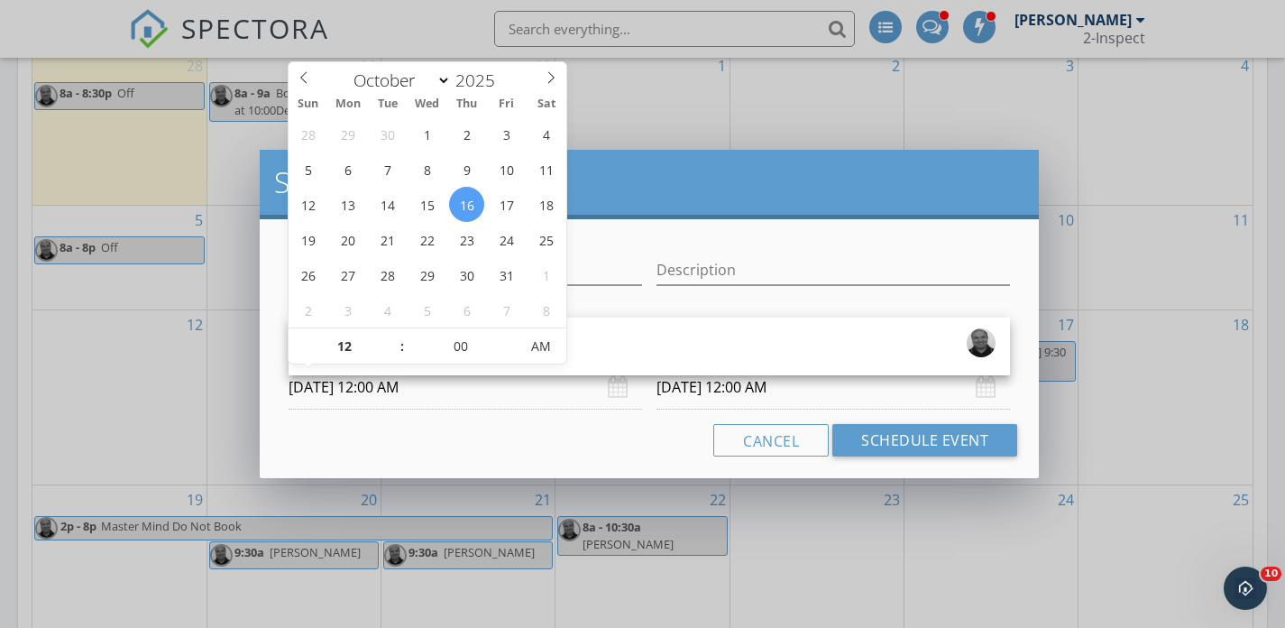
click at [515, 384] on input "10/16/2025 12:00 AM" at bounding box center [465, 387] width 353 height 44
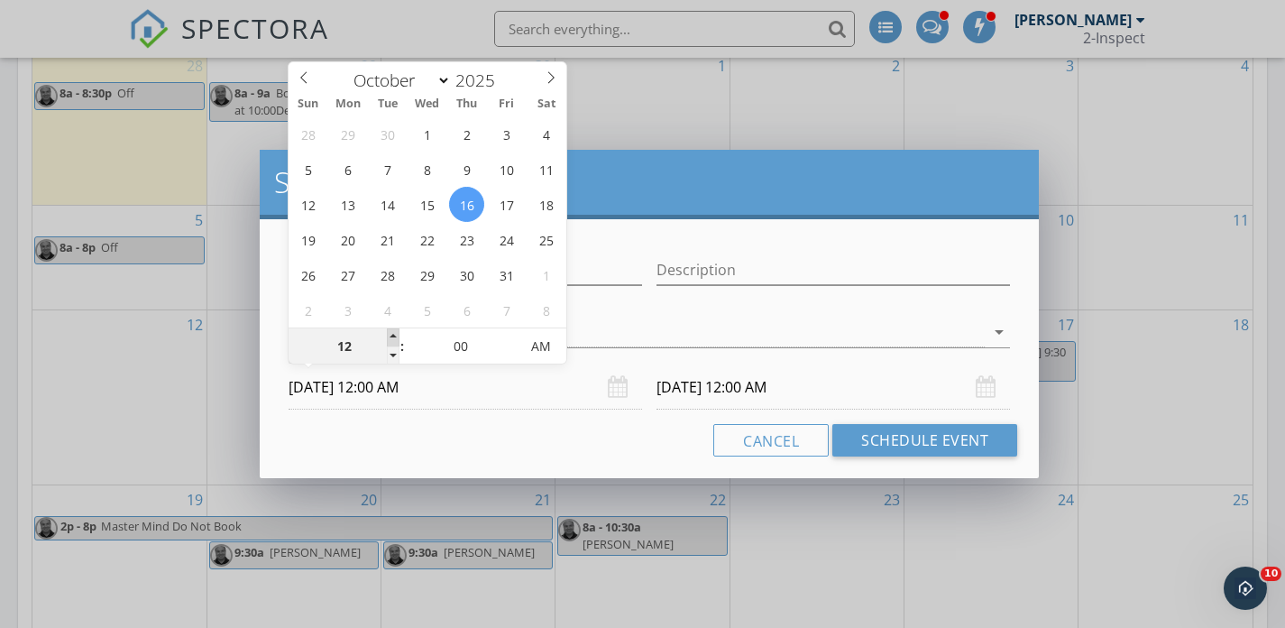
type input "01"
type input "10/16/2025 1:00 AM"
click at [390, 334] on span at bounding box center [393, 337] width 13 height 18
type input "02"
type input "10/16/2025 2:00 AM"
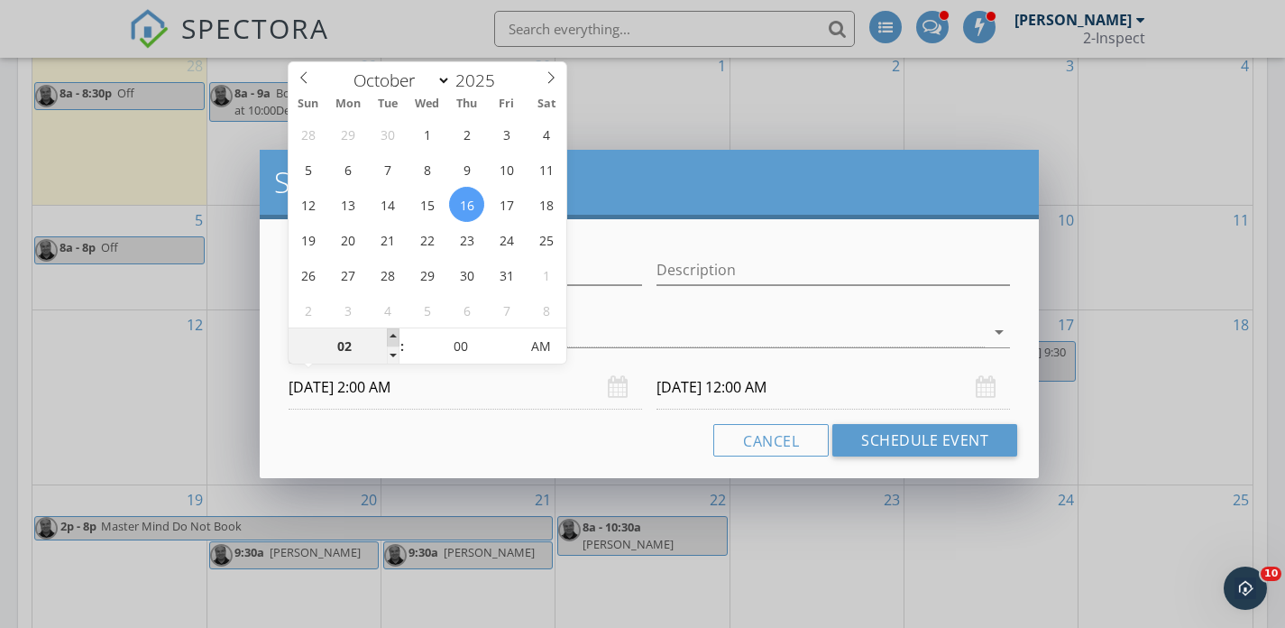
click at [390, 334] on span at bounding box center [393, 337] width 13 height 18
type input "03"
type input "10/16/2025 3:00 AM"
click at [390, 334] on span at bounding box center [393, 337] width 13 height 18
type input "04"
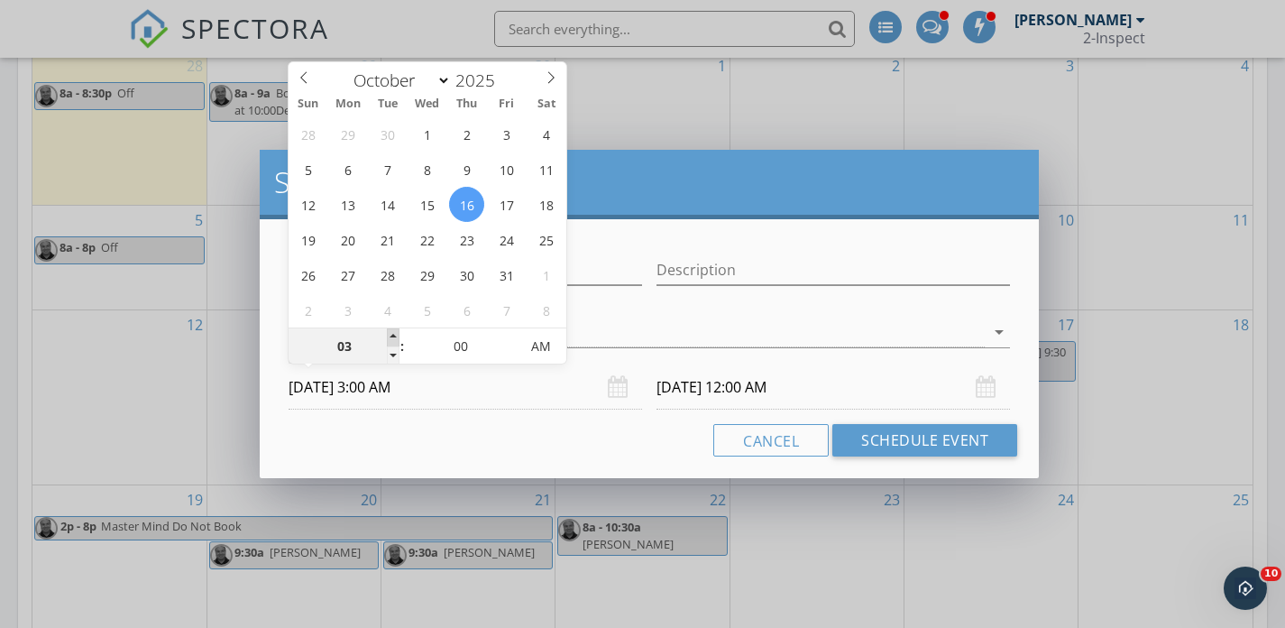
type input "10/16/2025 4:00 AM"
click at [390, 334] on span at bounding box center [393, 337] width 13 height 18
type input "10/17/2025 4:00 AM"
type input "05"
type input "10/16/2025 5:00 AM"
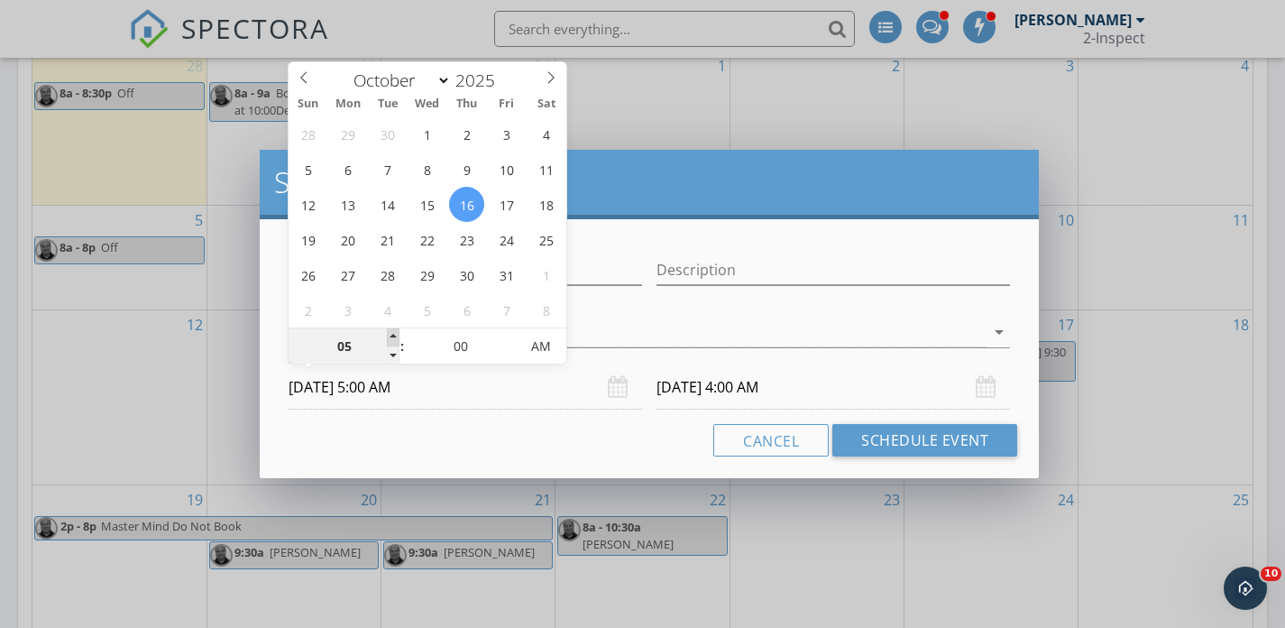
click at [390, 334] on span at bounding box center [393, 337] width 13 height 18
type input "10/17/2025 5:00 AM"
type input "06"
type input "10/16/2025 6:00 AM"
click at [390, 334] on span at bounding box center [393, 337] width 13 height 18
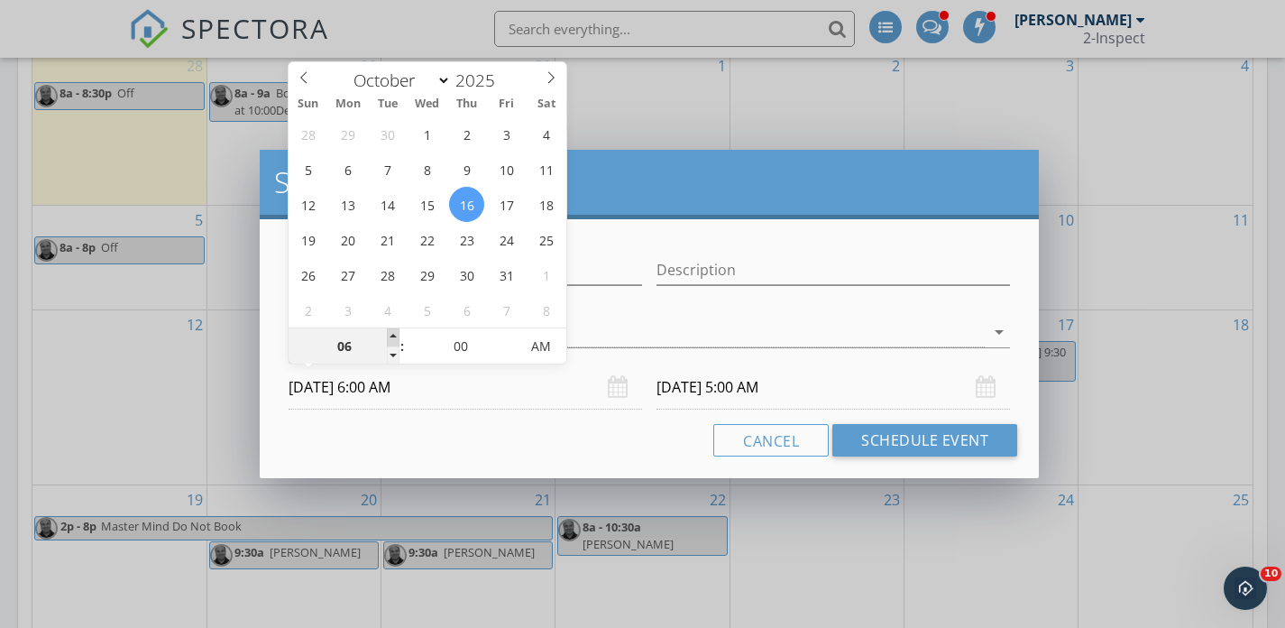
type input "07"
type input "10/16/2025 7:00 AM"
click at [390, 334] on span at bounding box center [393, 337] width 13 height 18
type input "10/17/2025 7:00 AM"
type input "08"
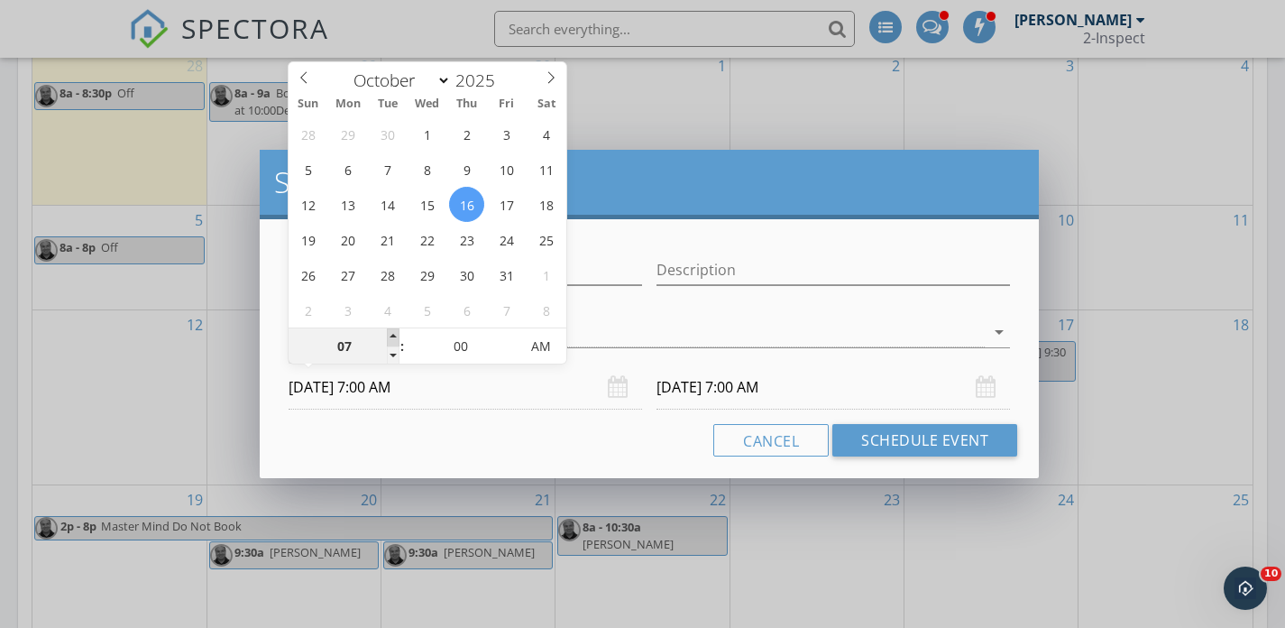
type input "10/16/2025 8:00 AM"
click at [390, 334] on span at bounding box center [393, 337] width 13 height 18
click at [674, 380] on input "10/17/2025 8:00 AM" at bounding box center [832, 387] width 353 height 44
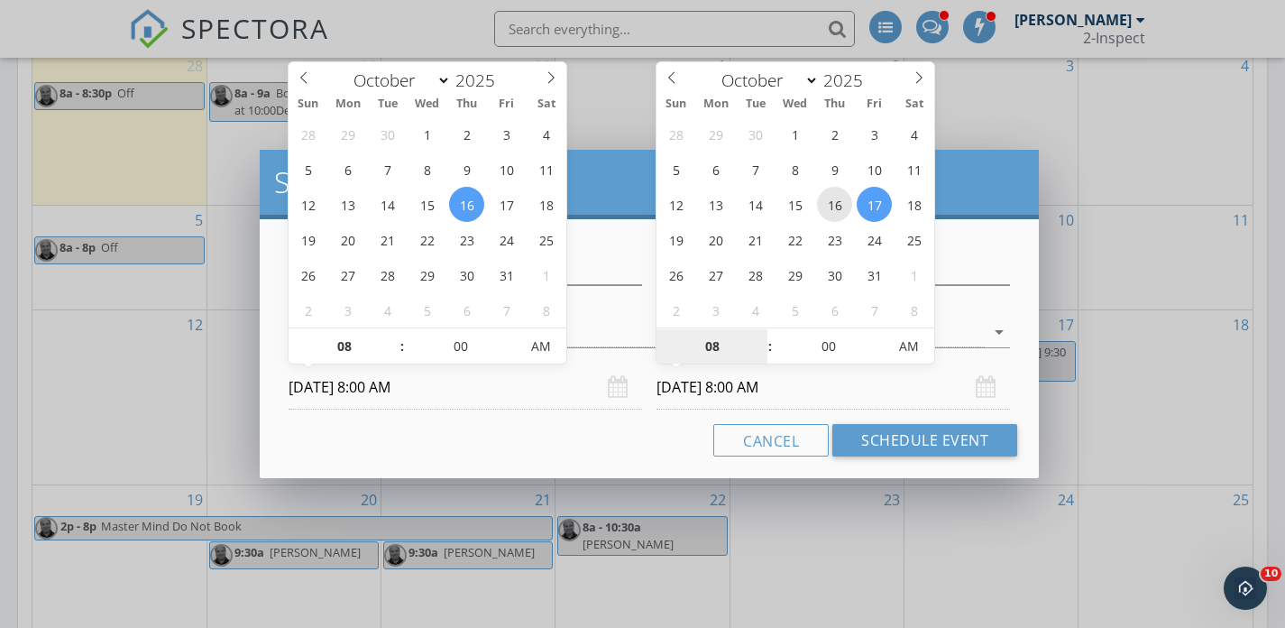
type input "10/16/2025 8:00 AM"
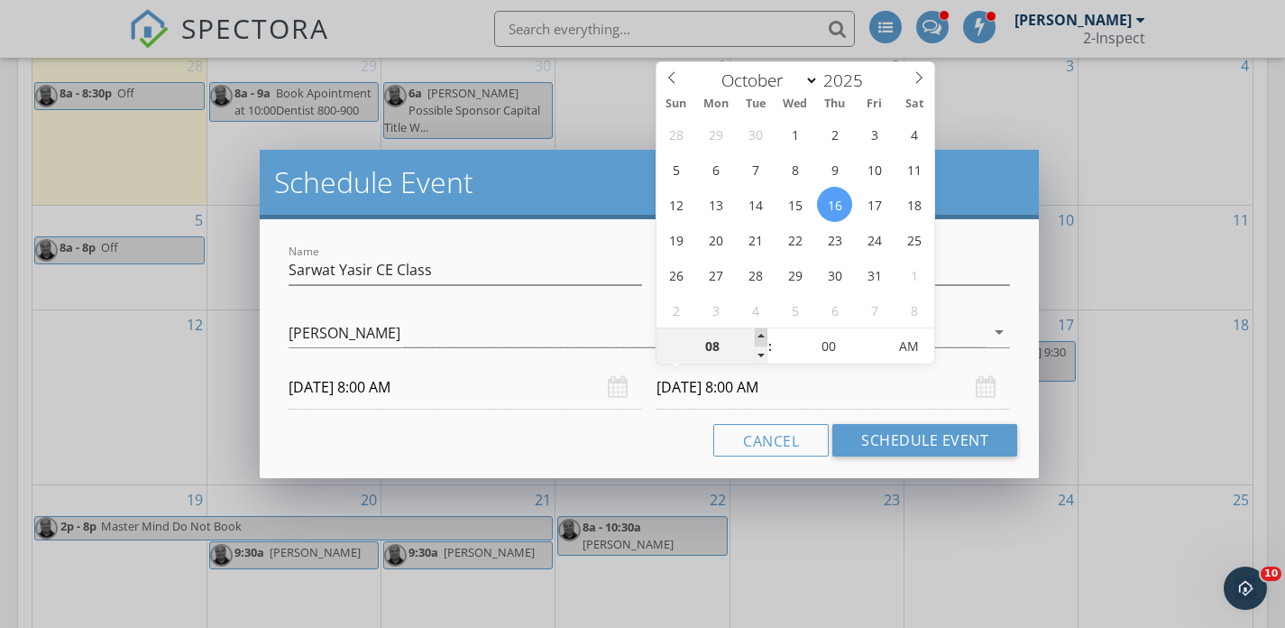
type input "09"
type input "10/16/2025 9:00 AM"
click at [759, 330] on span at bounding box center [761, 337] width 13 height 18
type input "10"
type input "10/16/2025 10:00 AM"
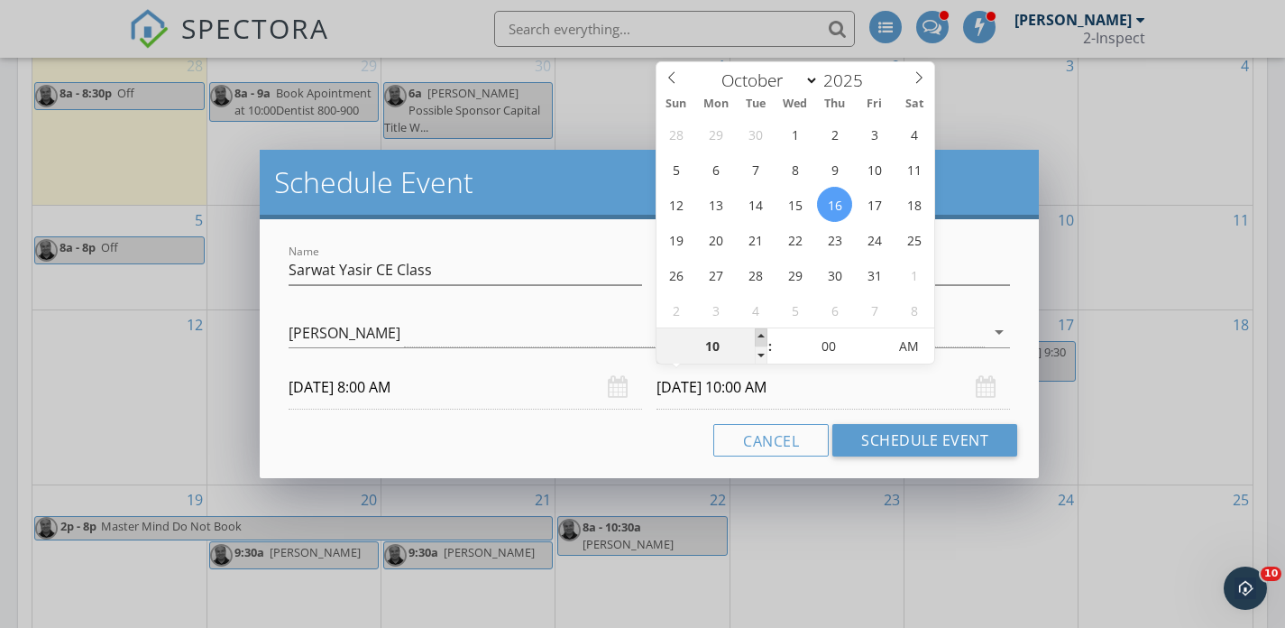
click at [759, 330] on span at bounding box center [761, 337] width 13 height 18
type input "11"
type input "10/16/2025 11:00 AM"
click at [759, 330] on span at bounding box center [761, 337] width 13 height 18
type input "12"
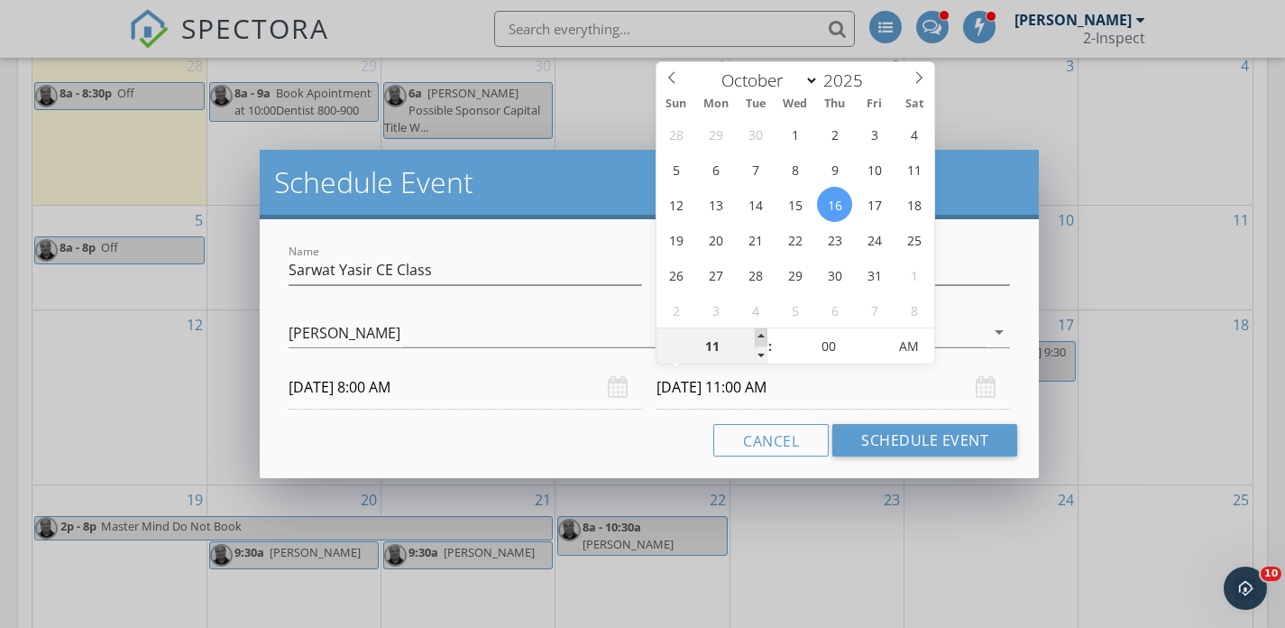
type input "10/16/2025 12:00 PM"
click at [759, 330] on span at bounding box center [761, 337] width 13 height 18
type input "11"
type input "10/16/2025 11:00 AM"
click at [757, 357] on span at bounding box center [761, 355] width 13 height 18
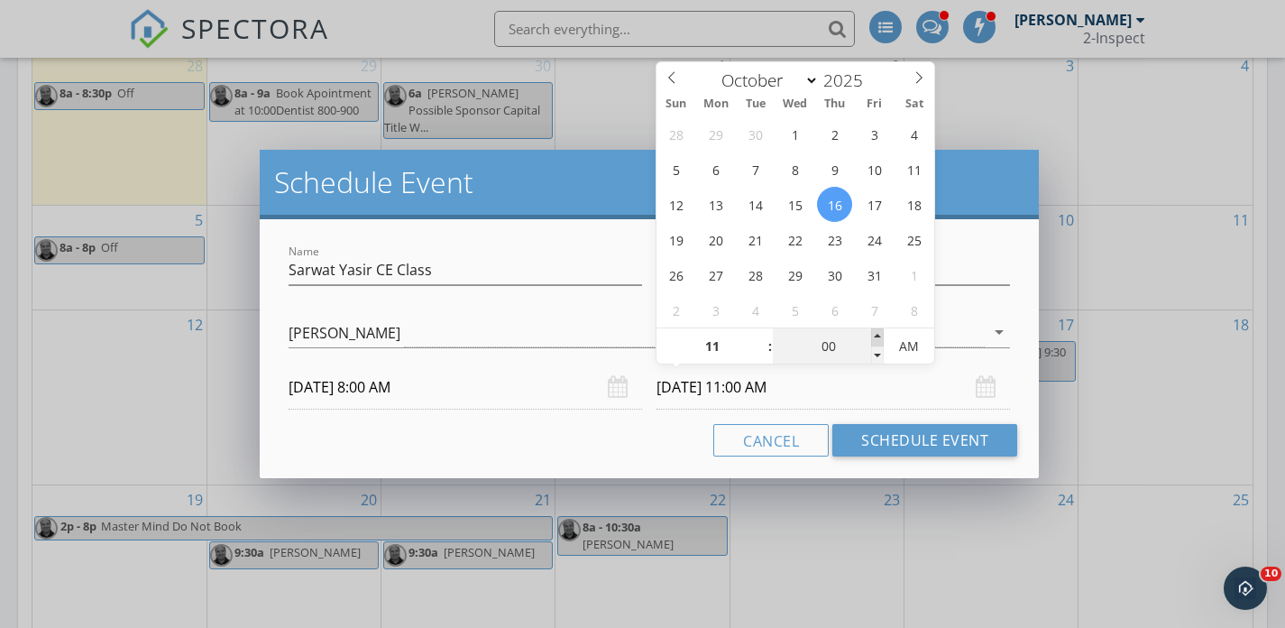
type input "05"
type input "10/16/2025 11:05 AM"
click at [877, 335] on span at bounding box center [877, 337] width 13 height 18
type input "10"
type input "10/16/2025 11:10 AM"
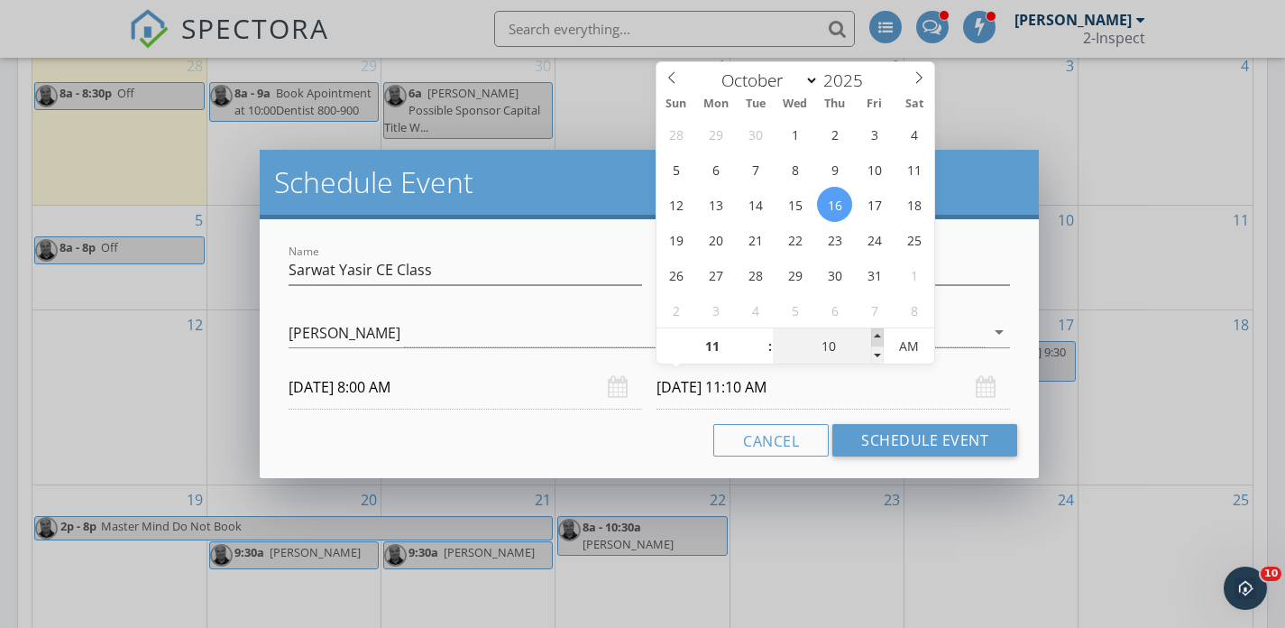
click at [877, 335] on span at bounding box center [877, 337] width 13 height 18
type input "15"
type input "10/16/2025 11:15 AM"
click at [877, 335] on span at bounding box center [877, 337] width 13 height 18
type input "20"
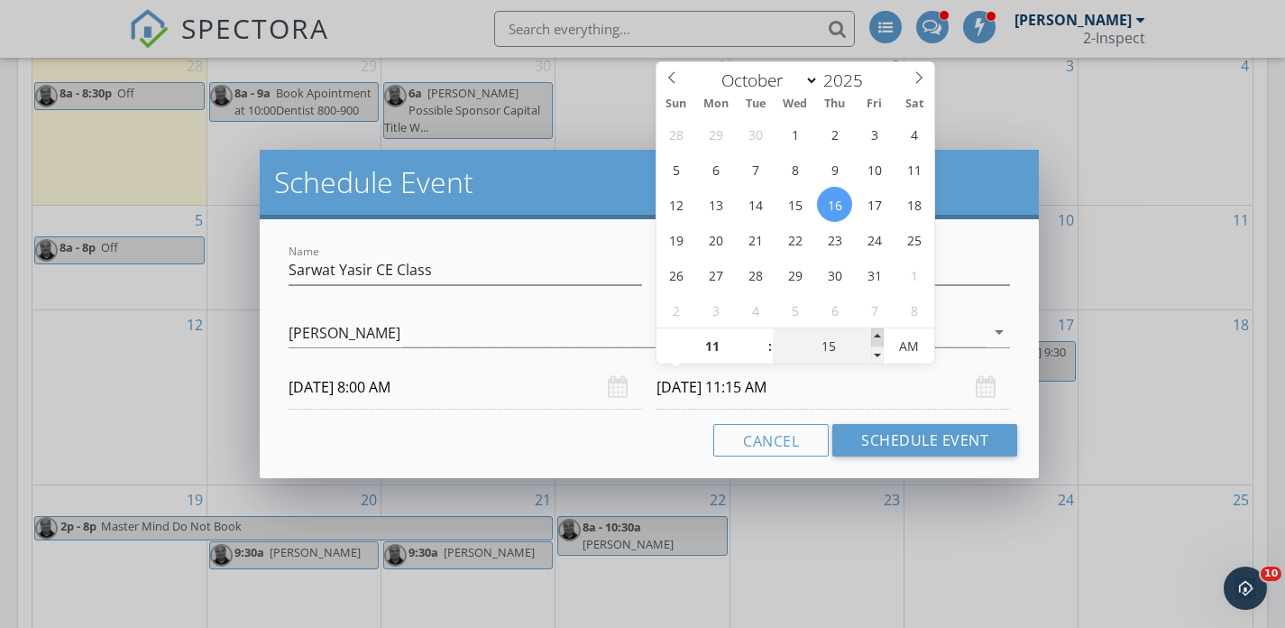
type input "10/16/2025 11:20 AM"
click at [877, 335] on span at bounding box center [877, 337] width 13 height 18
type input "25"
type input "10/16/2025 11:25 AM"
click at [877, 335] on span at bounding box center [877, 337] width 13 height 18
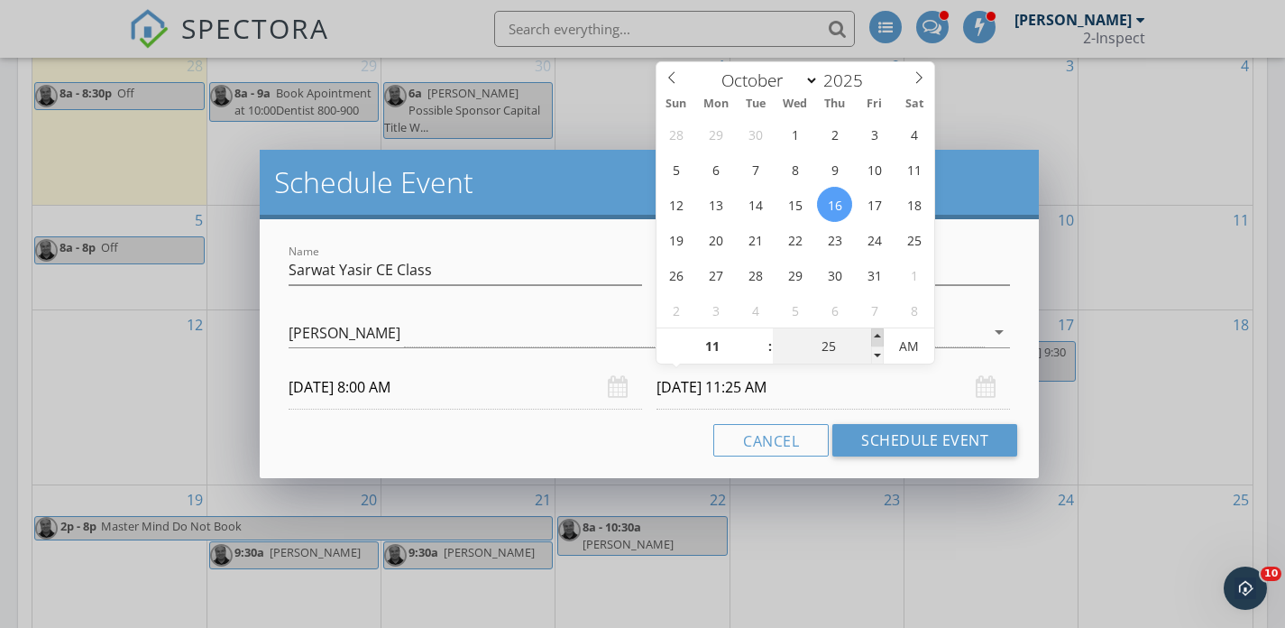
type input "30"
type input "10/16/2025 11:30 AM"
click at [877, 335] on span at bounding box center [877, 337] width 13 height 18
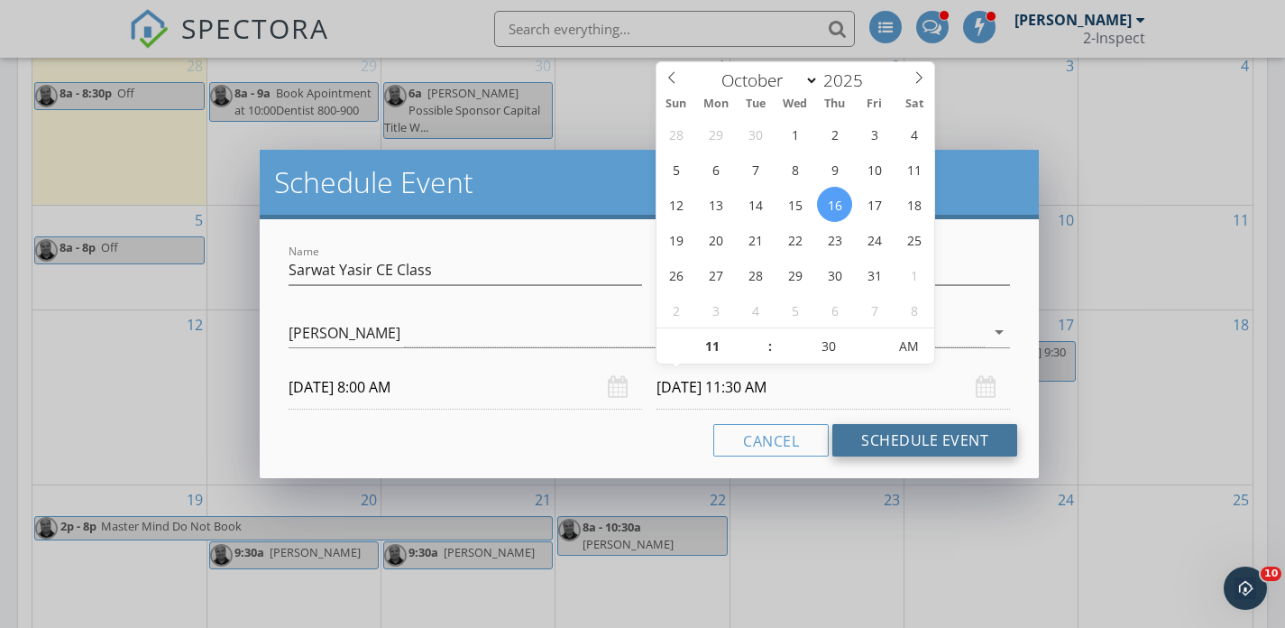
click at [879, 429] on button "Schedule Event" at bounding box center [924, 440] width 185 height 32
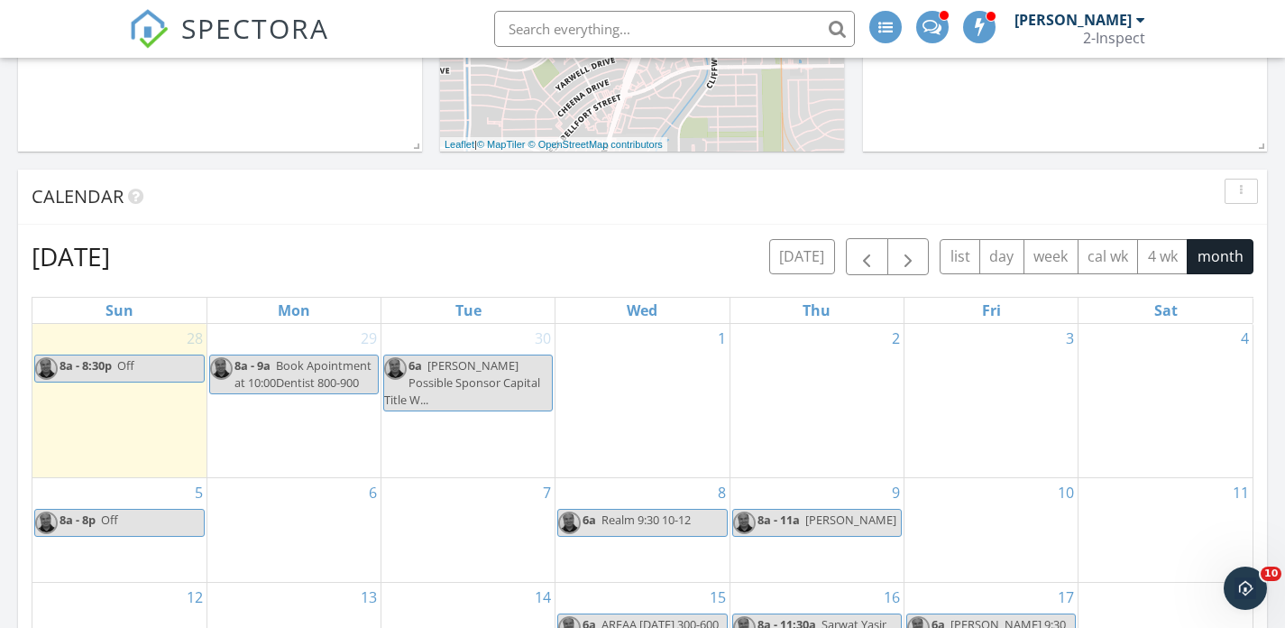
scroll to position [775, 0]
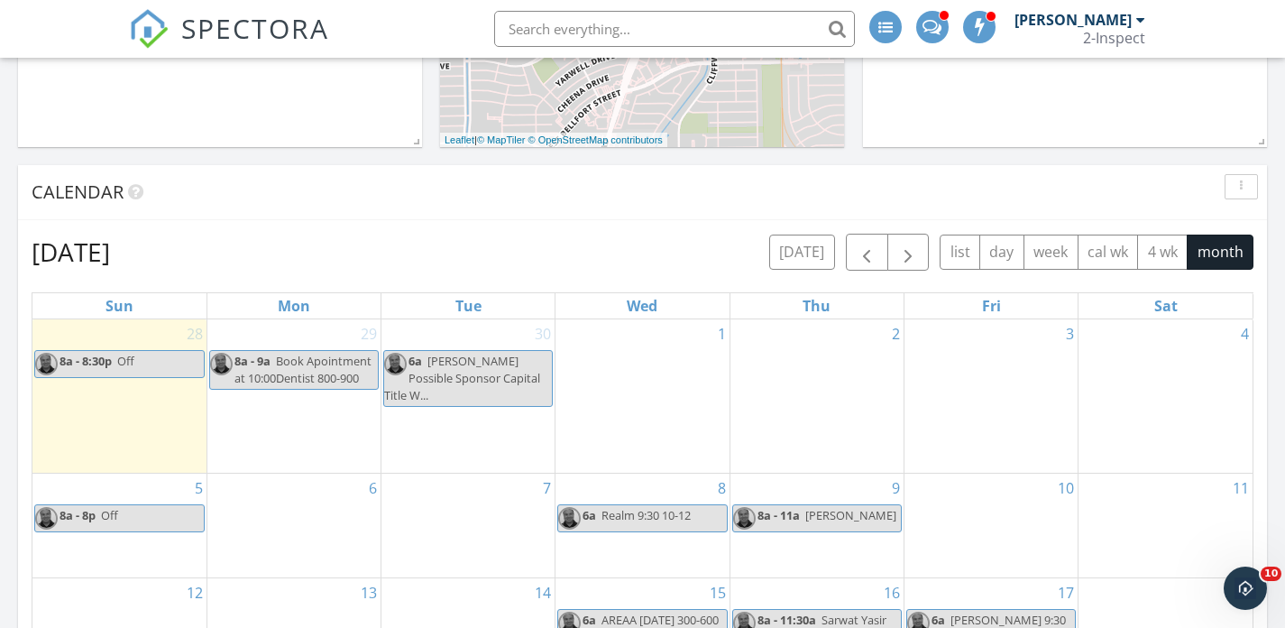
click at [641, 23] on input "text" at bounding box center [674, 29] width 361 height 36
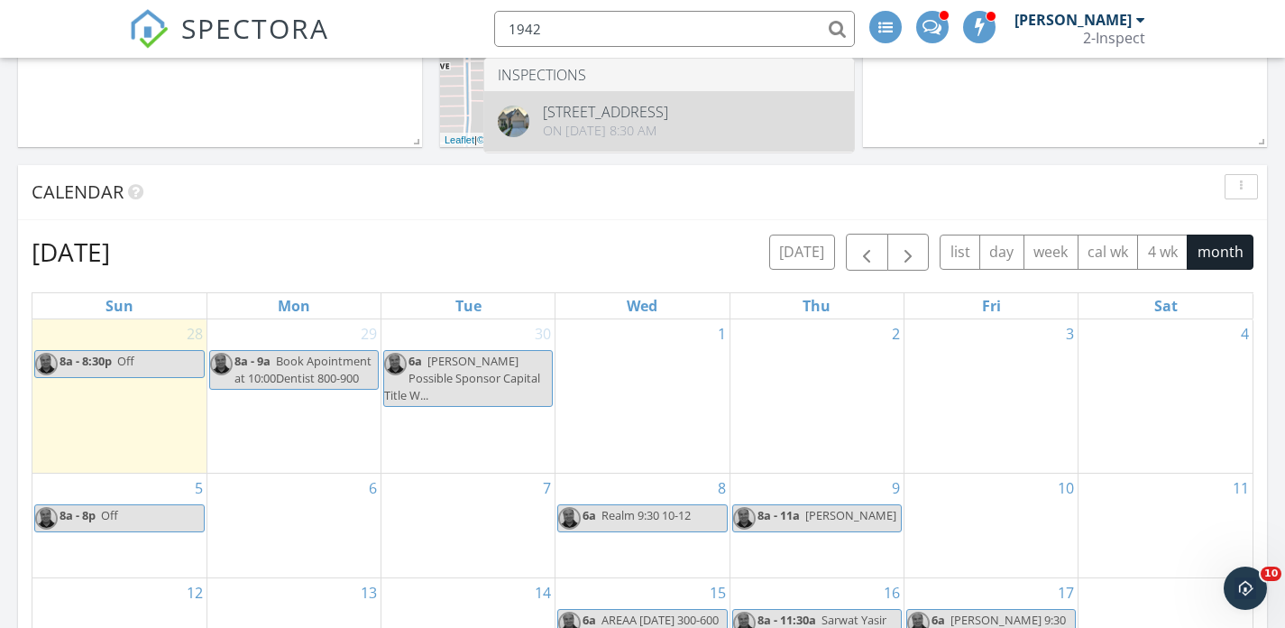
type input "1942"
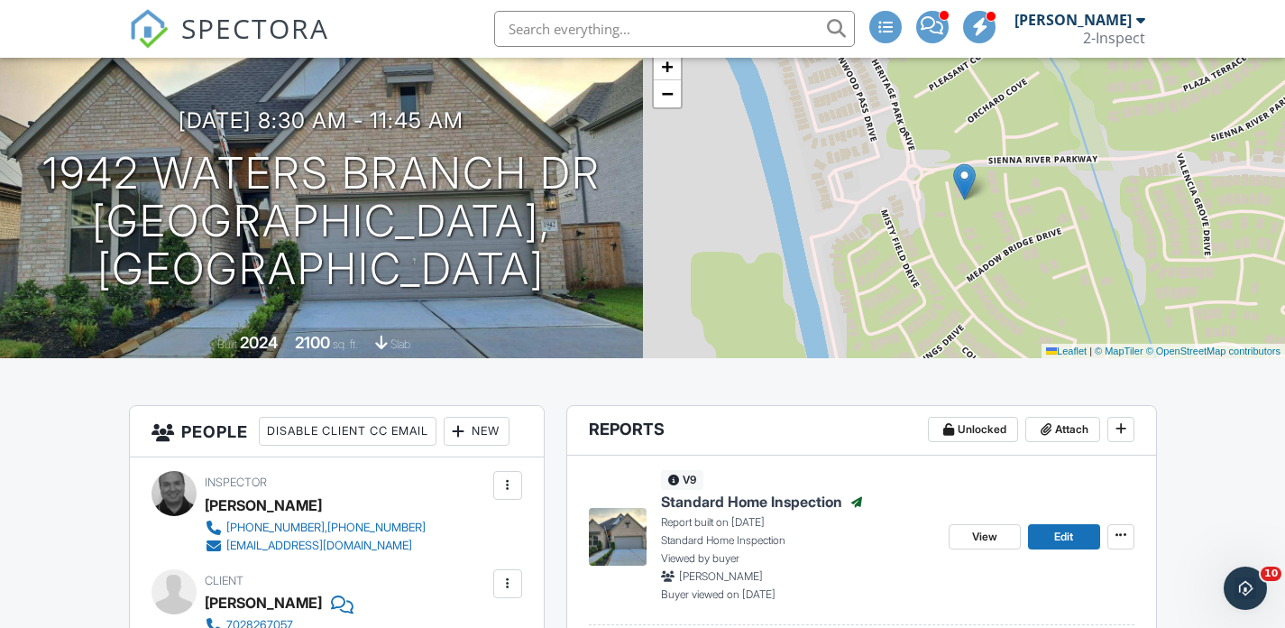
scroll to position [123, 0]
click at [17, 189] on div "09/16/2024 8:30 am - 11:45 am 1942 Waters Branch Dr Sienna, TX 77459" at bounding box center [321, 201] width 643 height 184
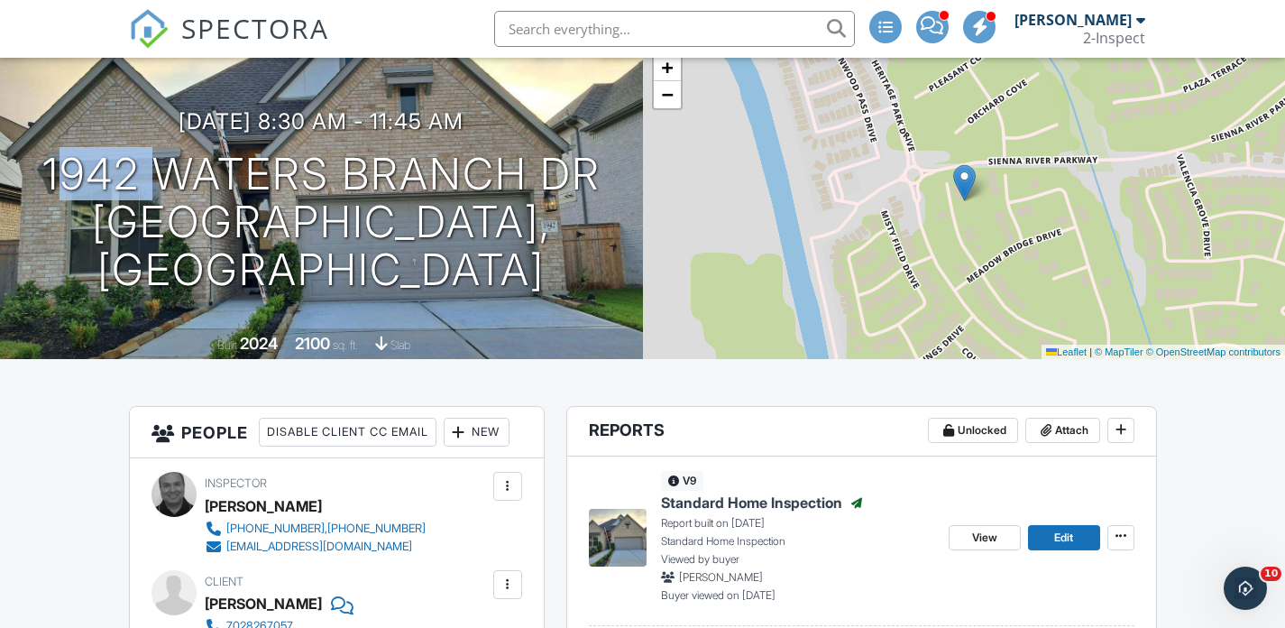
click at [17, 189] on div "09/16/2024 8:30 am - 11:45 am 1942 Waters Branch Dr Sienna, TX 77459" at bounding box center [321, 201] width 643 height 184
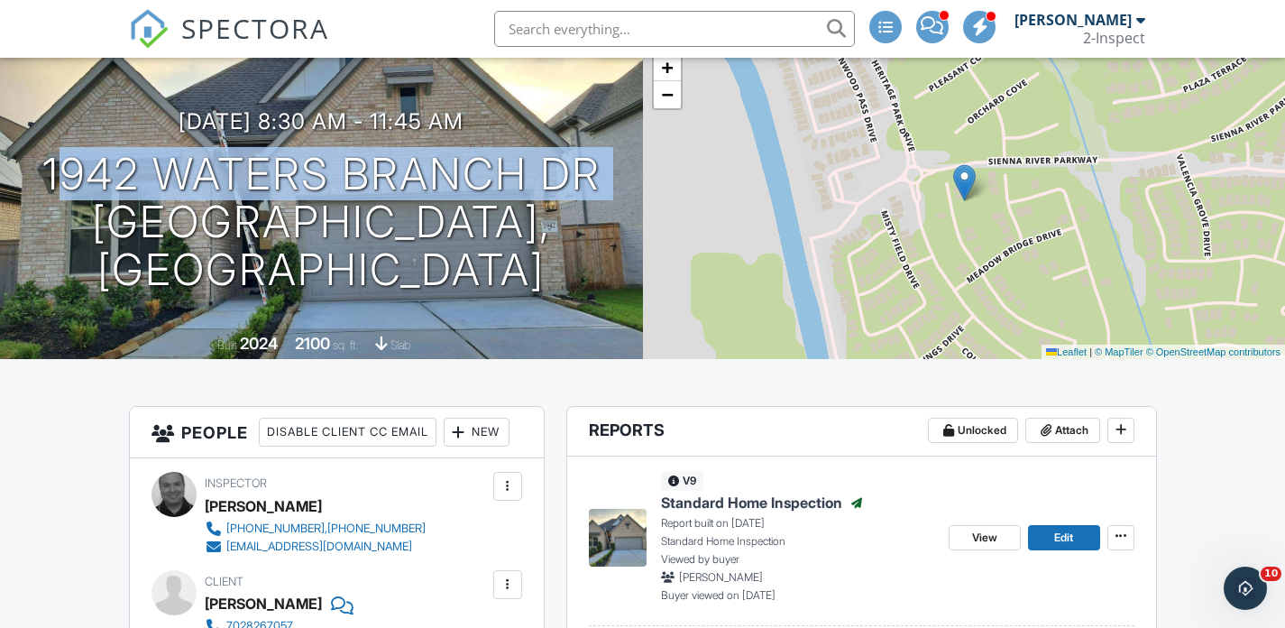
click at [17, 189] on div "09/16/2024 8:30 am - 11:45 am 1942 Waters Branch Dr Sienna, TX 77459" at bounding box center [321, 201] width 643 height 184
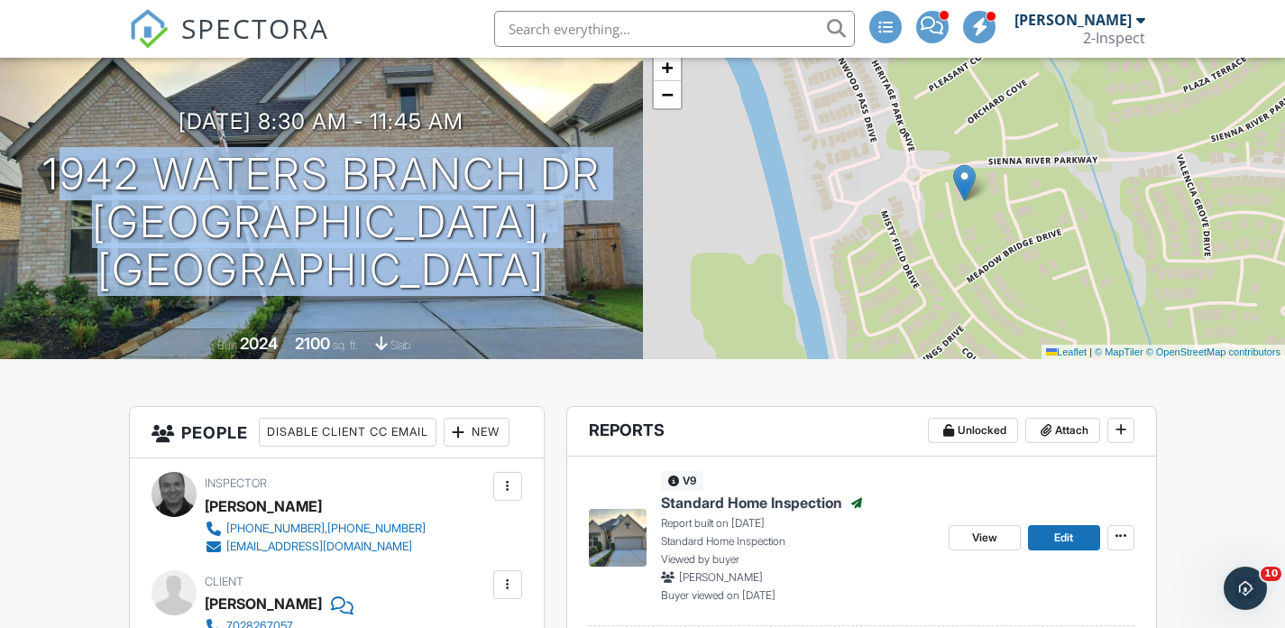
copy div "1942 Waters Branch Dr Sienna, TX 77459"
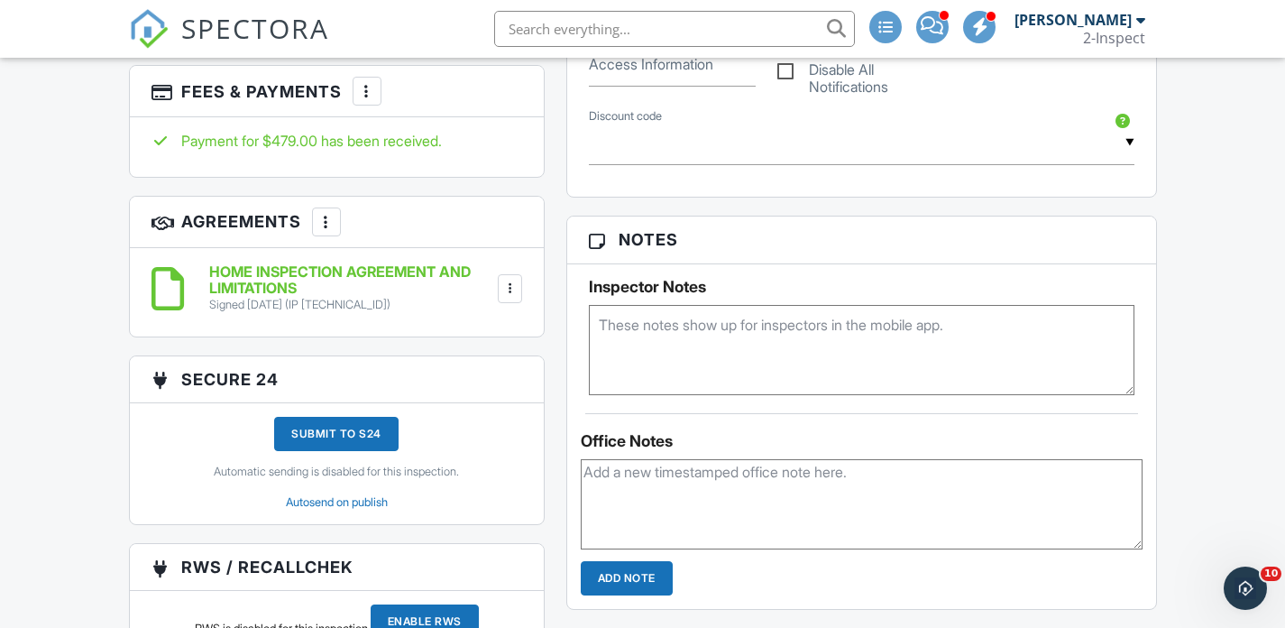
scroll to position [1516, 0]
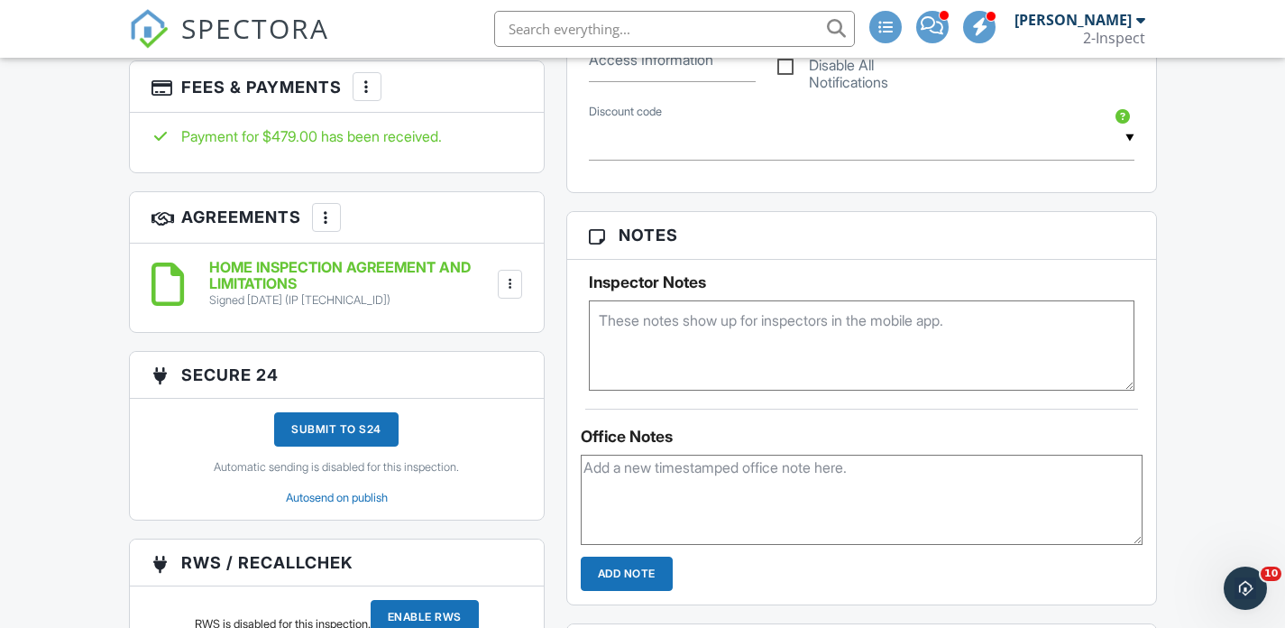
click at [376, 96] on div at bounding box center [367, 87] width 18 height 18
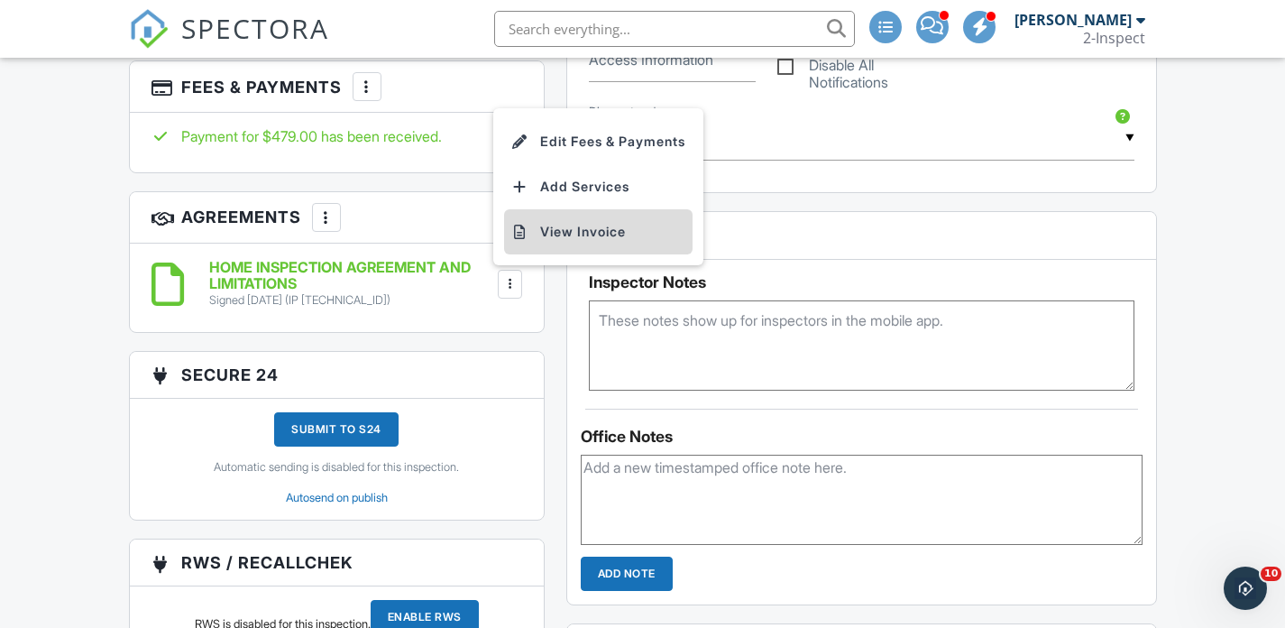
click at [563, 239] on li "View Invoice" at bounding box center [598, 231] width 188 height 45
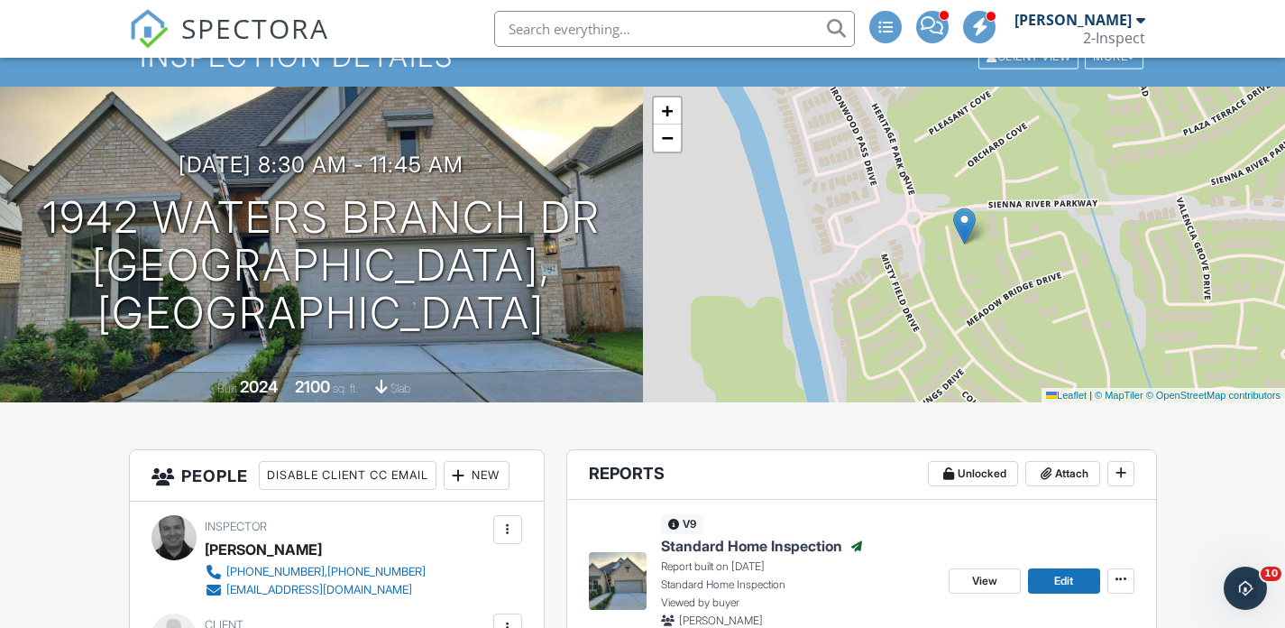
scroll to position [0, 0]
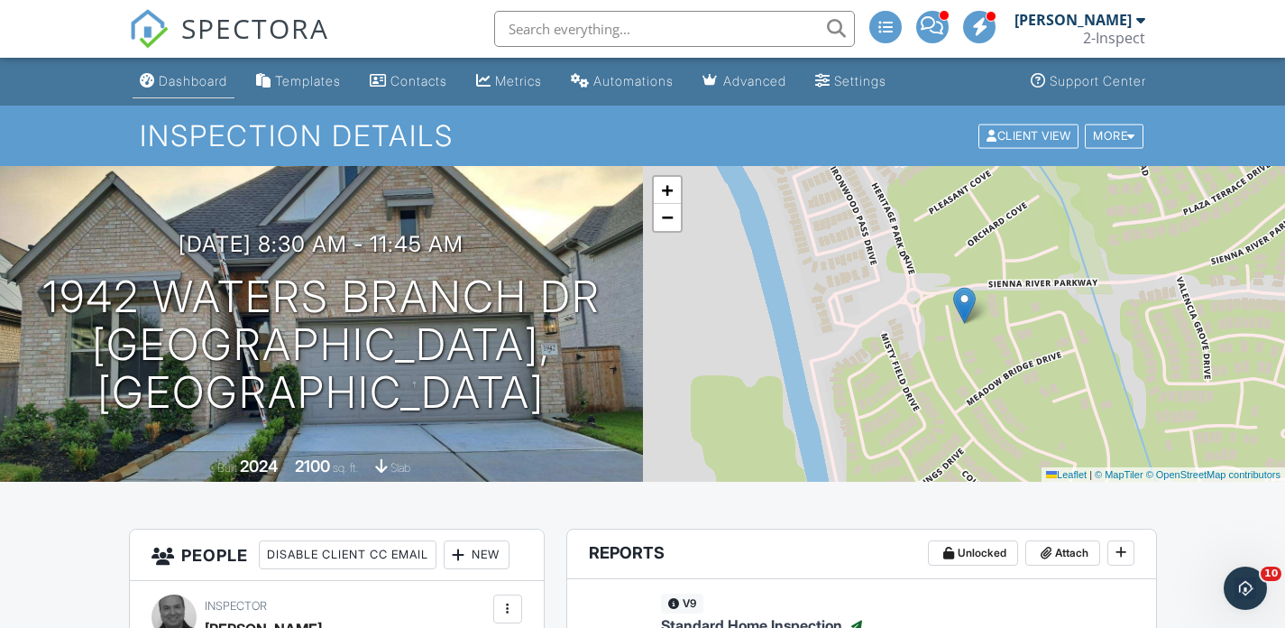
click at [203, 75] on div "Dashboard" at bounding box center [193, 80] width 69 height 15
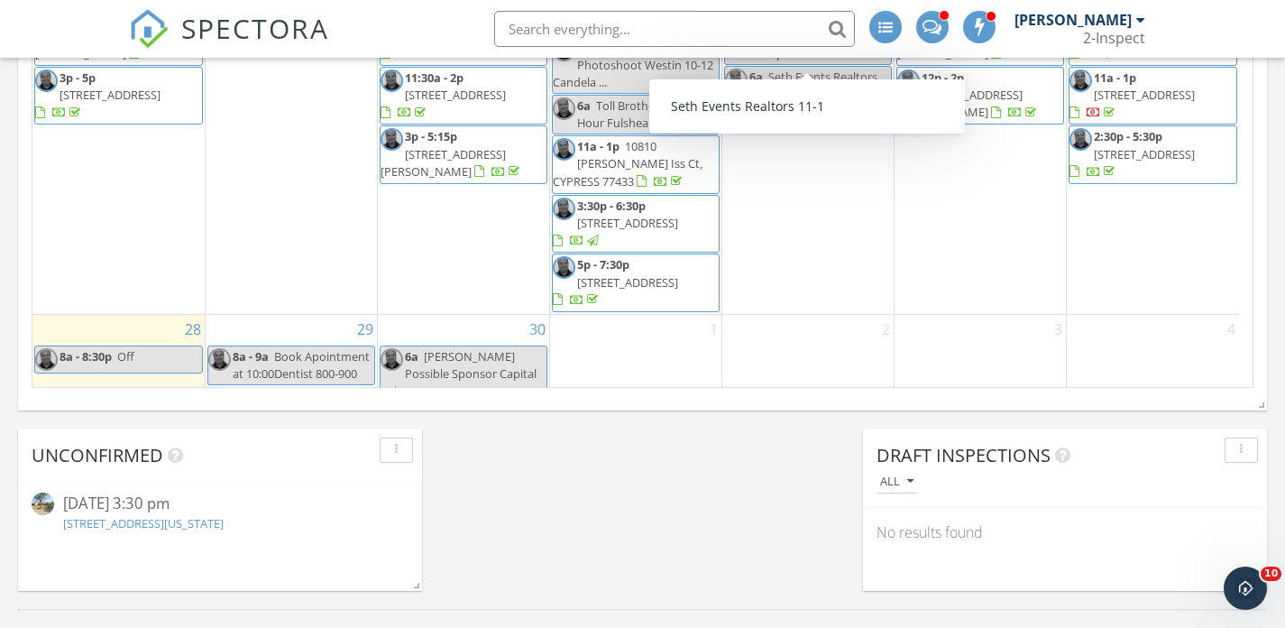
scroll to position [1417, 0]
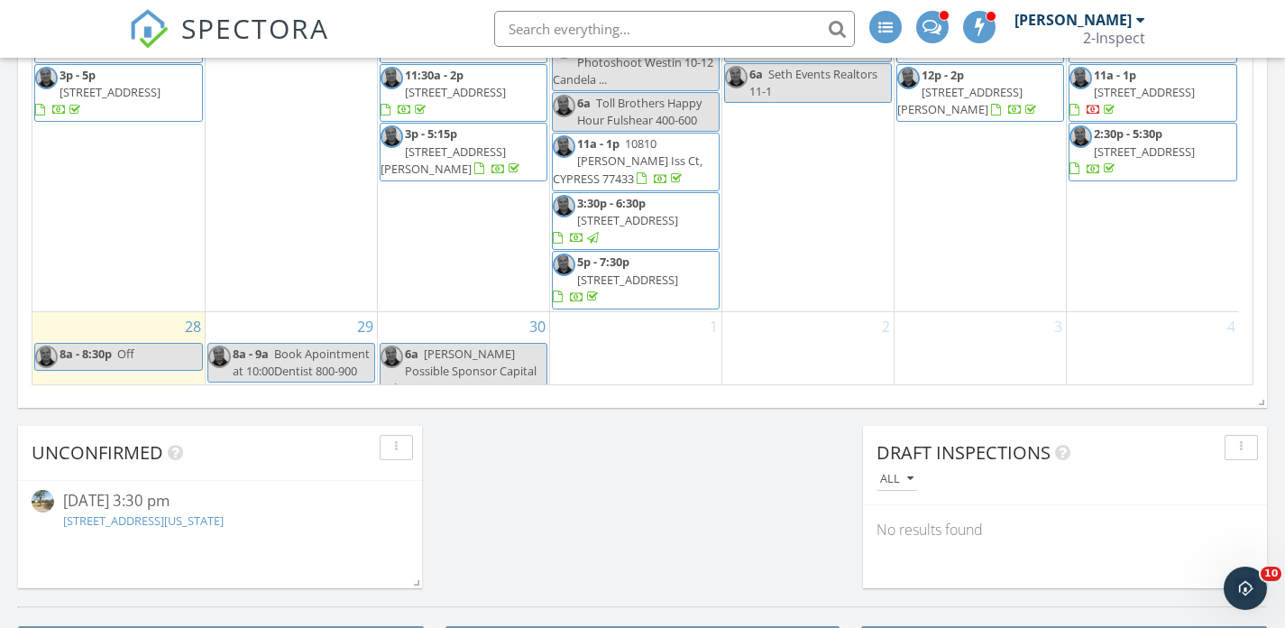
click at [806, 328] on div "2" at bounding box center [807, 357] width 171 height 90
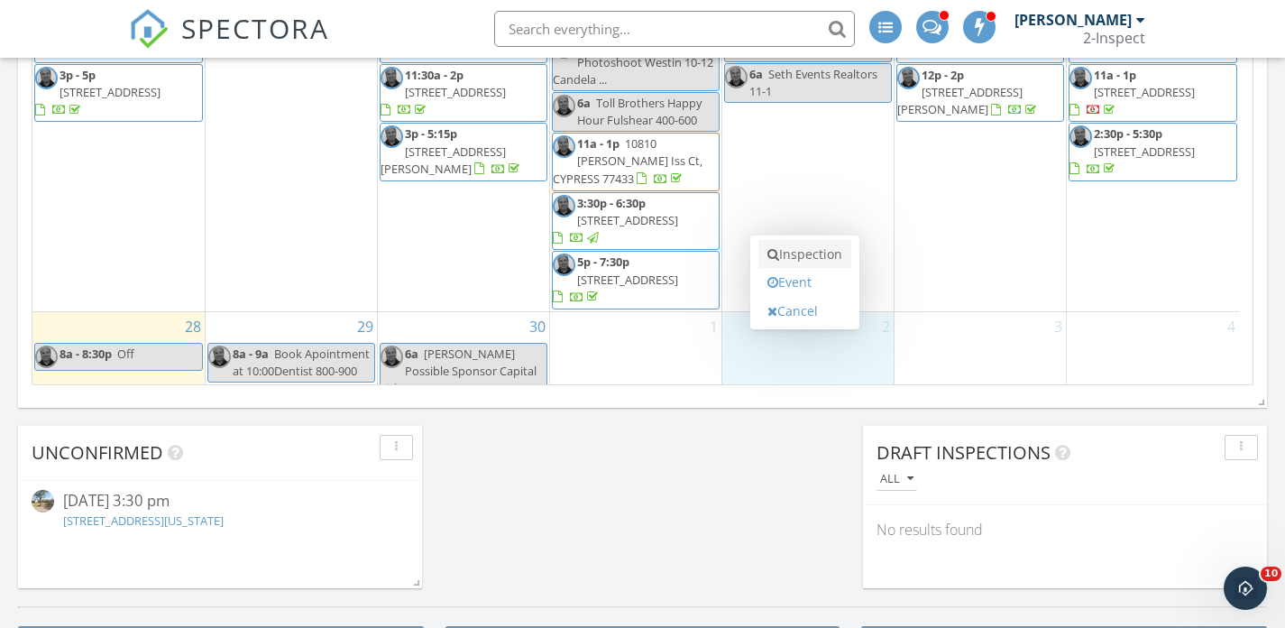
click at [807, 255] on link "Inspection" at bounding box center [804, 254] width 93 height 29
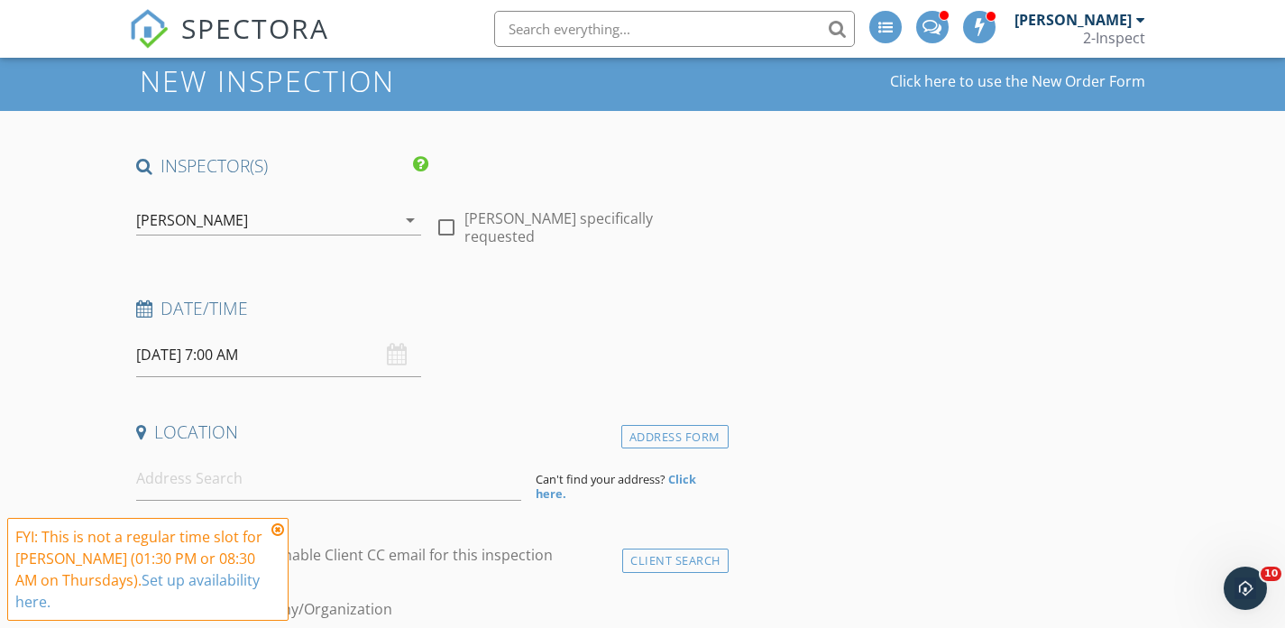
scroll to position [59, 0]
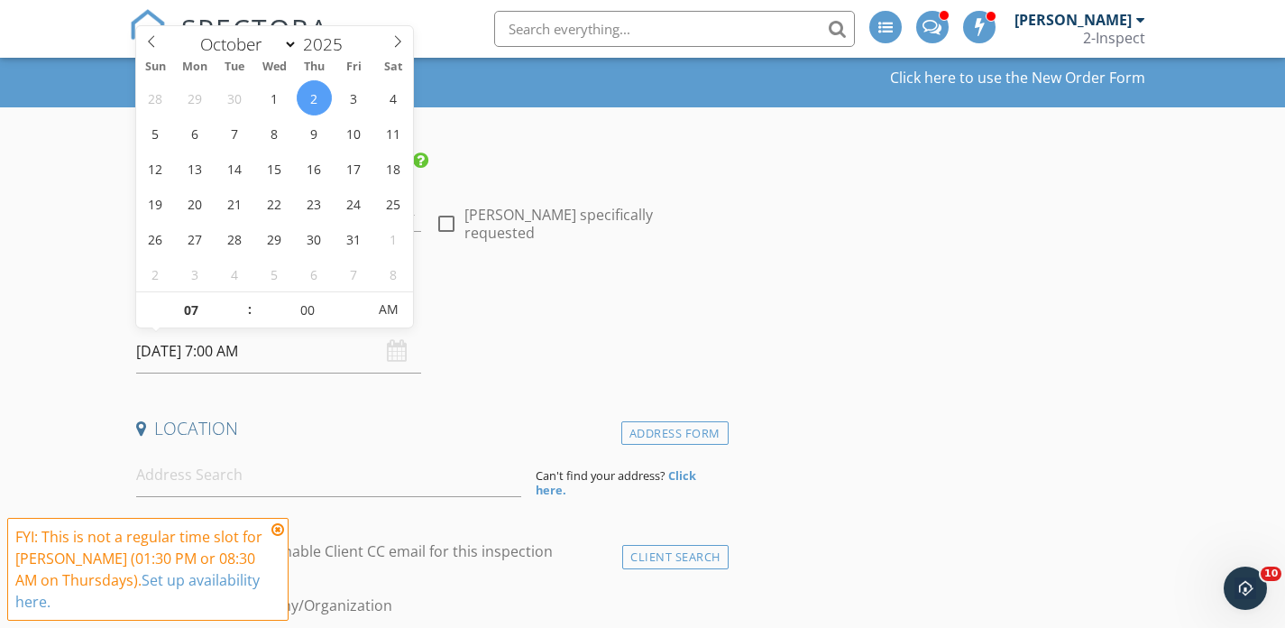
click at [276, 346] on input "[DATE] 7:00 AM" at bounding box center [279, 351] width 286 height 44
type input "08"
type input "[DATE] 8:00 AM"
click at [241, 300] on span at bounding box center [240, 301] width 13 height 18
type input "09"
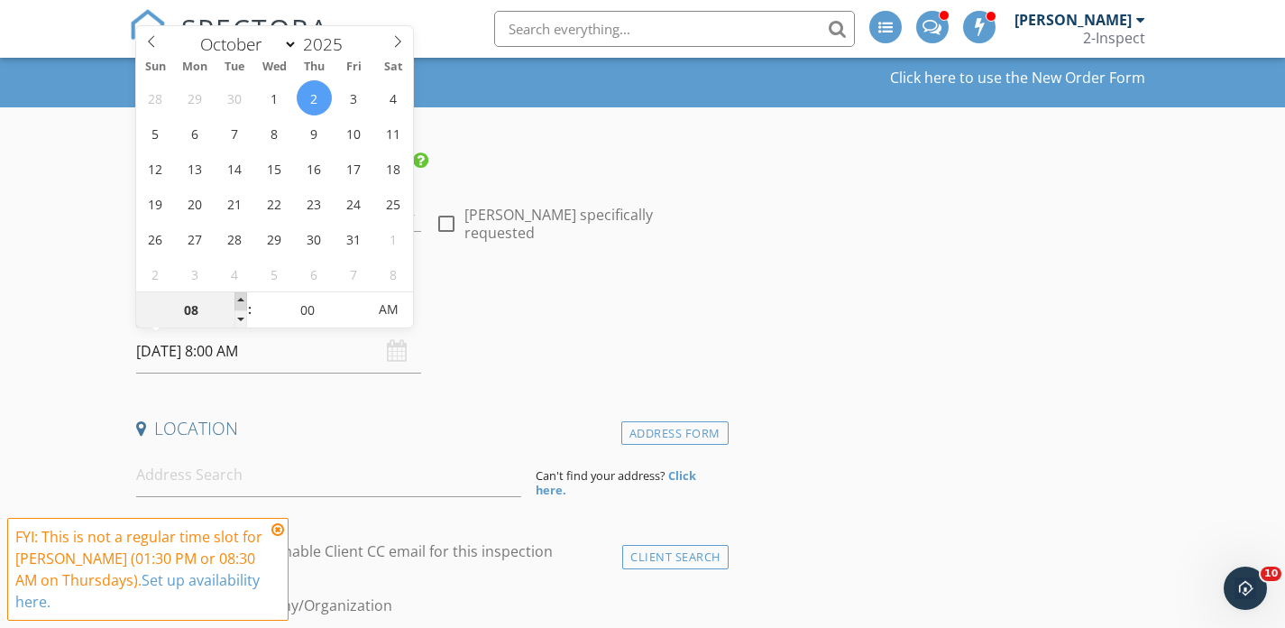
type input "10/02/2025 9:00 AM"
click at [241, 300] on span at bounding box center [240, 301] width 13 height 18
type input "10"
type input "10/02/2025 10:00 AM"
click at [241, 300] on span at bounding box center [240, 301] width 13 height 18
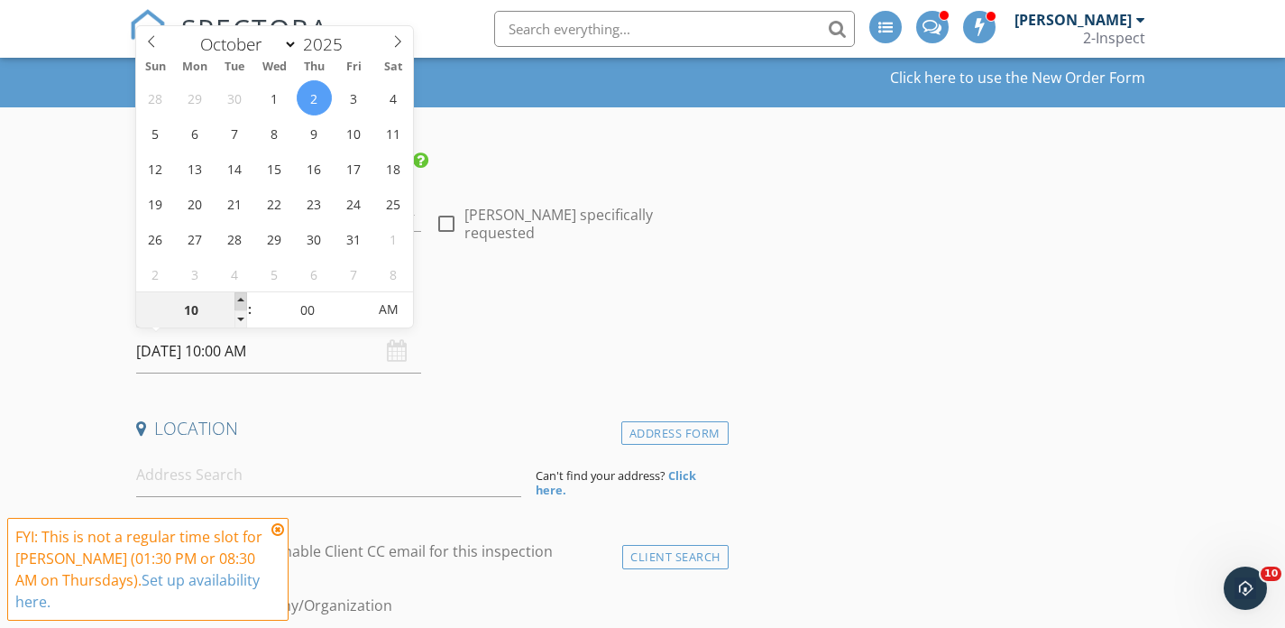
type input "11"
type input "10/02/2025 11:00 AM"
click at [241, 300] on span at bounding box center [240, 301] width 13 height 18
type input "12"
type input "[DATE] 12:00 PM"
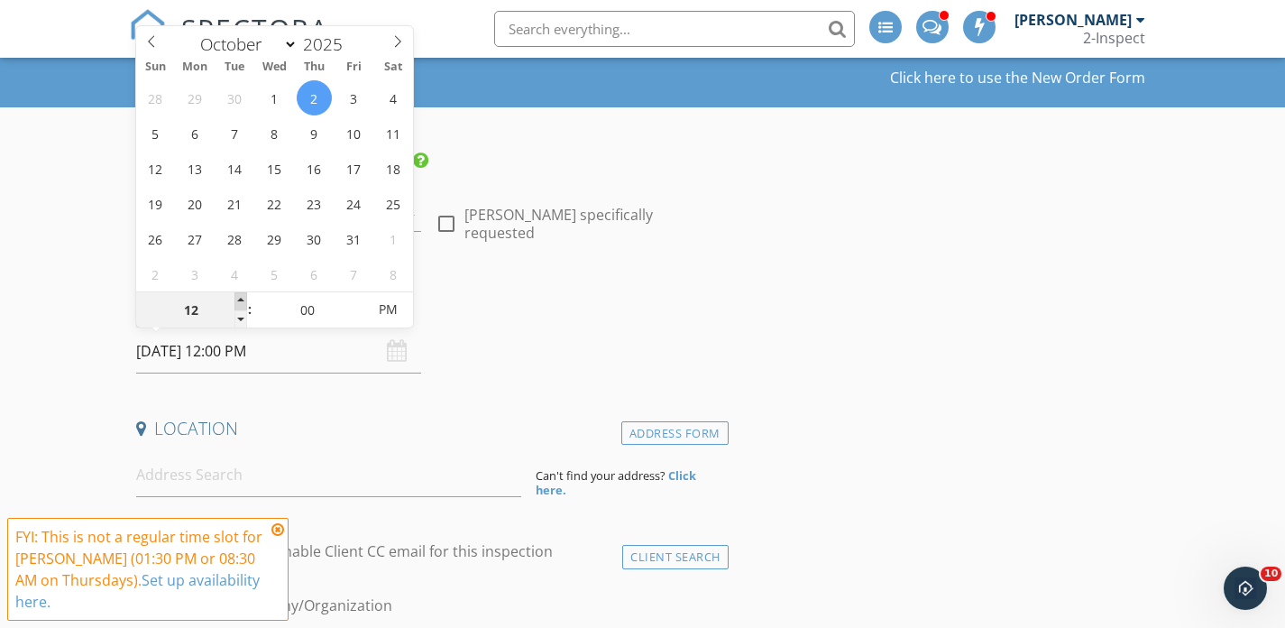
click at [241, 300] on span at bounding box center [240, 301] width 13 height 18
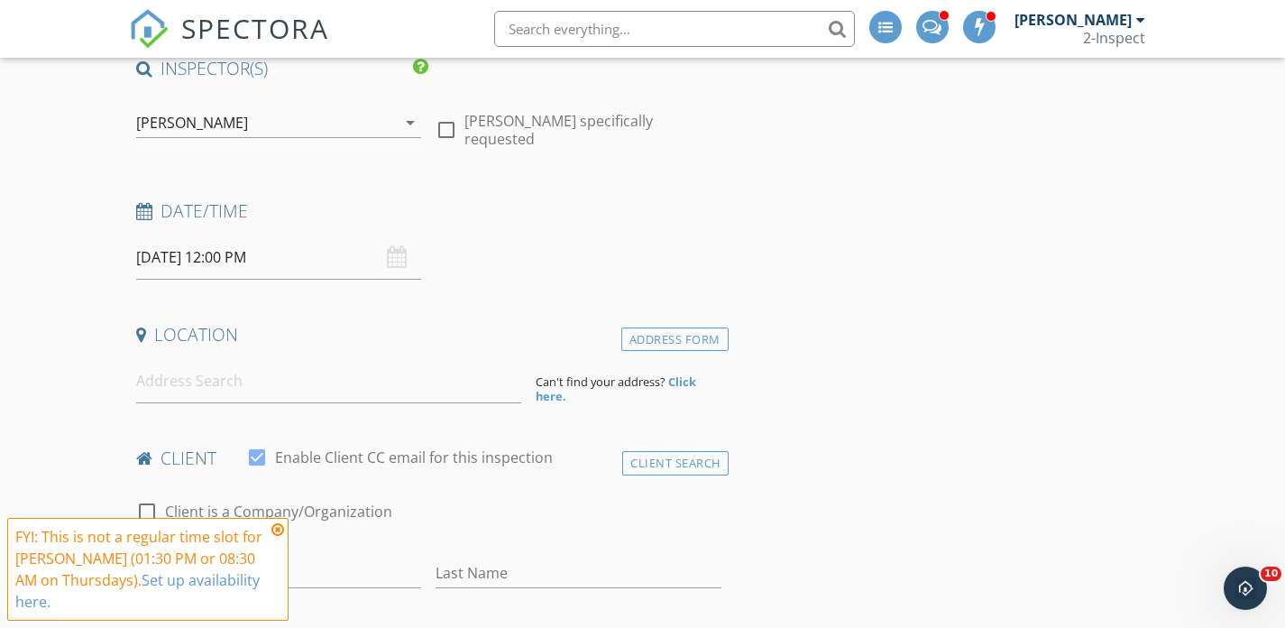
scroll to position [174, 0]
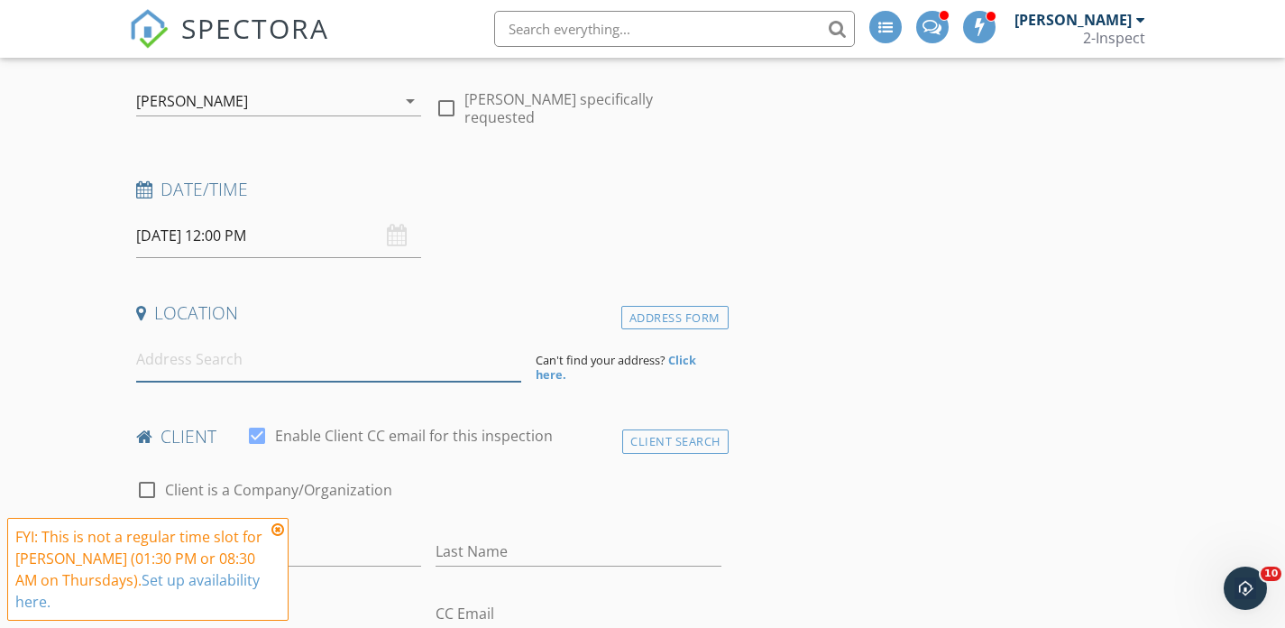
click at [342, 366] on input at bounding box center [328, 359] width 385 height 44
paste input "1942 Waters Branch Dr Sienna, TX 77459"
type input "1942 Waters Branch Dr, Sienna, TX 77459, USA"
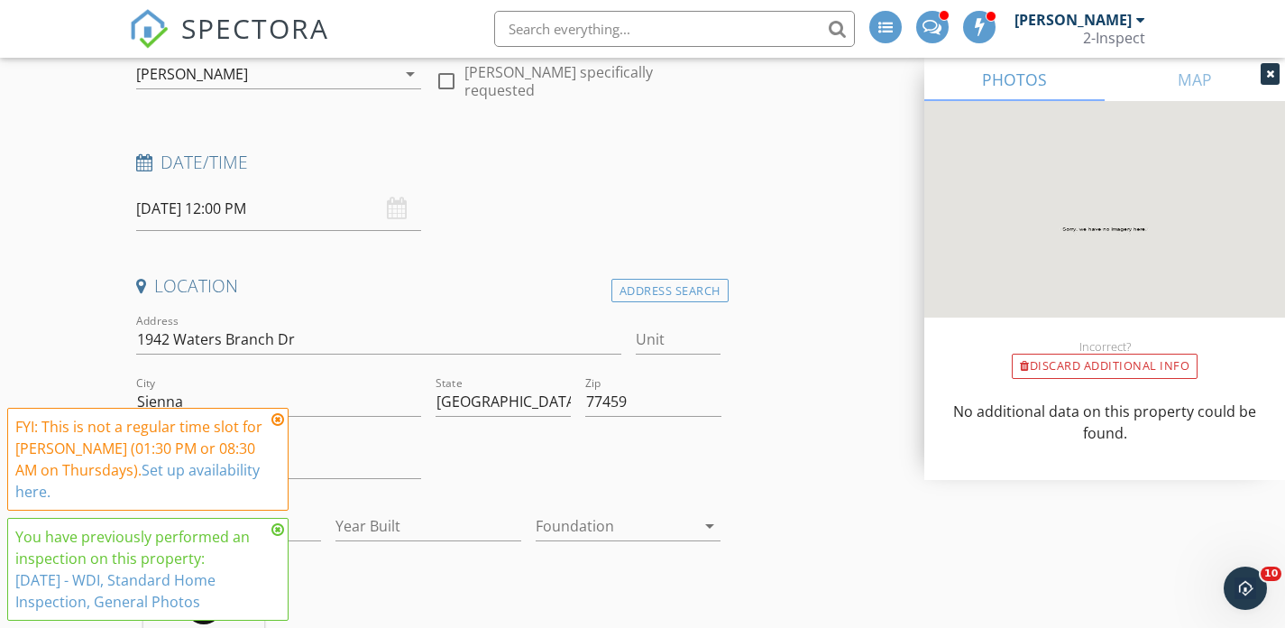
scroll to position [200, 0]
click at [276, 418] on icon at bounding box center [277, 419] width 13 height 14
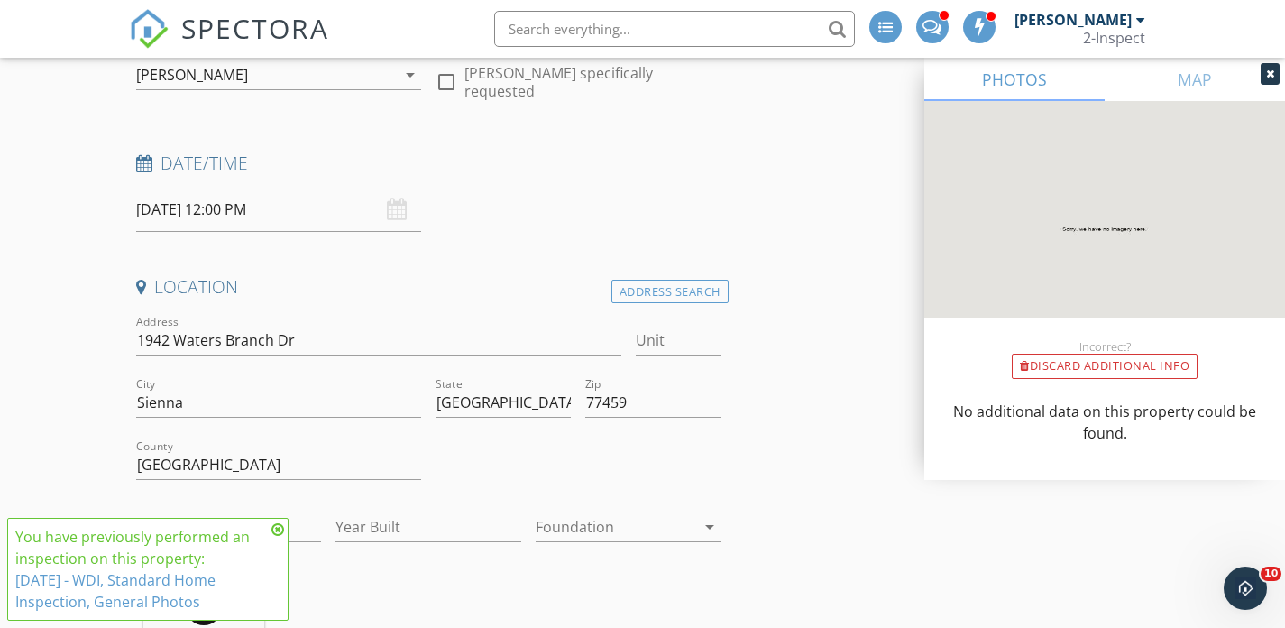
click at [276, 526] on icon at bounding box center [277, 529] width 13 height 14
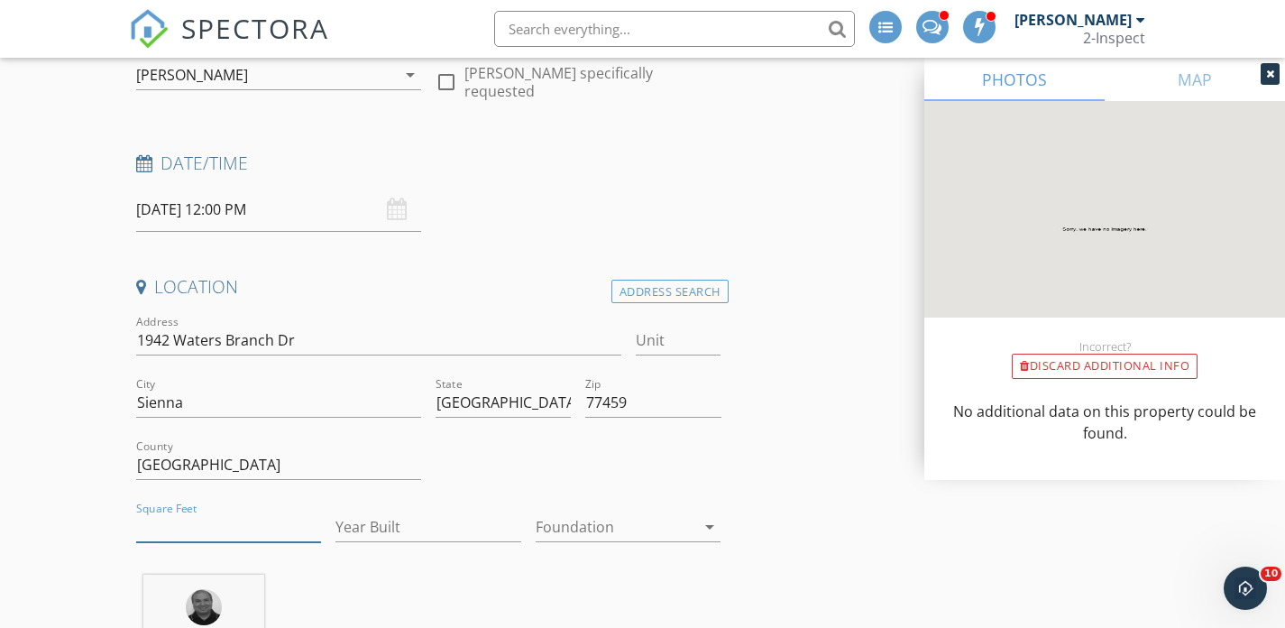
click at [244, 527] on input "Square Feet" at bounding box center [229, 527] width 186 height 30
type input "2100"
type input "2024"
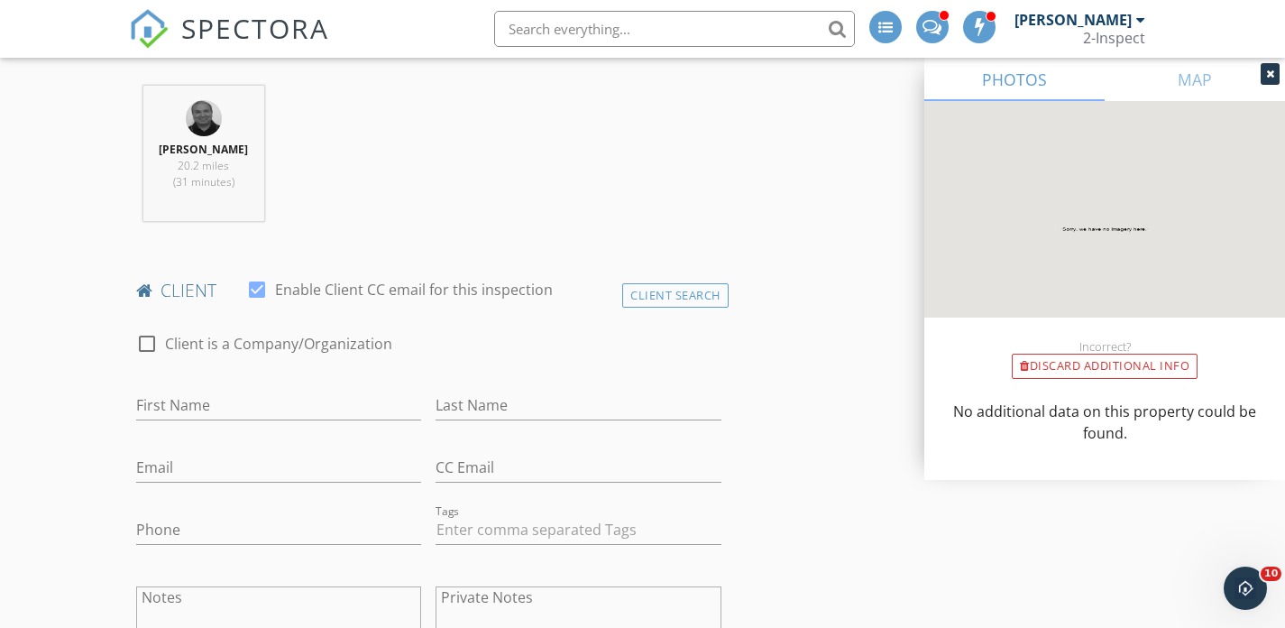
scroll to position [700, 0]
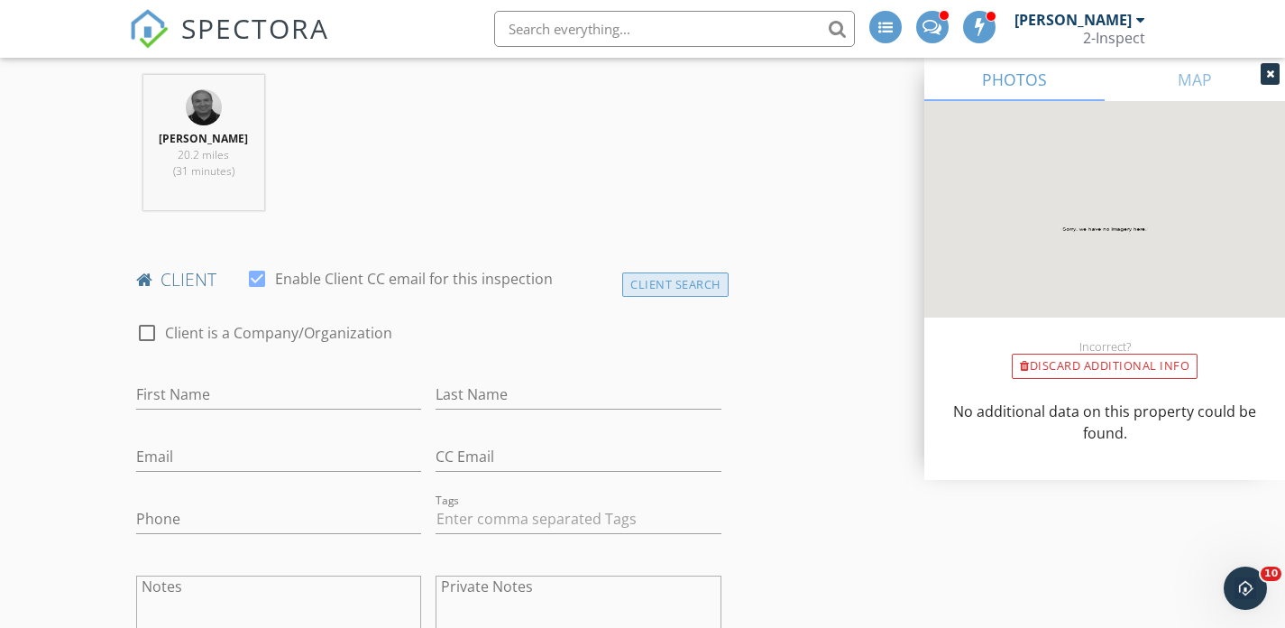
click at [646, 287] on div "Client Search" at bounding box center [675, 284] width 106 height 24
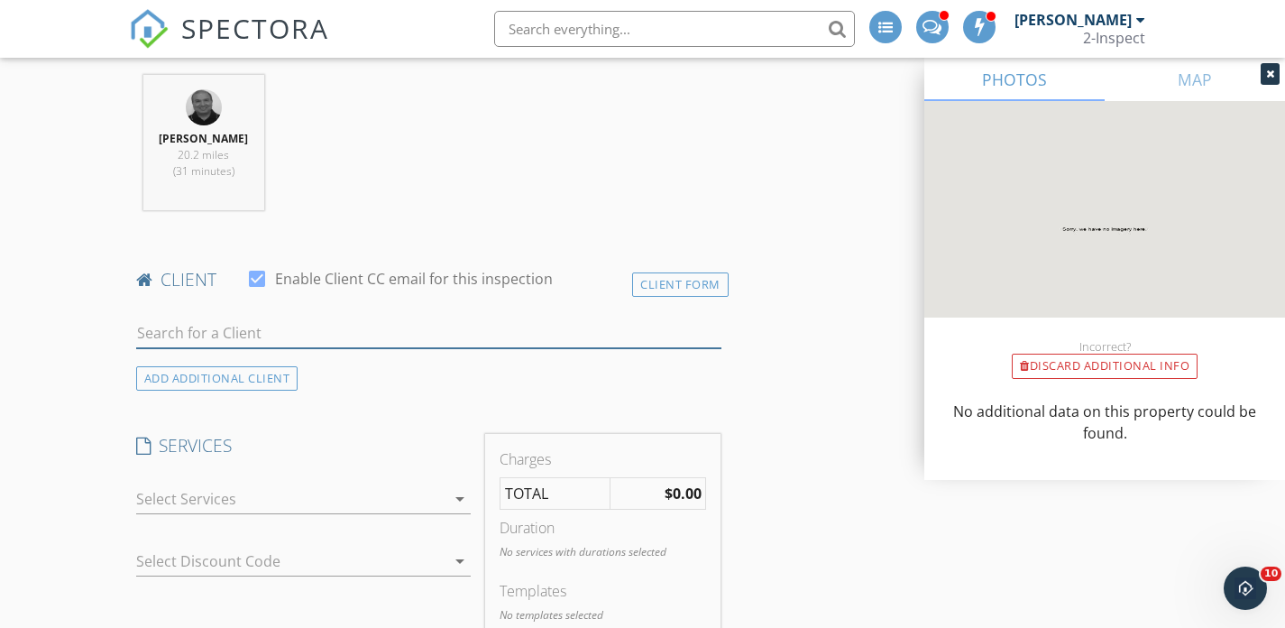
click at [355, 329] on input "text" at bounding box center [428, 333] width 585 height 30
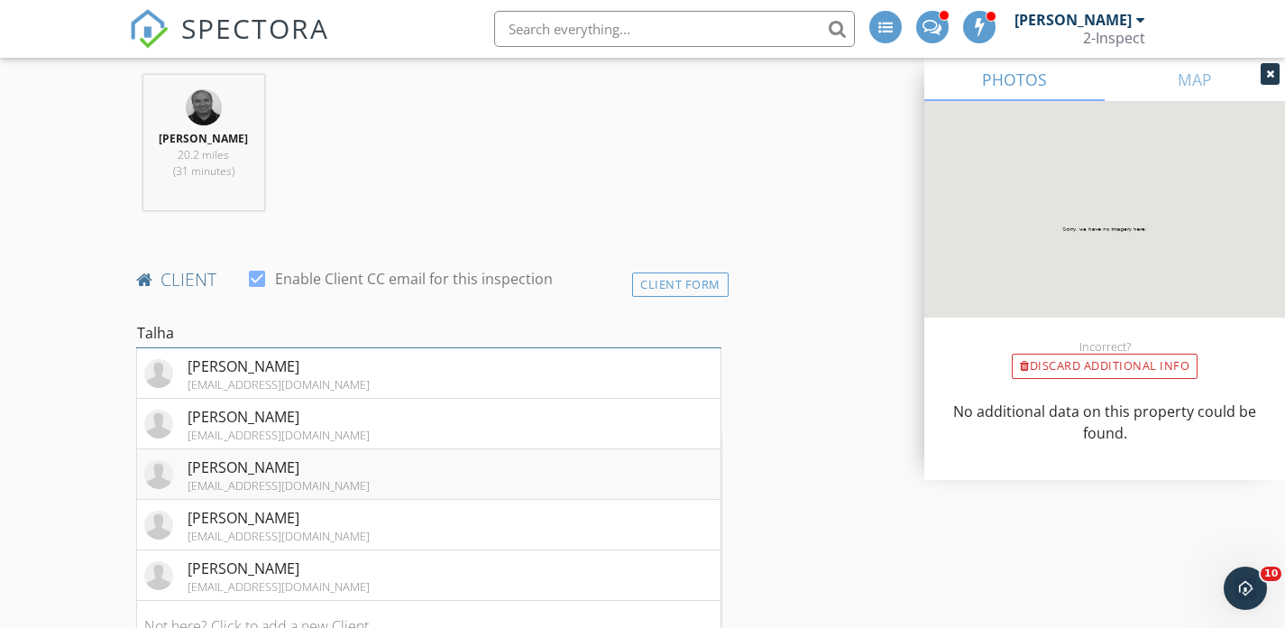
type input "Talha"
click at [321, 476] on li "Talha Farooqui talllha@gmail.com" at bounding box center [428, 474] width 583 height 50
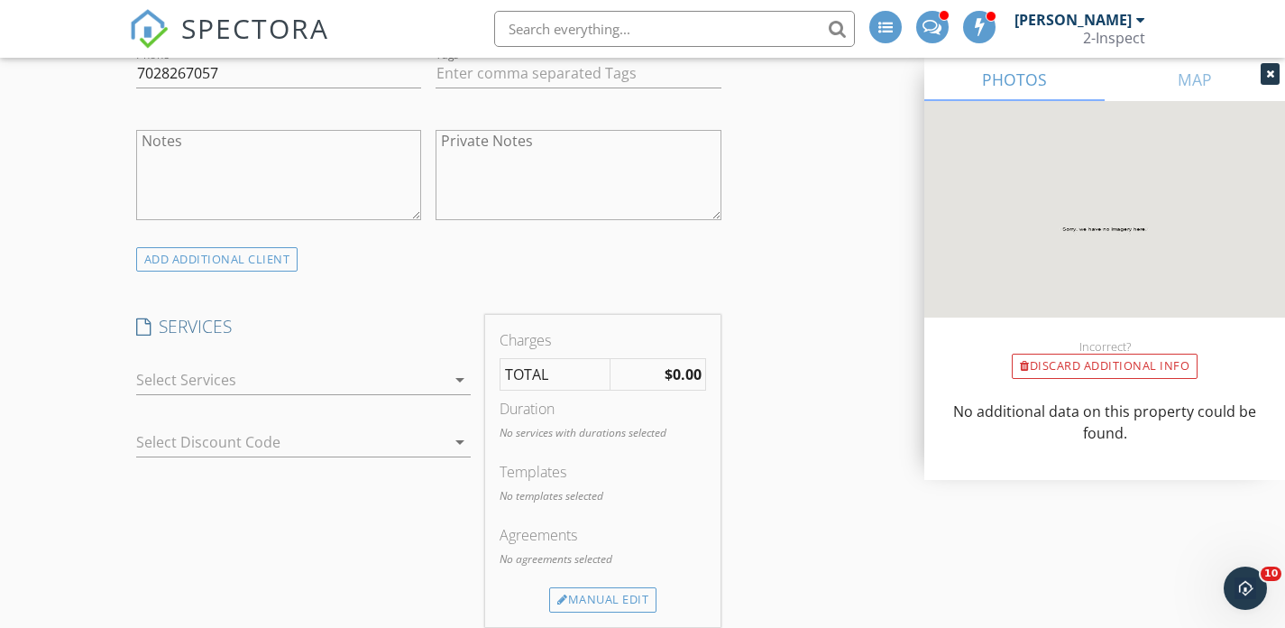
scroll to position [1180, 0]
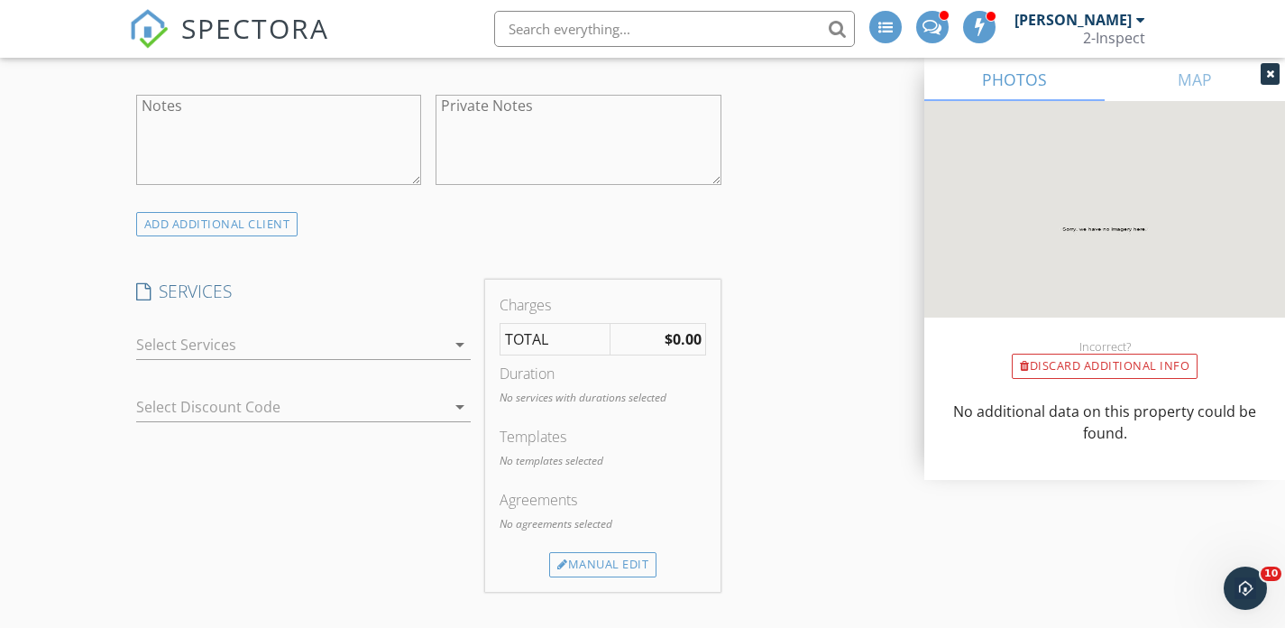
click at [249, 341] on div at bounding box center [291, 344] width 310 height 29
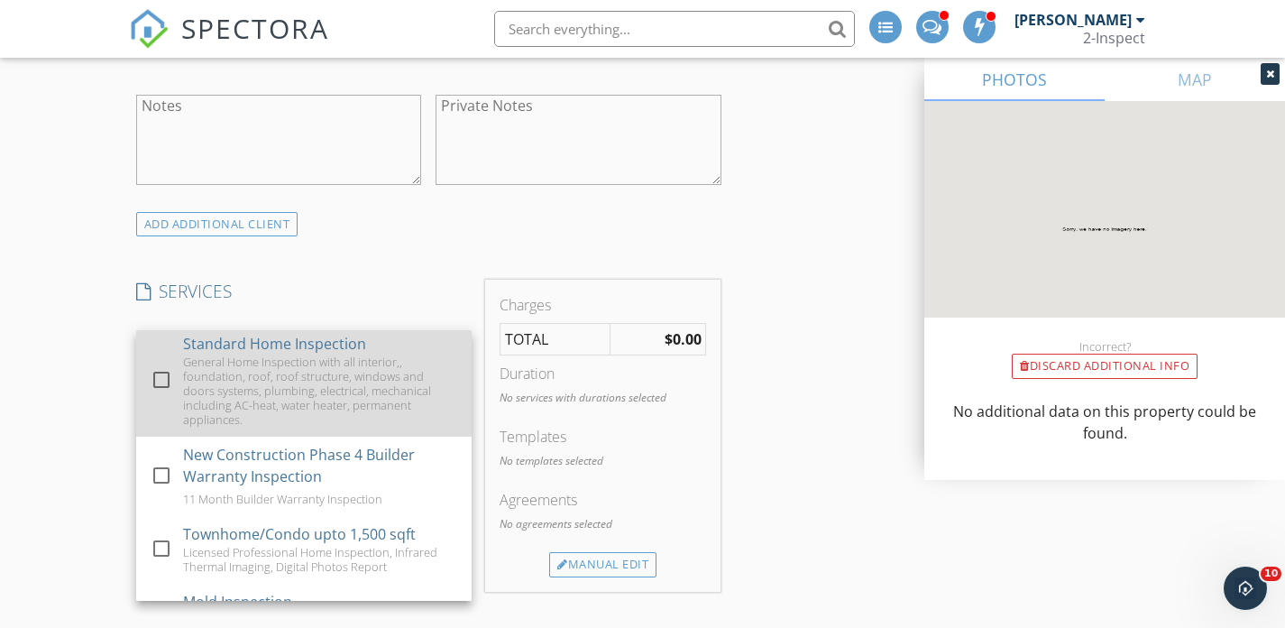
scroll to position [203, 0]
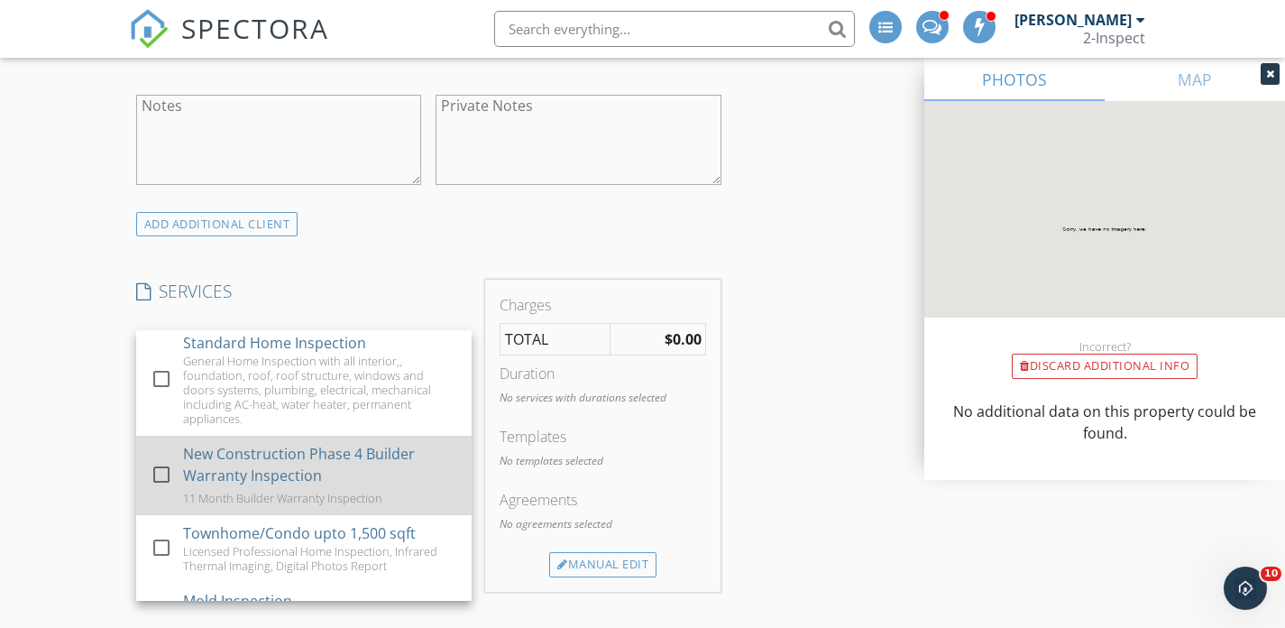
click at [257, 498] on div "11 Month Builder Warranty Inspection" at bounding box center [282, 498] width 199 height 14
checkbox input "false"
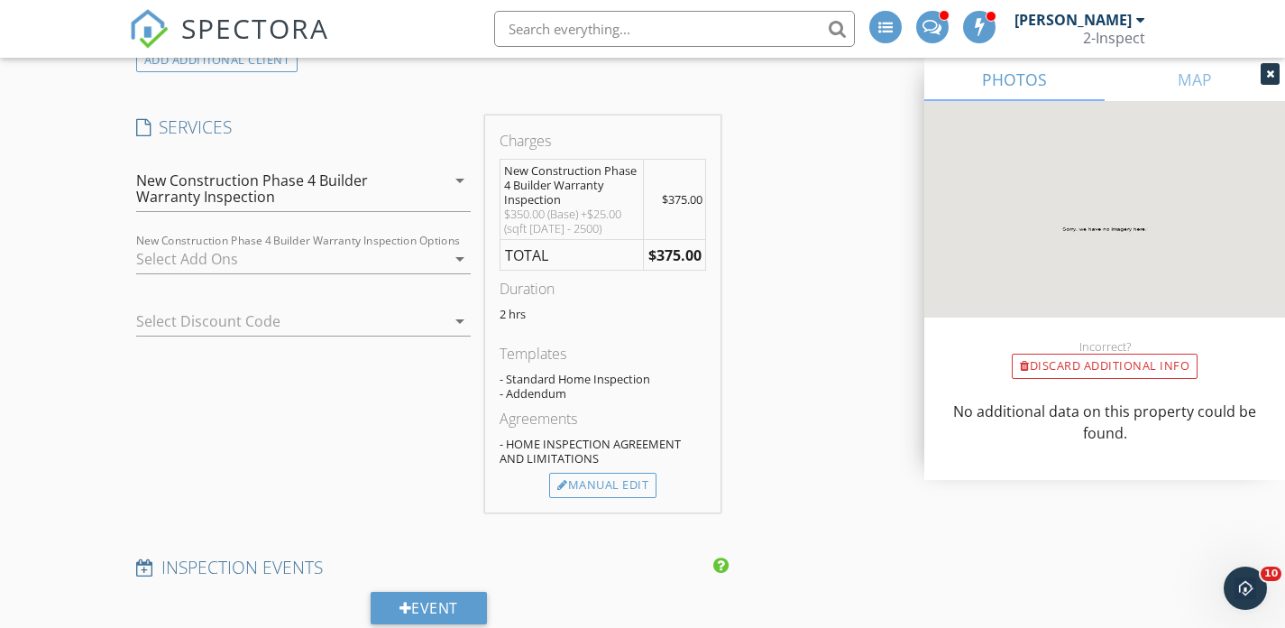
scroll to position [1355, 0]
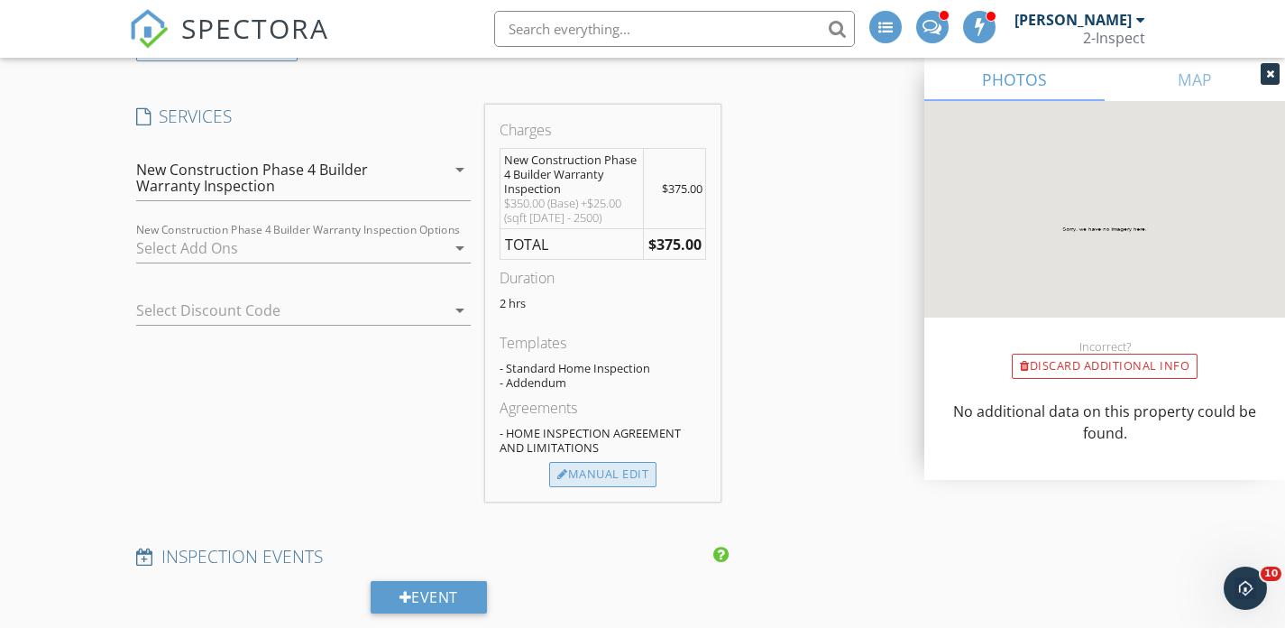
click at [595, 472] on div "Manual Edit" at bounding box center [602, 474] width 107 height 25
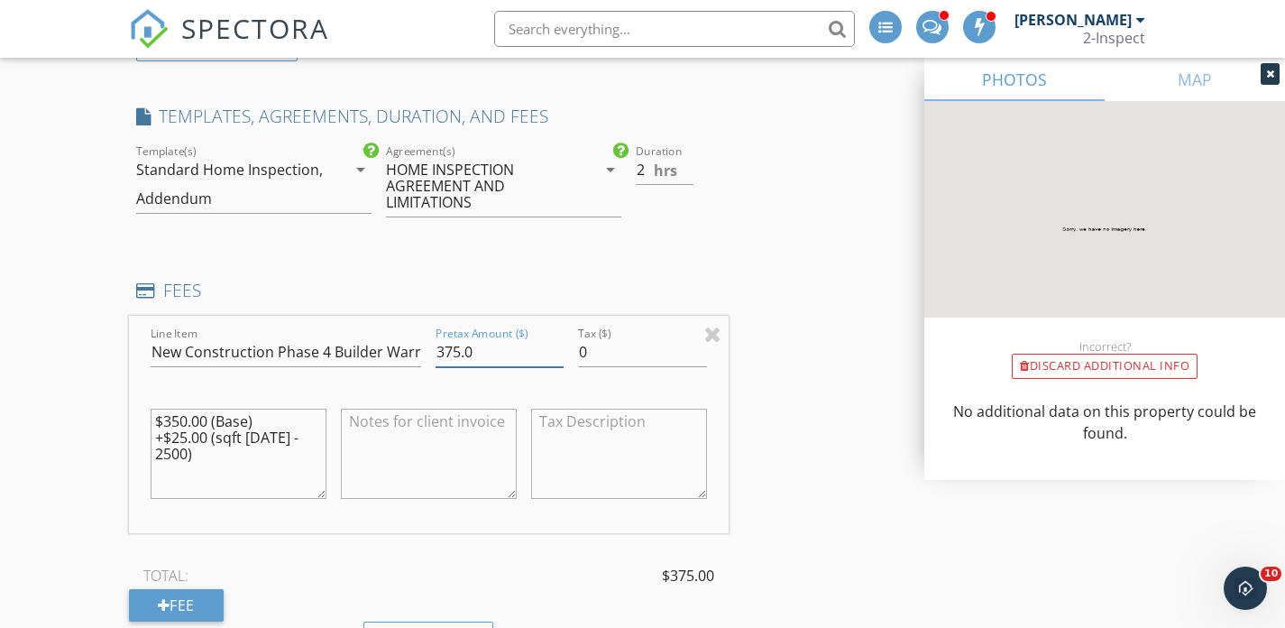
click at [479, 347] on input "375.0" at bounding box center [500, 352] width 128 height 30
type input "475"
click at [242, 421] on textarea "$350.00 (Base) +$25.00 (sqft 2000 - 2500)" at bounding box center [239, 453] width 176 height 90
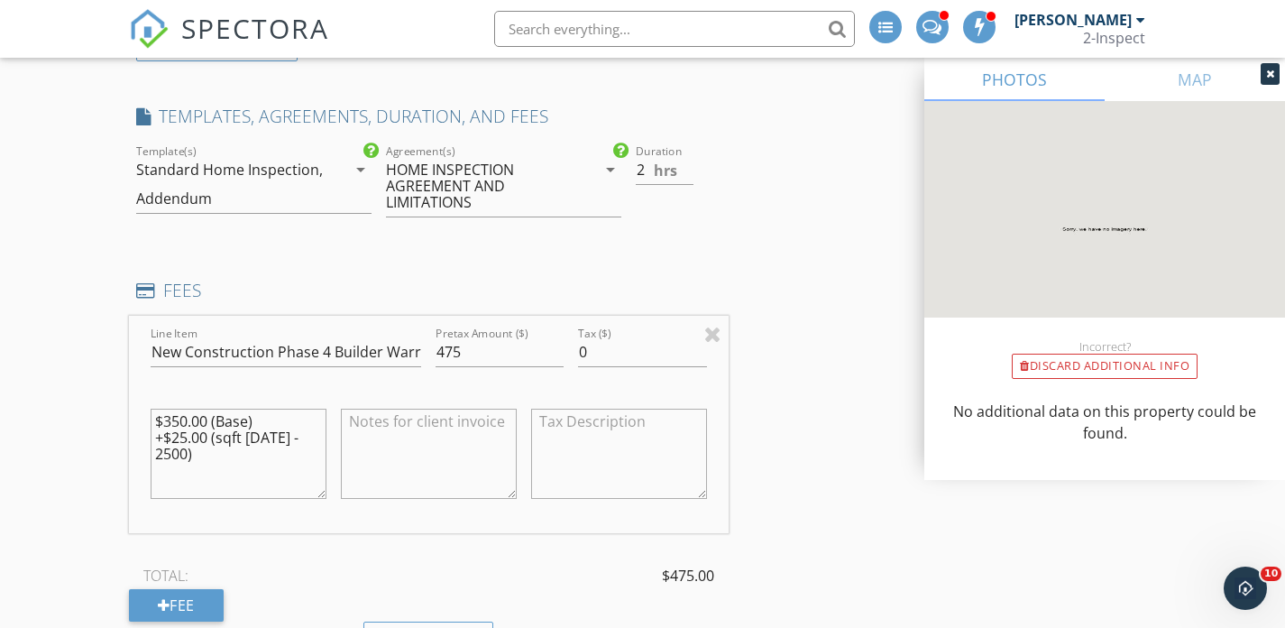
click at [242, 421] on textarea "$350.00 (Base) +$25.00 (sqft 2000 - 2500)" at bounding box center [239, 453] width 176 height 90
click at [379, 428] on textarea at bounding box center [429, 453] width 176 height 90
paste textarea "New Construction Phase 3 Final Inspection with all interior,, foundation, roof,…"
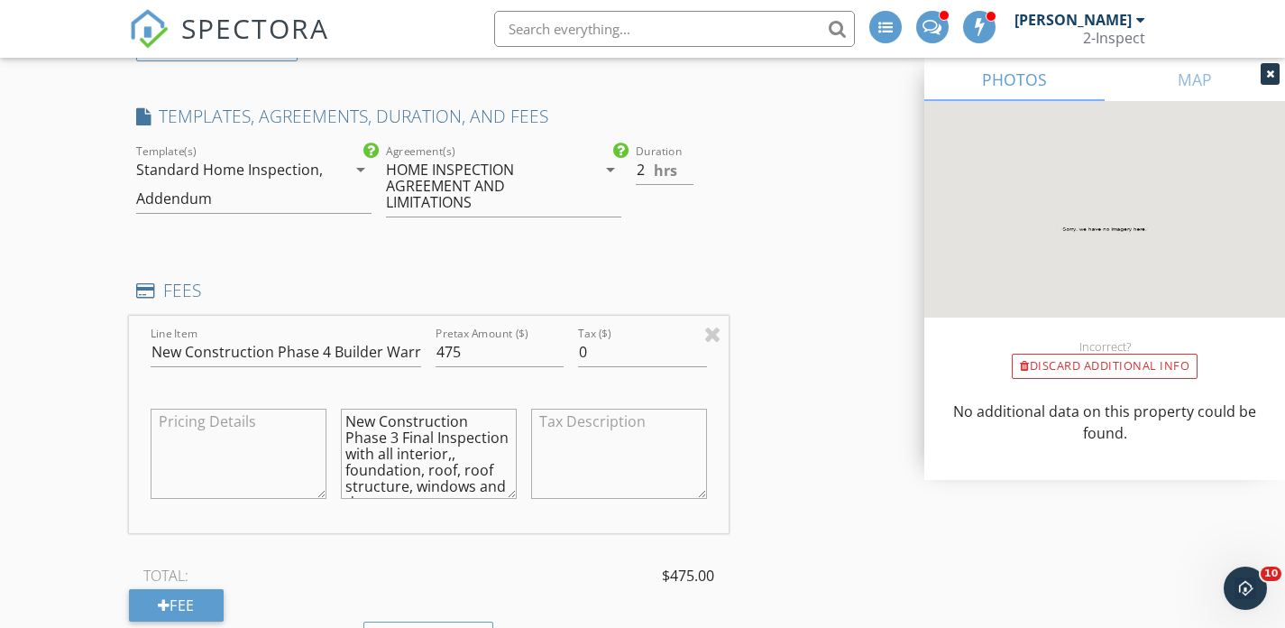
scroll to position [275, 0]
type textarea "New Construction Phase 3 Final Inspection with all interior,, foundation, roof,…"
click at [467, 352] on input "475" at bounding box center [500, 352] width 128 height 30
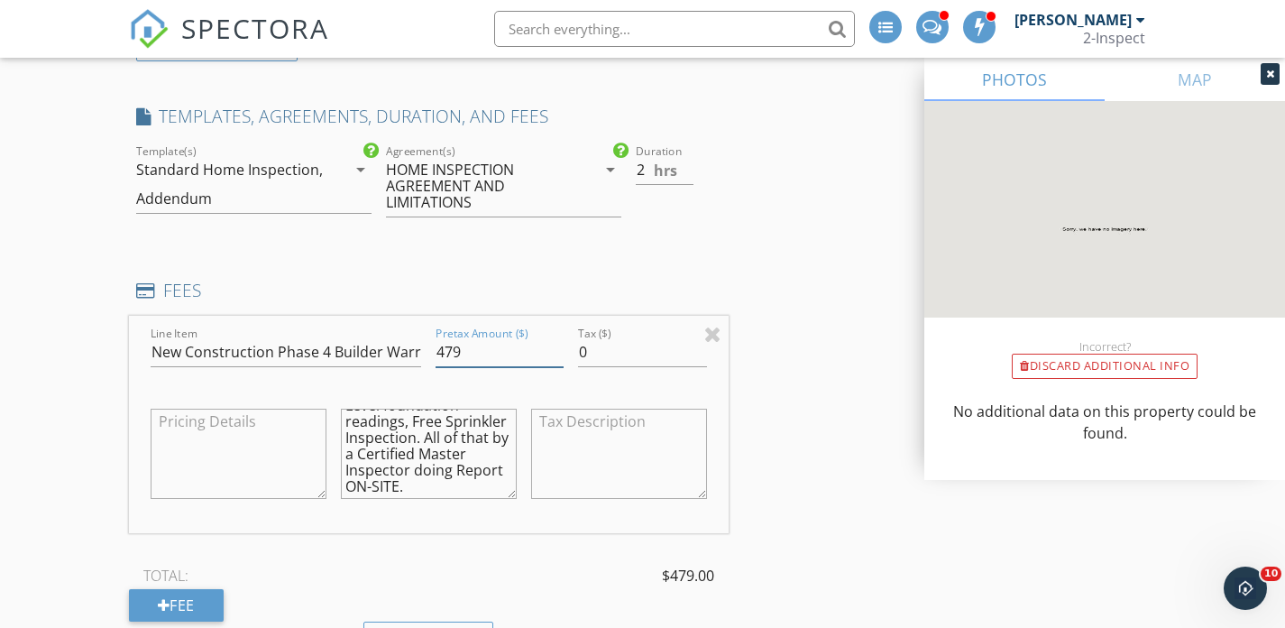
type input "479"
click at [225, 356] on input "New Construction Phase 4 Builder Warranty Inspection" at bounding box center [286, 352] width 271 height 30
click at [260, 344] on input "New Construction Phase 4 Builder Warranty Inspection" at bounding box center [286, 352] width 271 height 30
click at [274, 347] on input "New Construction Phase 4 Builder Warranty Inspection" at bounding box center [286, 352] width 271 height 30
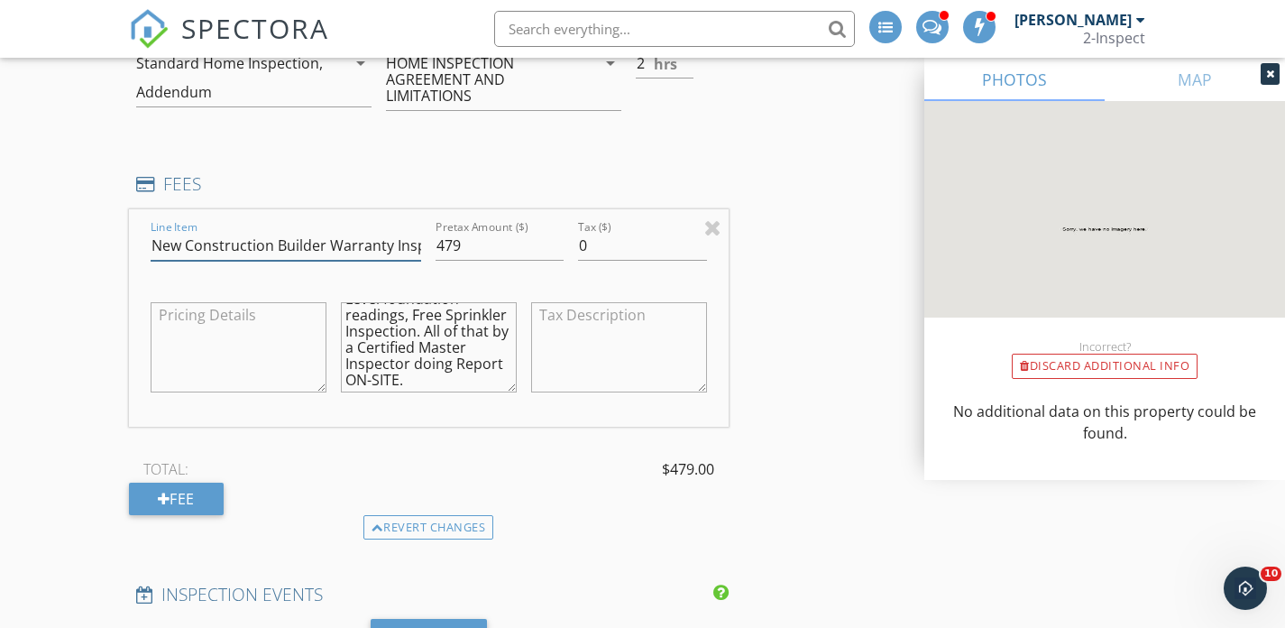
scroll to position [0, 0]
type input "New Construction Builder Warranty Inspection"
click at [444, 334] on textarea "New Construction Phase 3 Final Inspection with all interior,, foundation, roof,…" at bounding box center [429, 347] width 176 height 90
type textarea "New Construction Inspection with all interior,, foundation, roof, roof structur…"
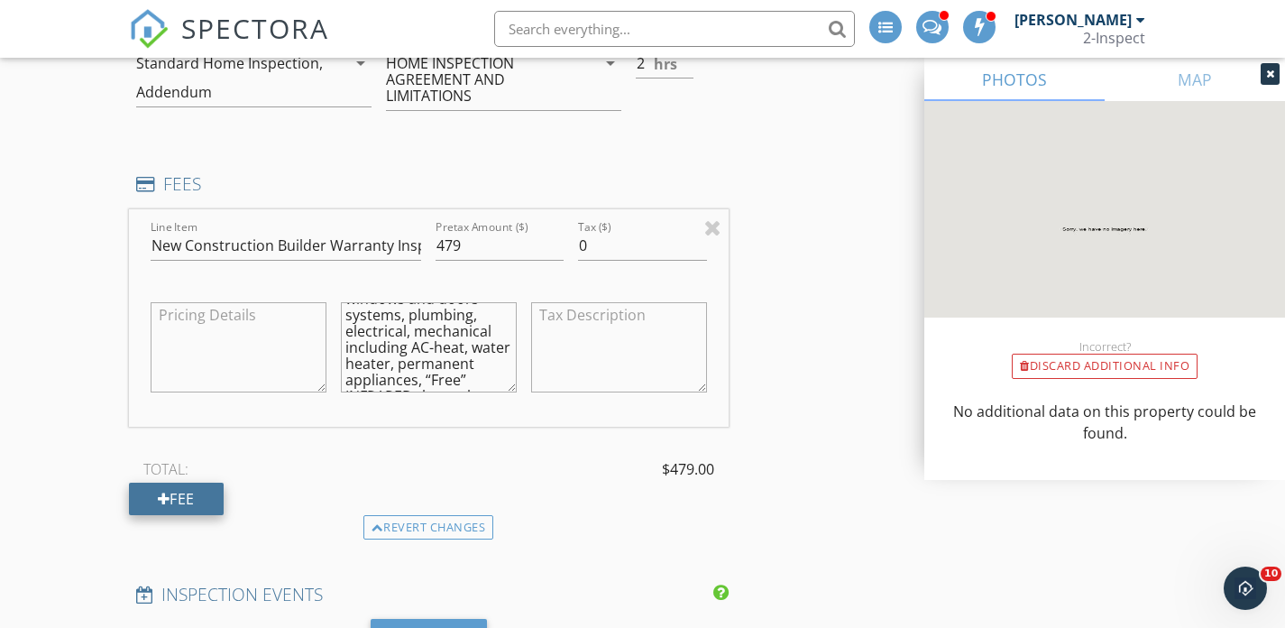
click at [187, 494] on div "Fee" at bounding box center [176, 498] width 95 height 32
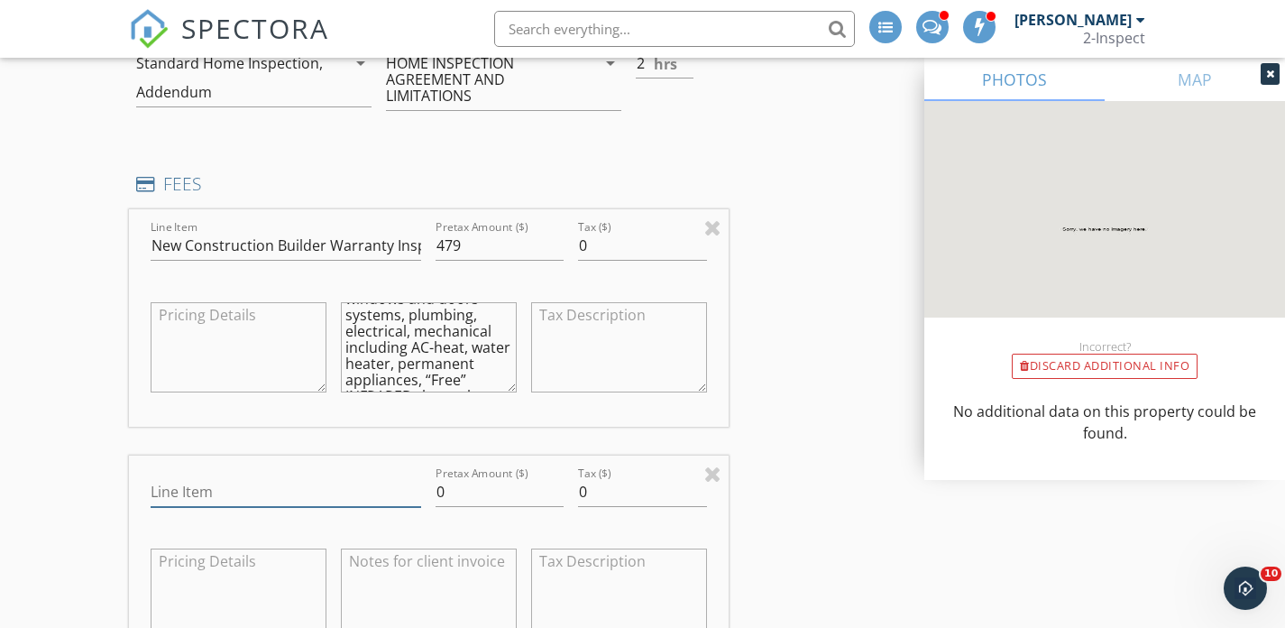
click at [189, 484] on input "Line Item" at bounding box center [286, 492] width 271 height 30
type input "Friends & Family Discount"
click at [465, 491] on input "0" at bounding box center [500, 492] width 128 height 30
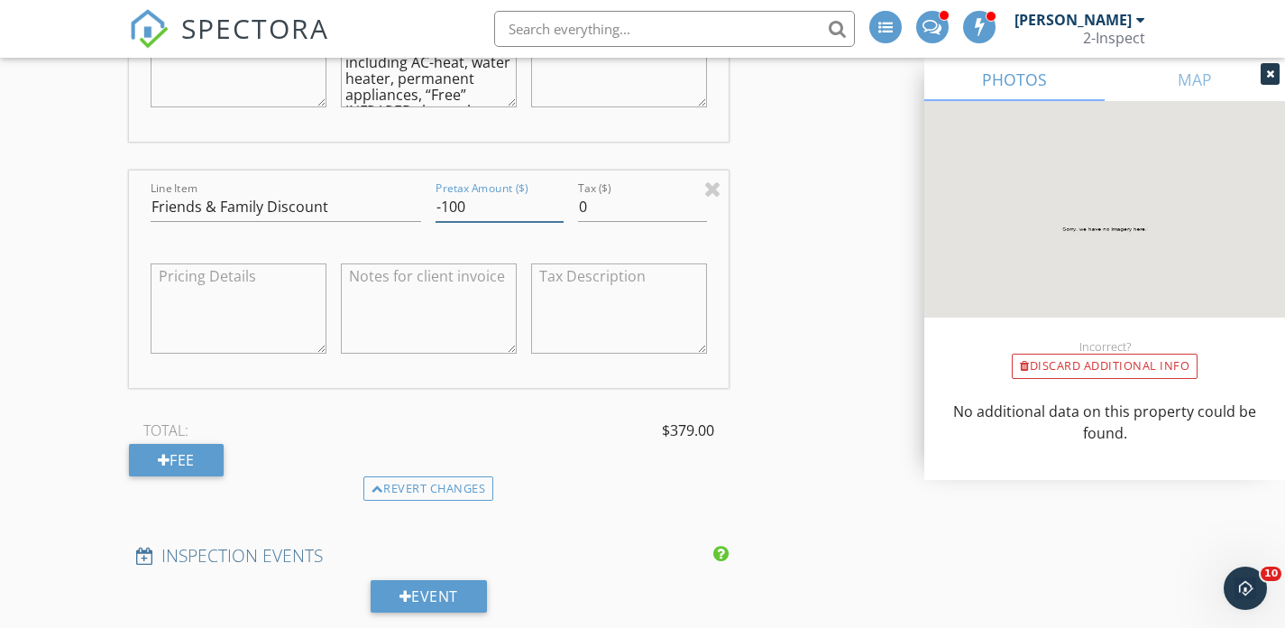
scroll to position [1749, 0]
type input "-100"
click at [415, 293] on textarea at bounding box center [429, 306] width 176 height 90
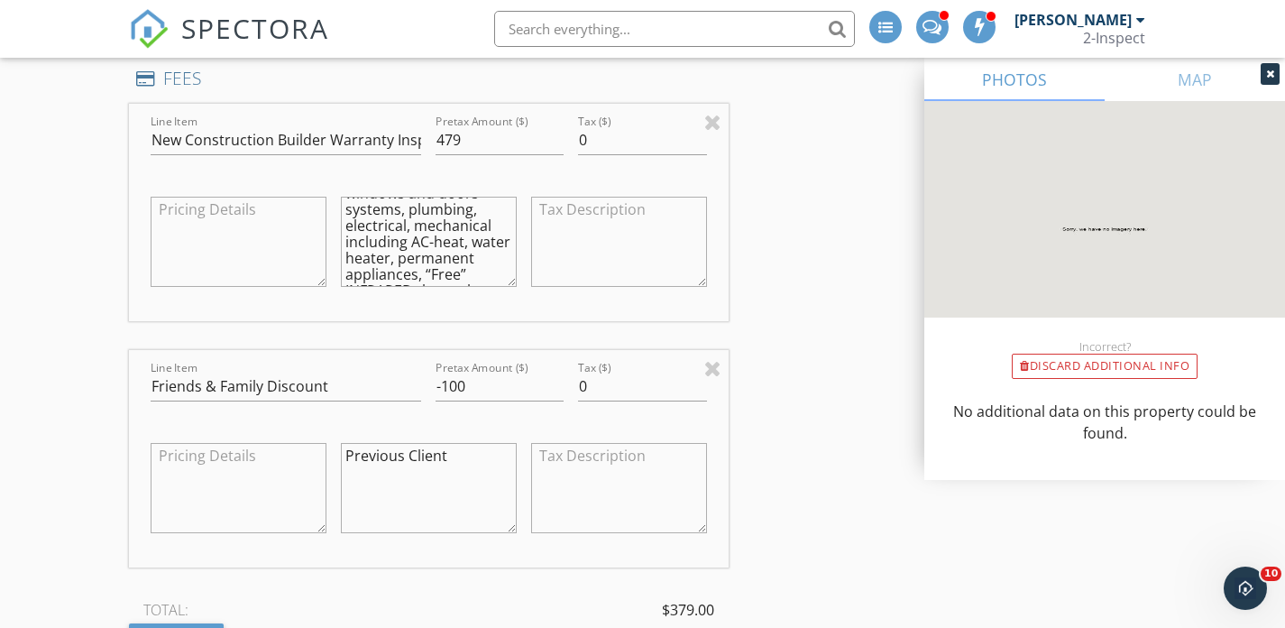
scroll to position [1566, 0]
type textarea "Previous Client"
click at [467, 142] on input "479" at bounding box center [500, 141] width 128 height 30
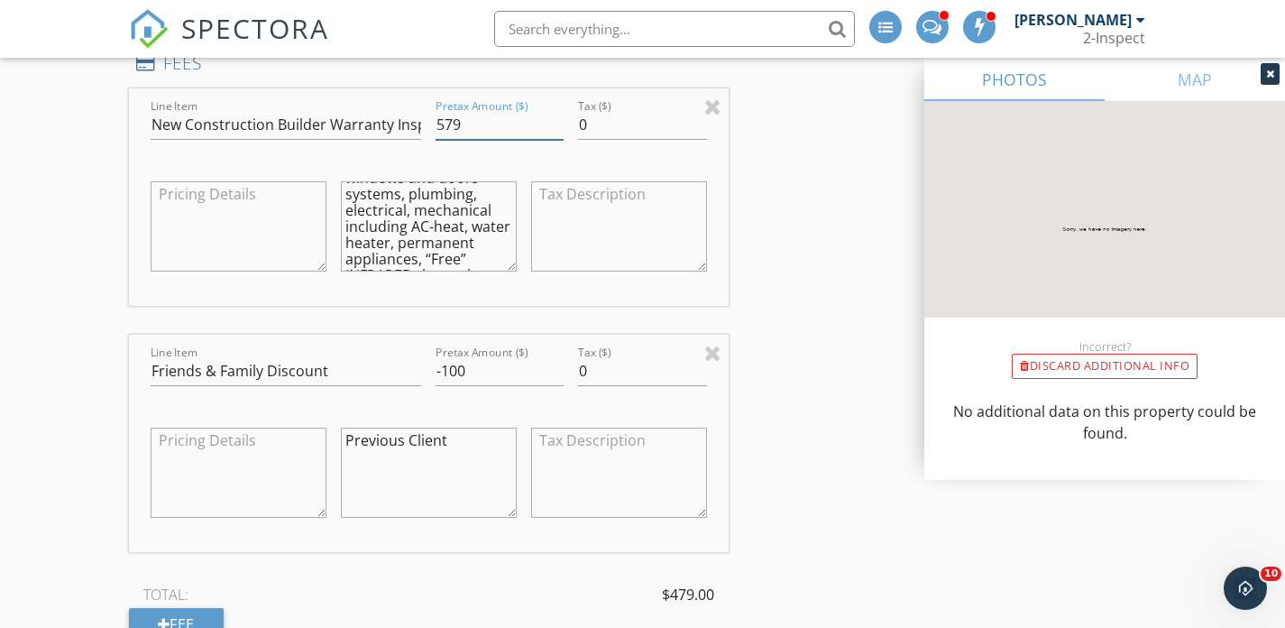
scroll to position [1579, 0]
click at [483, 124] on input "579" at bounding box center [500, 129] width 128 height 30
type input "5"
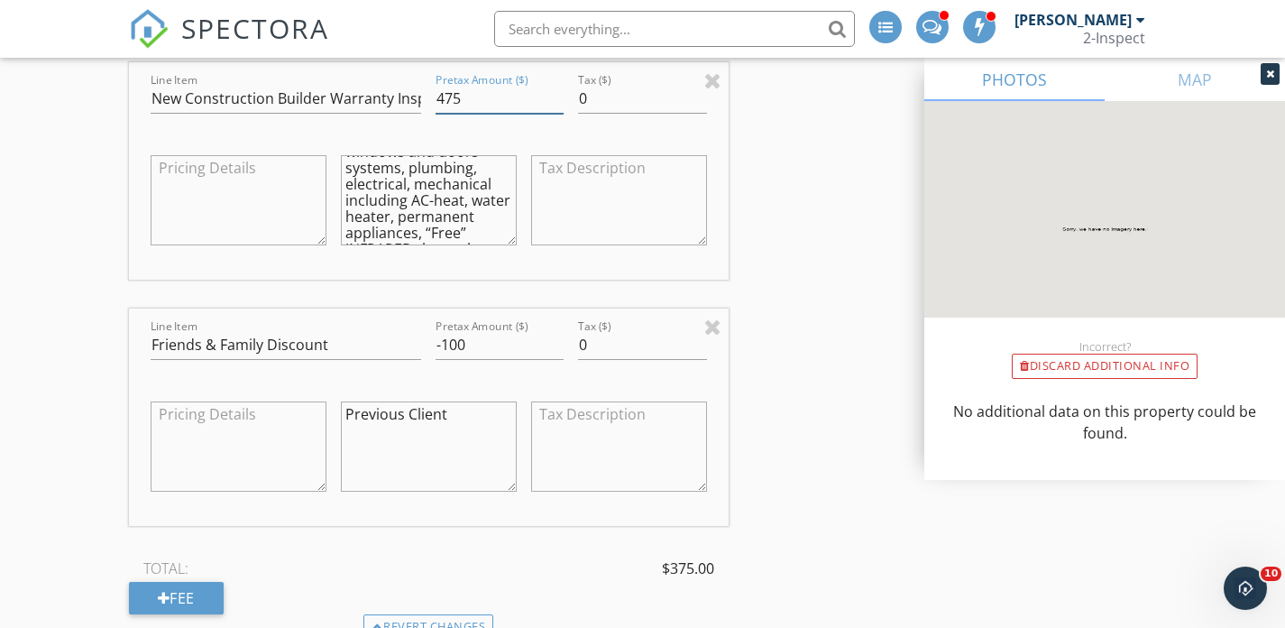
scroll to position [1601, 0]
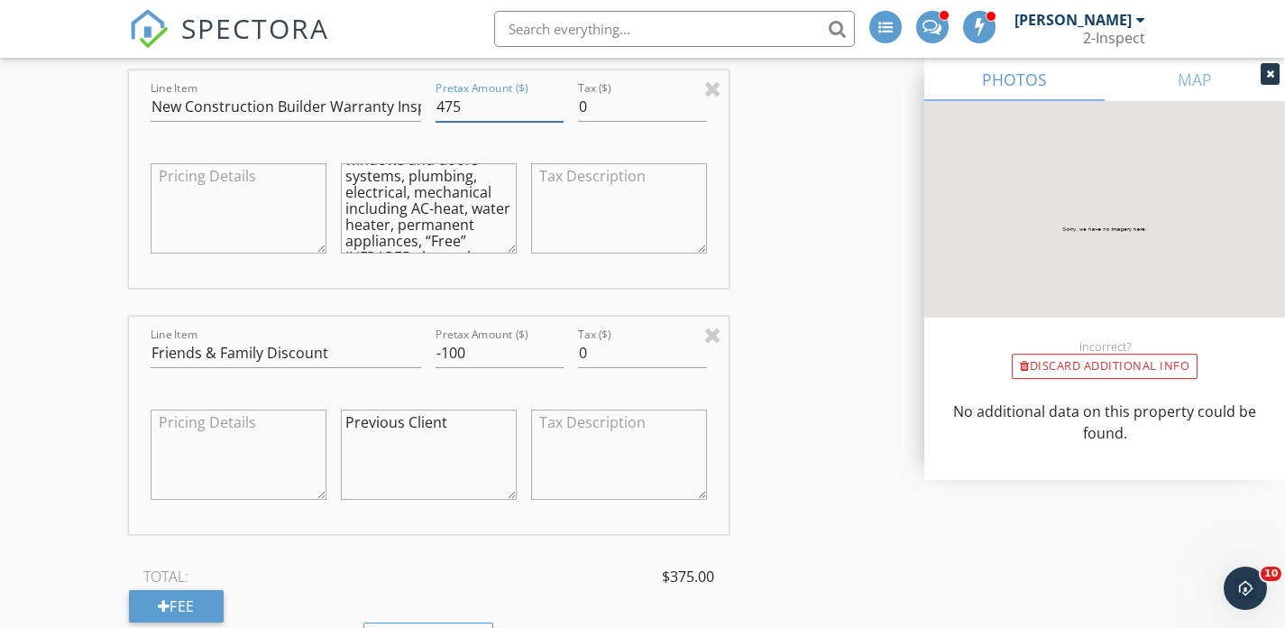
click at [468, 109] on input "475" at bounding box center [500, 107] width 128 height 30
click at [468, 110] on input "475" at bounding box center [500, 107] width 128 height 30
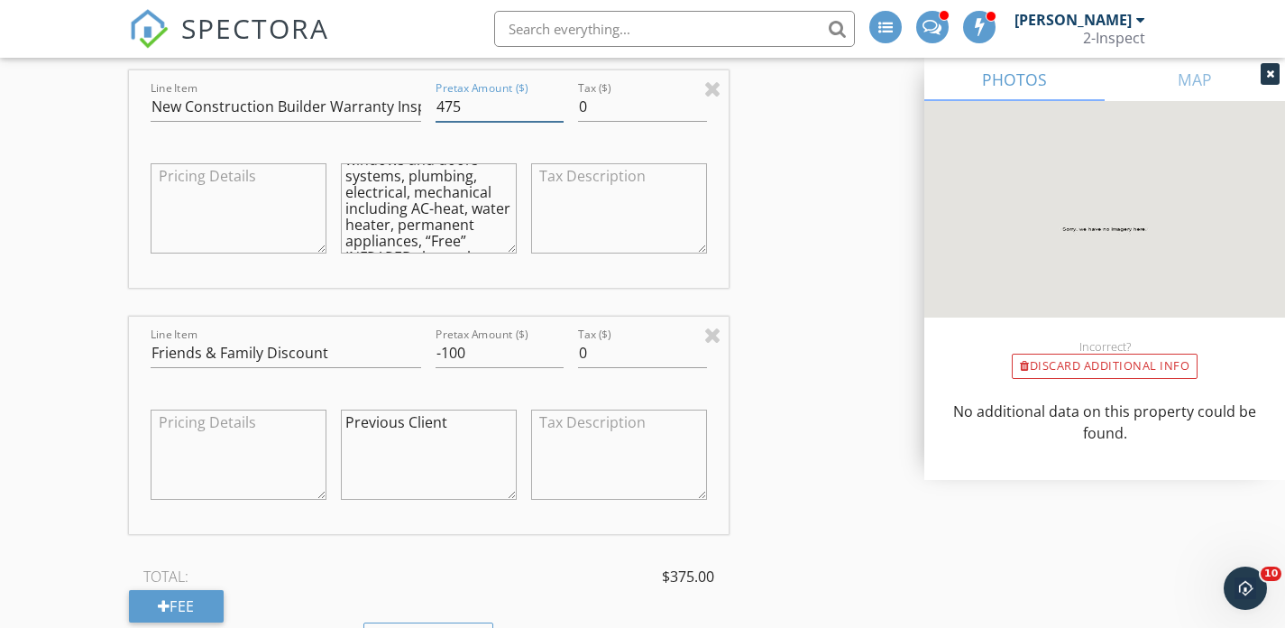
click at [468, 110] on input "475" at bounding box center [500, 107] width 128 height 30
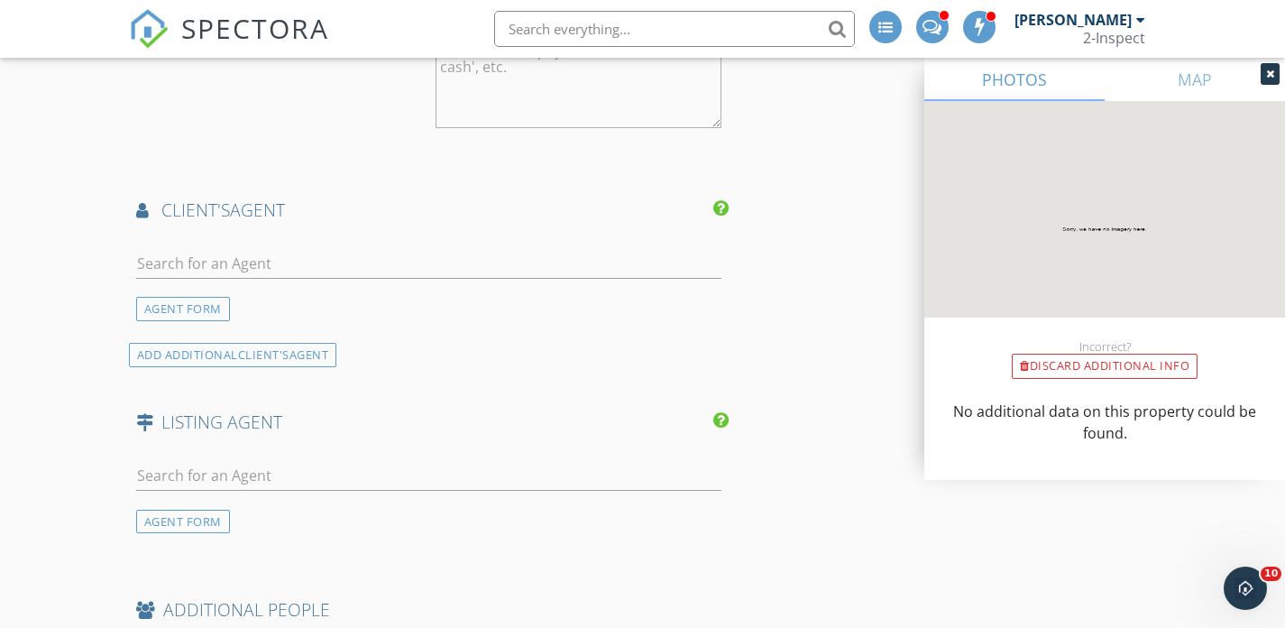
scroll to position [2445, 0]
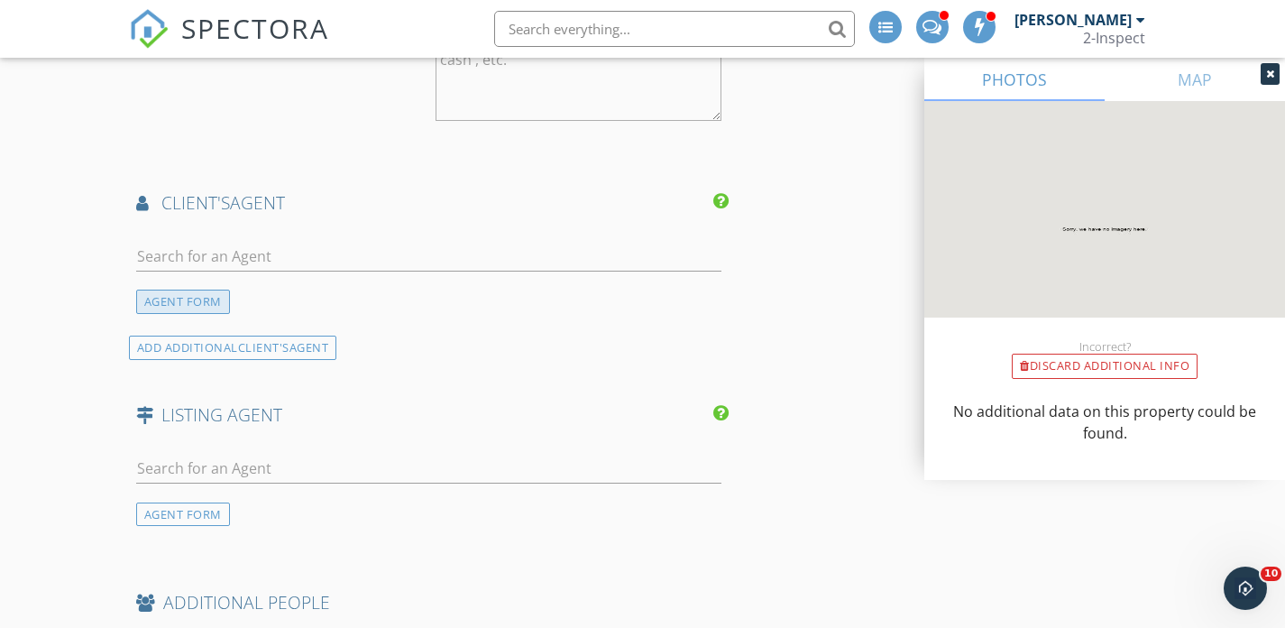
type input "550"
click at [194, 310] on div "AGENT FORM" at bounding box center [183, 301] width 94 height 24
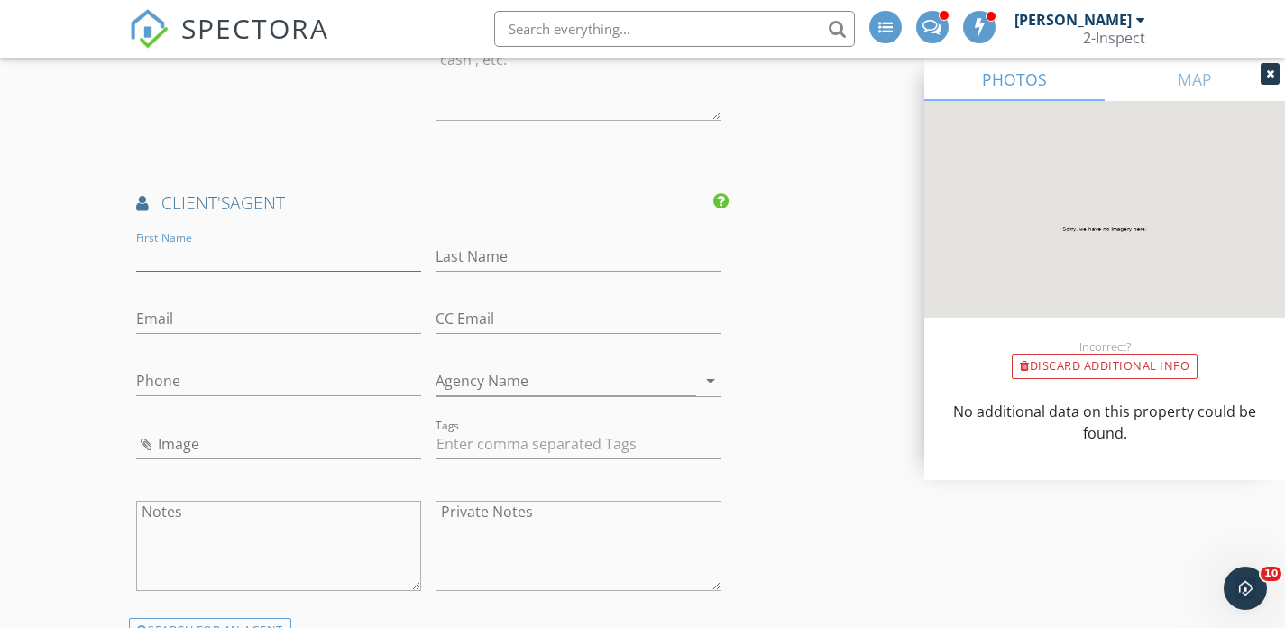
click at [188, 255] on input "First Name" at bounding box center [279, 257] width 286 height 30
type input "Pam"
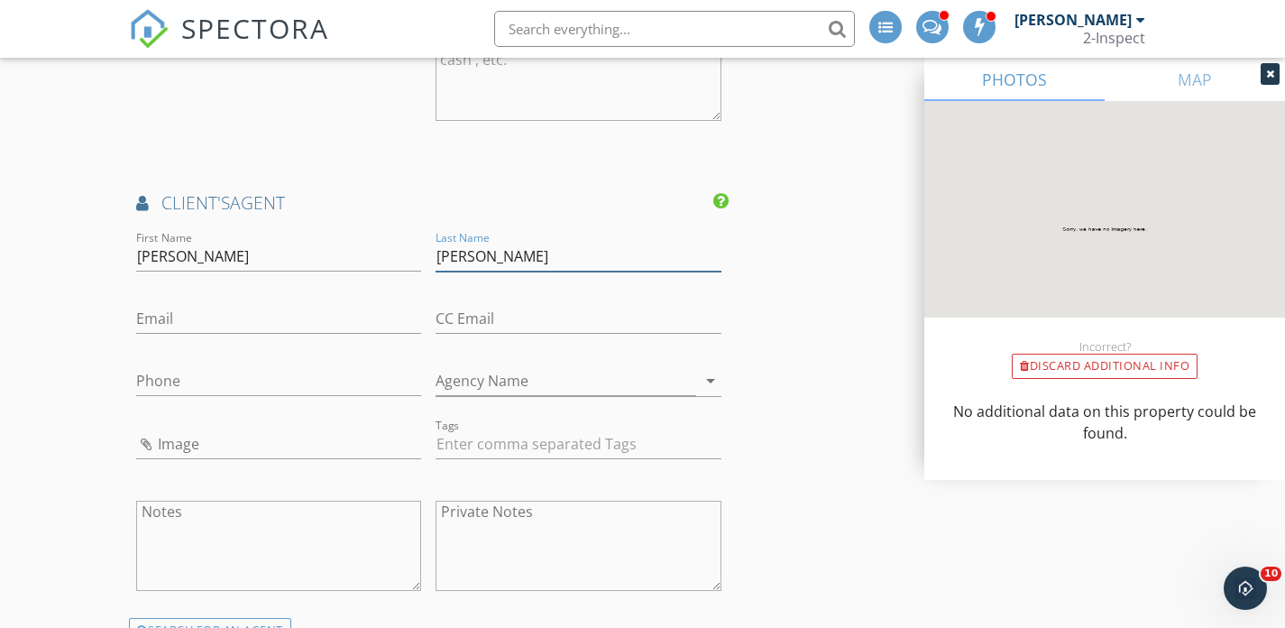
type input "Augustine"
click at [186, 262] on input "Pam" at bounding box center [279, 257] width 286 height 30
paste input "Augustine"
type input "Pam Augustine"
click at [445, 252] on input "Last Name" at bounding box center [579, 257] width 286 height 30
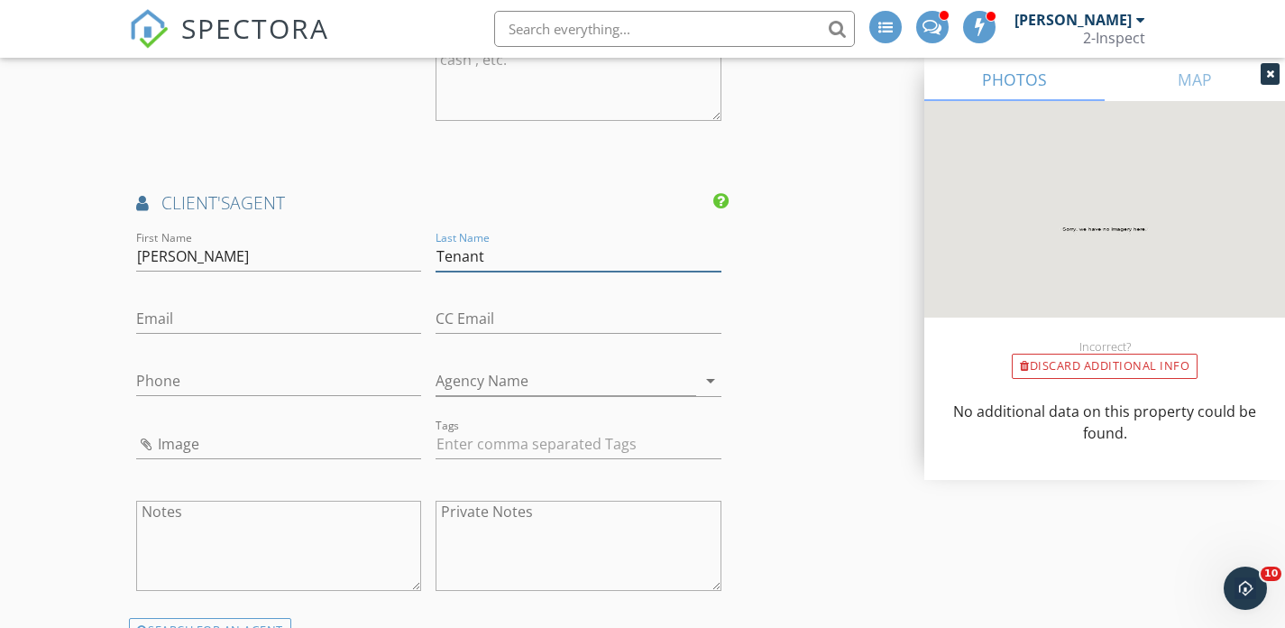
type input "Tenant"
click at [266, 313] on input "Email" at bounding box center [279, 319] width 286 height 30
paste input "Augustine"
type input "Augustine101@yahoo.com"
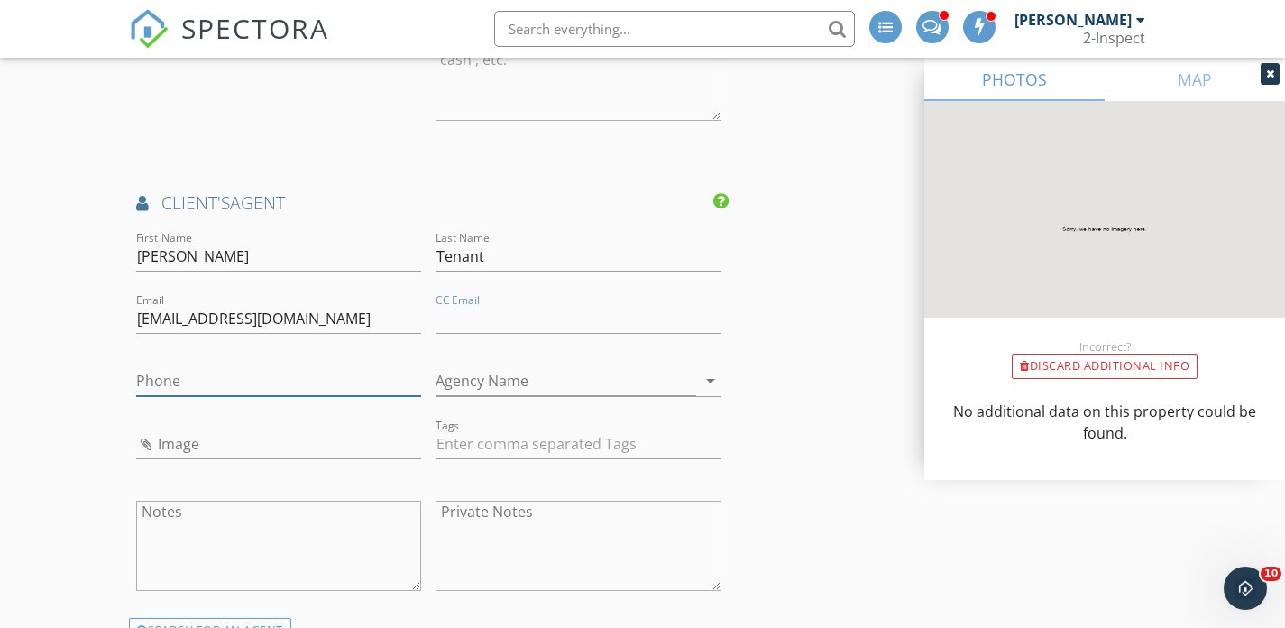
click at [219, 381] on input "Phone" at bounding box center [279, 381] width 286 height 30
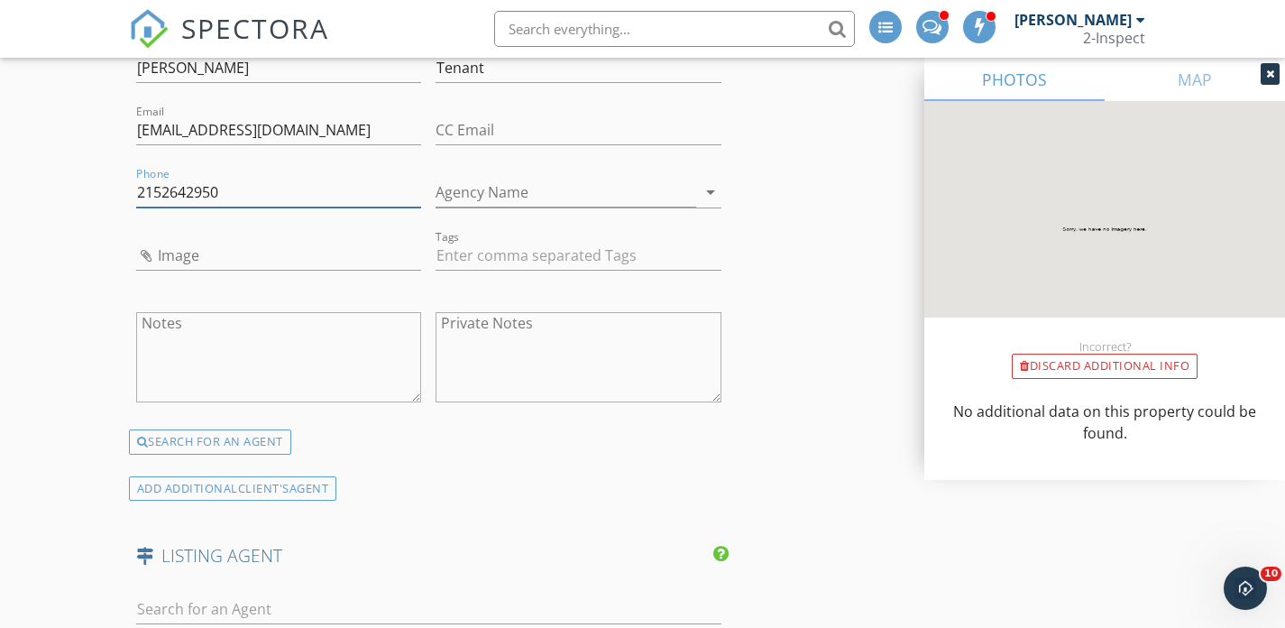
scroll to position [2611, 0]
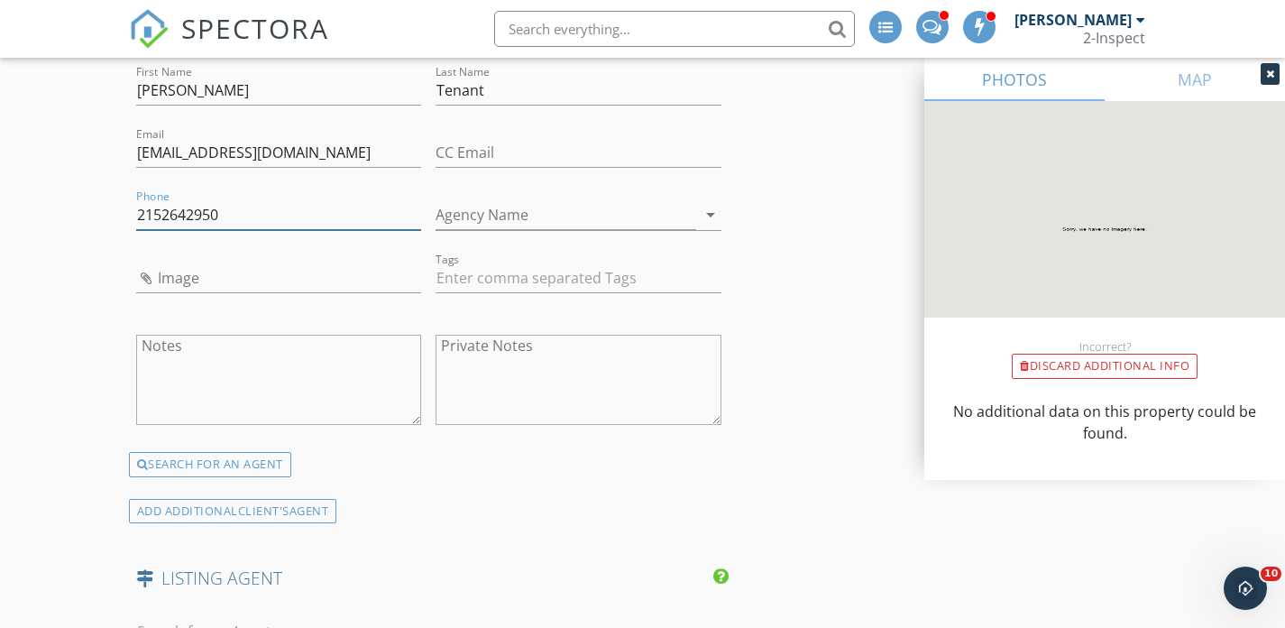
type input "2152642950"
click at [245, 92] on input "Pam Augustine" at bounding box center [279, 91] width 286 height 30
click at [236, 508] on div "ADD ADDITIONAL client's AGENT" at bounding box center [233, 511] width 208 height 24
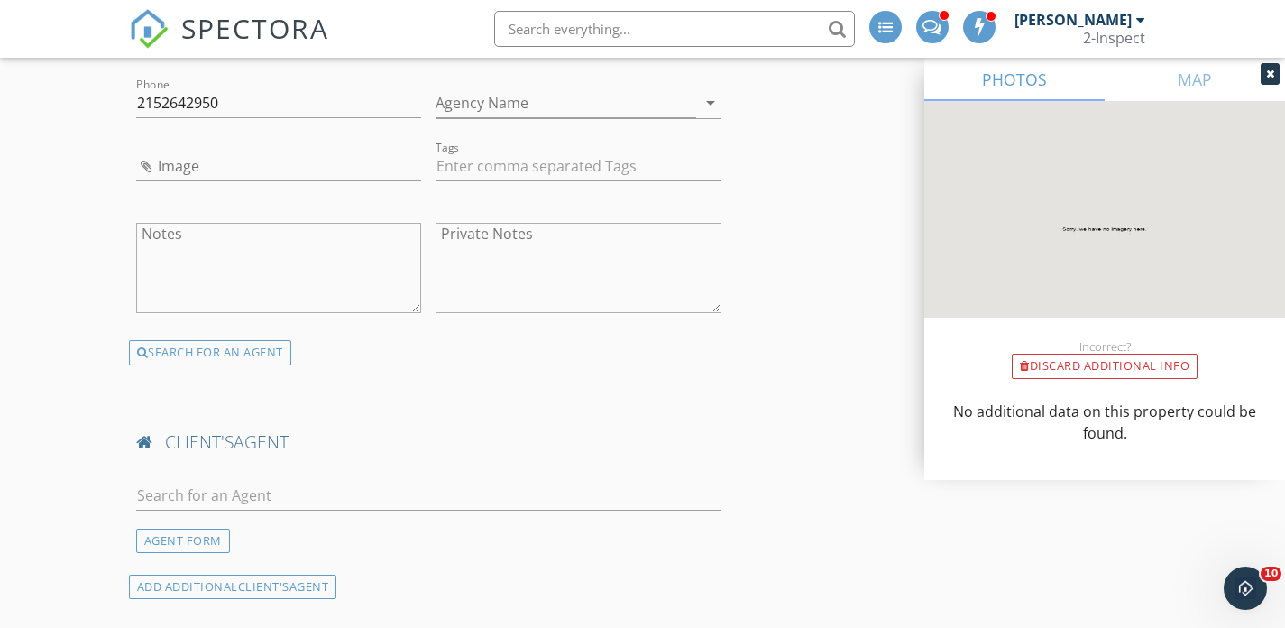
scroll to position [2725, 0]
click at [205, 495] on input "text" at bounding box center [428, 494] width 585 height 30
paste input "Pam Augustine"
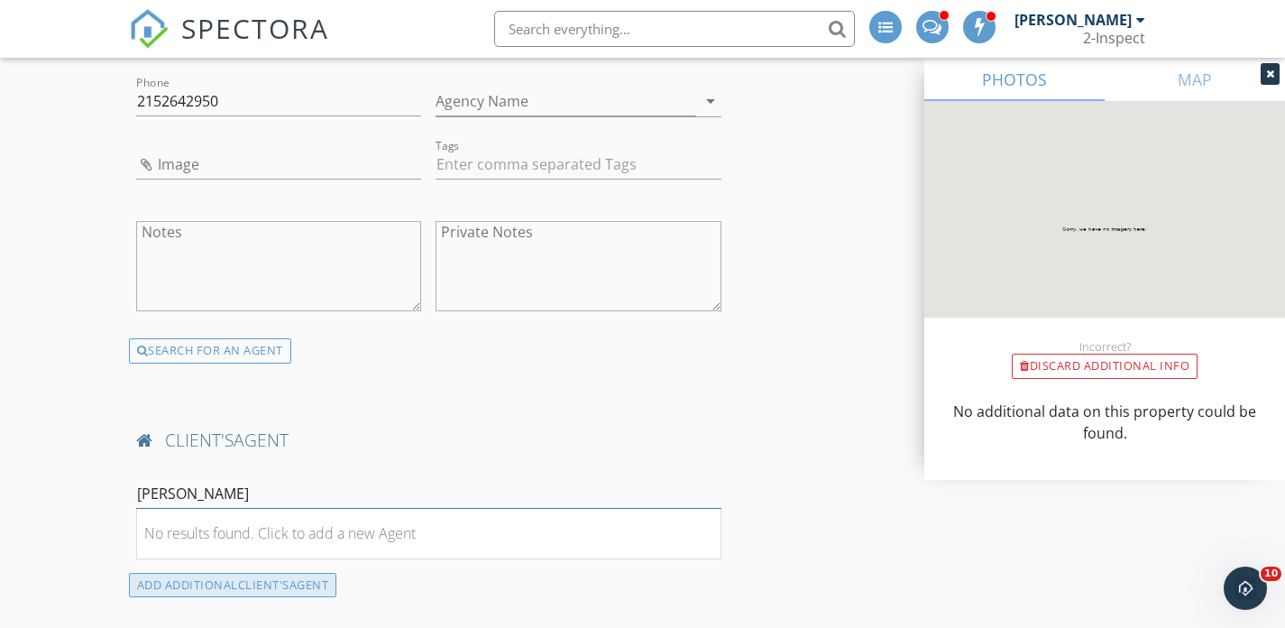
type input "Pam Augustine"
click at [308, 575] on div "ADD ADDITIONAL client's AGENT" at bounding box center [233, 585] width 208 height 24
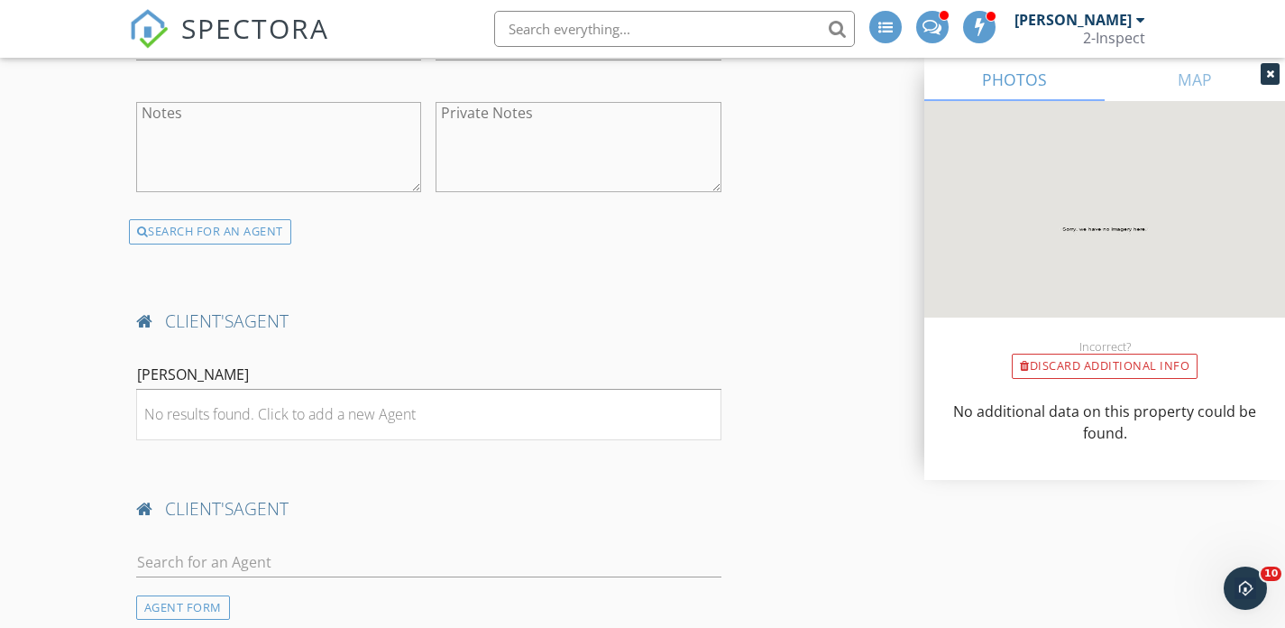
scroll to position [2885, 0]
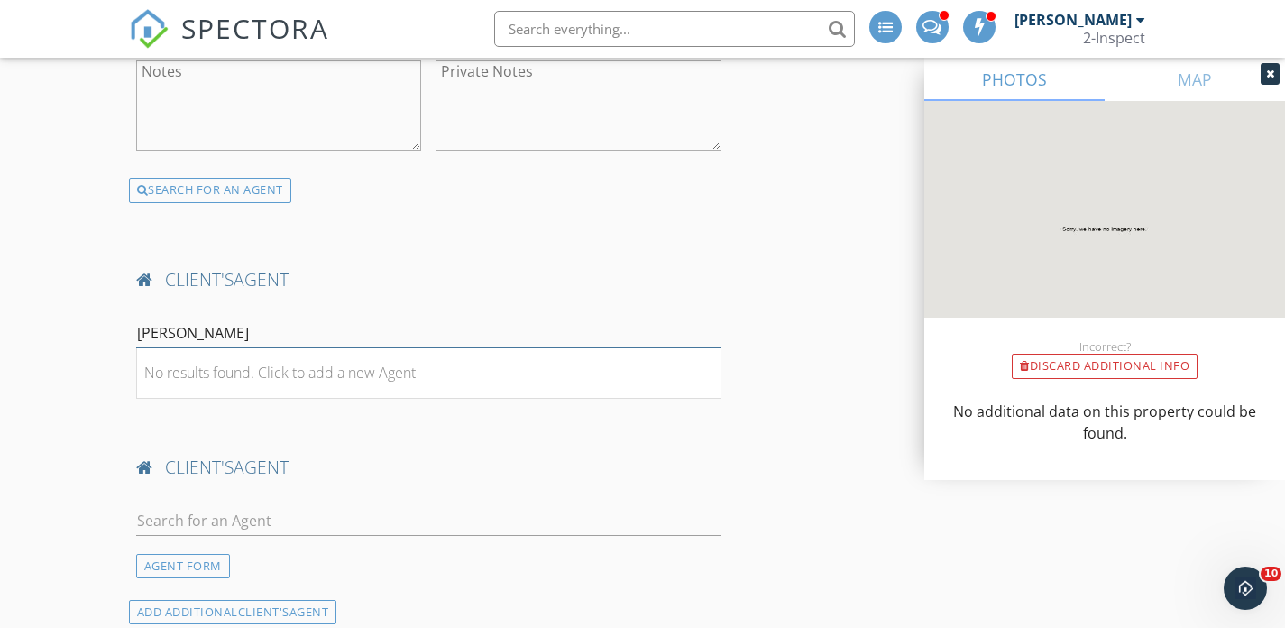
click at [210, 337] on input "Pam Augustine" at bounding box center [428, 333] width 585 height 30
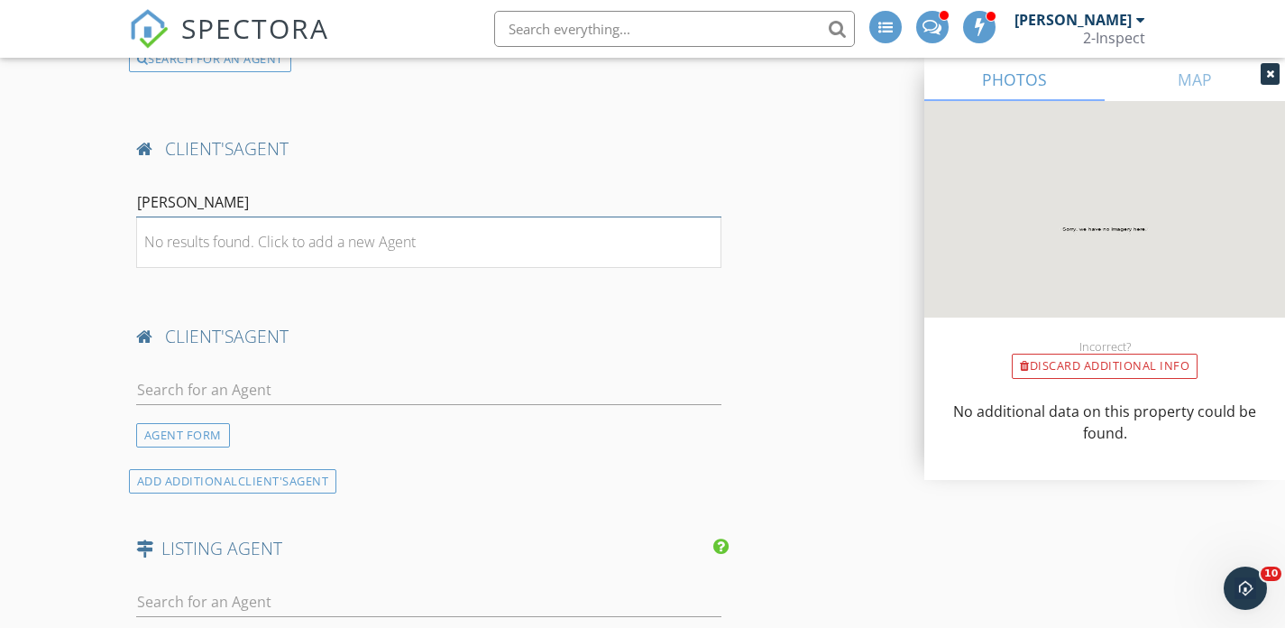
scroll to position [3019, 0]
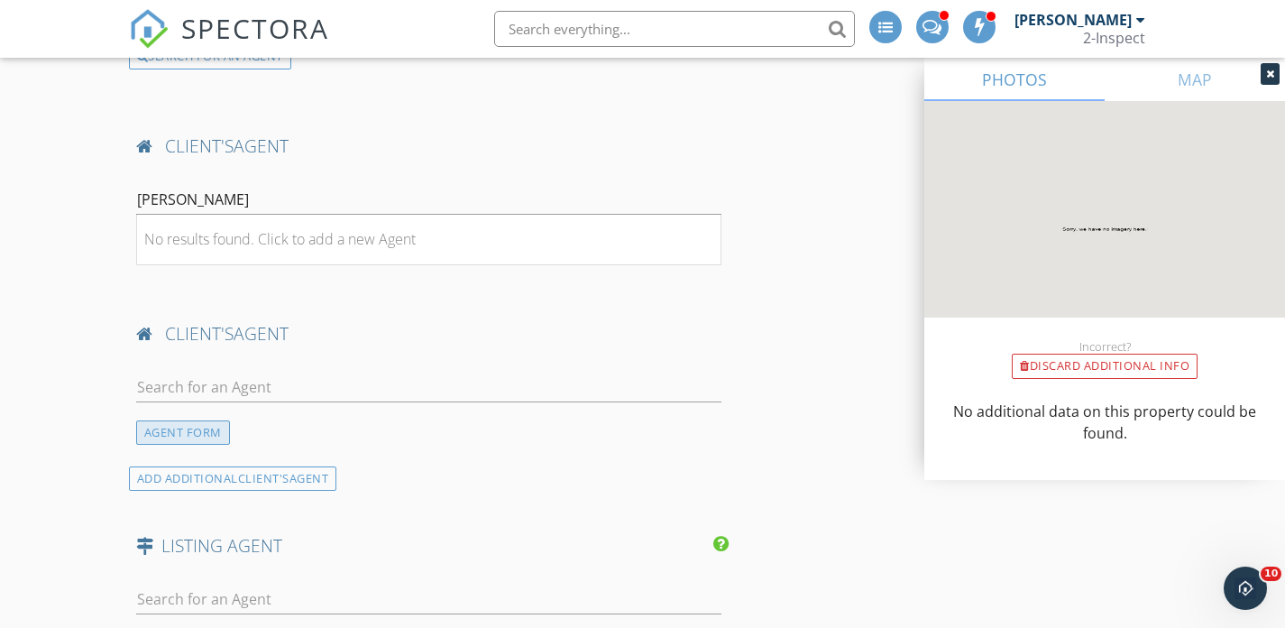
click at [201, 436] on div "AGENT FORM" at bounding box center [183, 432] width 94 height 24
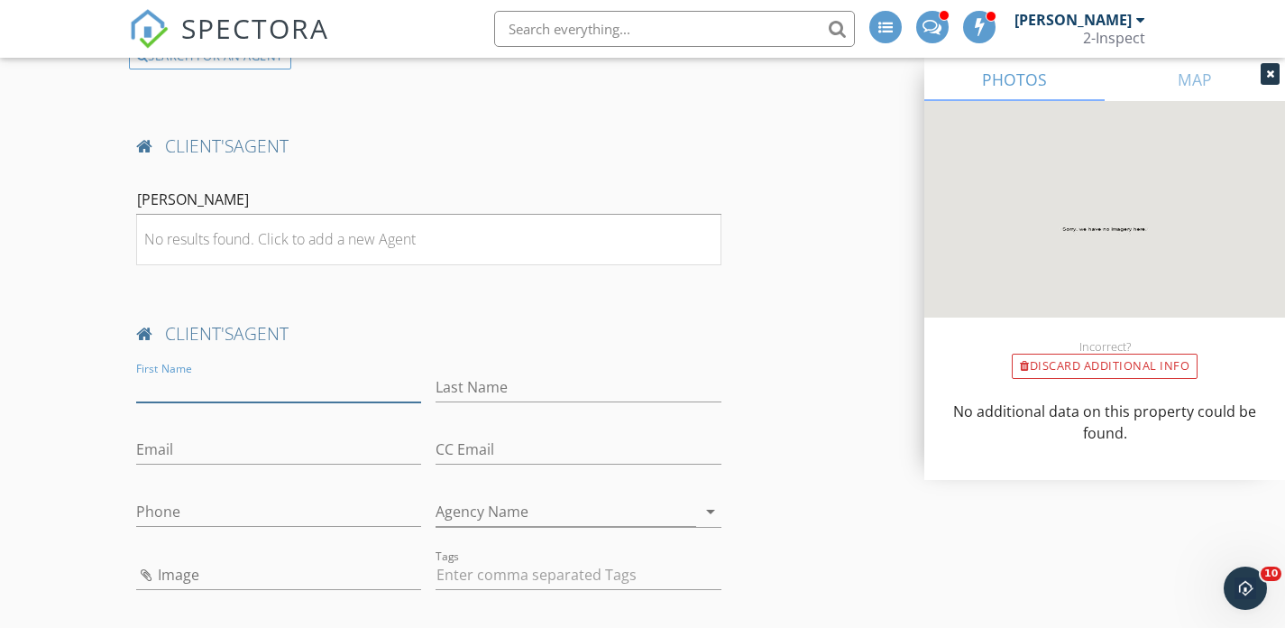
click at [206, 387] on input "First Name" at bounding box center [279, 387] width 286 height 30
paste input "Pam Augustine"
type input "Pam Augustine"
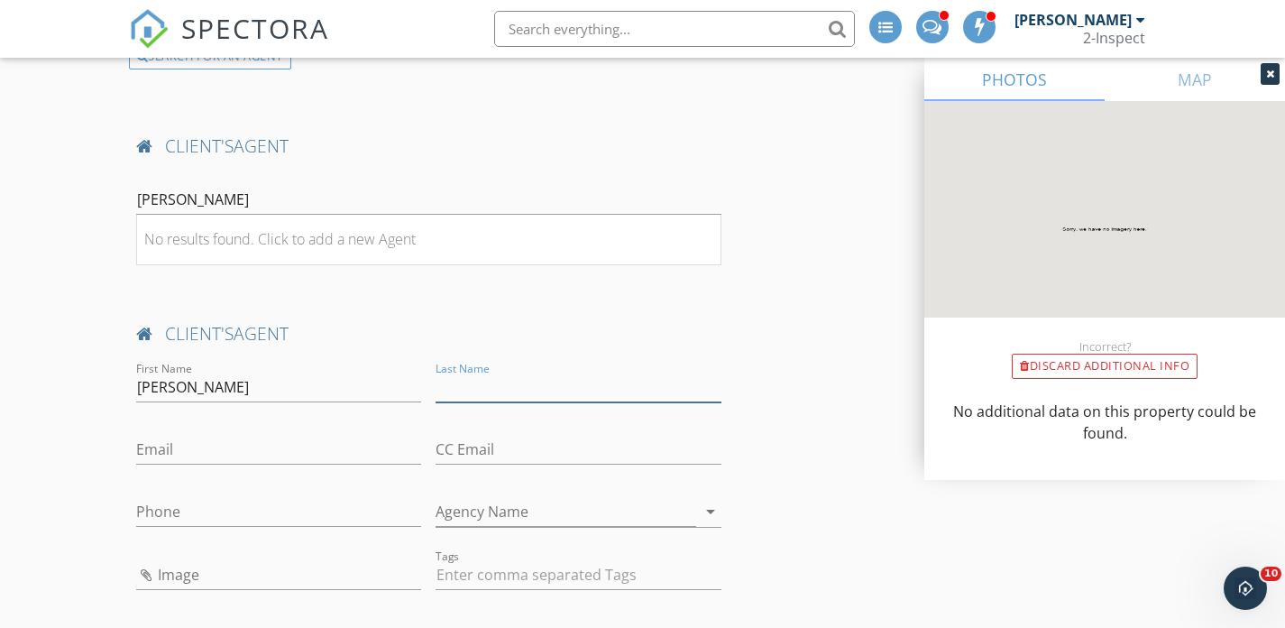
click at [573, 393] on input "Last Name" at bounding box center [579, 387] width 286 height 30
type input "Tenant"
click at [305, 457] on input "Email" at bounding box center [279, 450] width 286 height 30
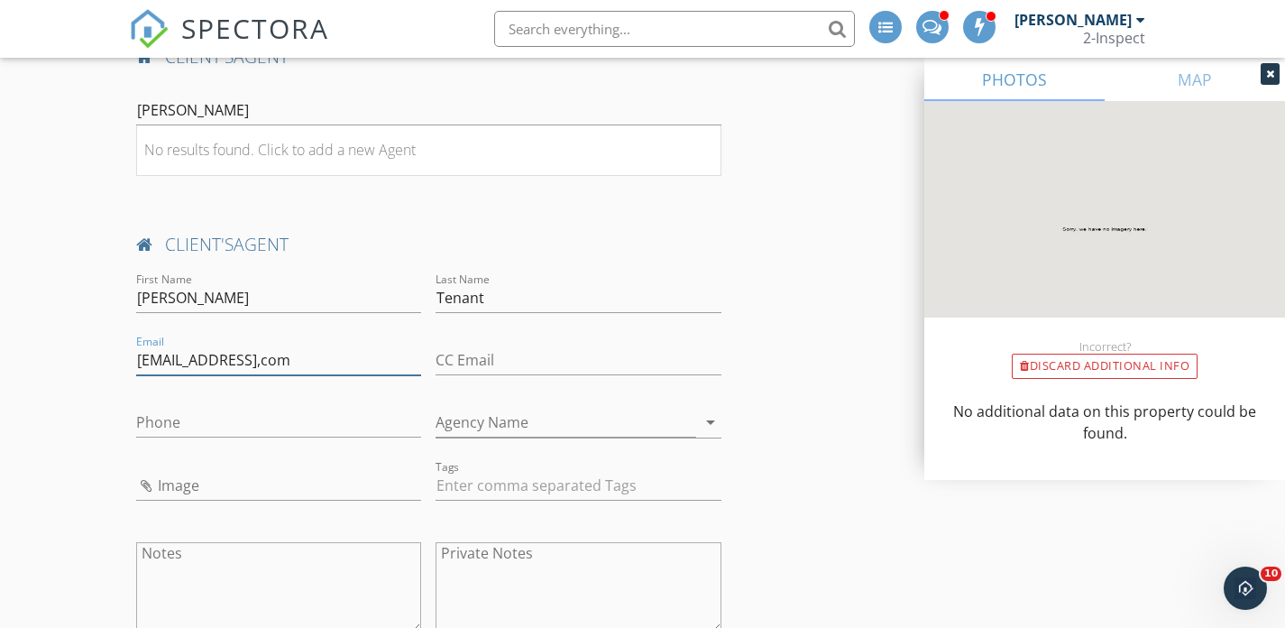
scroll to position [3110, 0]
type input "Tenant101@yahoo,com"
click at [172, 419] on input "Phone" at bounding box center [279, 421] width 286 height 30
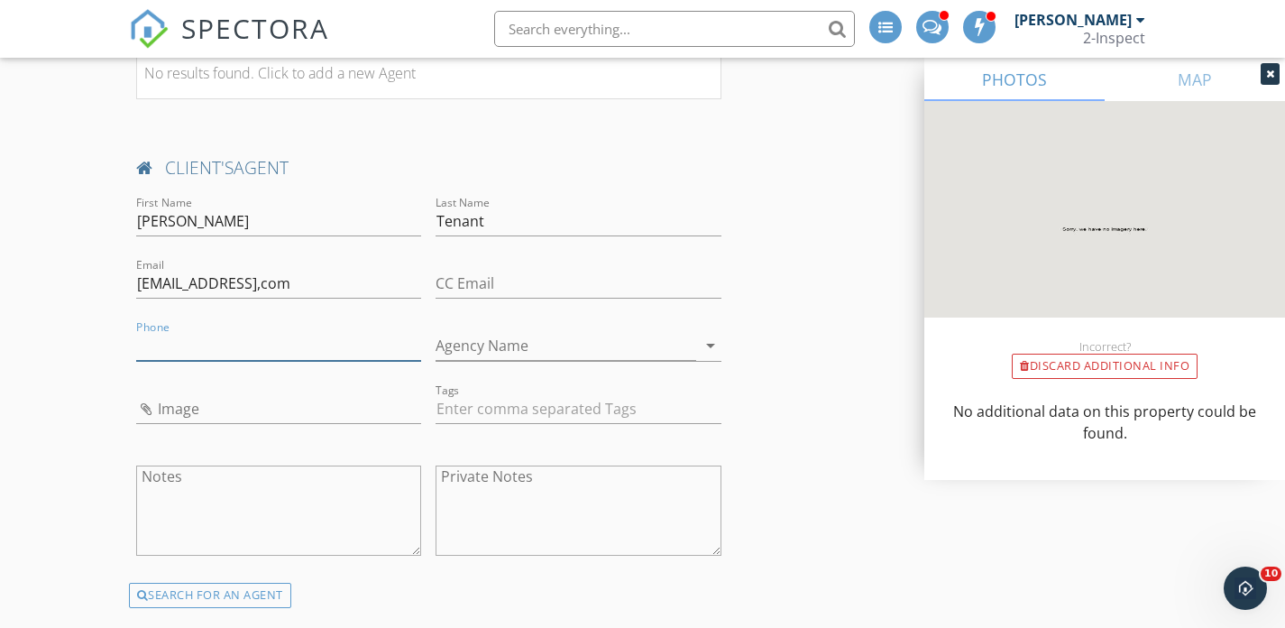
scroll to position [3187, 0]
paste input "2159801769"
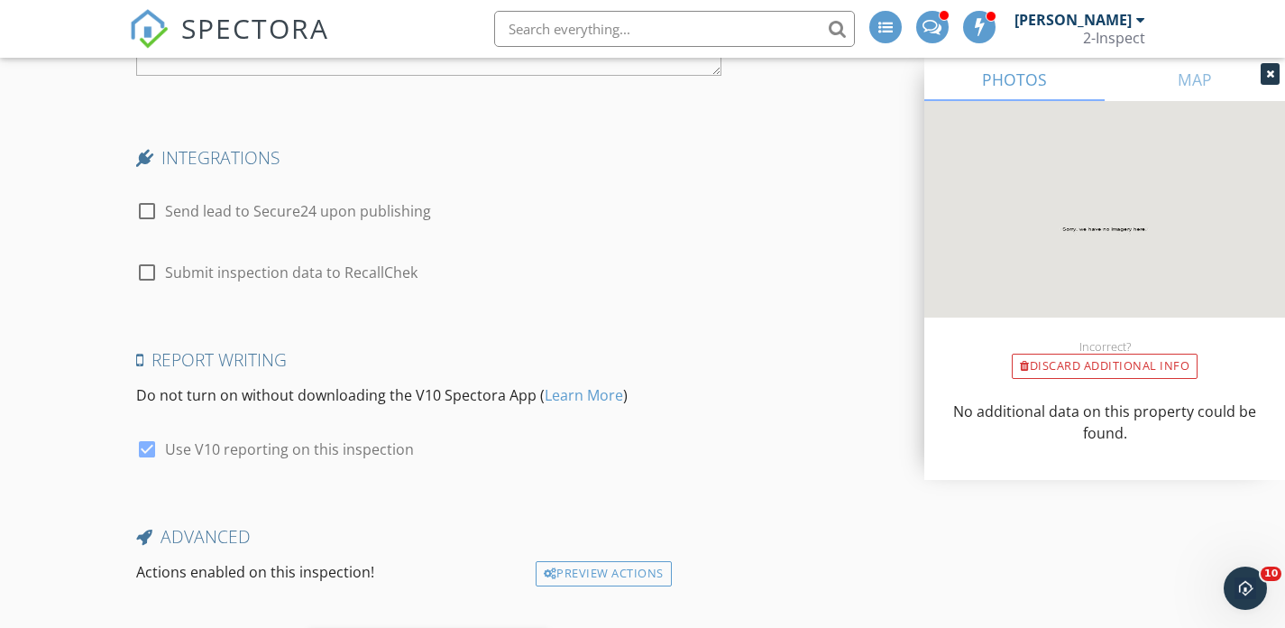
scroll to position [4602, 0]
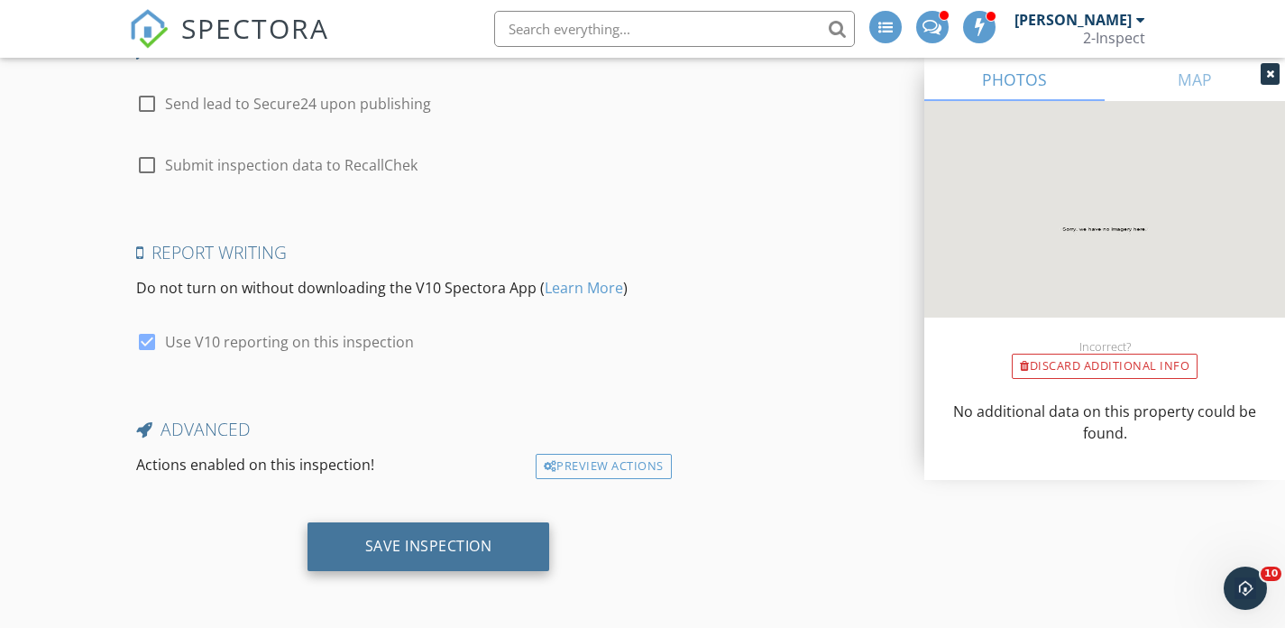
type input "2159801769"
click at [424, 543] on div "Save Inspection" at bounding box center [428, 546] width 127 height 18
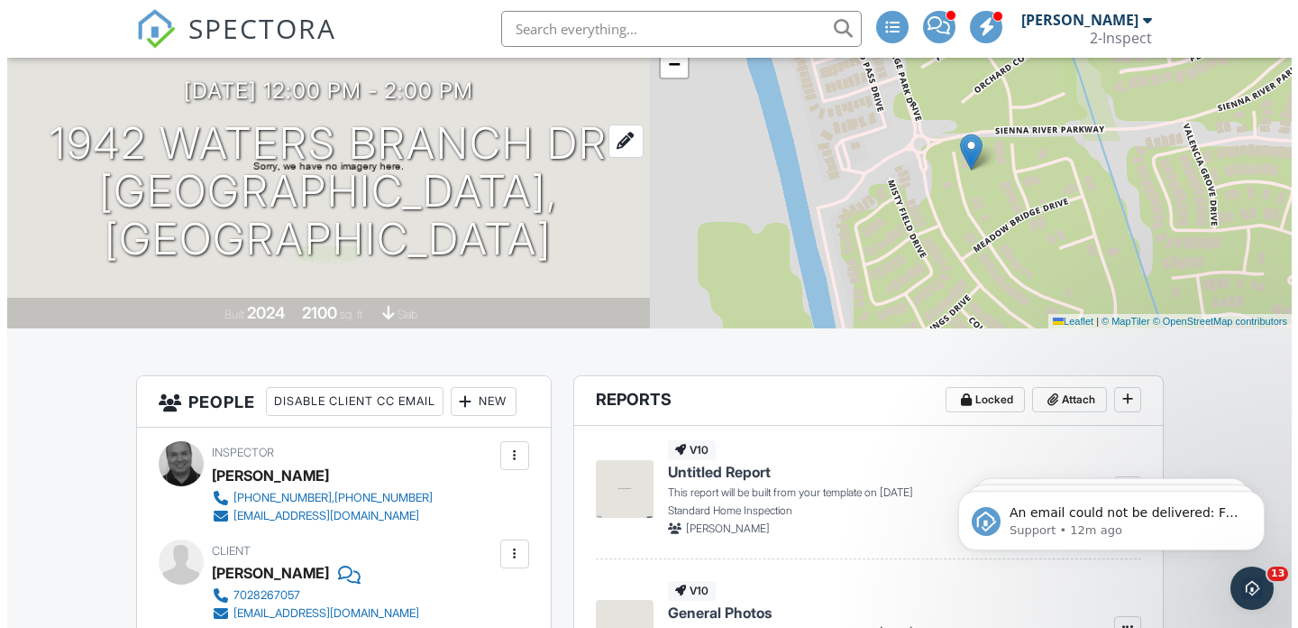
scroll to position [156, 0]
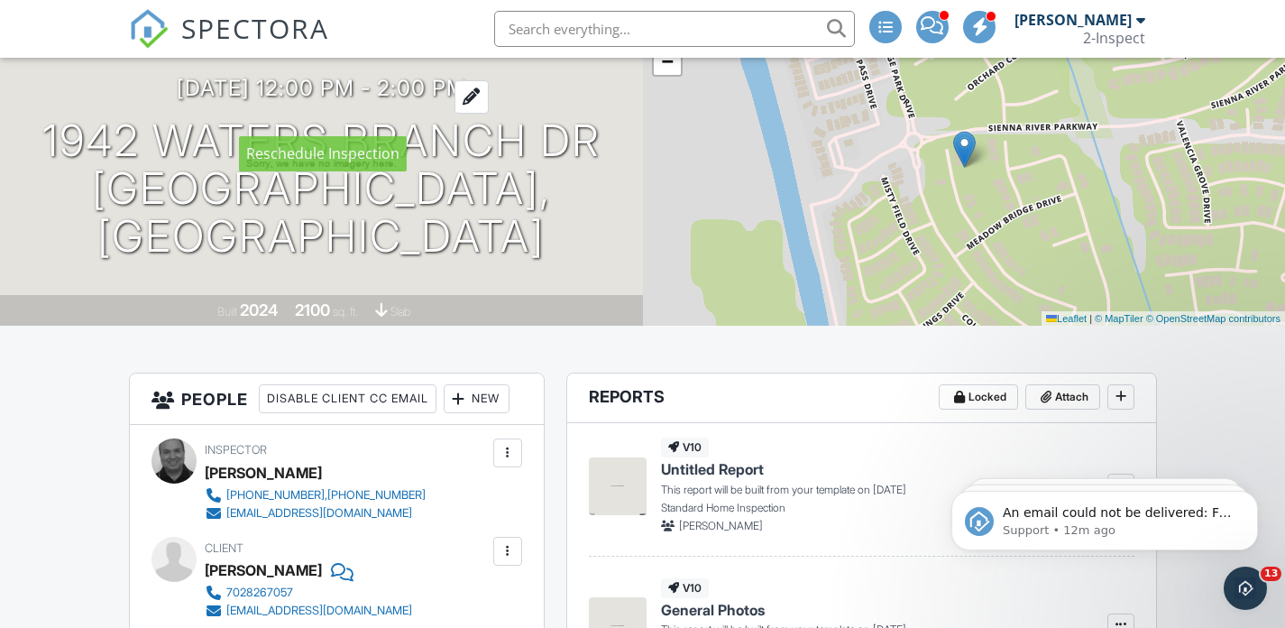
click at [328, 100] on h3 "[DATE] 12:00 pm - 2:00 pm" at bounding box center [321, 88] width 289 height 24
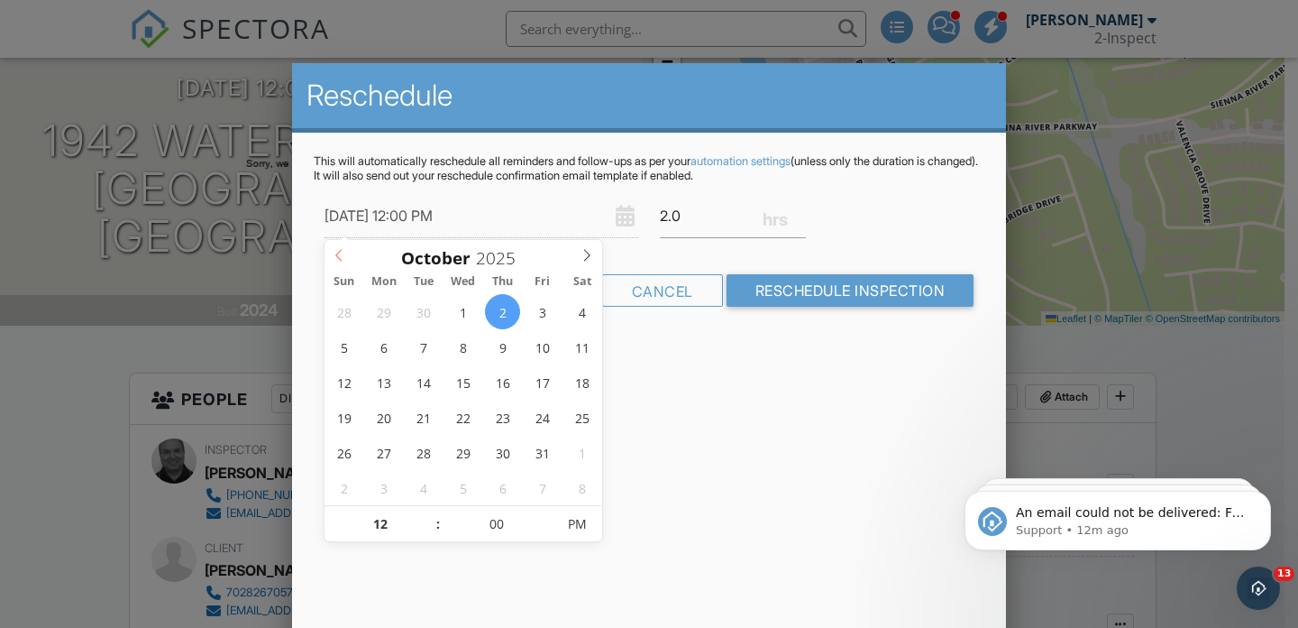
click at [342, 255] on icon at bounding box center [339, 255] width 13 height 13
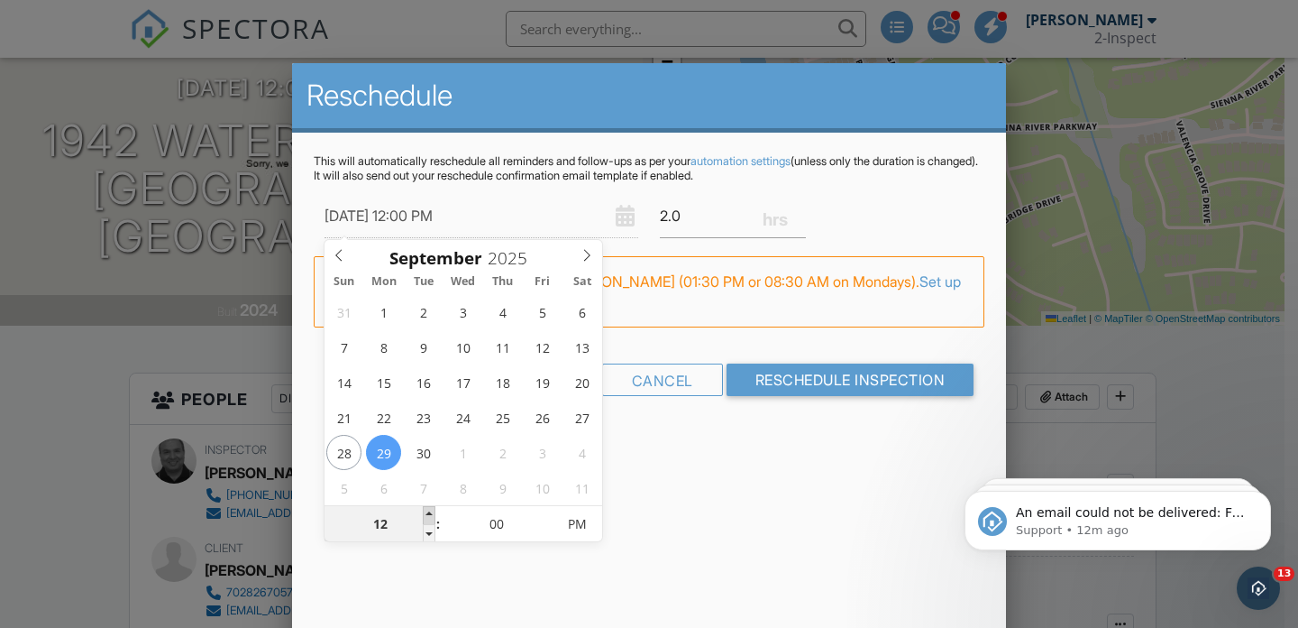
type input "[DATE] 1:00 PM"
type input "01"
click at [429, 511] on span at bounding box center [429, 515] width 13 height 18
type input "[DATE] 2:00 PM"
type input "02"
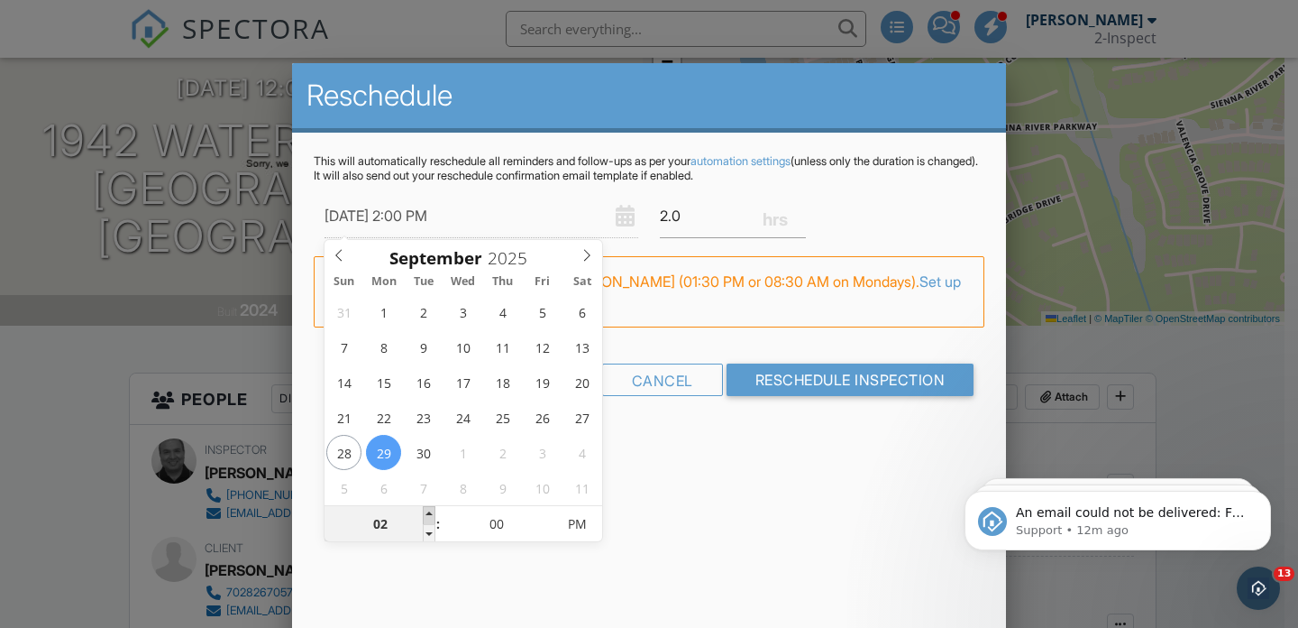
click at [429, 511] on span at bounding box center [429, 515] width 13 height 18
type input "[DATE] 3:00 PM"
type input "03"
click at [429, 511] on span at bounding box center [429, 515] width 13 height 18
type input "[DATE] 4:00 PM"
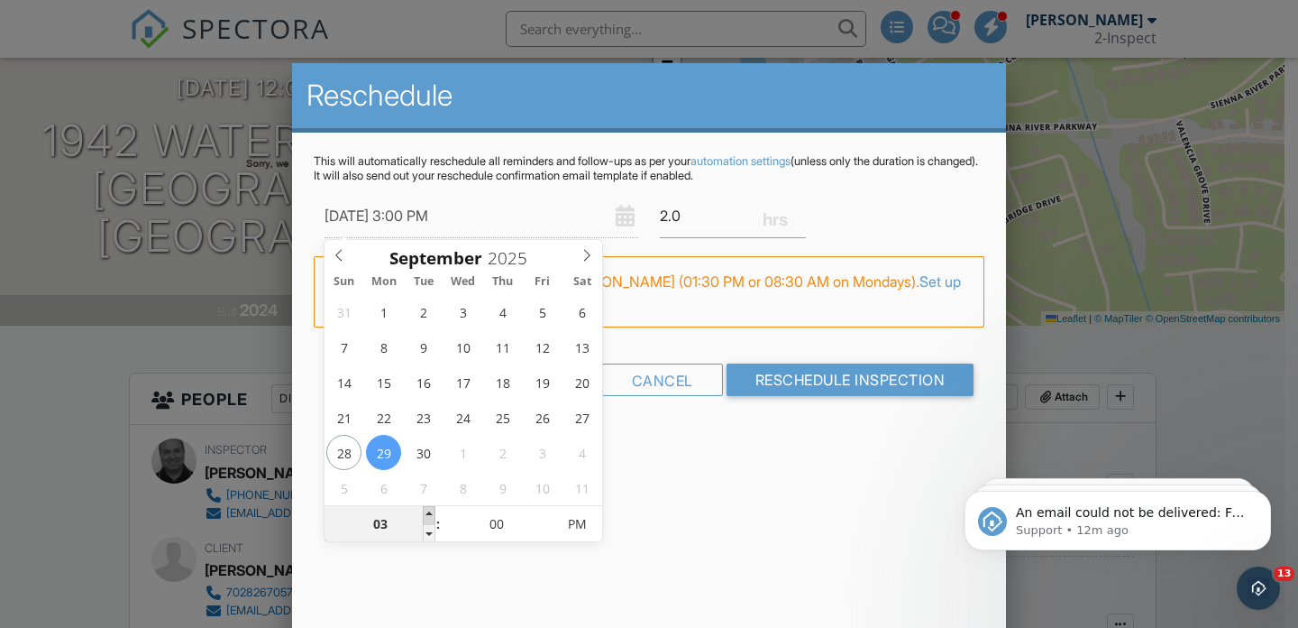
type input "04"
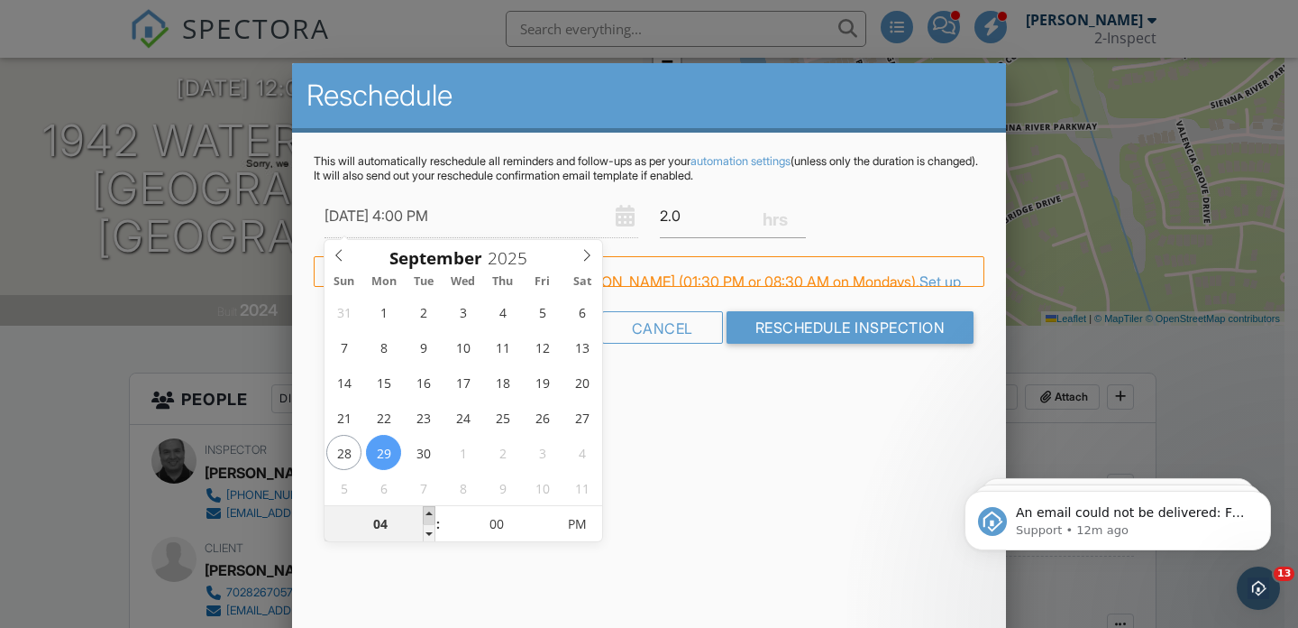
click at [429, 511] on span at bounding box center [429, 515] width 13 height 18
type input "[DATE] 5:00 PM"
type input "05"
click at [429, 511] on span at bounding box center [429, 515] width 13 height 18
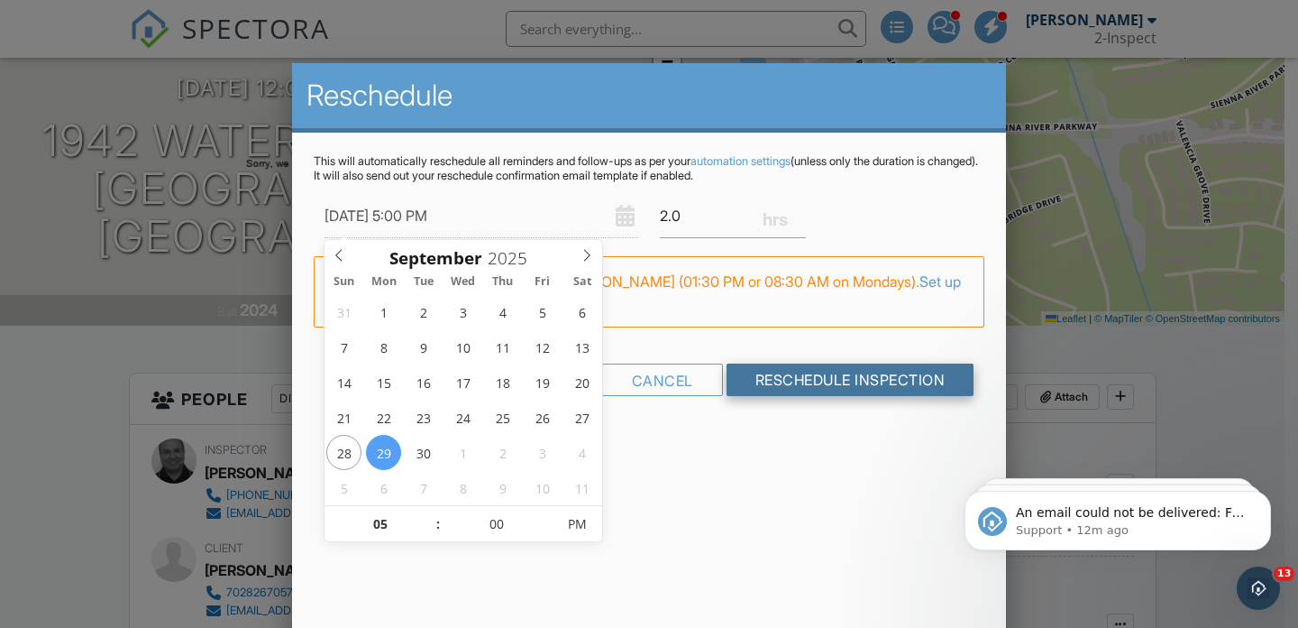
click at [778, 376] on input "Reschedule Inspection" at bounding box center [851, 379] width 248 height 32
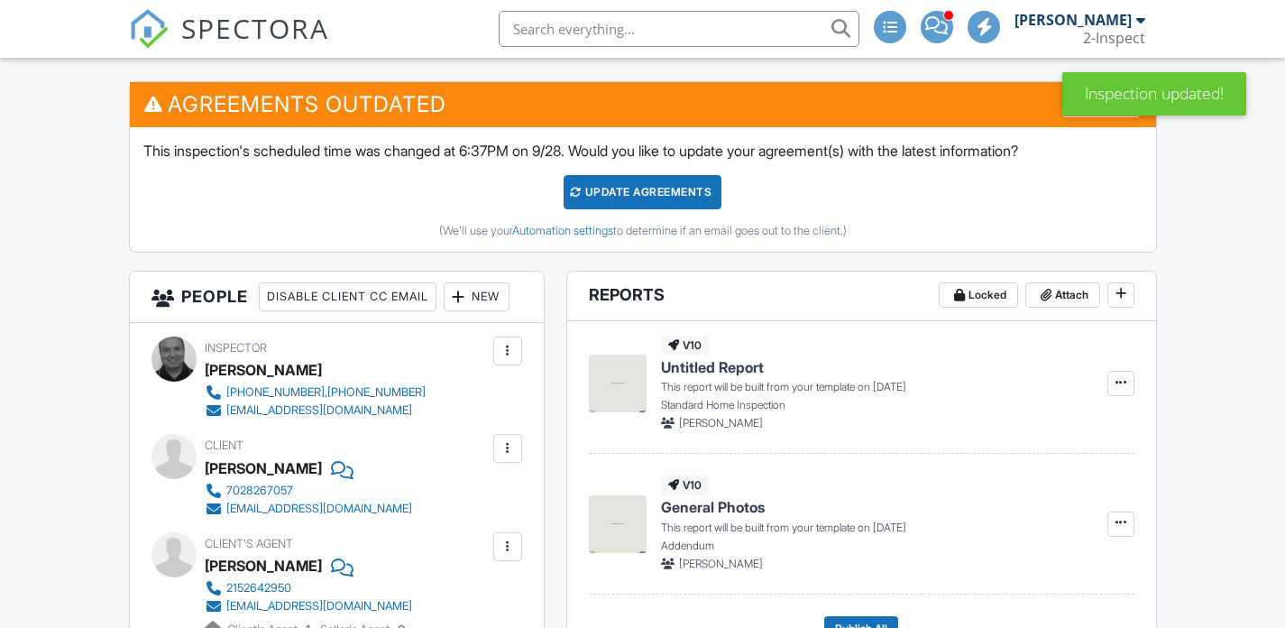
click at [673, 186] on div "Update Agreements" at bounding box center [643, 192] width 158 height 34
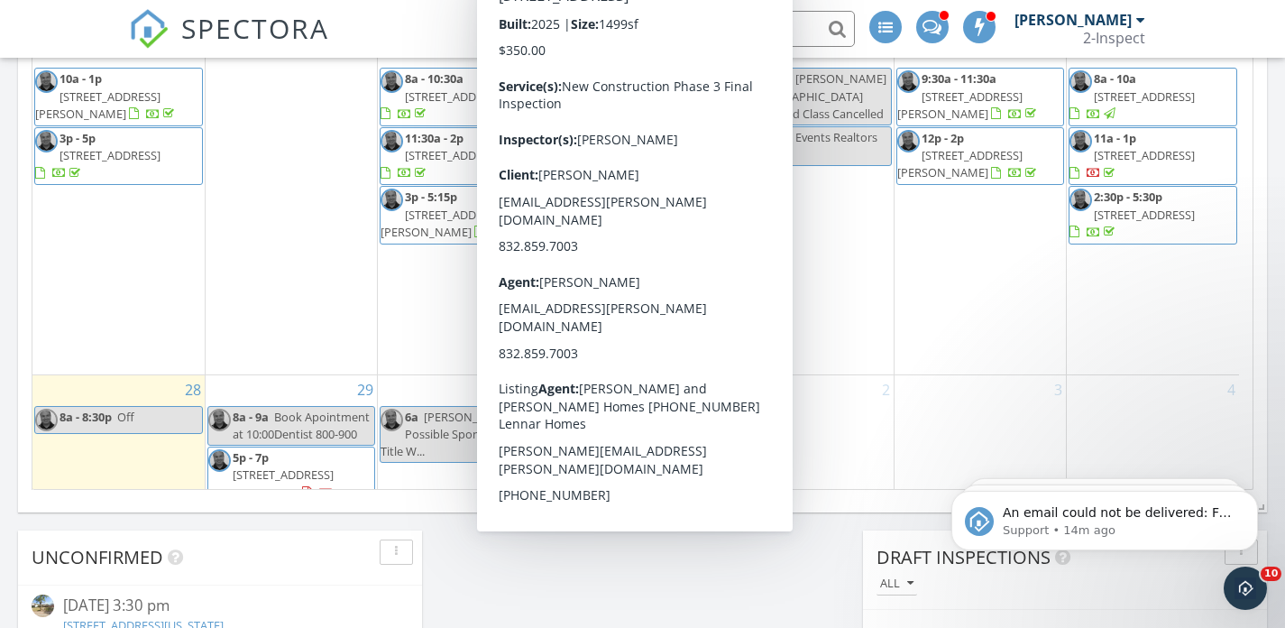
scroll to position [1320, 0]
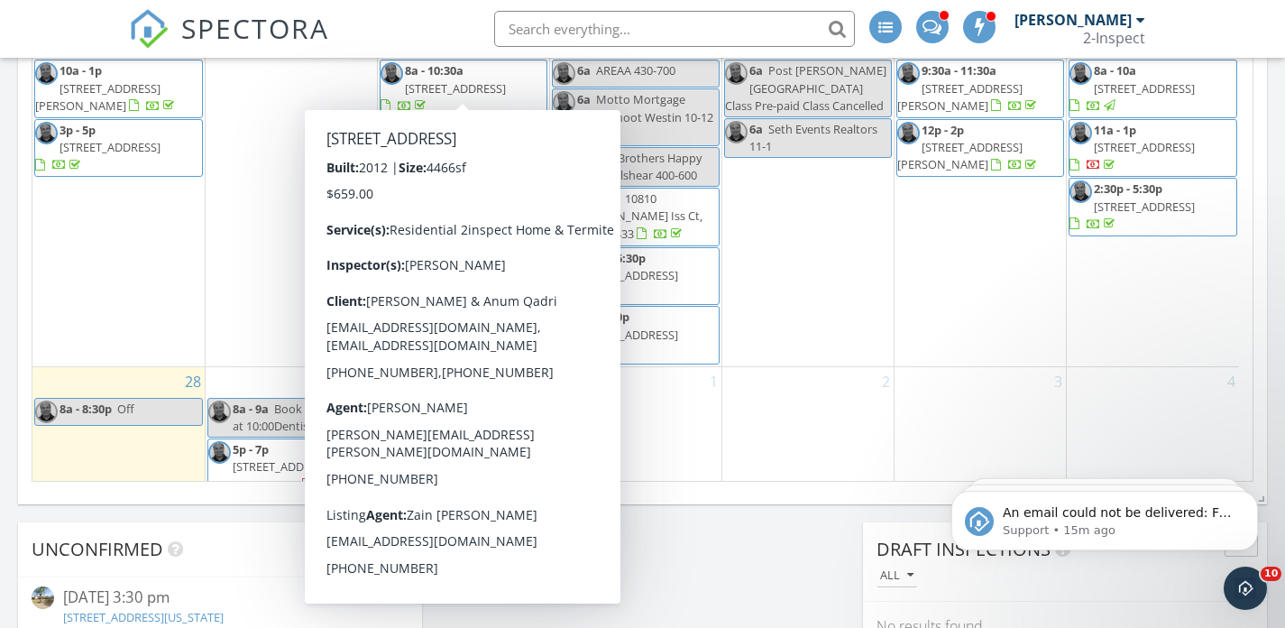
click at [575, 27] on input "text" at bounding box center [674, 29] width 361 height 36
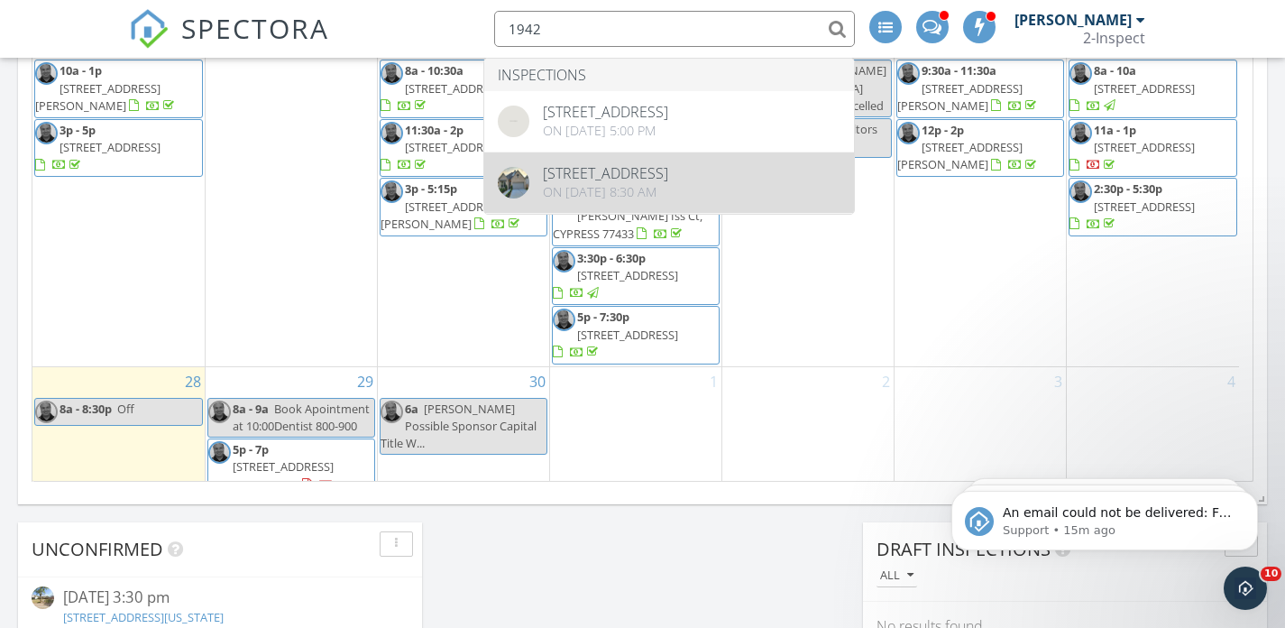
type input "1942"
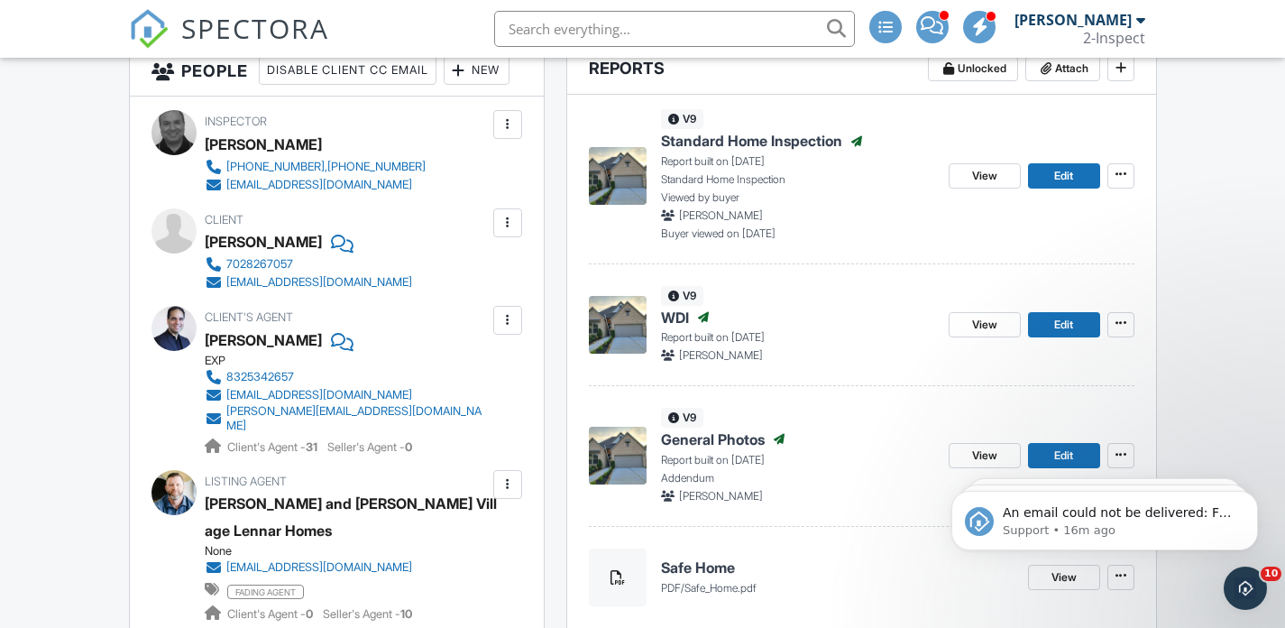
scroll to position [477, 0]
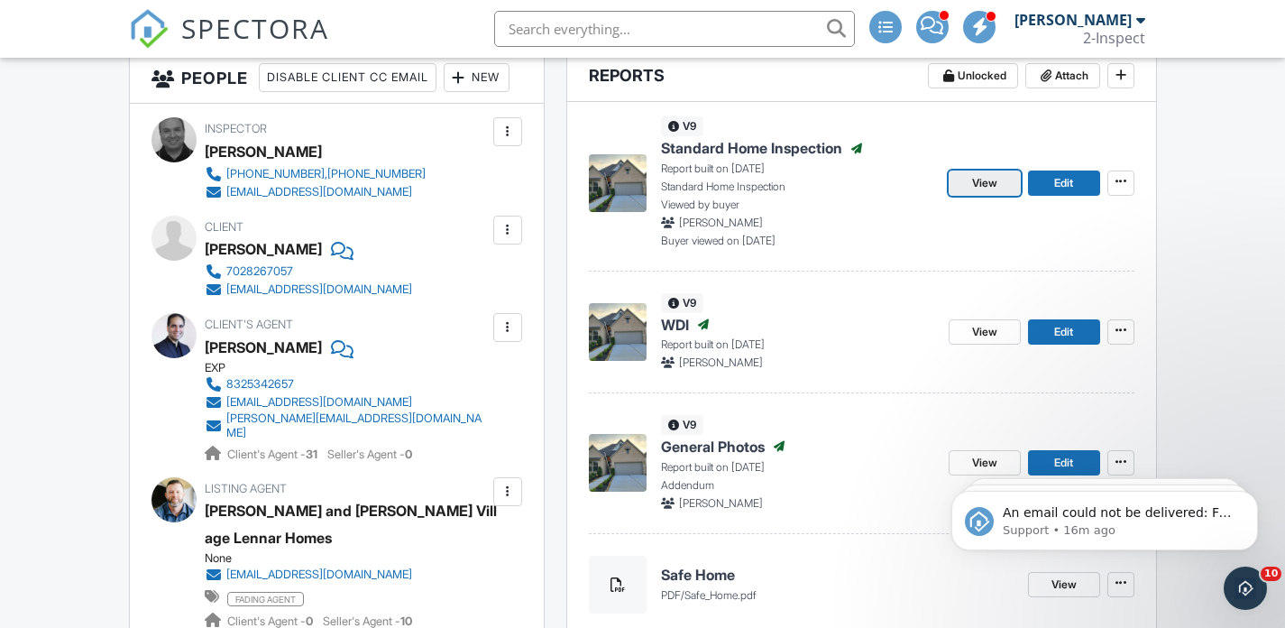
click at [990, 186] on span "View" at bounding box center [984, 183] width 25 height 18
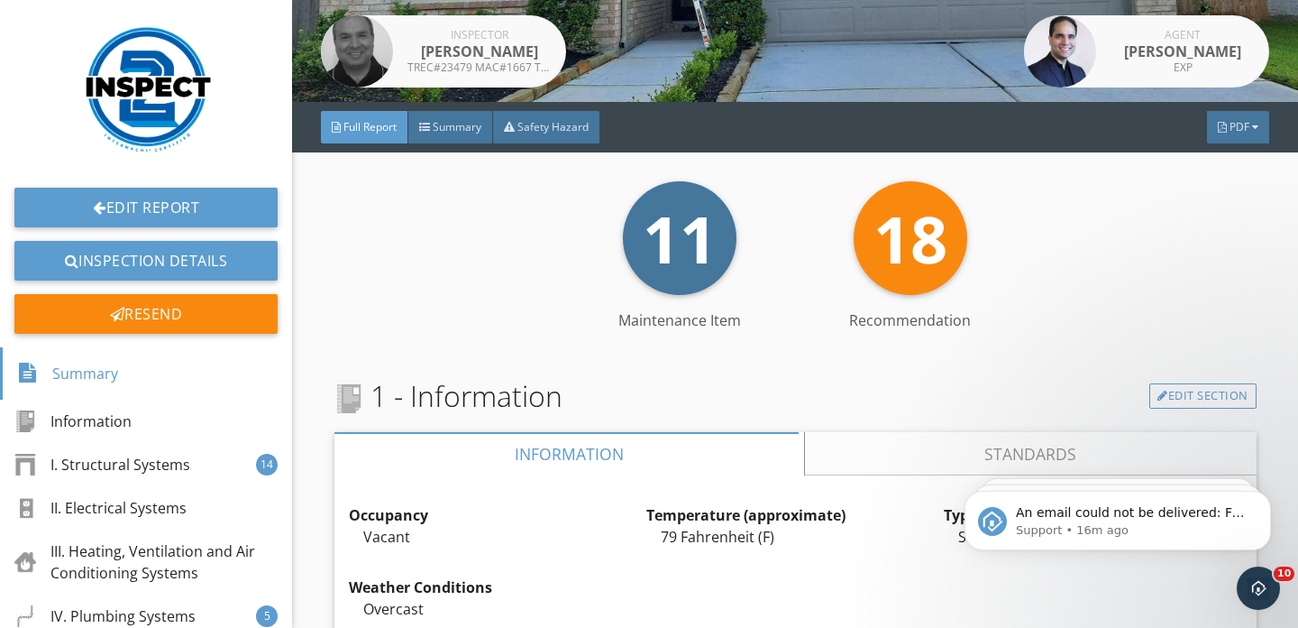
scroll to position [382, 0]
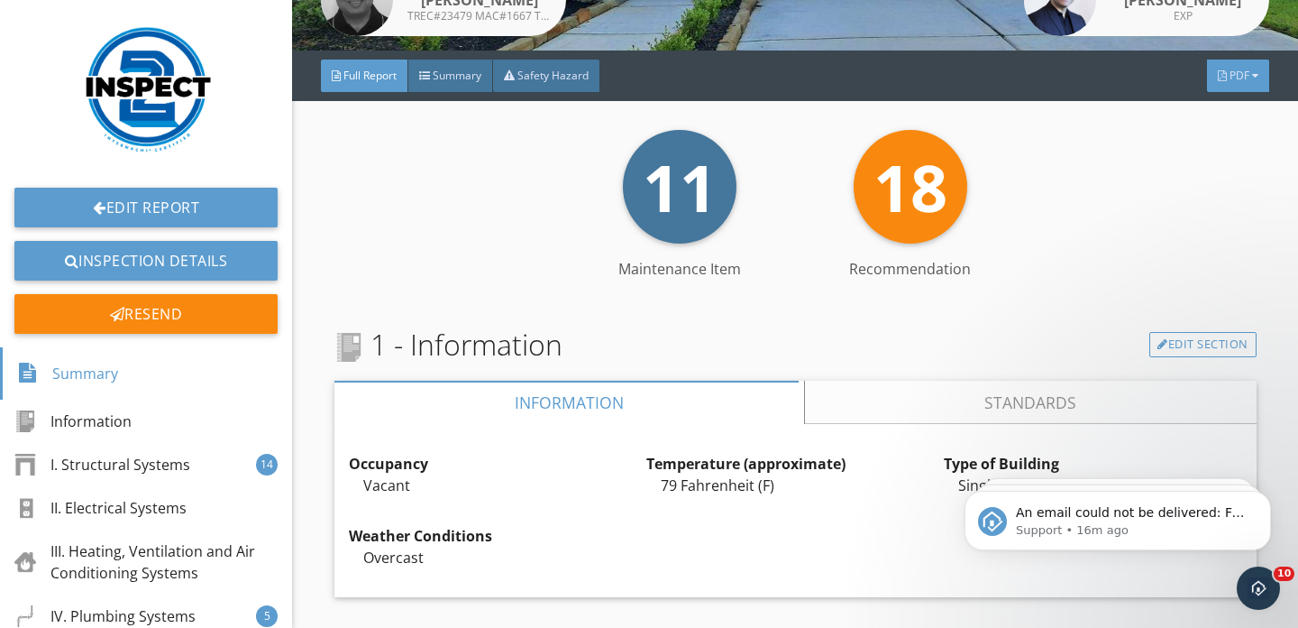
click at [1233, 79] on span "PDF" at bounding box center [1240, 75] width 20 height 15
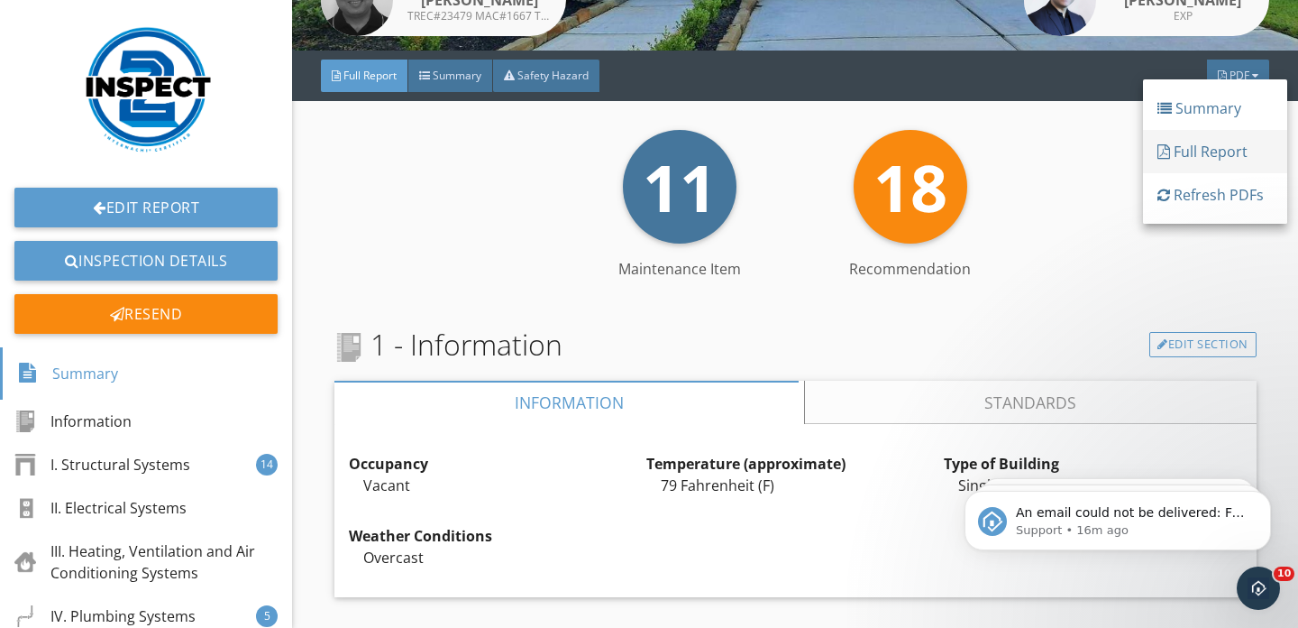
click at [1210, 146] on div "Full Report" at bounding box center [1215, 152] width 115 height 22
